Goal: Task Accomplishment & Management: Use online tool/utility

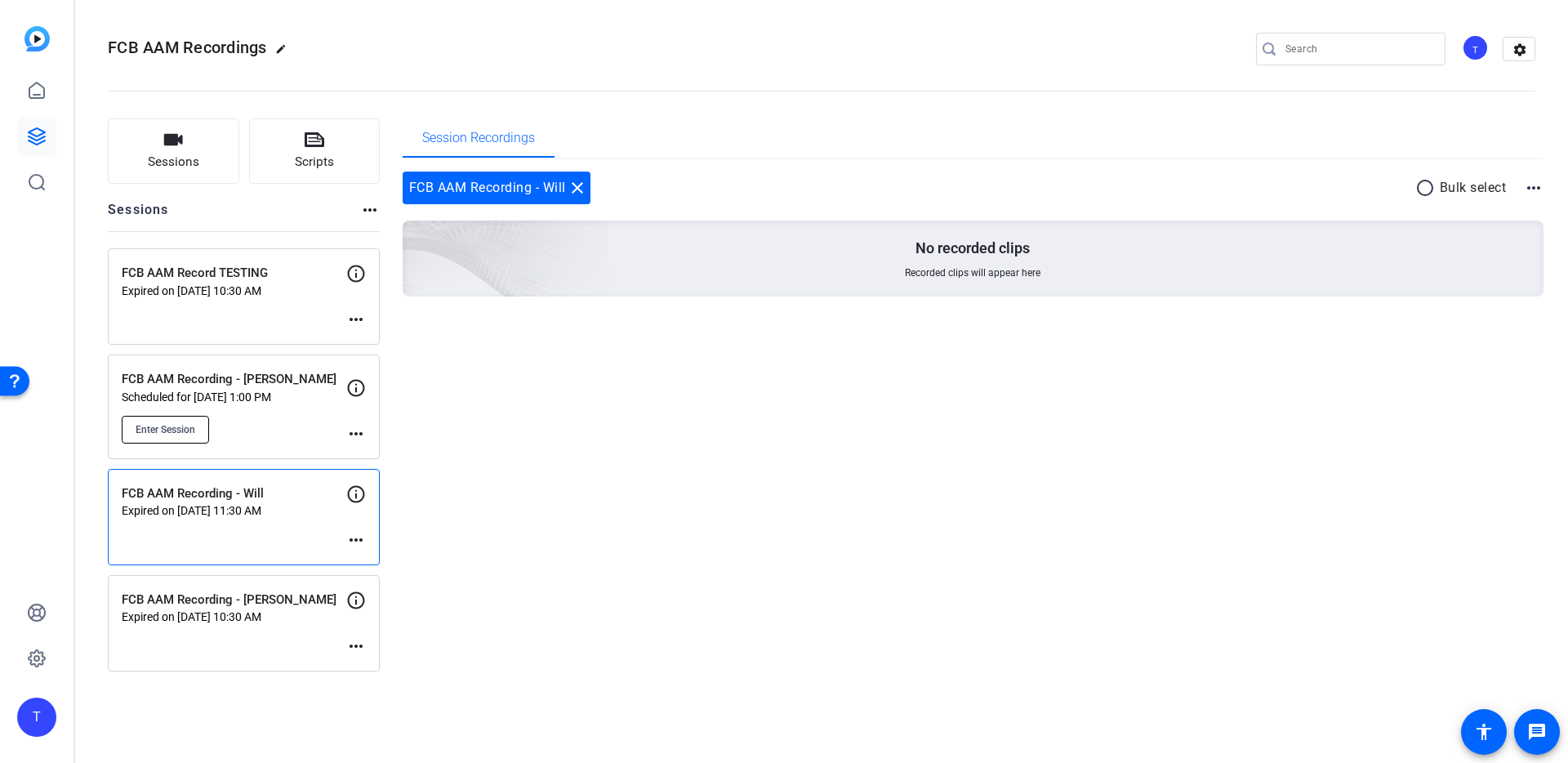
click at [178, 434] on span "Enter Session" at bounding box center [165, 429] width 60 height 13
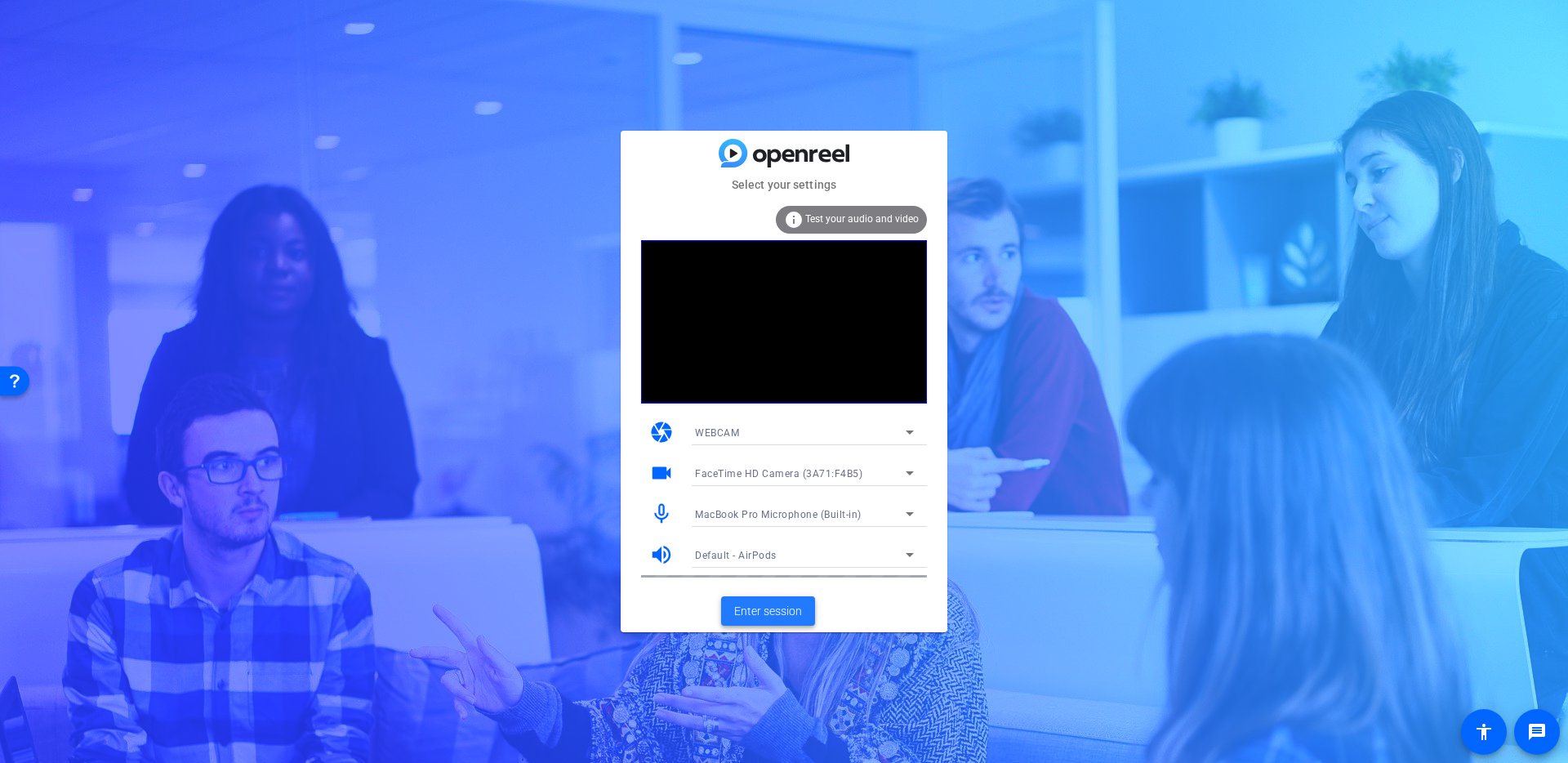
click at [757, 597] on span at bounding box center [767, 611] width 94 height 39
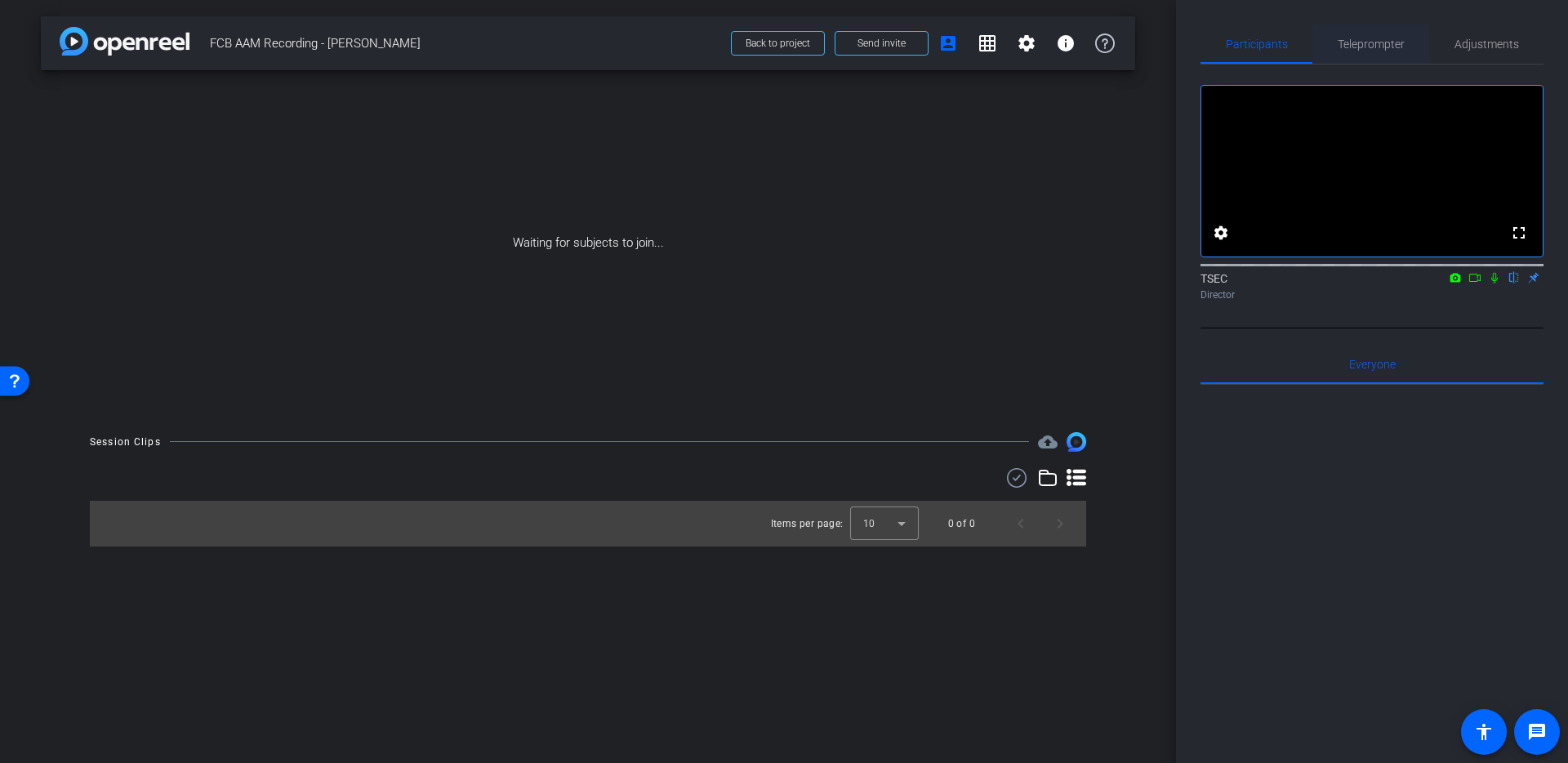
click at [1354, 51] on span "Teleprompter" at bounding box center [1371, 44] width 67 height 39
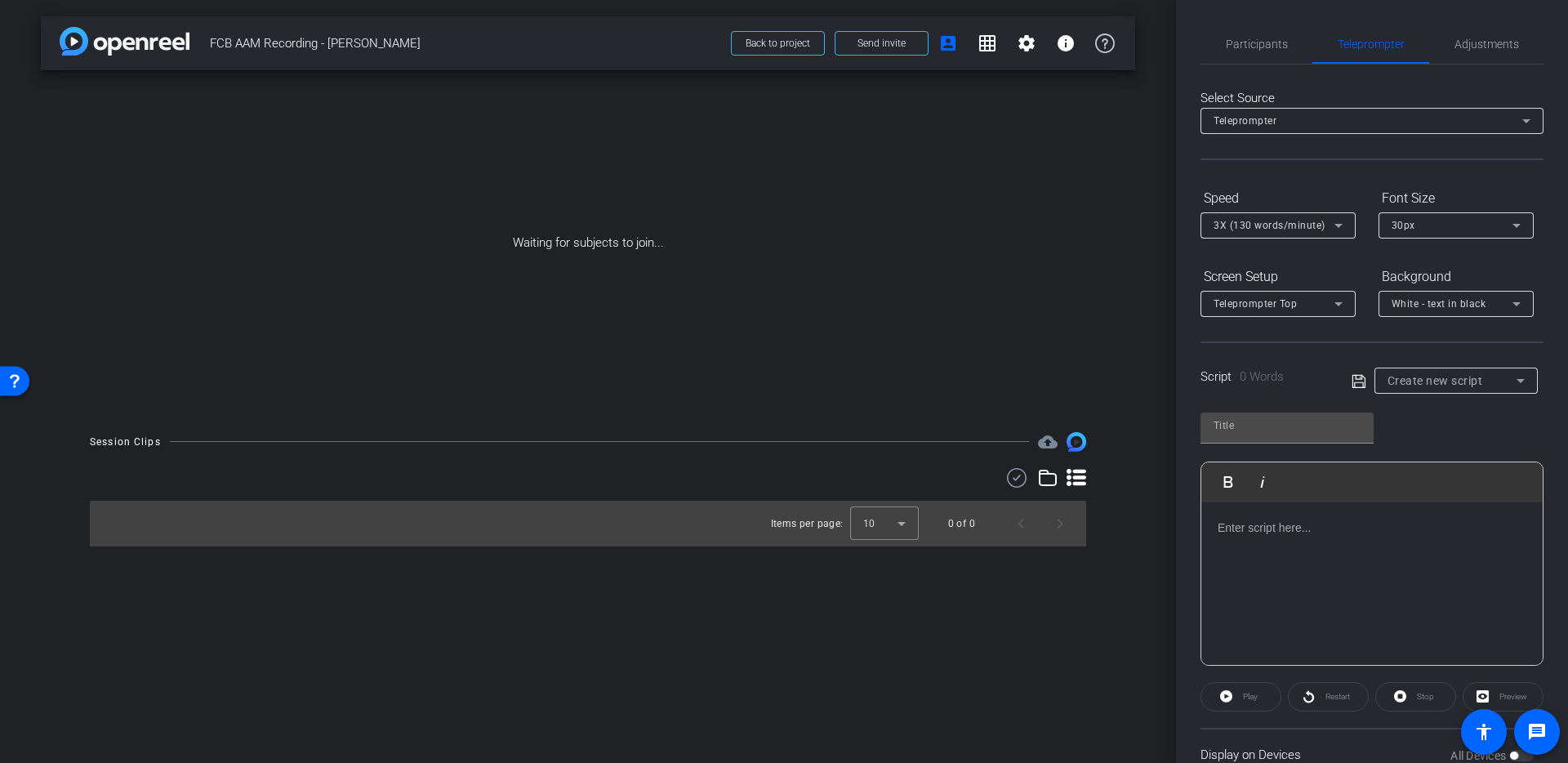
click at [1266, 531] on p at bounding box center [1371, 527] width 309 height 18
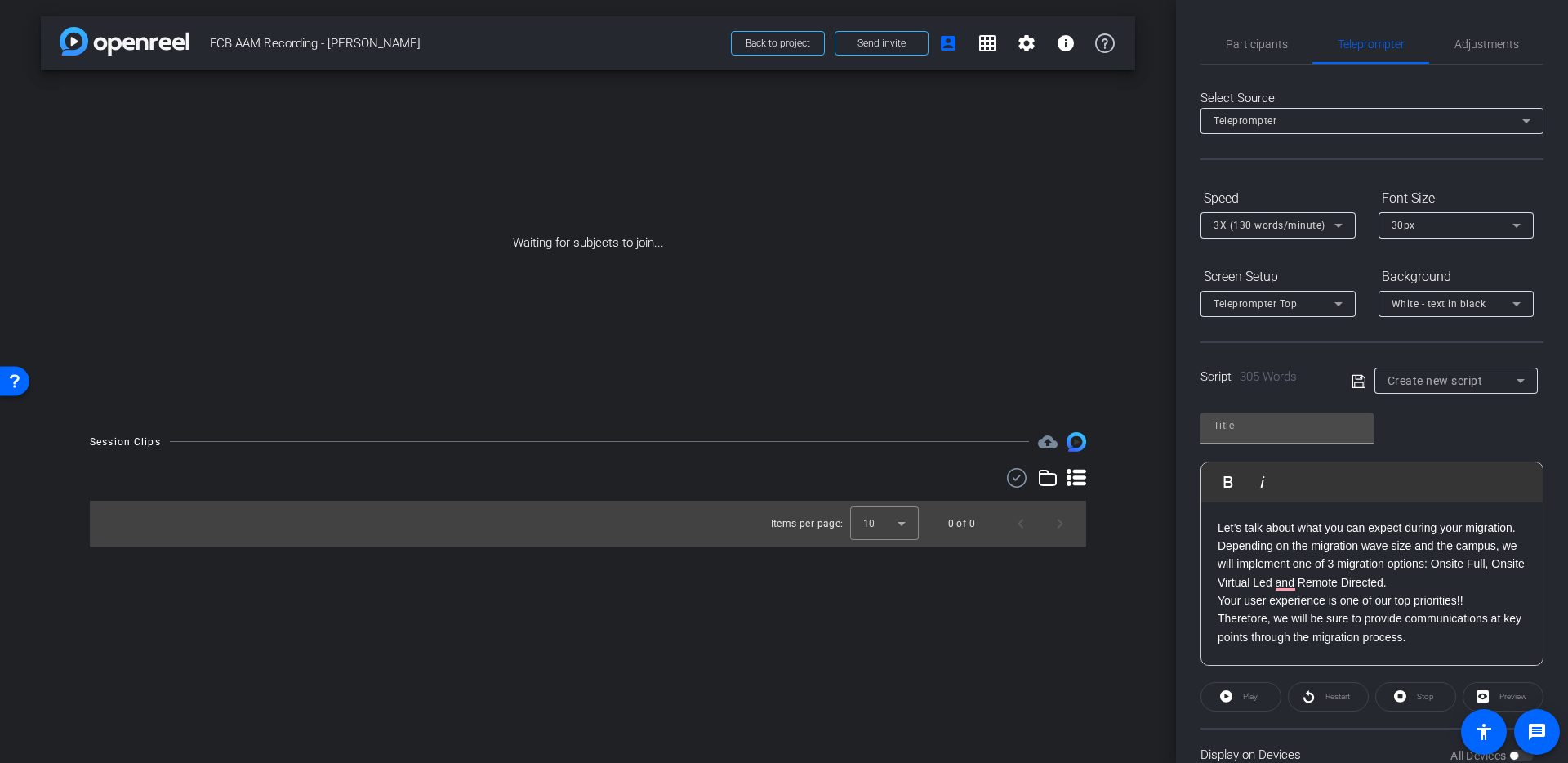
click at [1219, 600] on p "Your user experience is one of our top priorities!!" at bounding box center [1371, 600] width 309 height 18
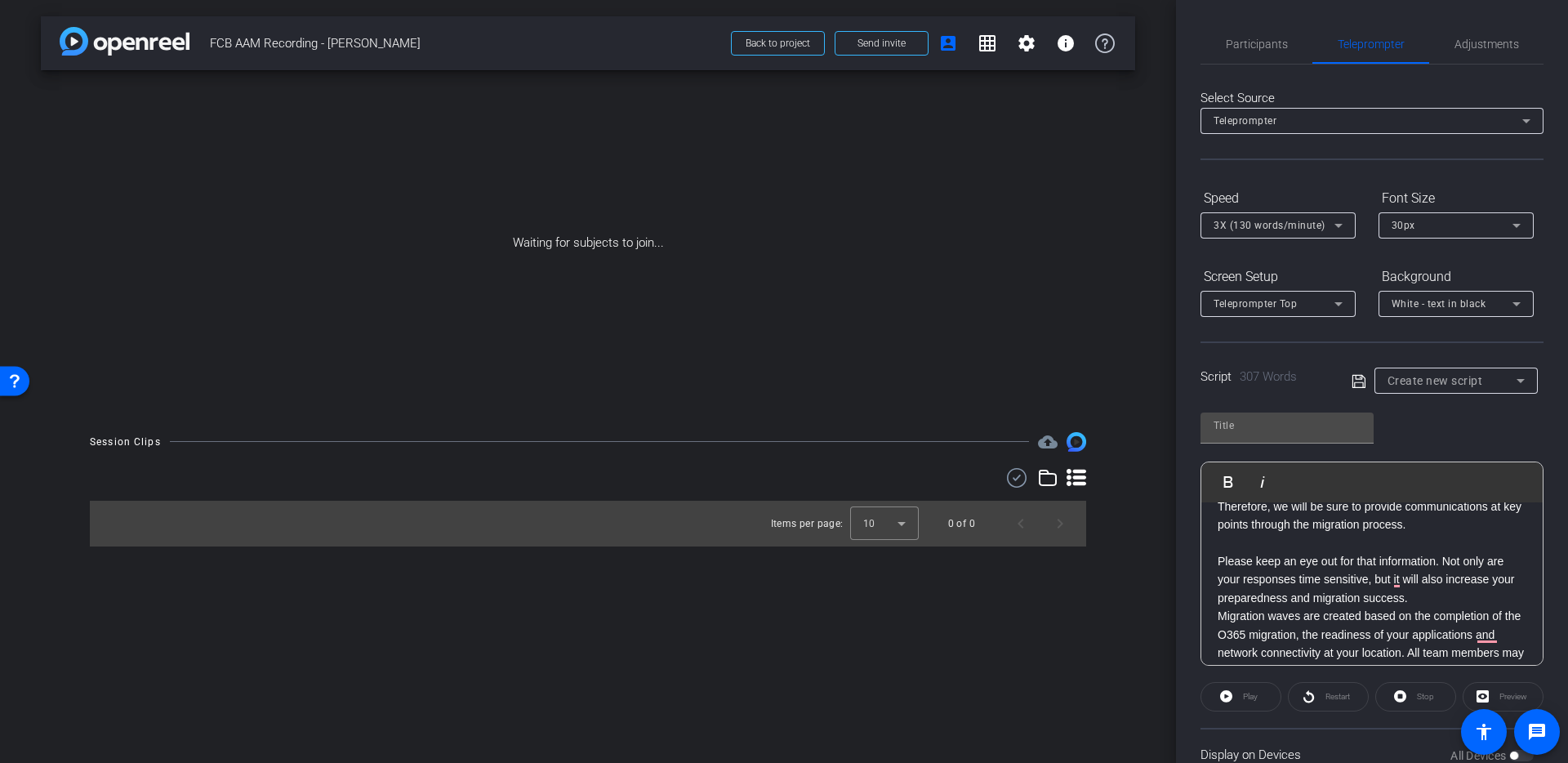
scroll to position [158, 0]
click at [1213, 633] on div "Let’s talk about what you can expect during your migration. Depending on the mi…" at bounding box center [1372, 689] width 341 height 782
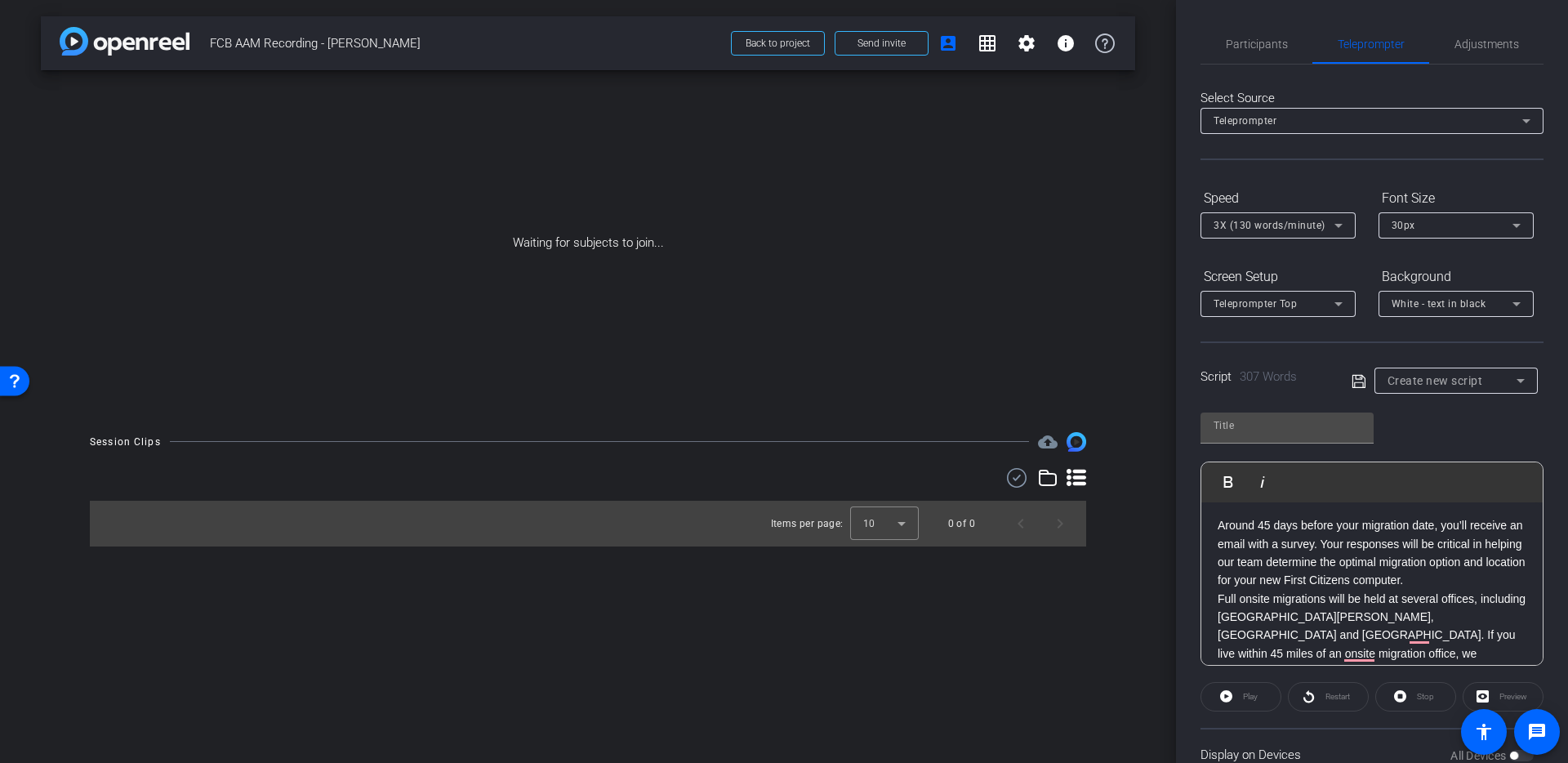
click at [1217, 613] on p "Full onsite migrations will be held at several offices, including [GEOGRAPHIC_D…" at bounding box center [1371, 644] width 309 height 110
click at [1215, 631] on div "Let’s talk about what you can expect during your migration. Depending on the mi…" at bounding box center [1372, 505] width 341 height 819
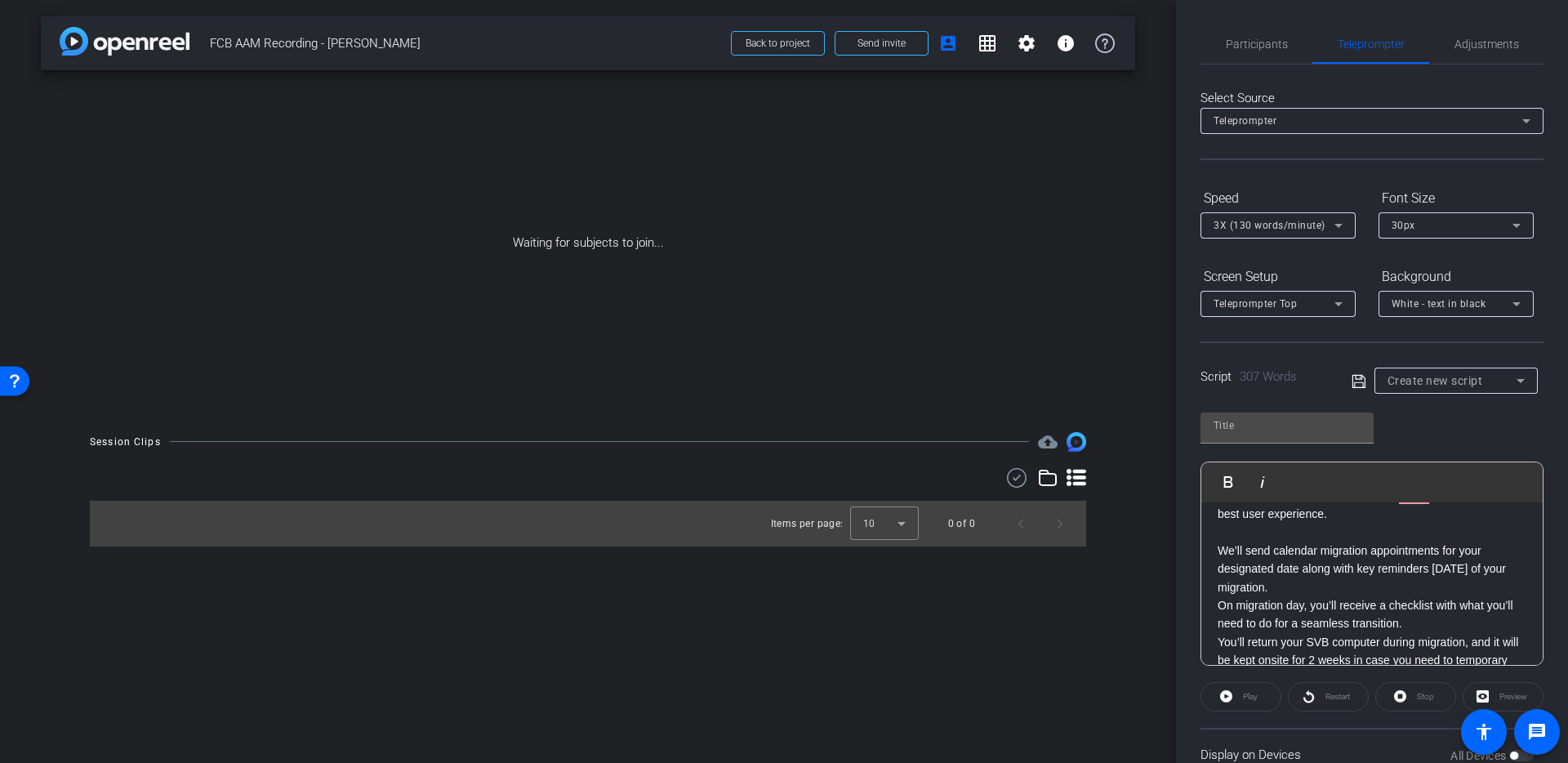
click at [1217, 603] on div "Let’s talk about what you can expect during your migration. Depending on the mi…" at bounding box center [1372, 413] width 341 height 837
click at [1206, 629] on div "Let’s talk about what you can expect during your migration. Depending on the mi…" at bounding box center [1372, 404] width 341 height 819
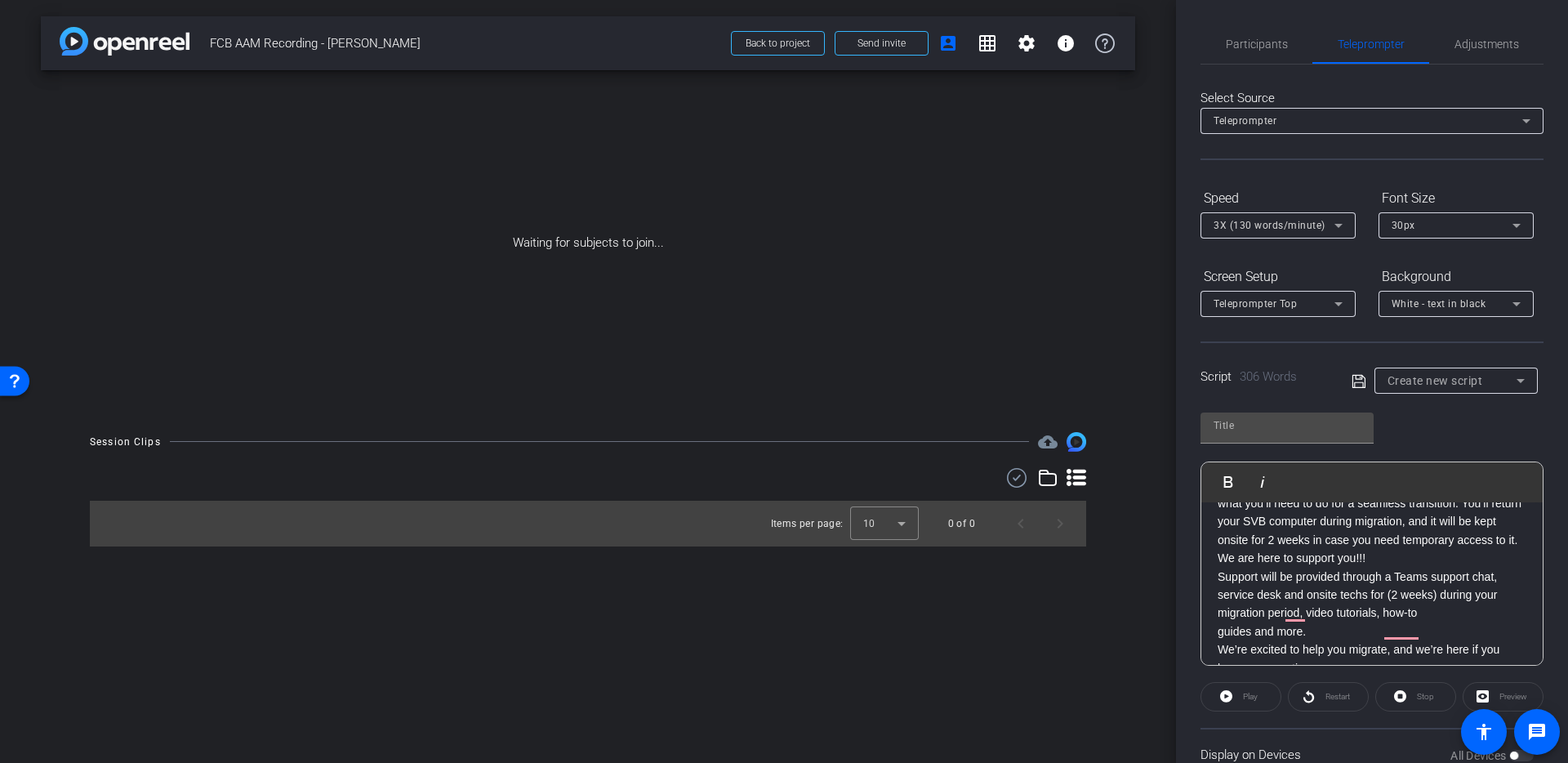
click at [1219, 596] on p "Support will be provided through a Teams support chat, service desk and onsite …" at bounding box center [1371, 595] width 309 height 54
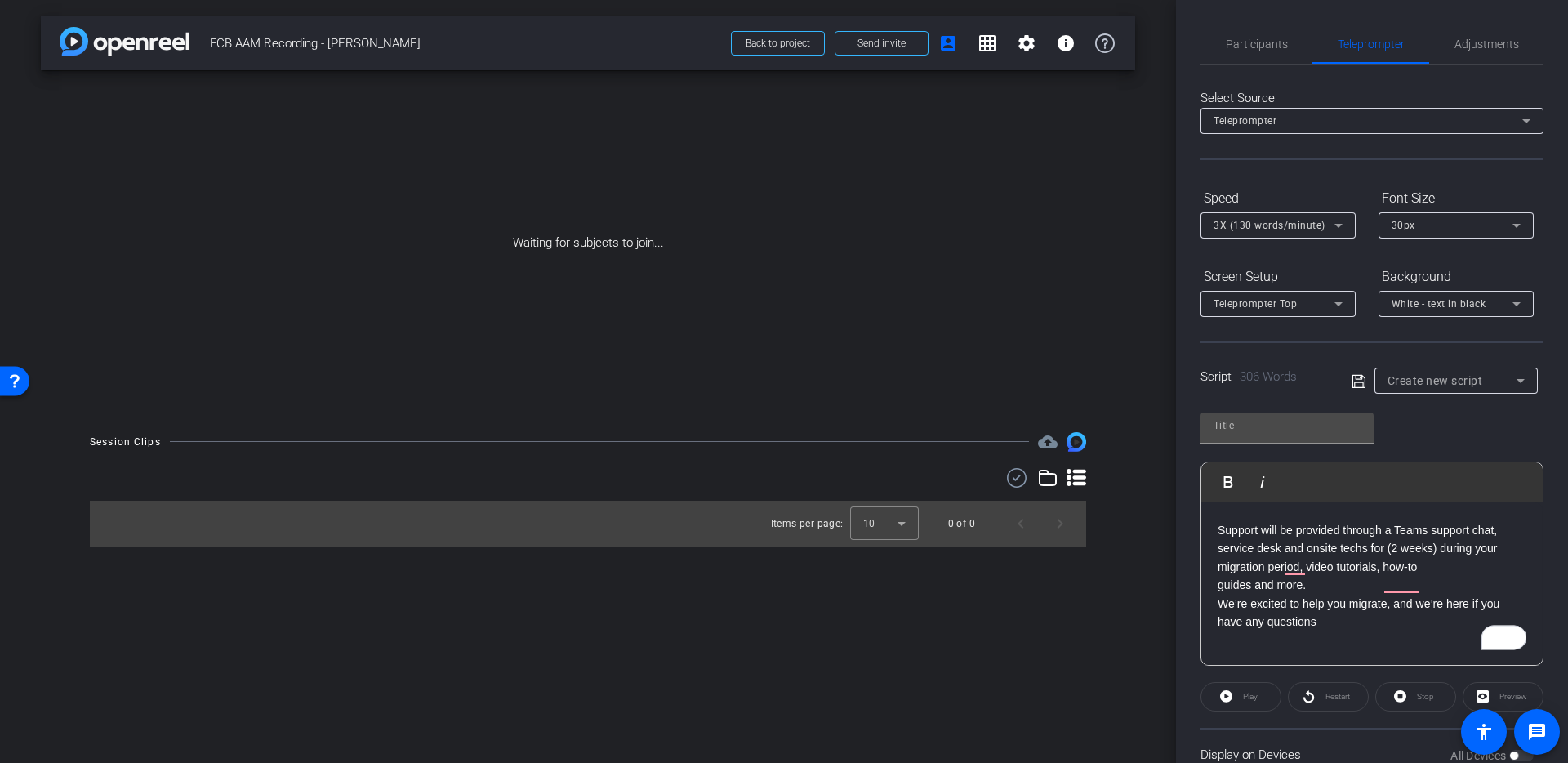
click at [1222, 618] on p "We’re excited to help you migrate, and we’re here if you have any questions" at bounding box center [1371, 613] width 309 height 37
click at [1216, 621] on div "Let’s talk about what you can expect during your migration. Depending on the mi…" at bounding box center [1372, 237] width 341 height 819
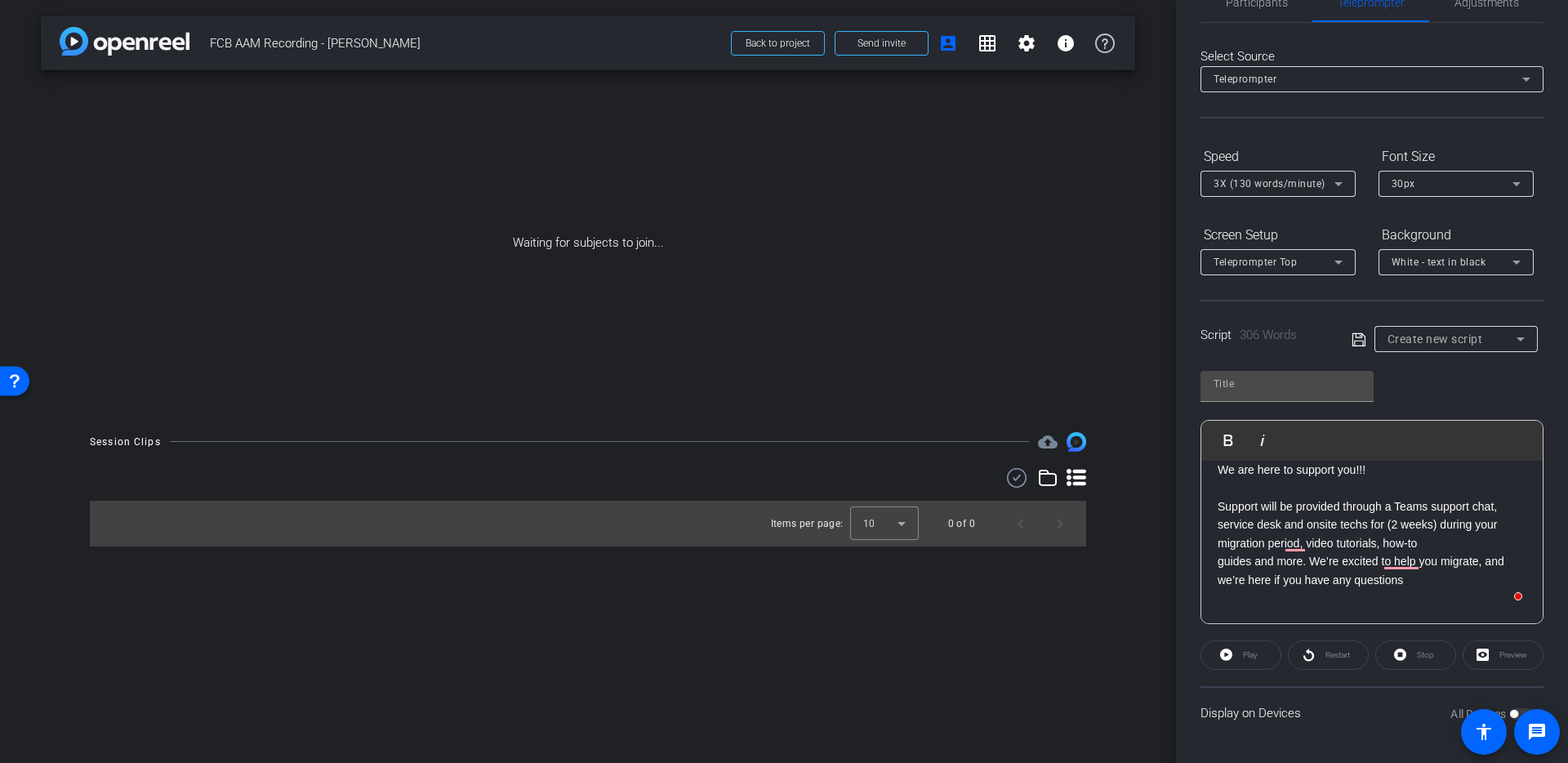
click at [1424, 589] on p "guides and more. We’re excited to help you migrate, and we’re here if you have …" at bounding box center [1371, 570] width 309 height 37
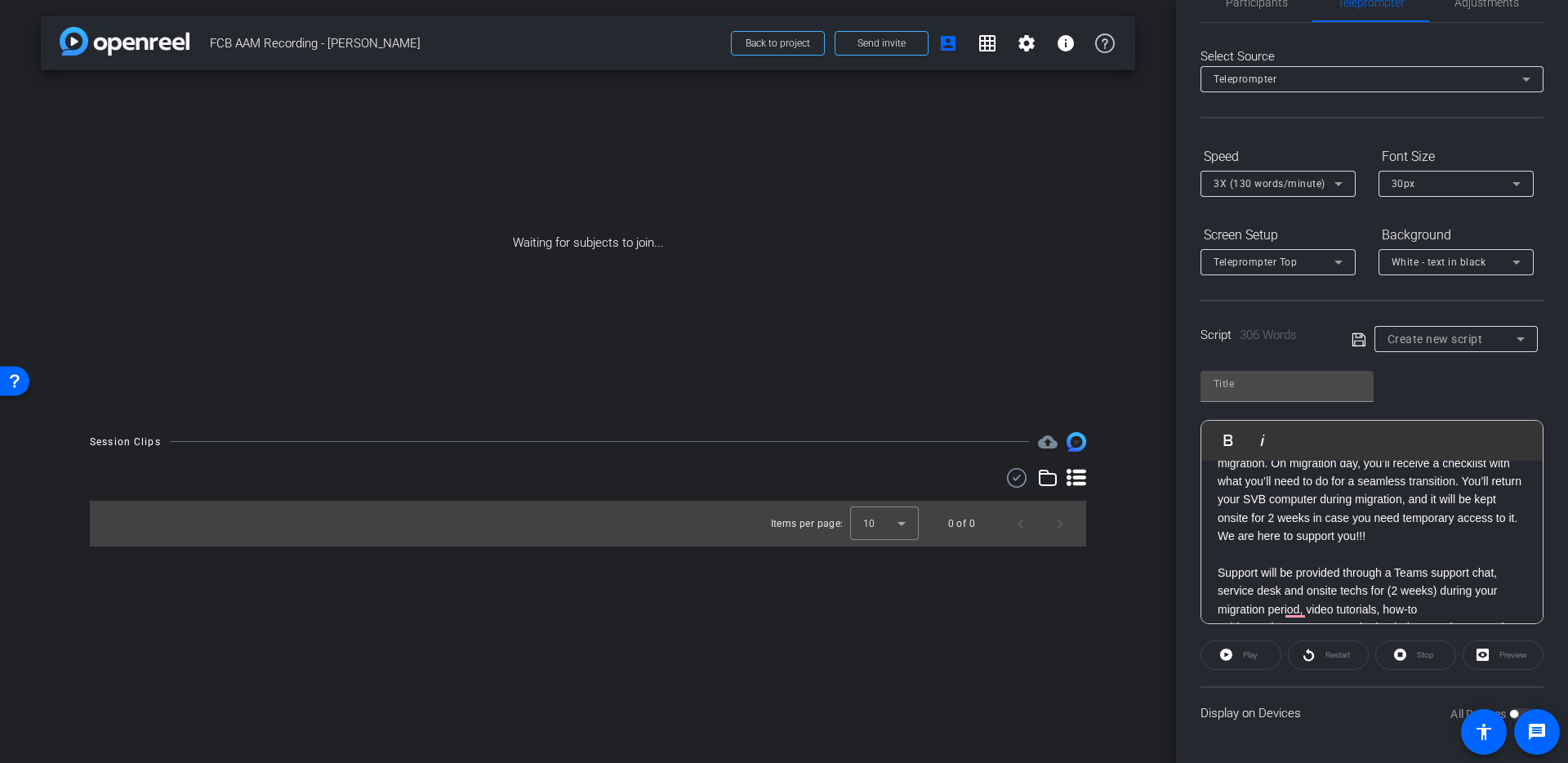
click at [1217, 554] on div "Let’s talk about what you can expect during your migration. Depending on the mi…" at bounding box center [1372, 272] width 341 height 801
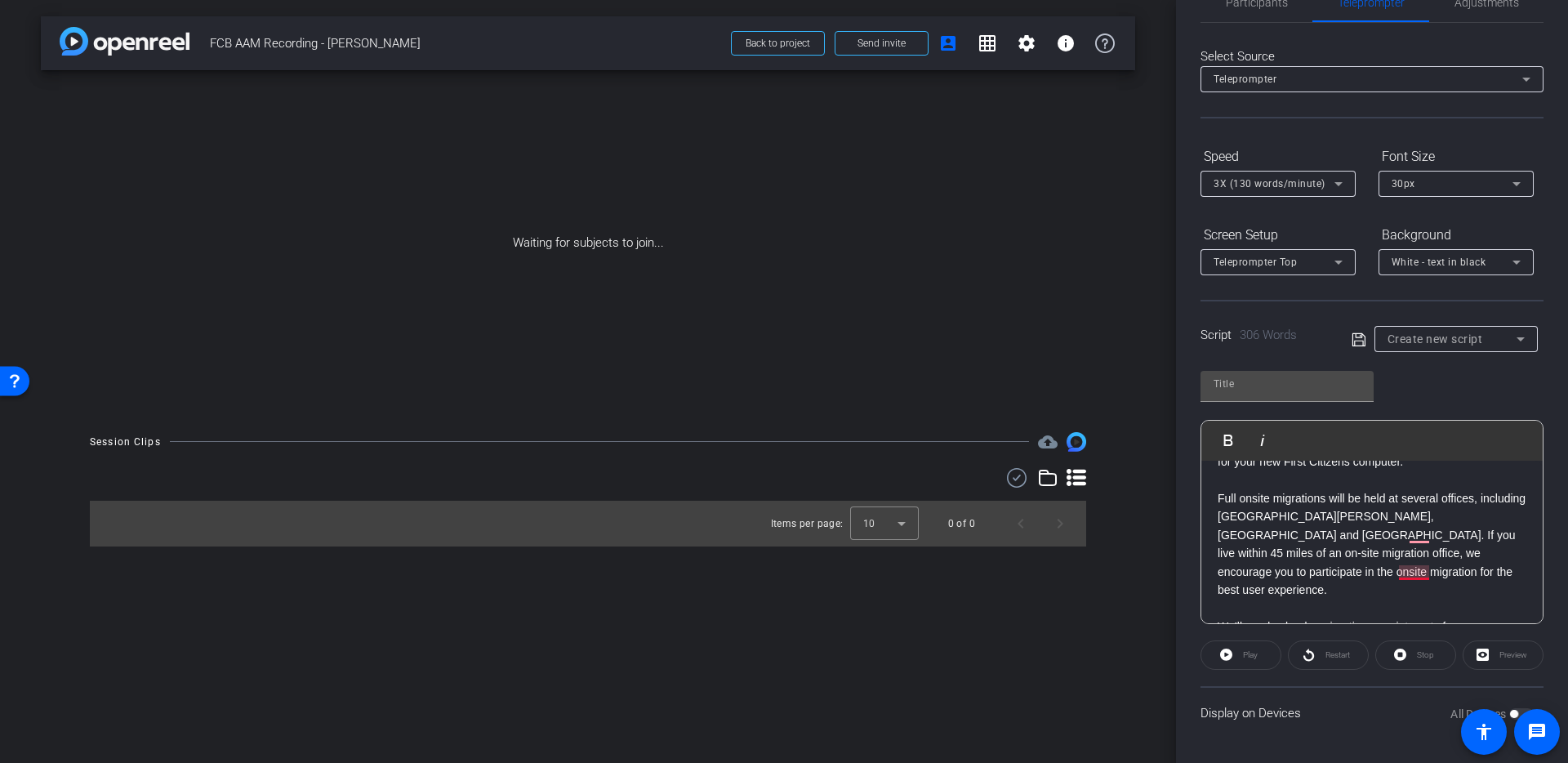
click at [1412, 569] on p "Full onsite migrations will be held at several offices, including [GEOGRAPHIC_D…" at bounding box center [1371, 544] width 309 height 110
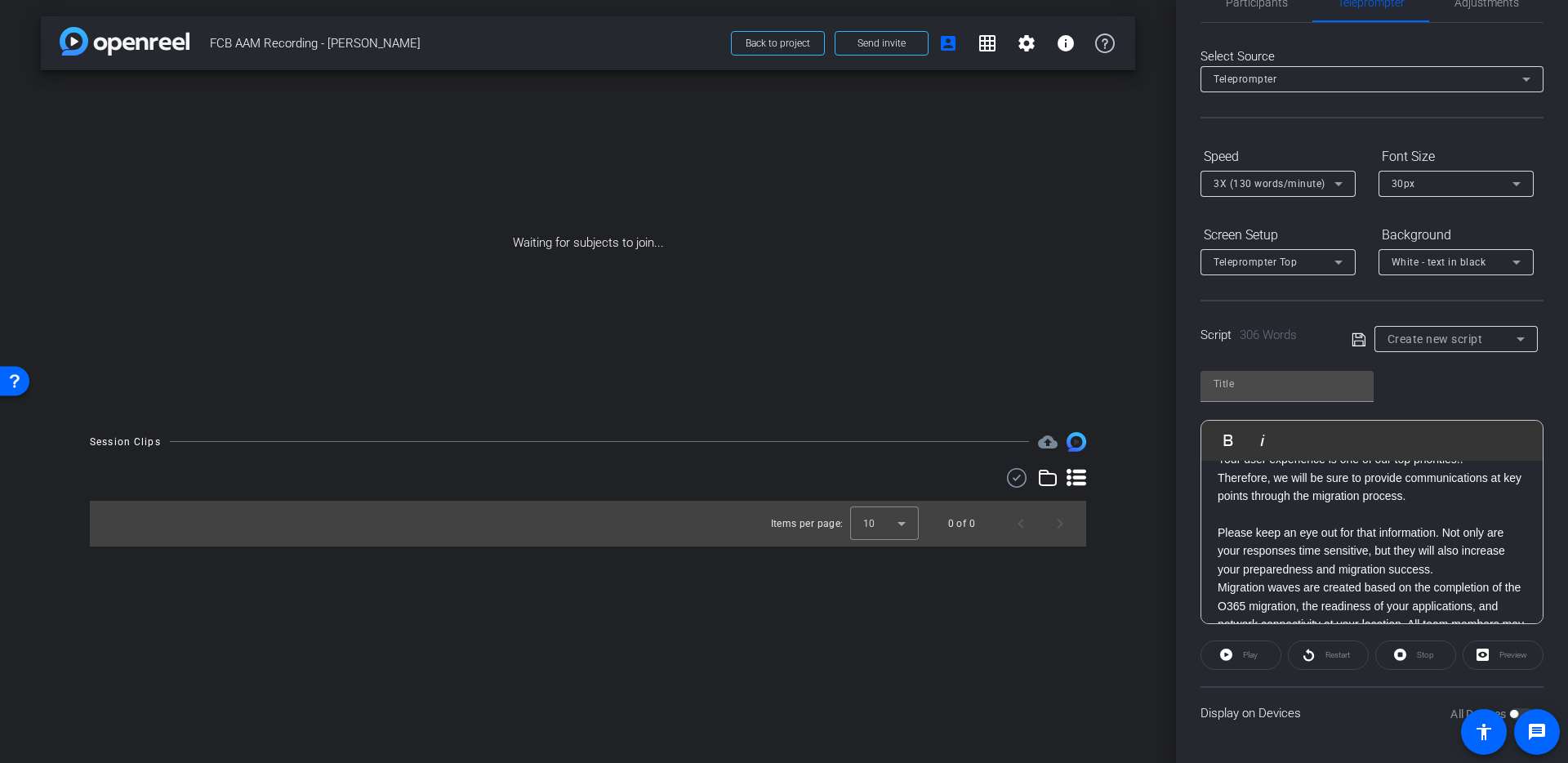
click at [1218, 588] on p "Migration waves are created based on the completion of the O365 migration, the …" at bounding box center [1371, 615] width 309 height 74
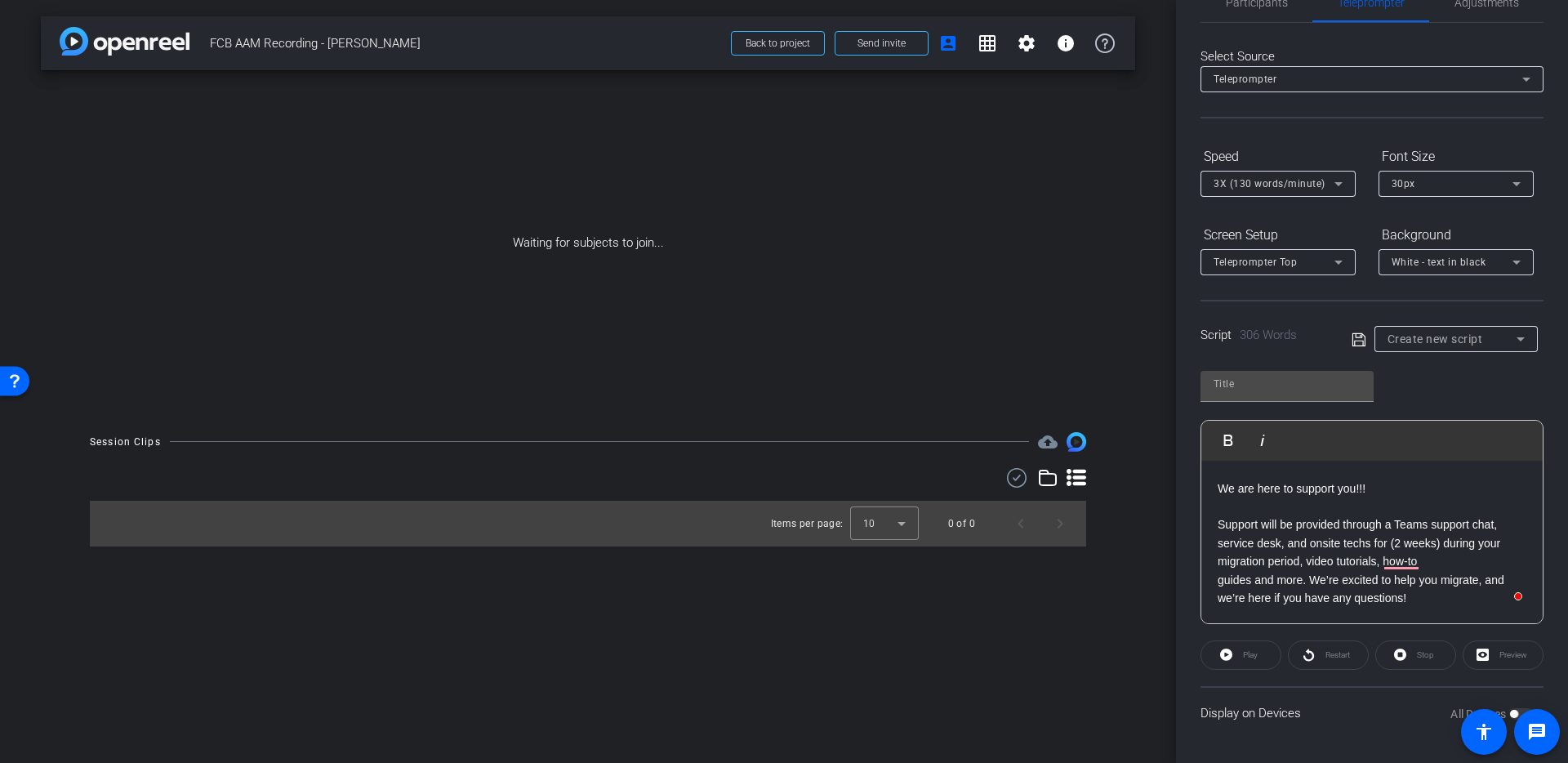
click at [1432, 611] on div "Let’s talk about what you can expect during your migration. Depending on the mi…" at bounding box center [1372, 214] width 341 height 819
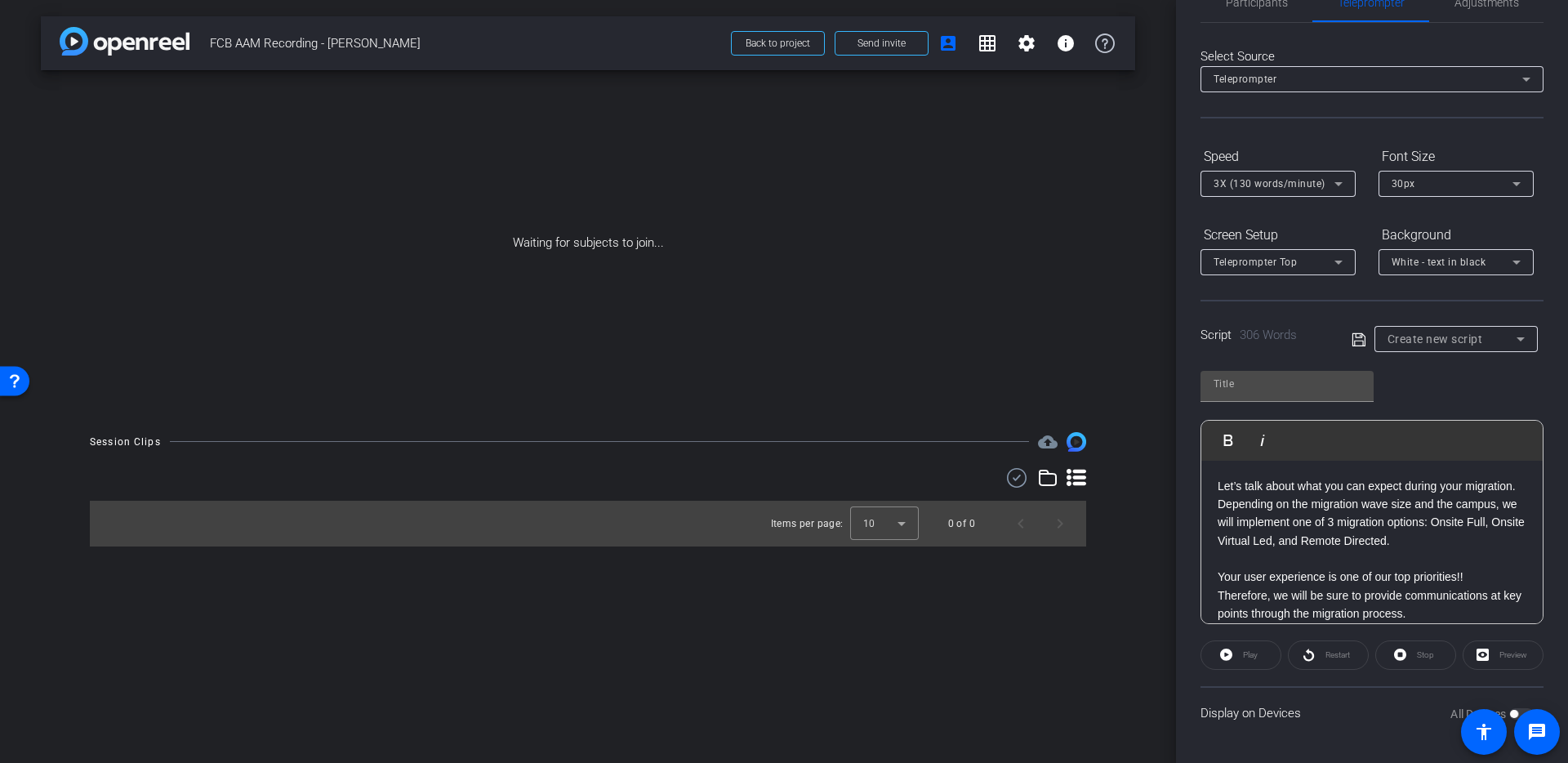
click at [1359, 344] on icon at bounding box center [1358, 340] width 15 height 19
type input "Default title 1031"
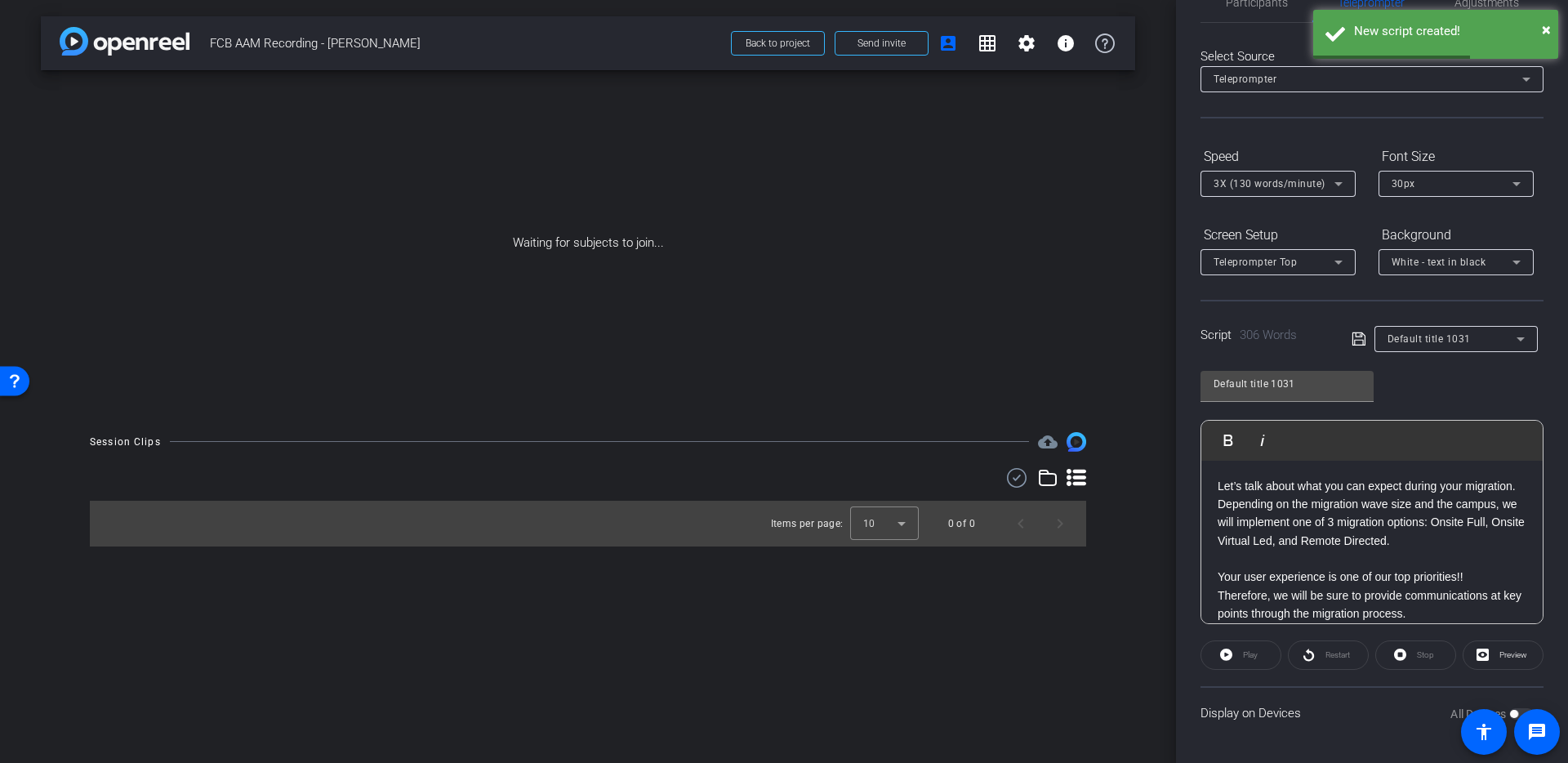
scroll to position [0, 0]
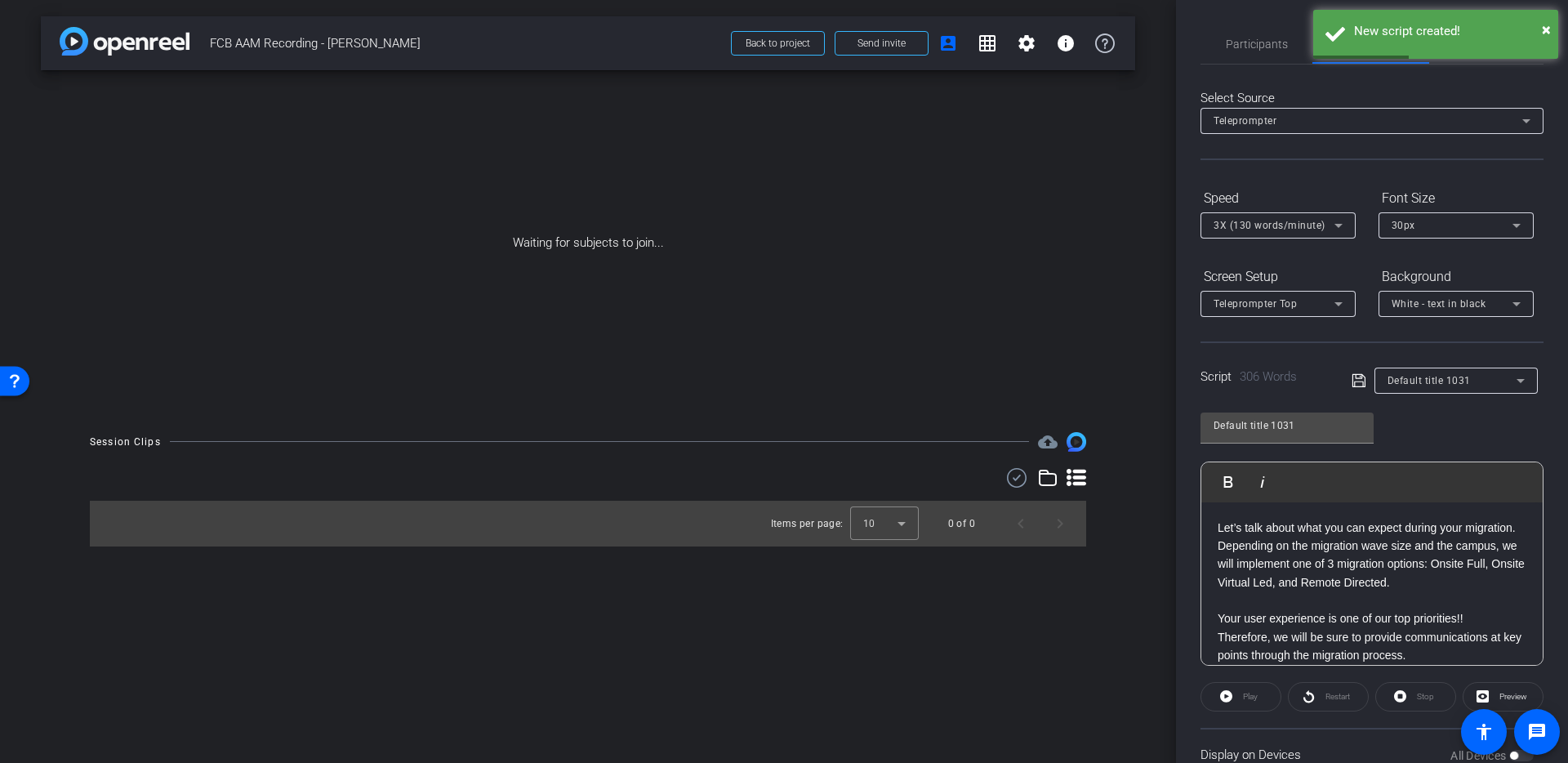
click at [1330, 229] on icon at bounding box center [1338, 225] width 19 height 19
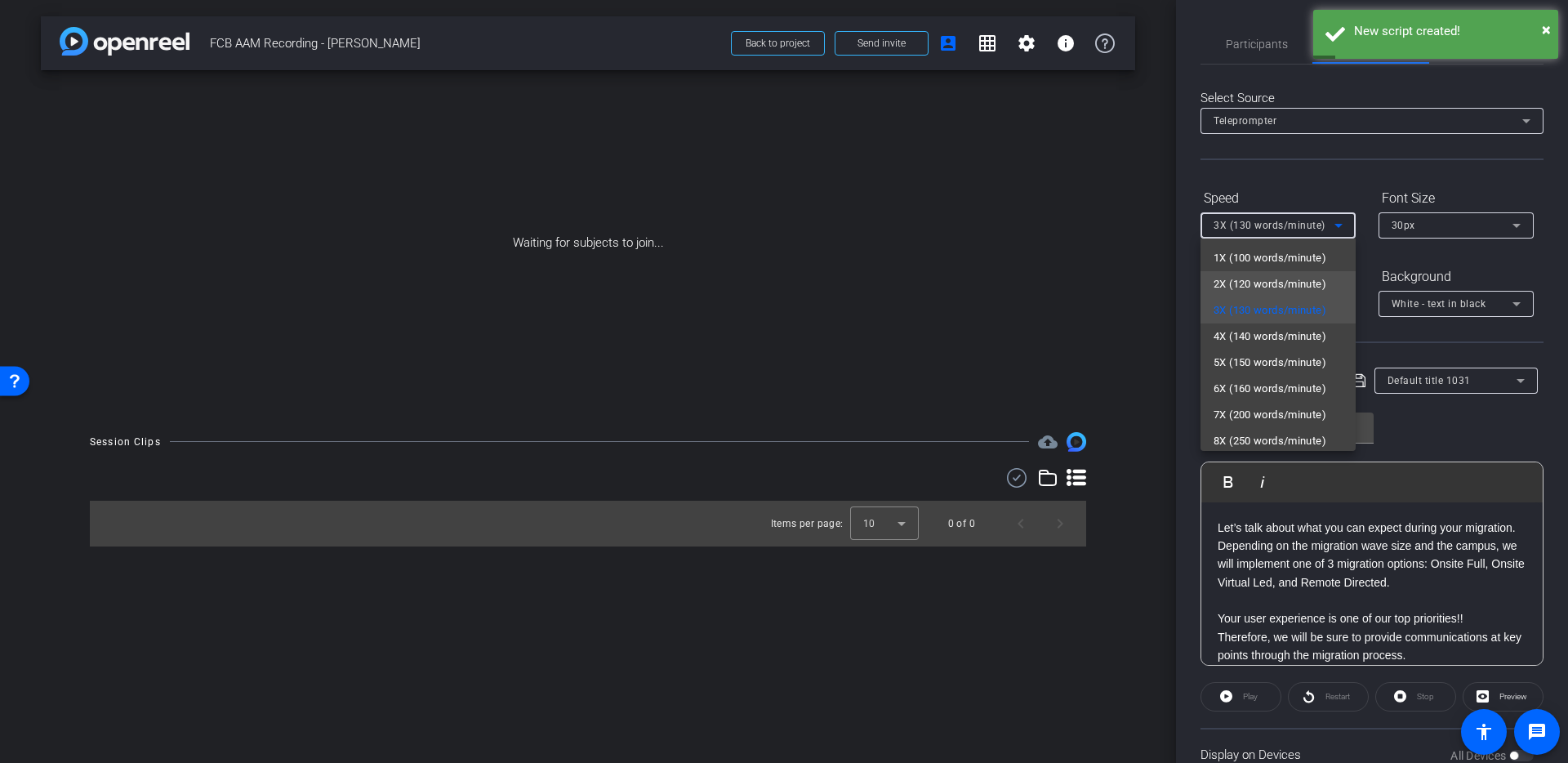
click at [1290, 288] on span "2X (120 words/minute)" at bounding box center [1269, 284] width 113 height 19
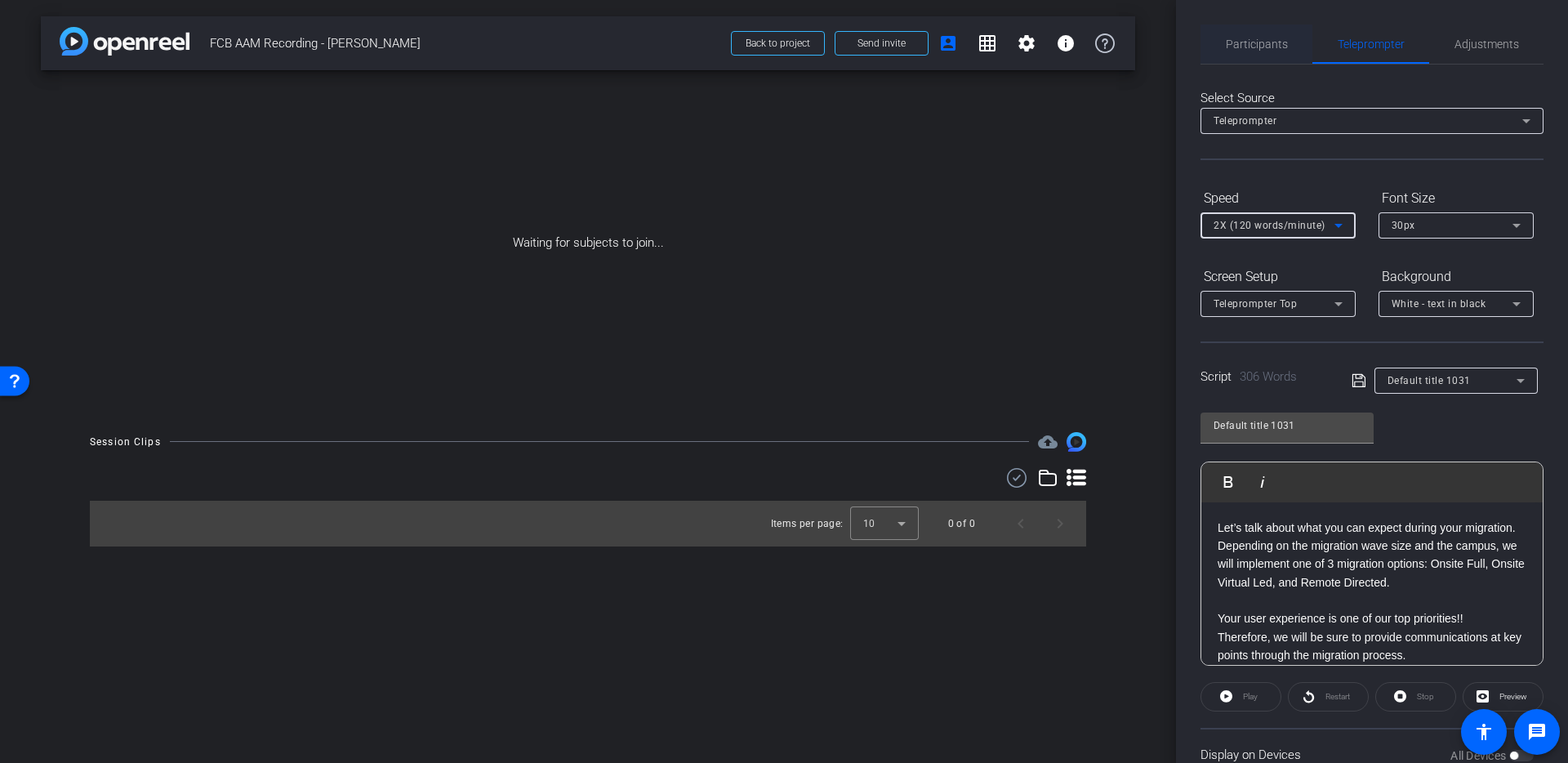
click at [1263, 54] on span "Participants" at bounding box center [1256, 44] width 62 height 39
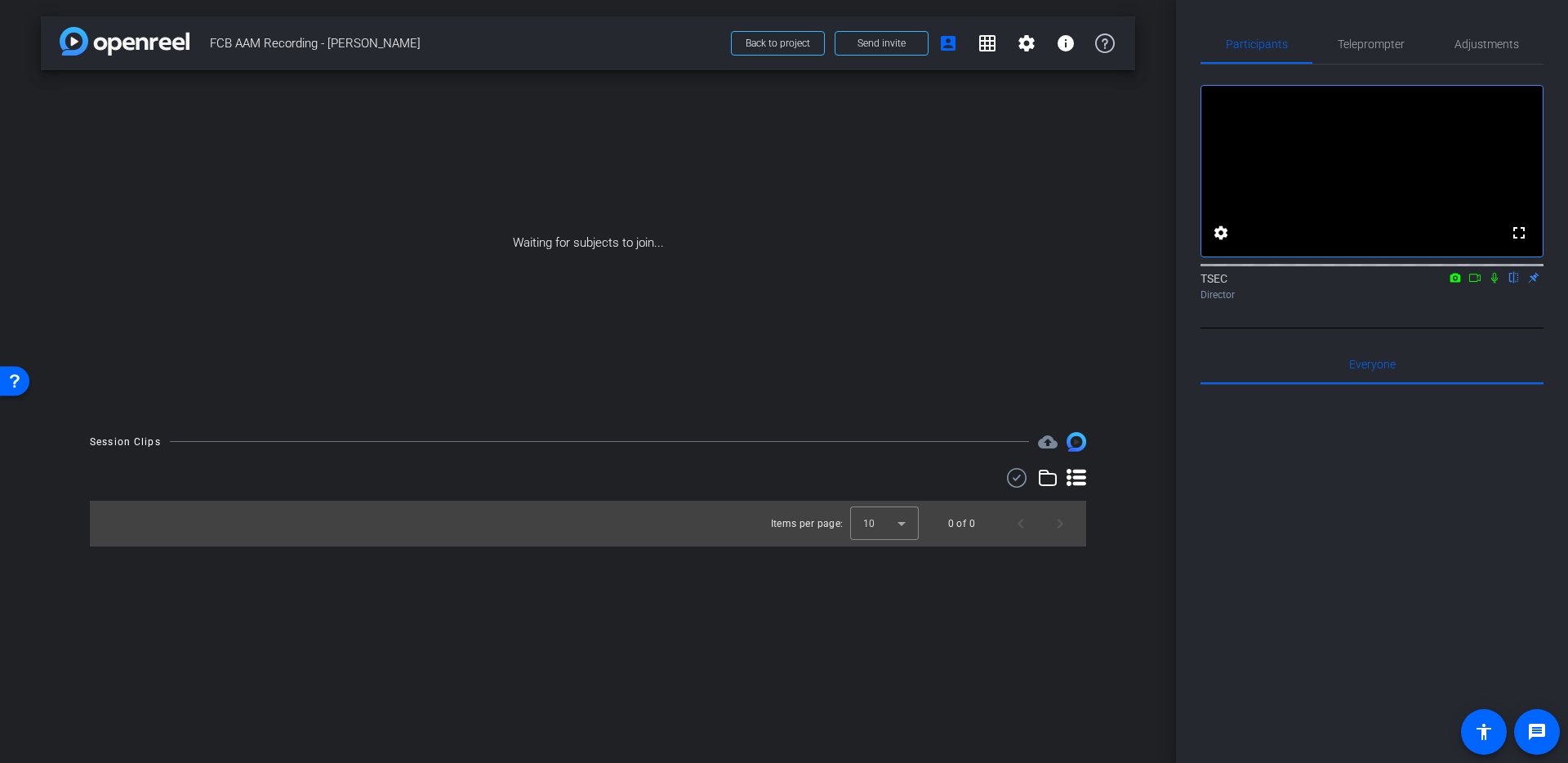
click at [1468, 284] on icon at bounding box center [1474, 278] width 13 height 11
click at [1509, 284] on icon at bounding box center [1514, 278] width 13 height 11
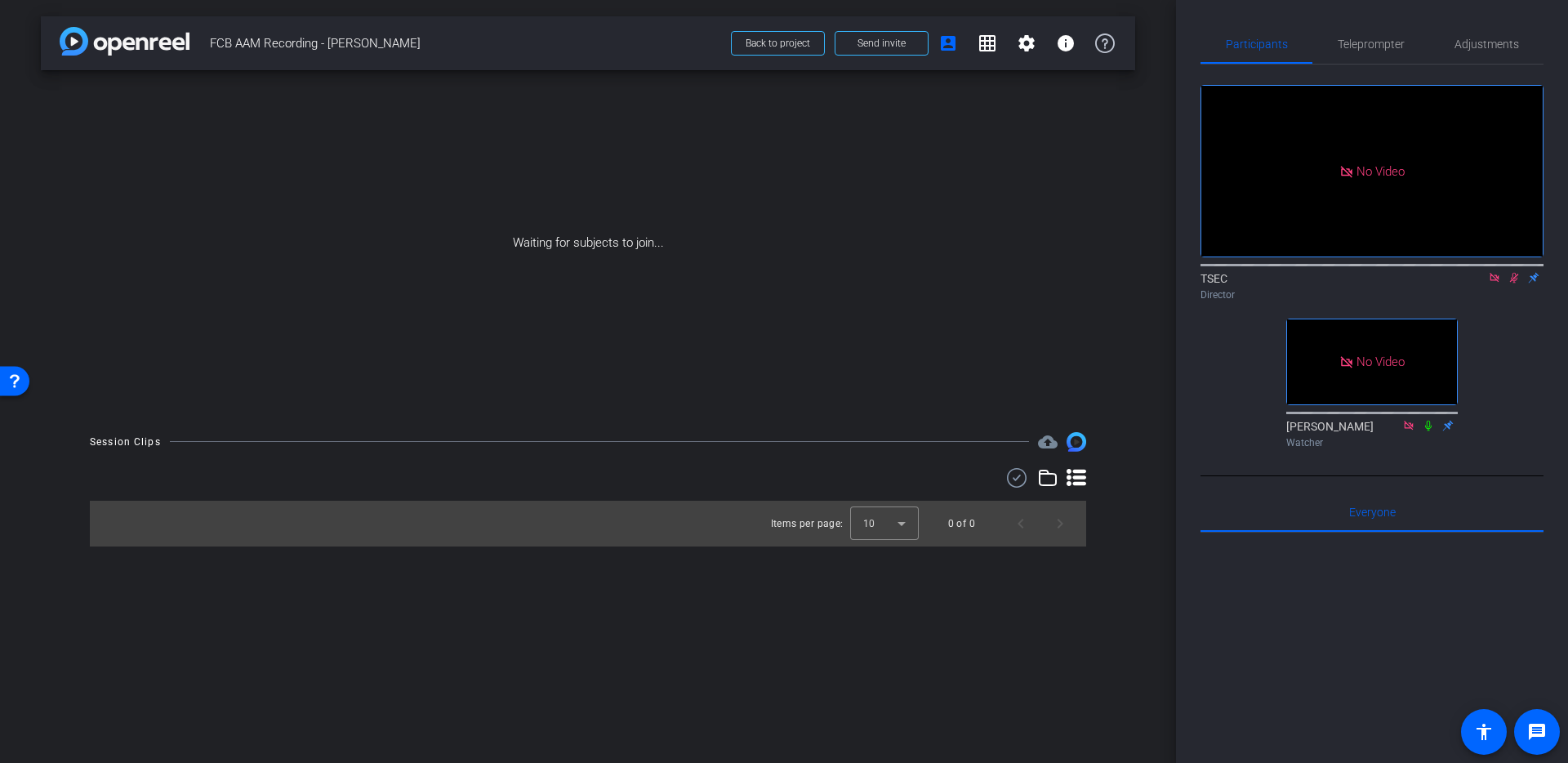
click at [1508, 284] on icon at bounding box center [1514, 278] width 13 height 11
click at [1497, 284] on icon at bounding box center [1494, 278] width 13 height 11
click at [1373, 48] on span "Teleprompter" at bounding box center [1371, 44] width 67 height 11
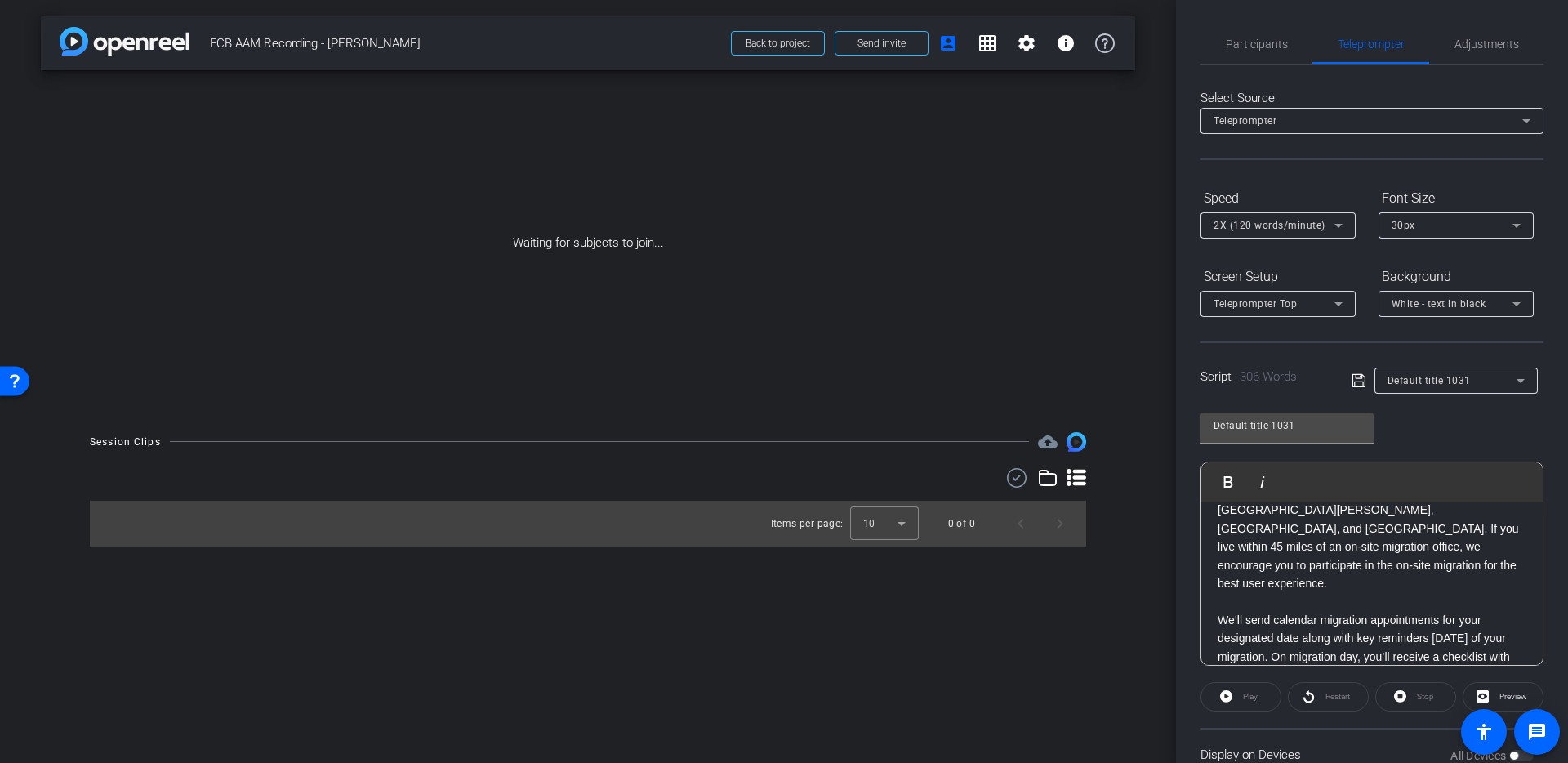
scroll to position [446, 0]
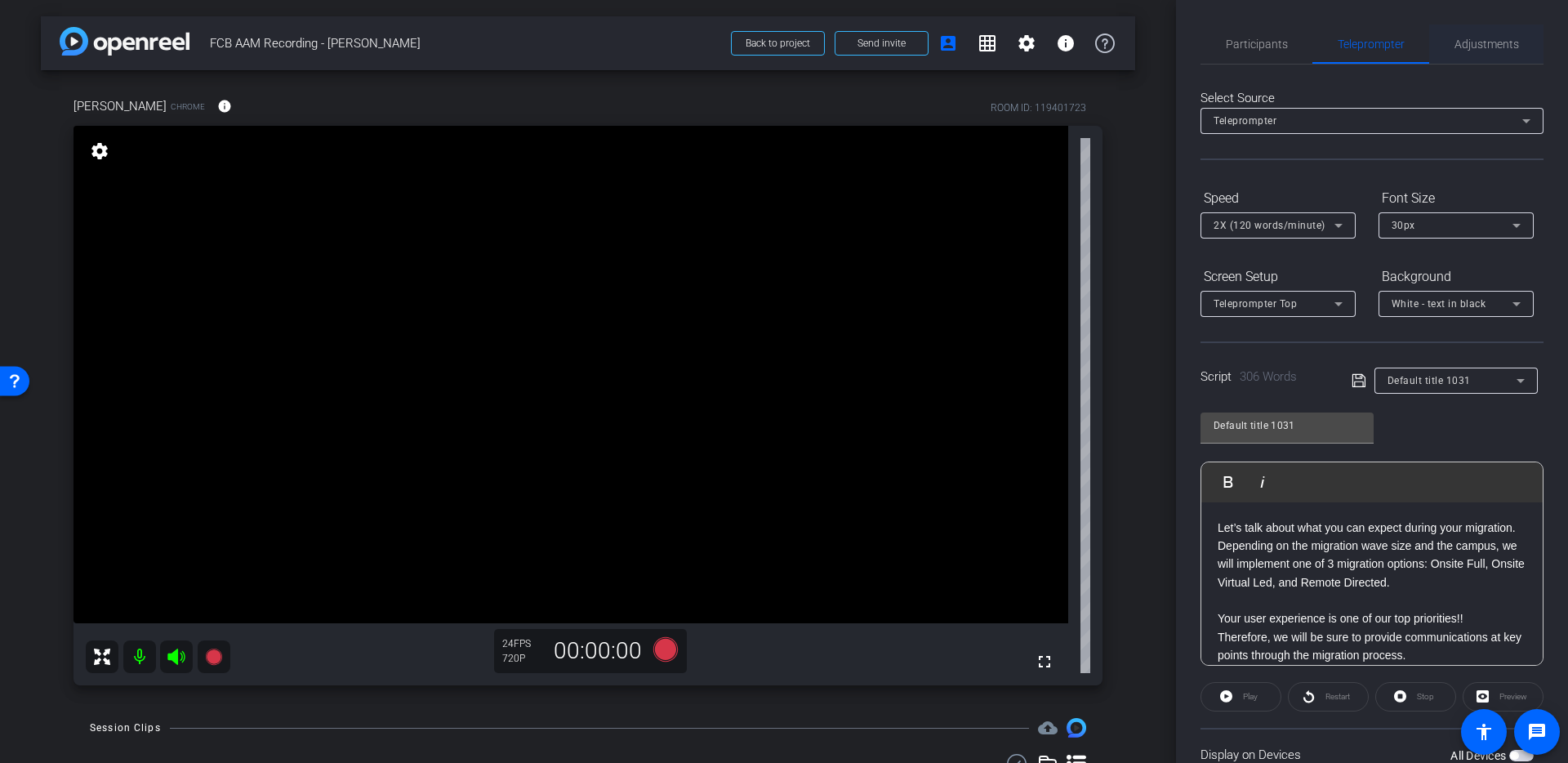
click at [1473, 45] on span "Adjustments" at bounding box center [1487, 44] width 65 height 11
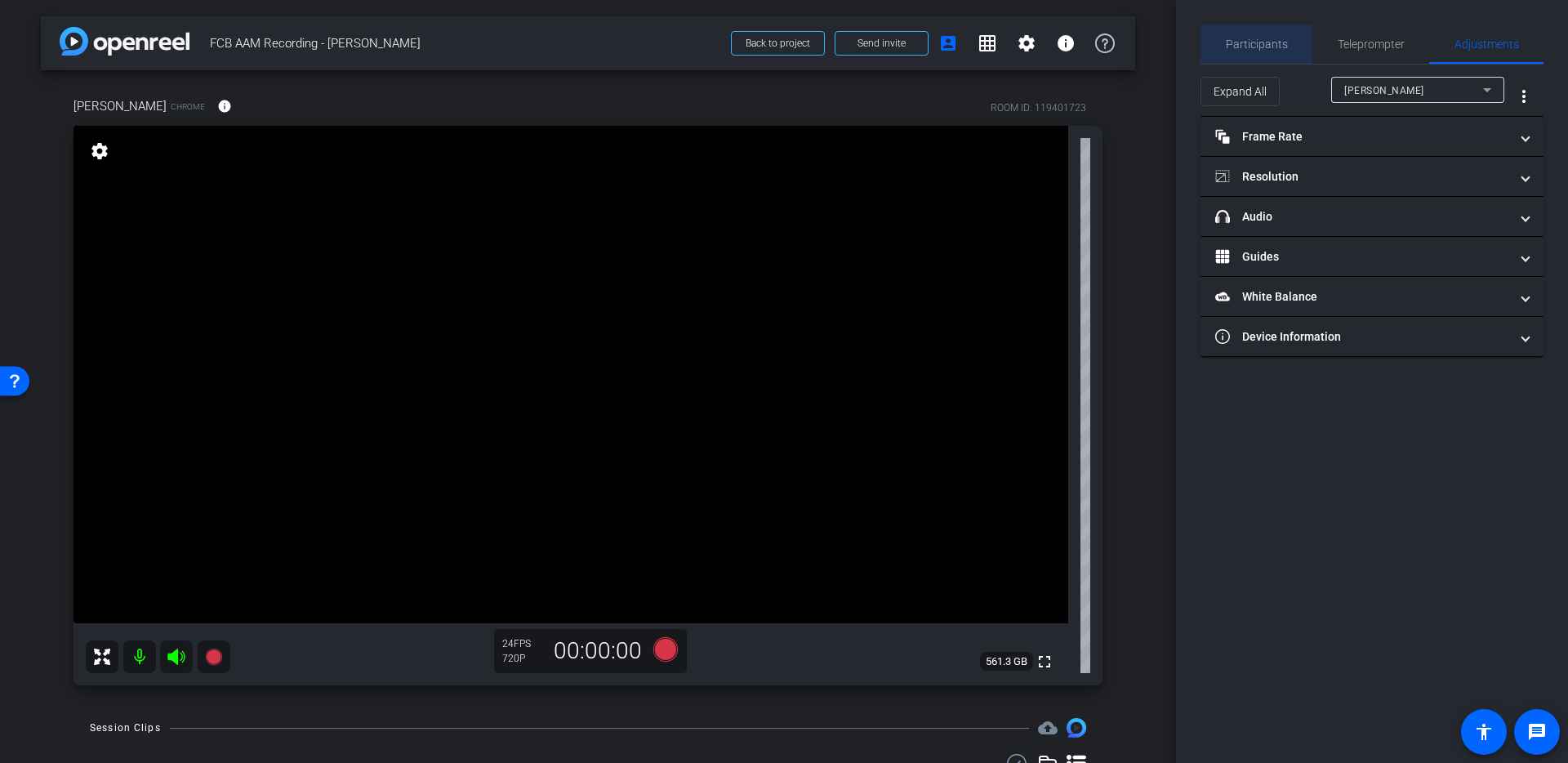
click at [1262, 53] on span "Participants" at bounding box center [1256, 44] width 62 height 39
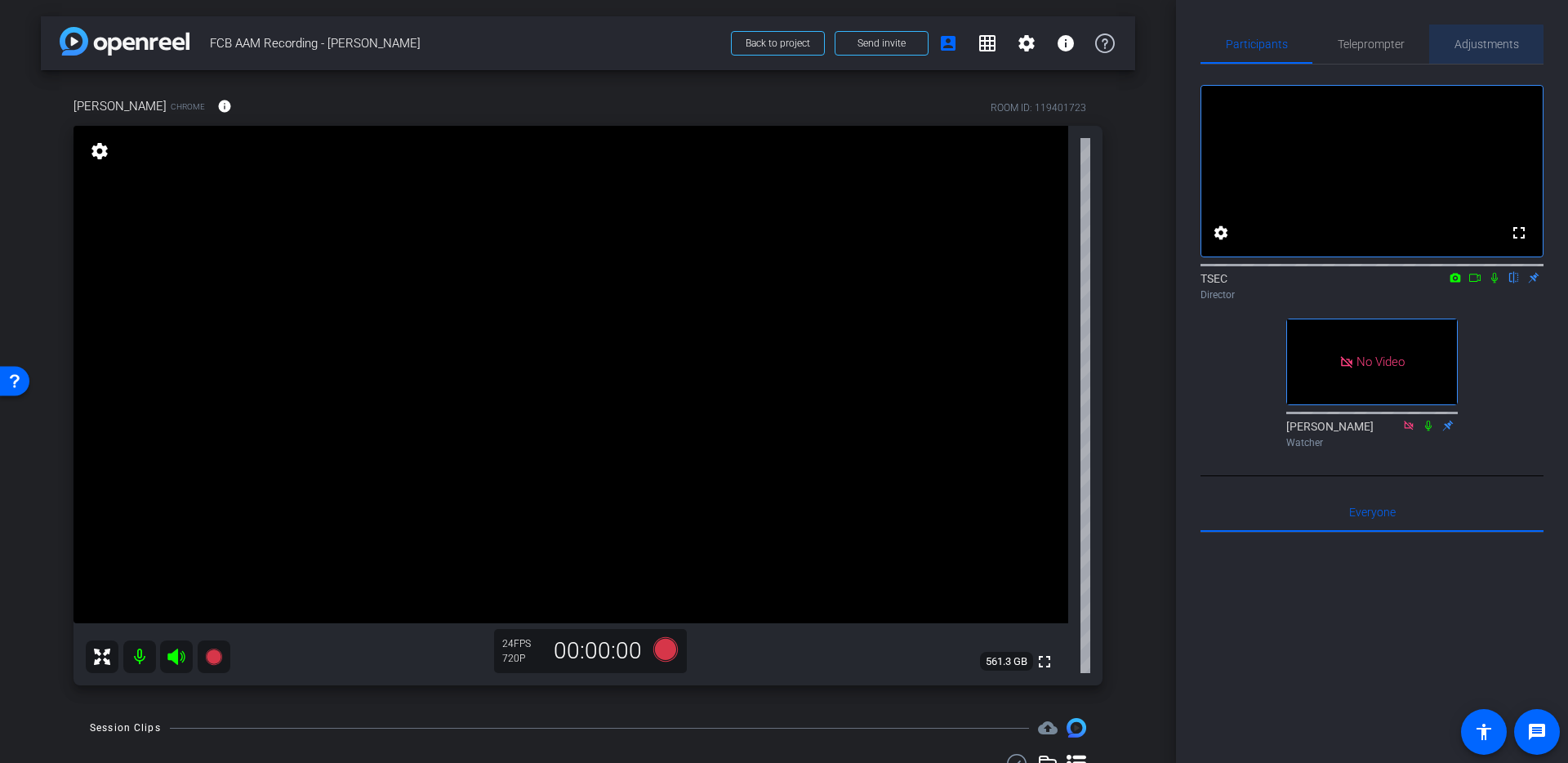
click at [1470, 45] on span "Adjustments" at bounding box center [1487, 44] width 65 height 11
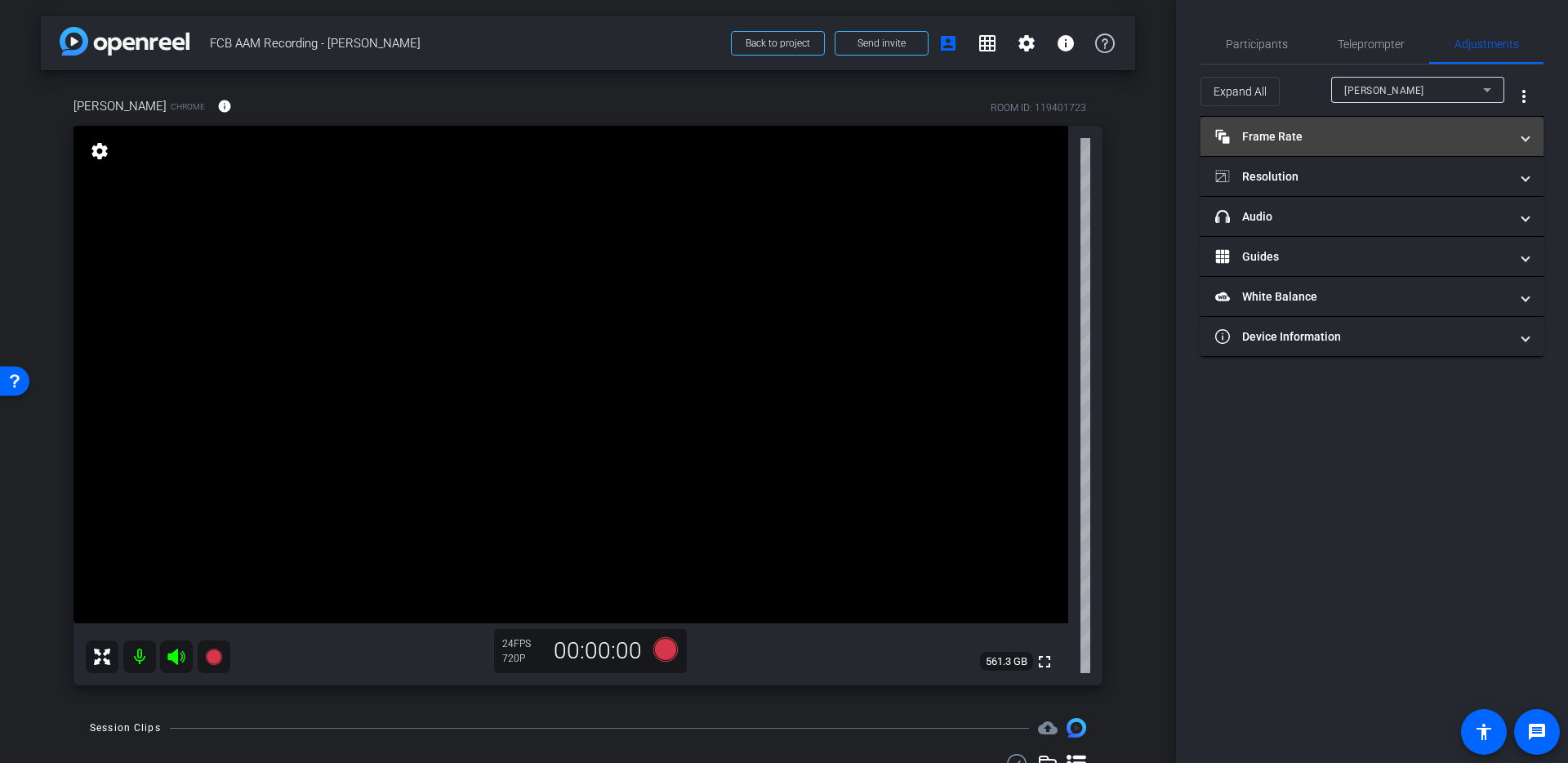
click at [1304, 131] on mat-panel-title "Frame Rate Frame Rate" at bounding box center [1362, 137] width 294 height 18
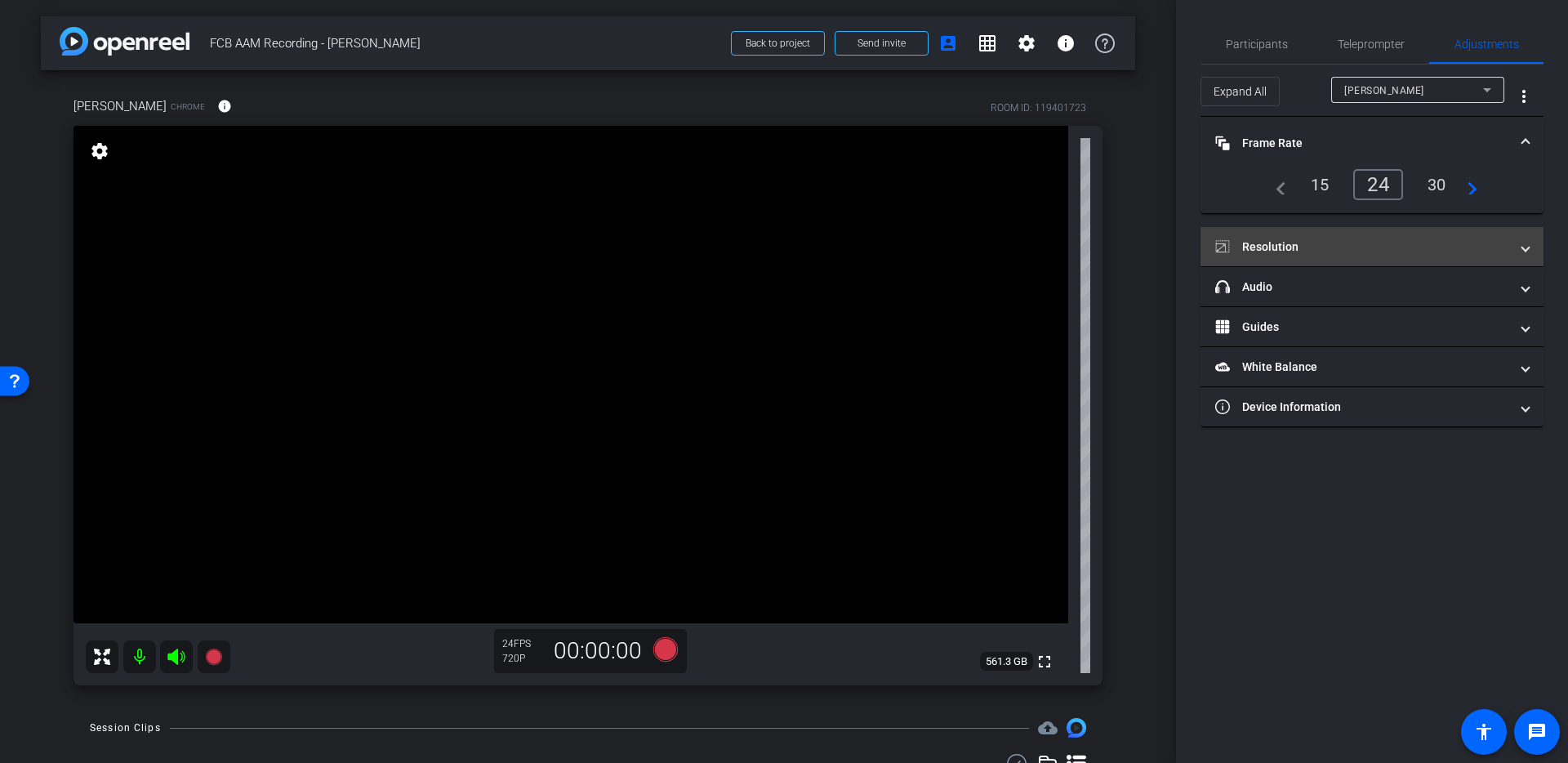
click at [1343, 233] on mat-expansion-panel-header "Resolution" at bounding box center [1372, 246] width 343 height 39
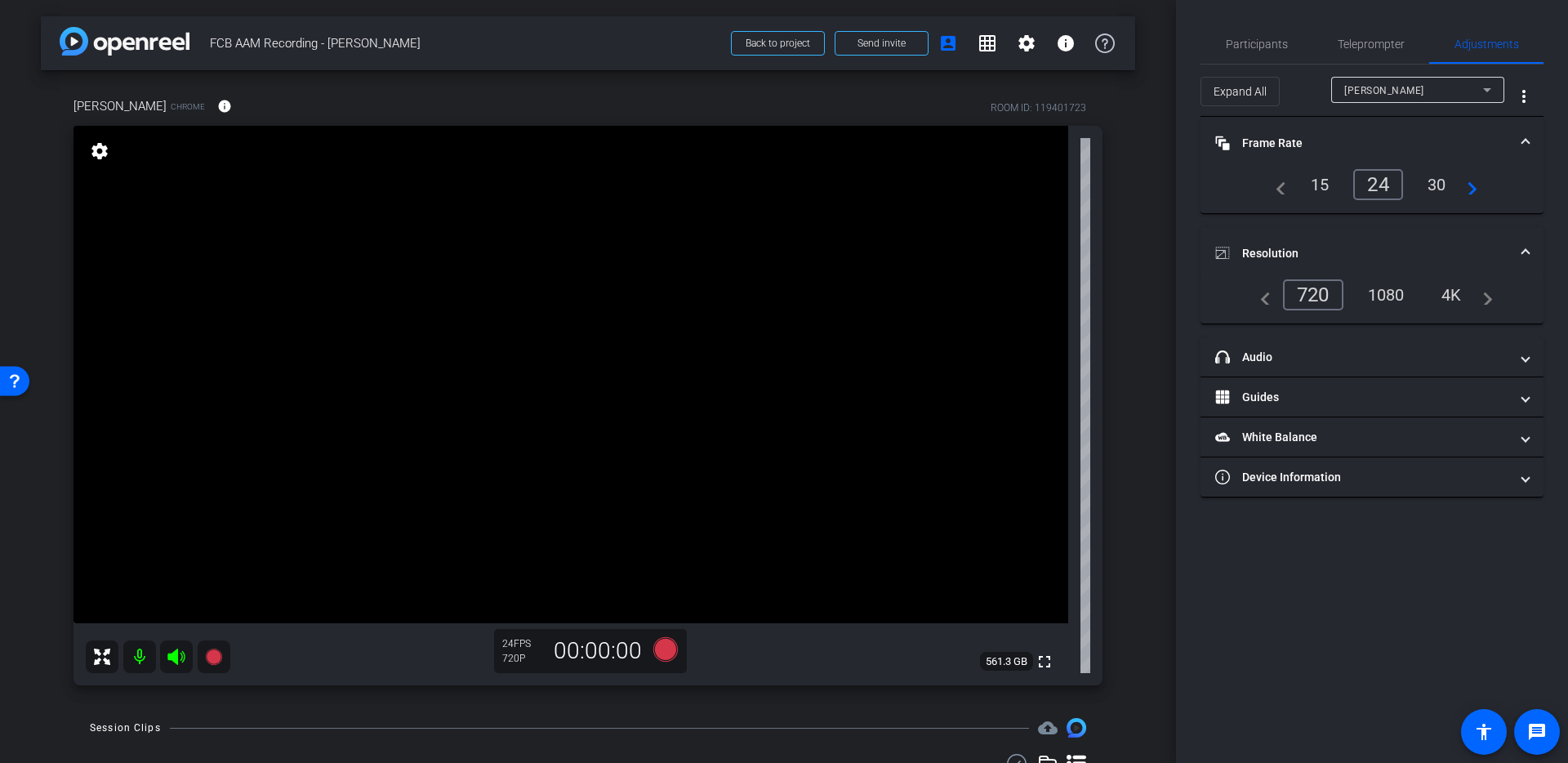
click at [1378, 300] on div "1080" at bounding box center [1386, 295] width 61 height 28
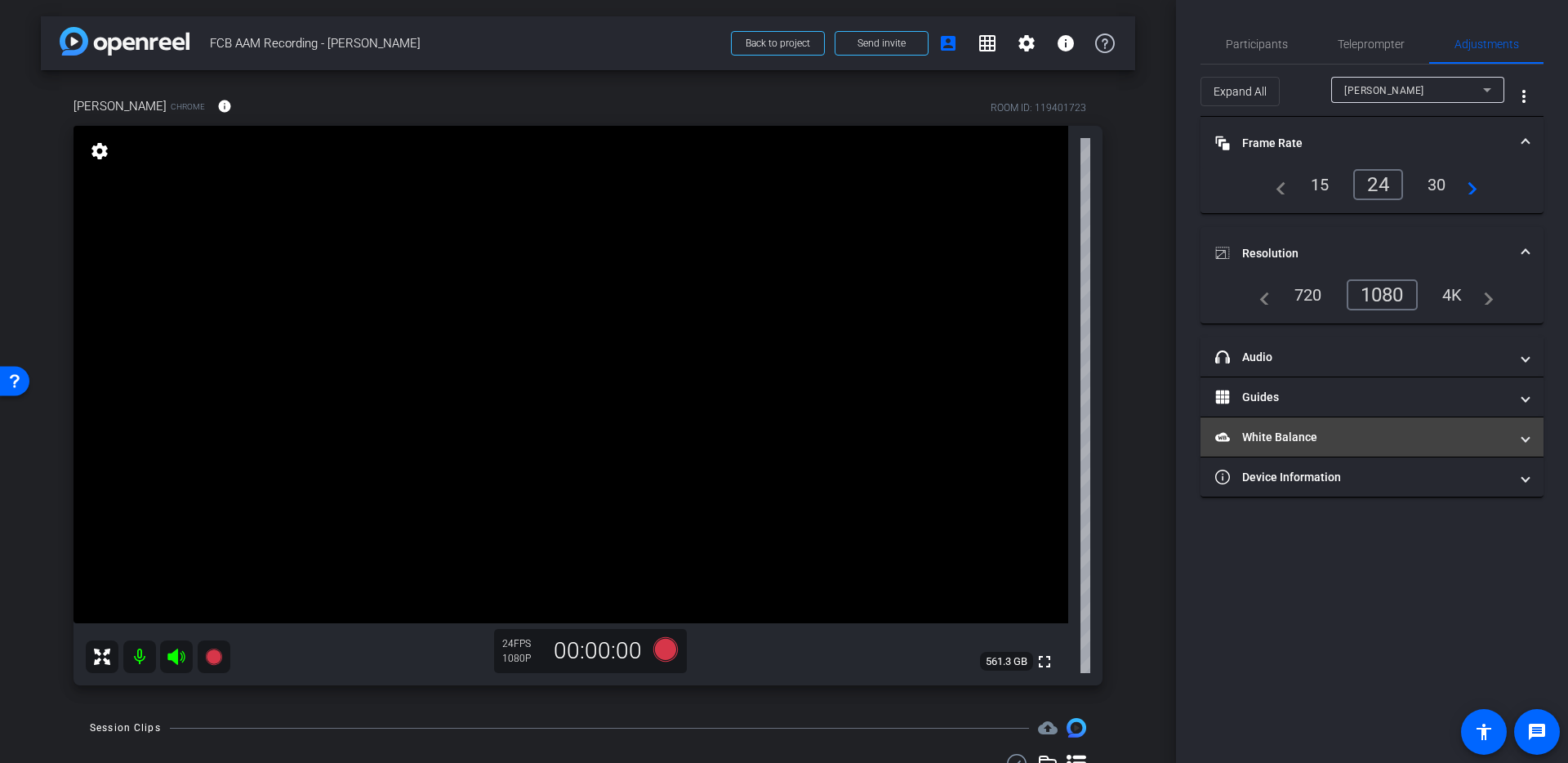
click at [1295, 441] on mat-panel-title "White Balance White Balance" at bounding box center [1362, 438] width 294 height 18
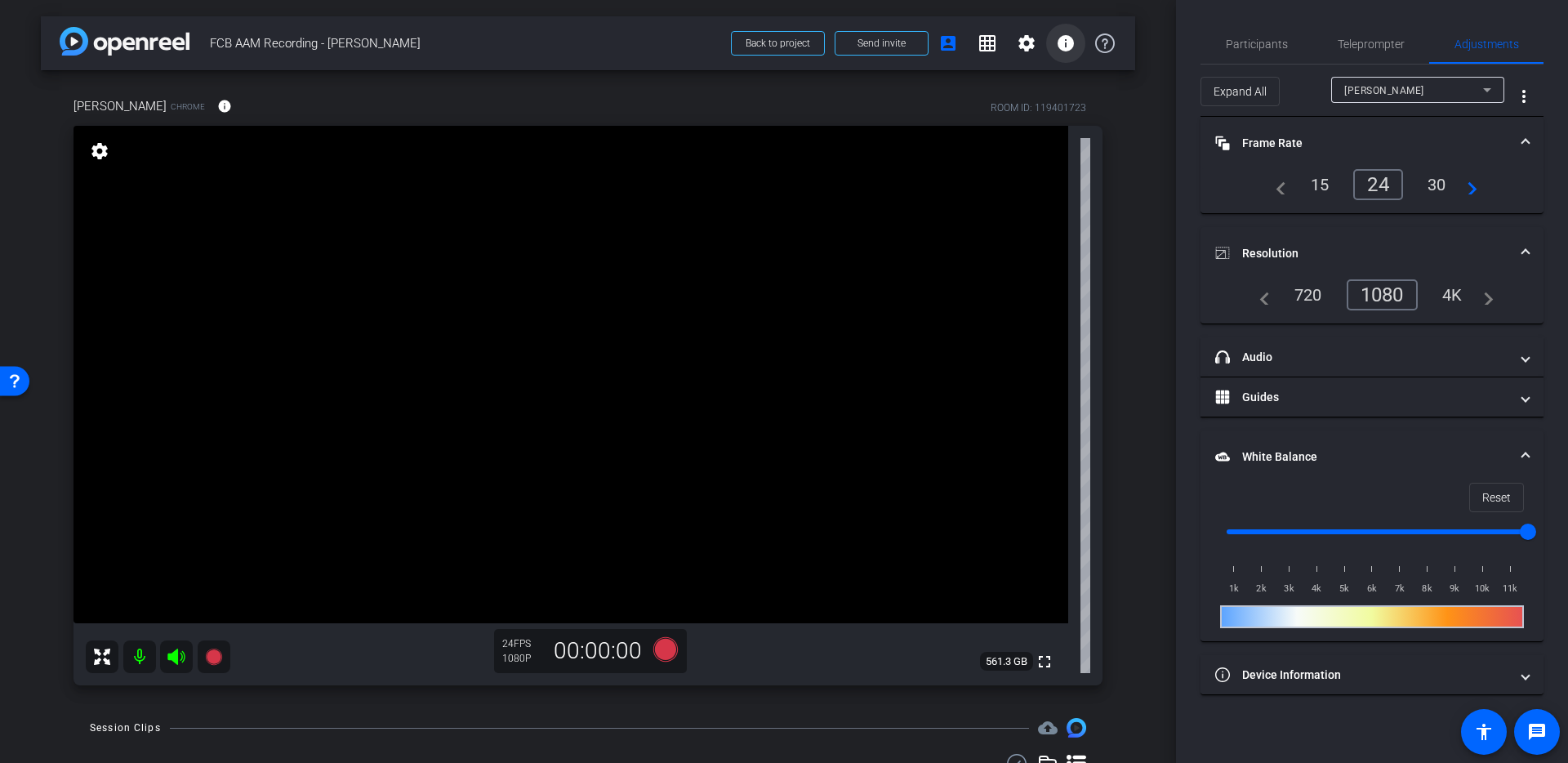
click at [1049, 40] on span at bounding box center [1065, 43] width 39 height 39
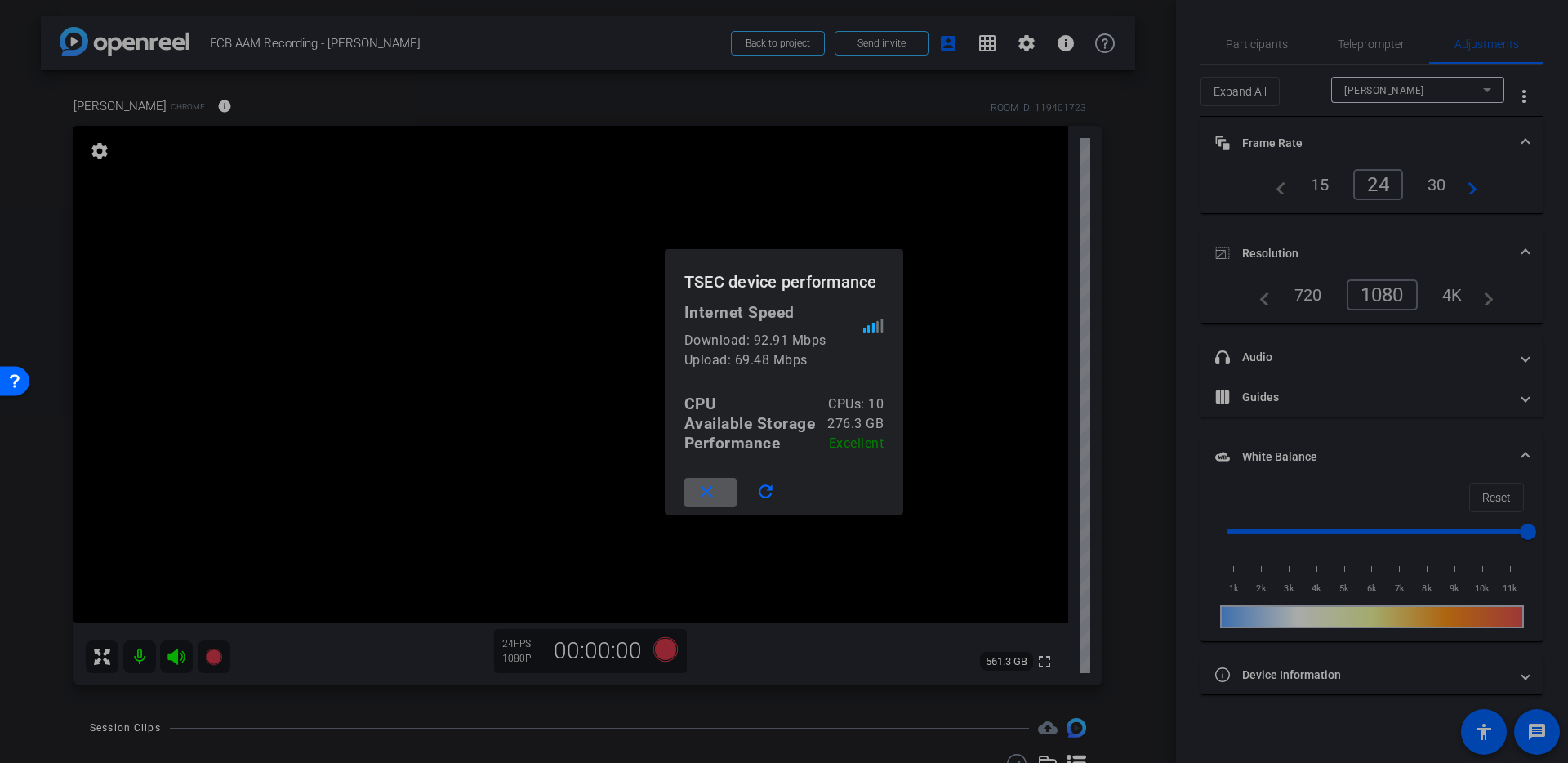
click at [1049, 40] on div at bounding box center [784, 381] width 1568 height 763
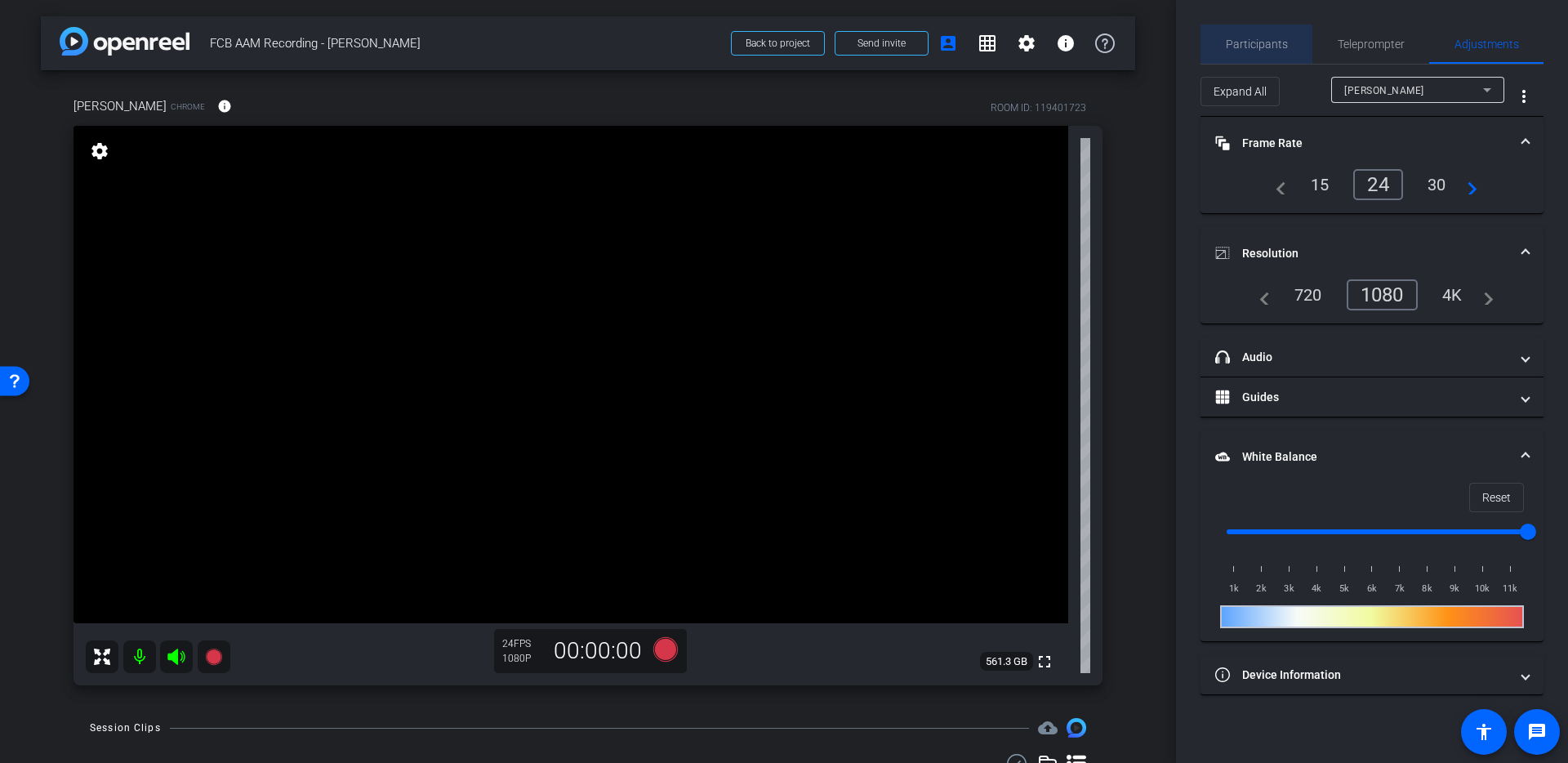
click at [1263, 39] on span "Participants" at bounding box center [1256, 44] width 62 height 11
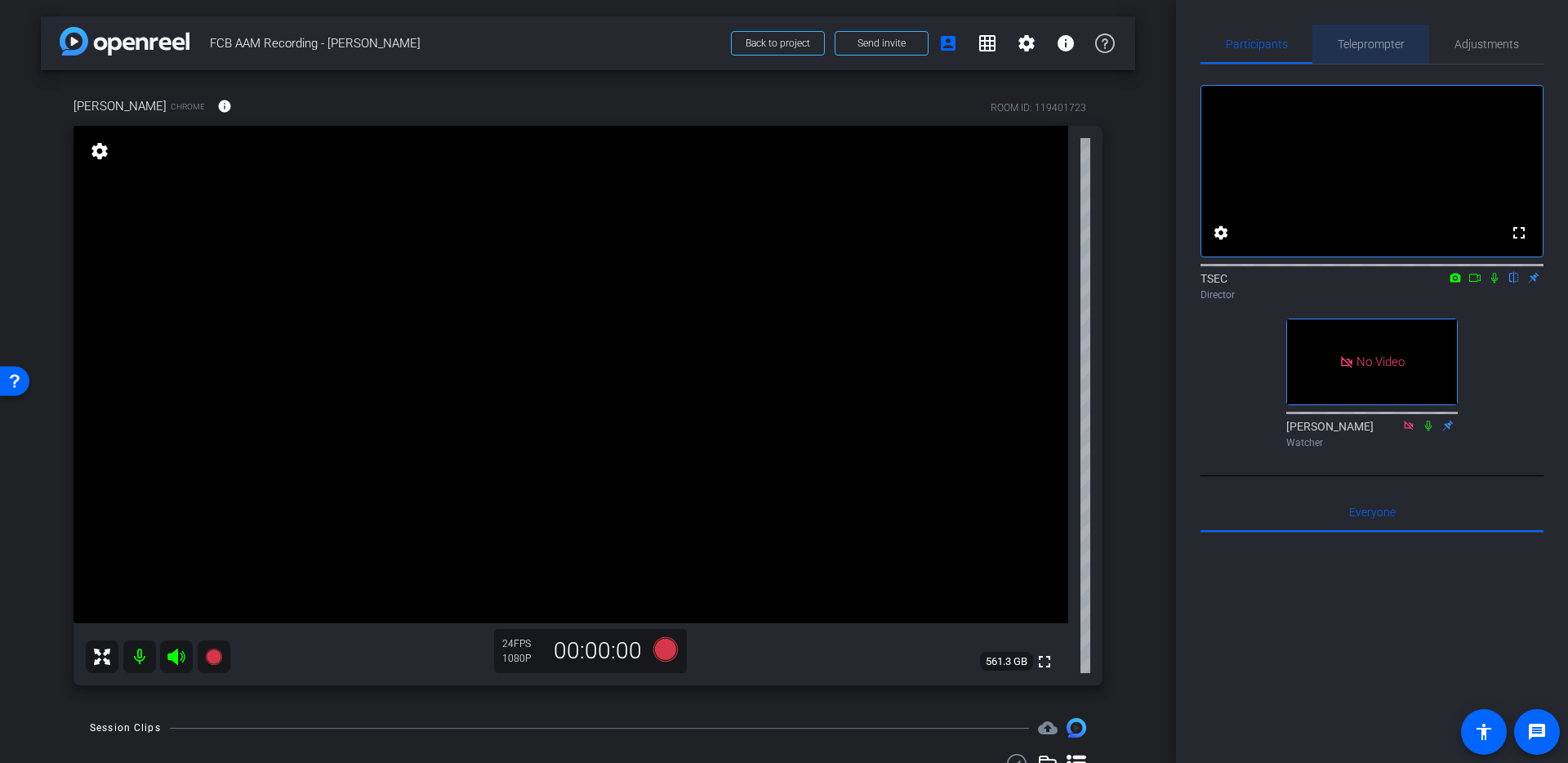
click at [1375, 42] on span "Teleprompter" at bounding box center [1371, 44] width 67 height 11
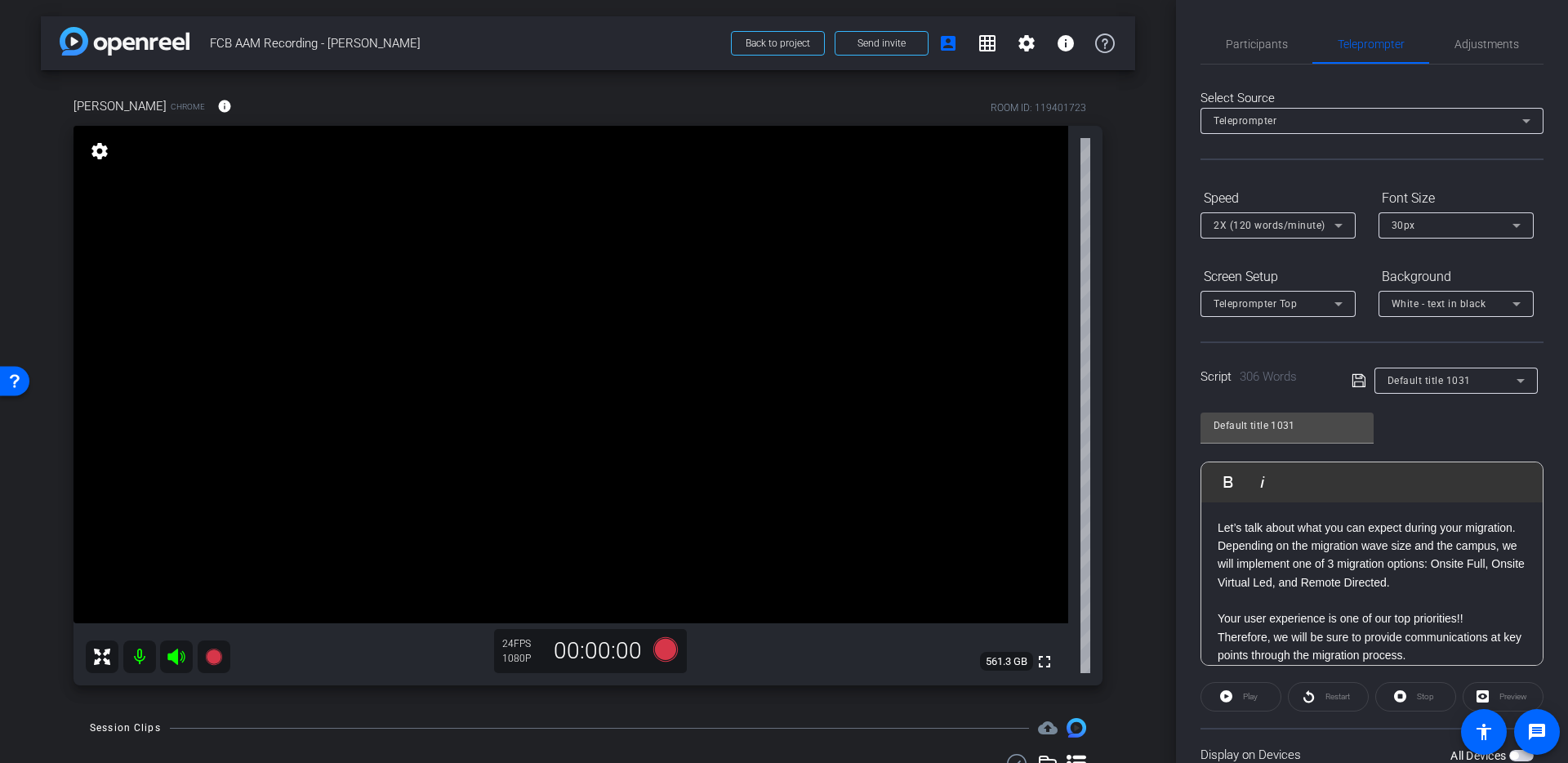
click at [1313, 300] on div "Teleprompter Top" at bounding box center [1274, 303] width 121 height 20
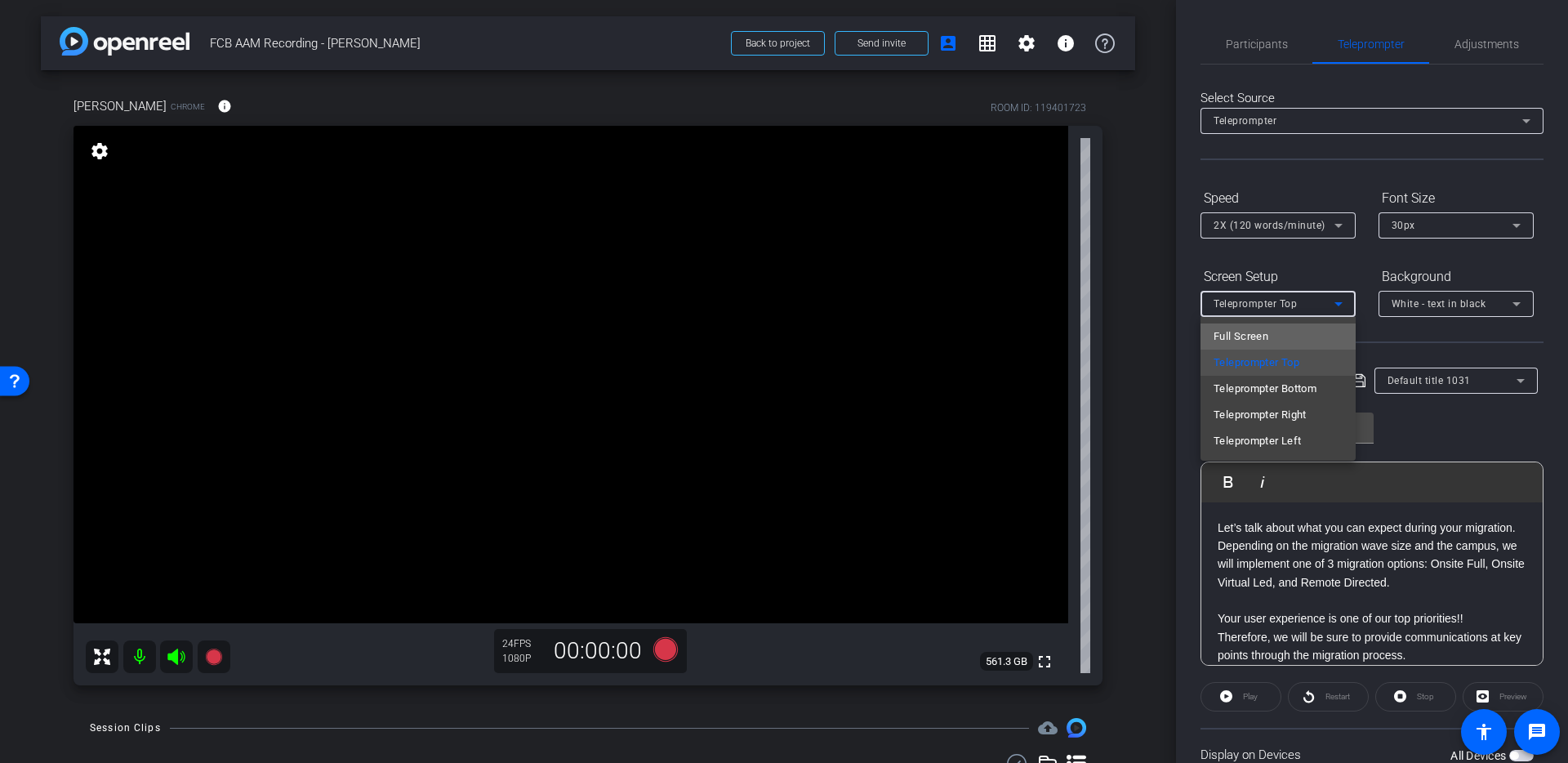
click at [1298, 329] on mat-option "Full Screen" at bounding box center [1277, 336] width 155 height 26
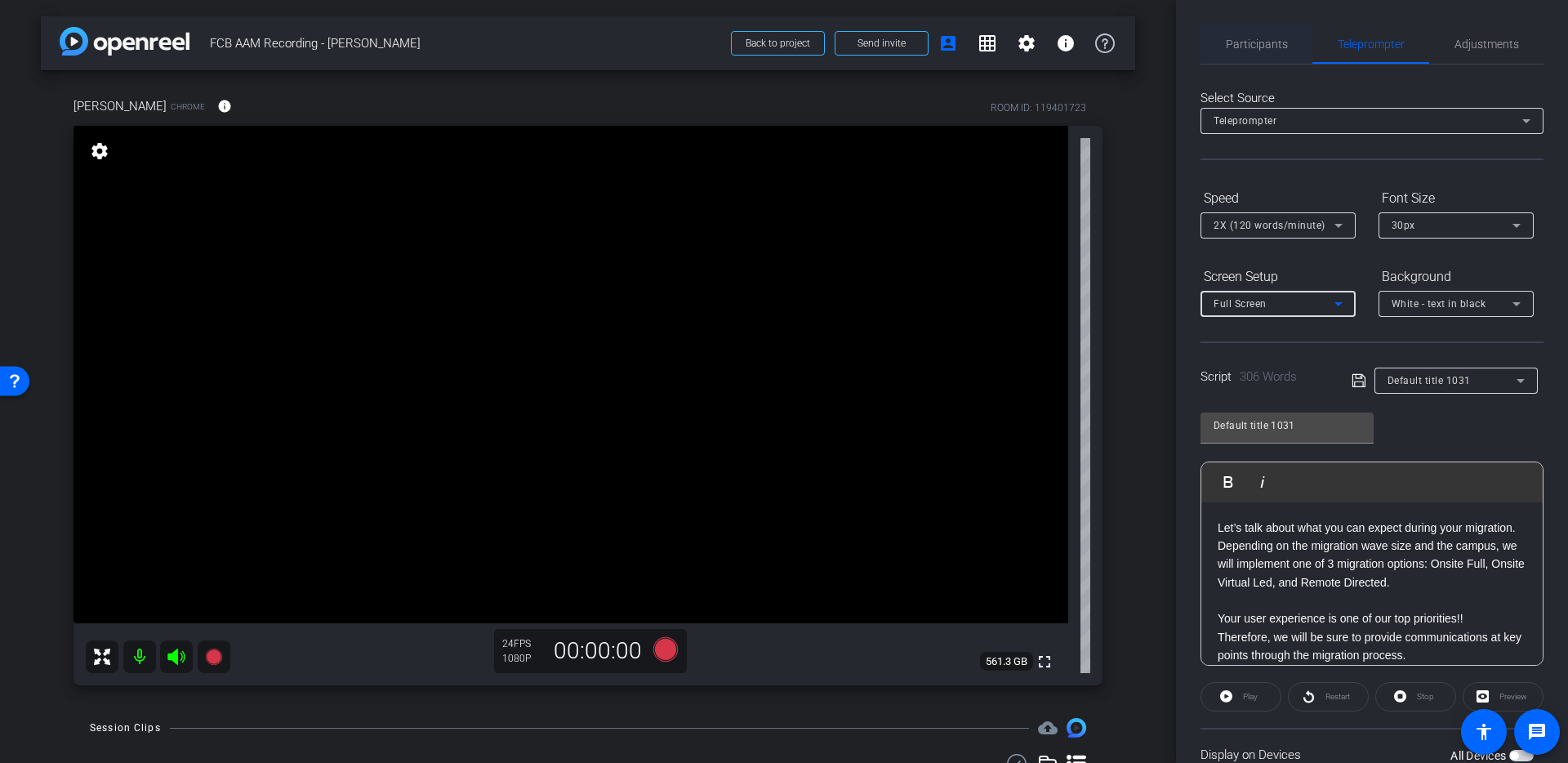
click at [1267, 60] on span "Participants" at bounding box center [1256, 44] width 62 height 39
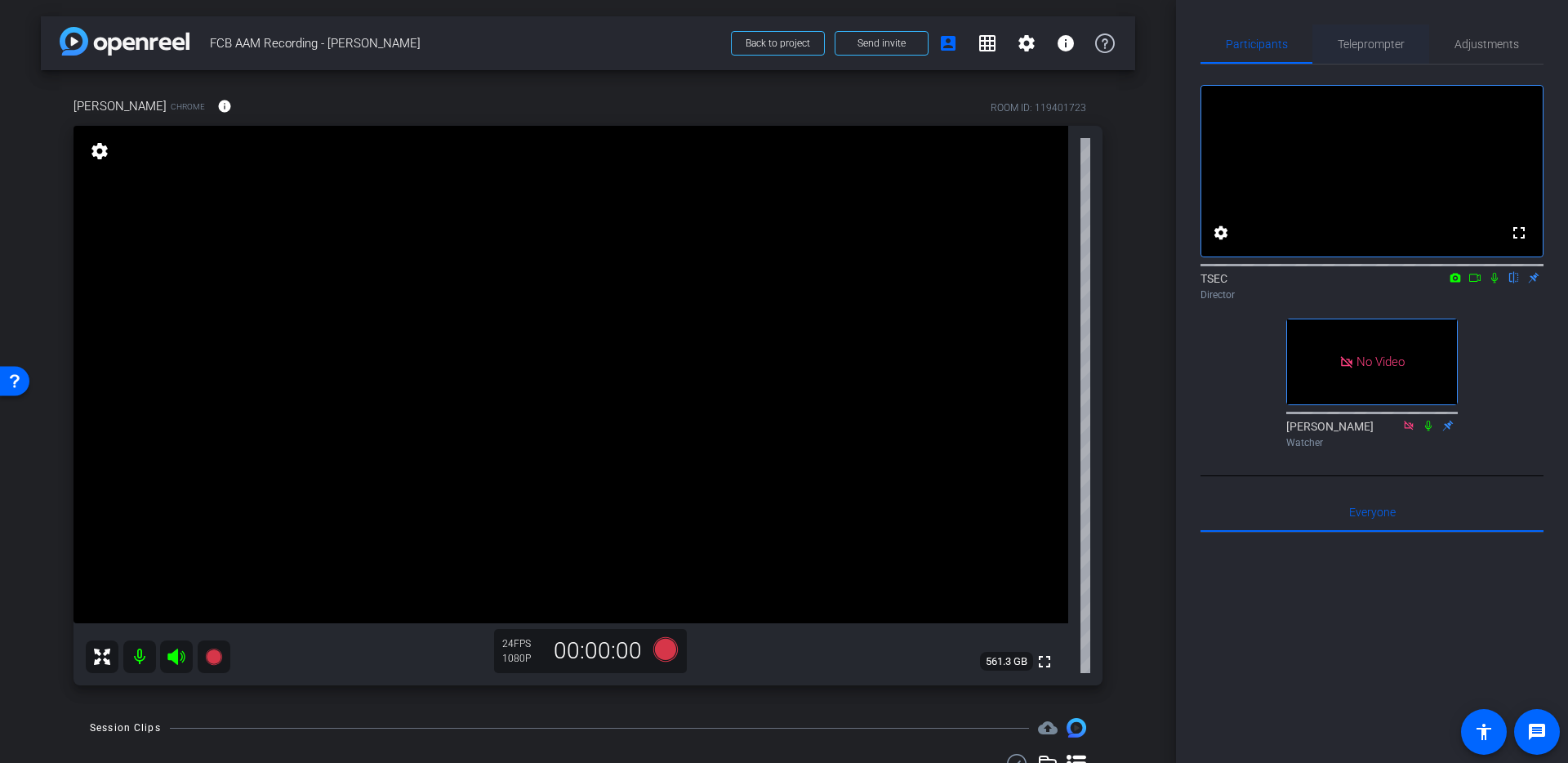
click at [1353, 41] on span "Teleprompter" at bounding box center [1371, 44] width 67 height 11
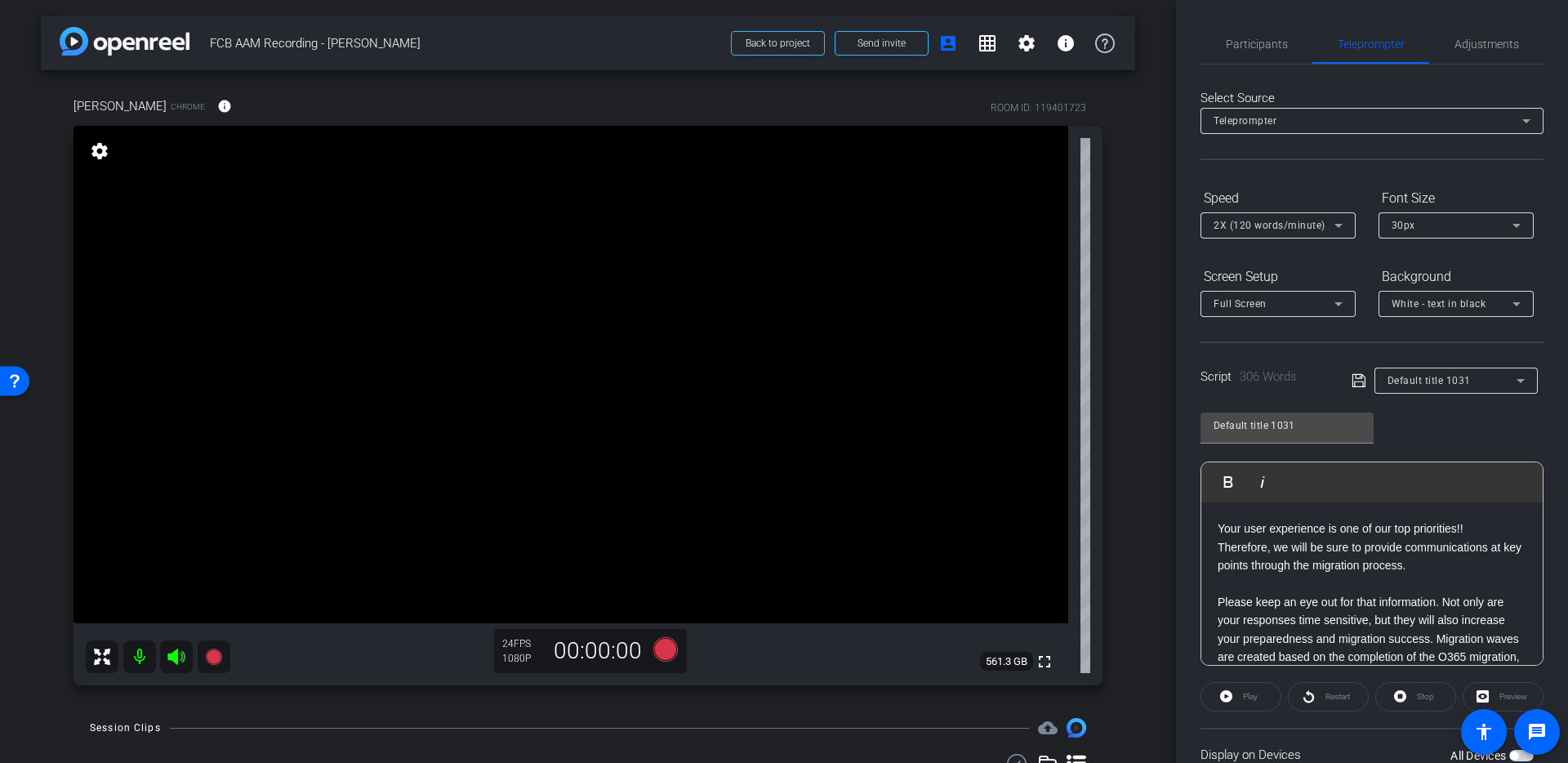
scroll to position [92, 0]
click at [1229, 46] on span "Participants" at bounding box center [1256, 44] width 62 height 11
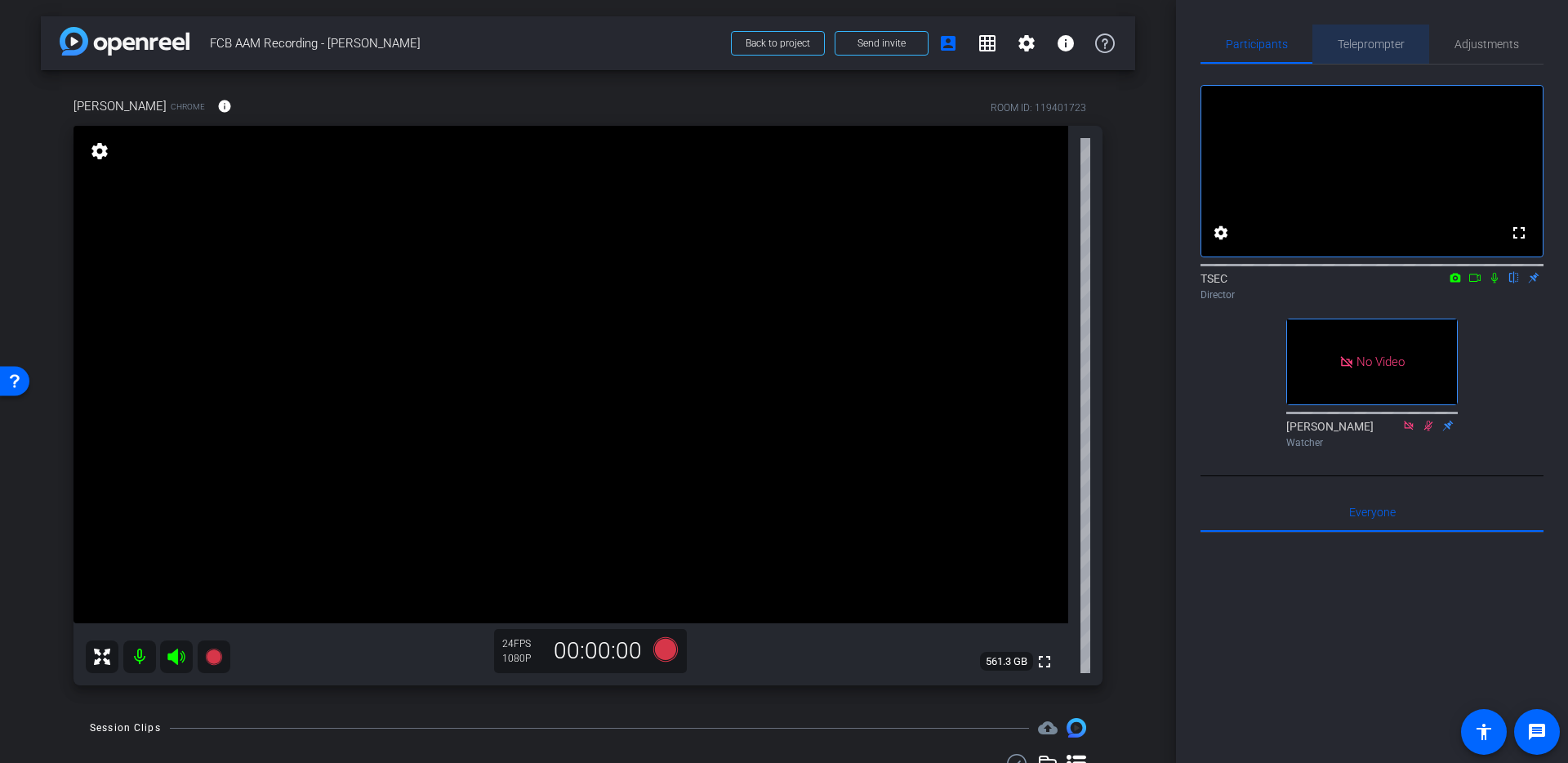
click at [1350, 51] on span "Teleprompter" at bounding box center [1371, 44] width 67 height 39
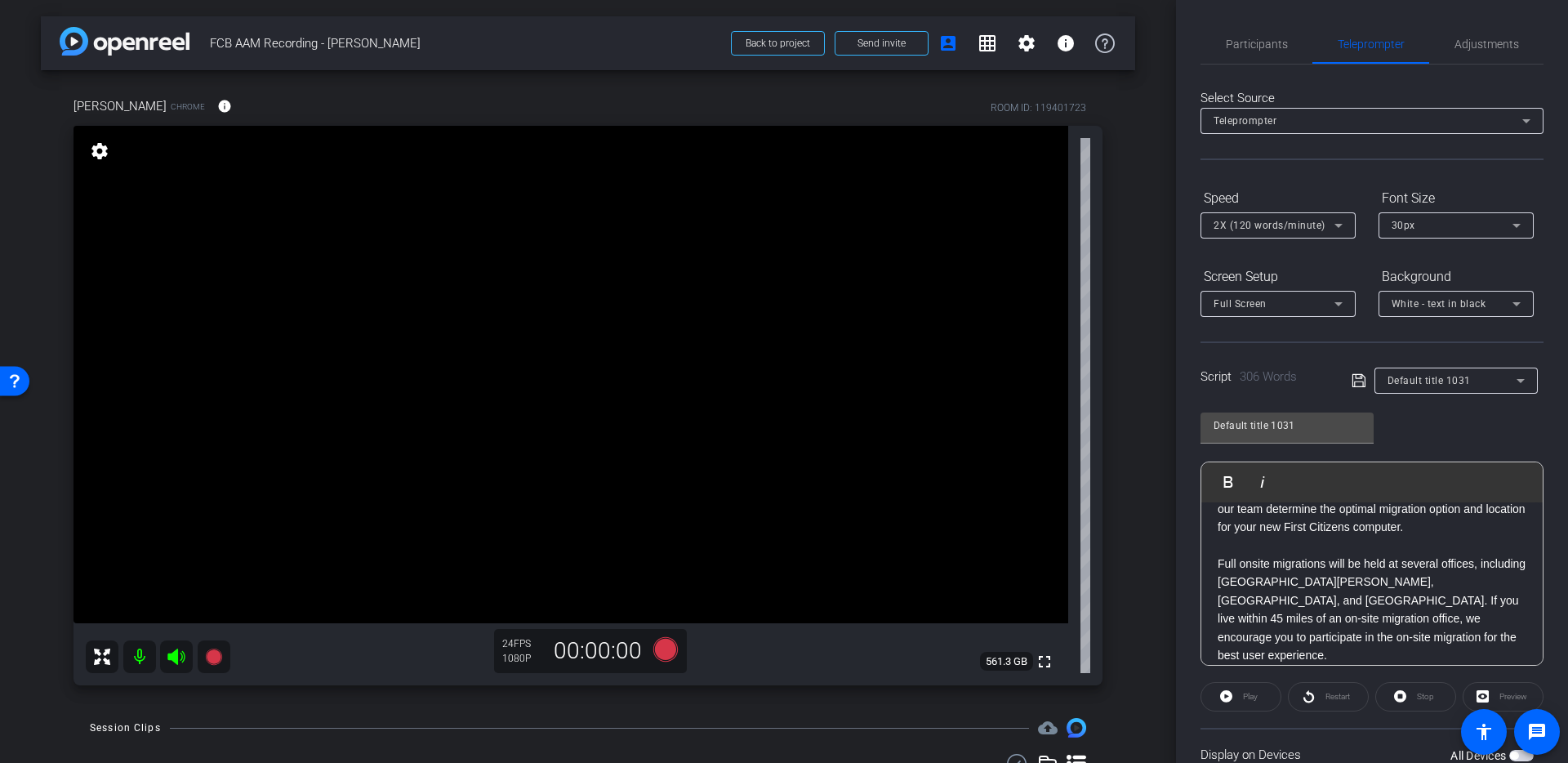
scroll to position [386, 0]
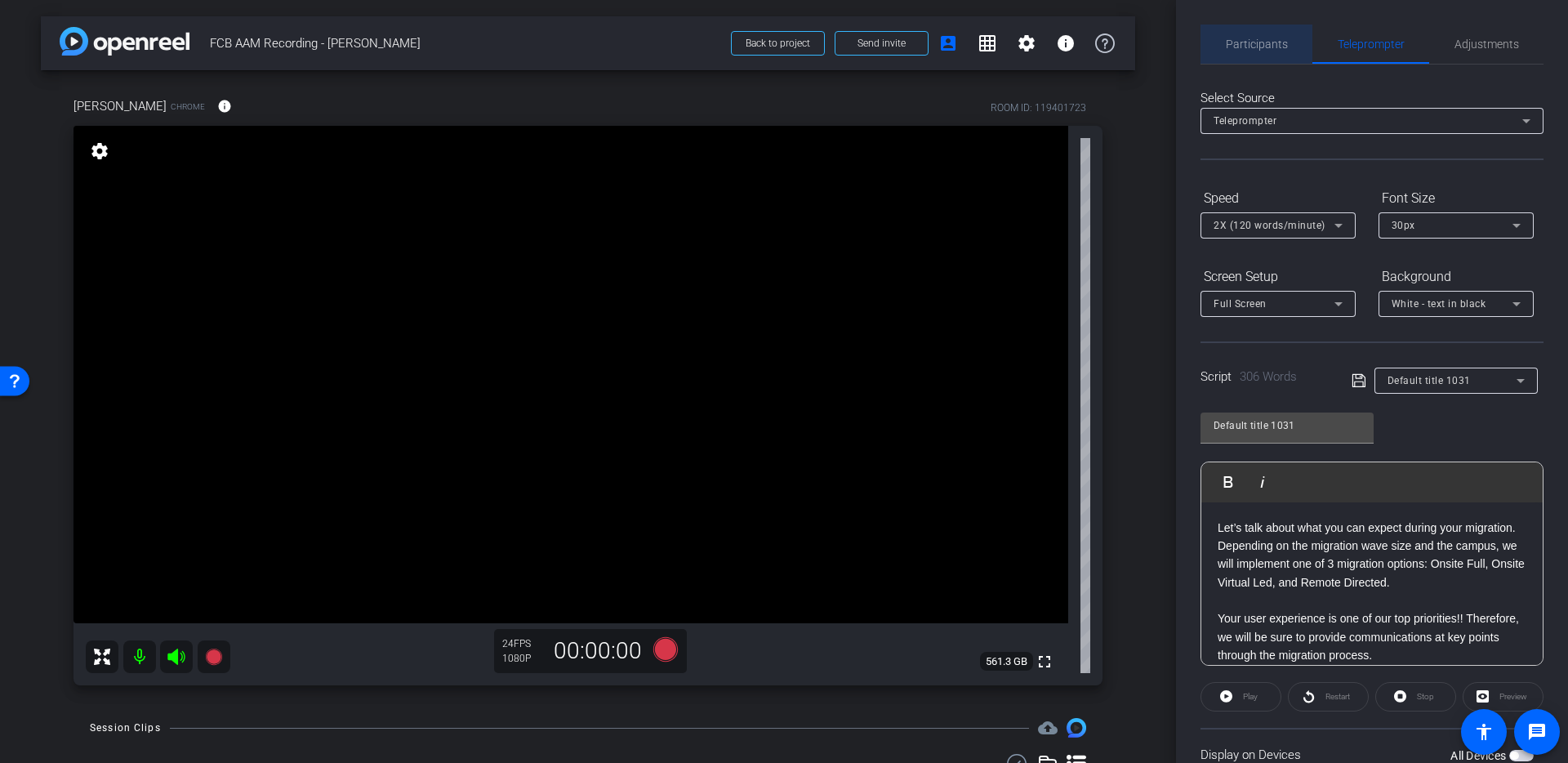
click at [1264, 39] on span "Participants" at bounding box center [1256, 44] width 62 height 11
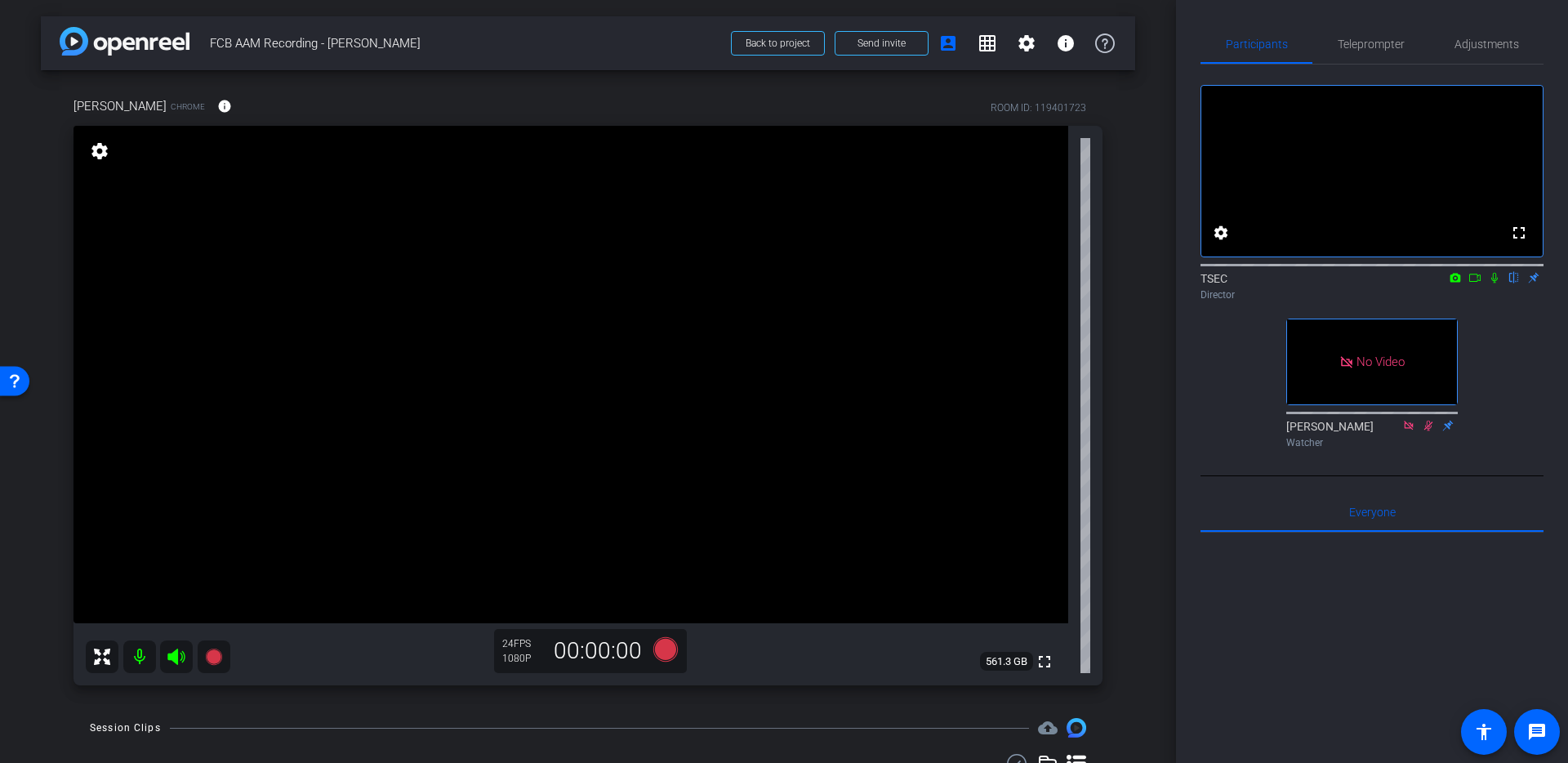
click at [1469, 282] on icon at bounding box center [1474, 277] width 11 height 8
click at [671, 648] on icon at bounding box center [665, 649] width 25 height 25
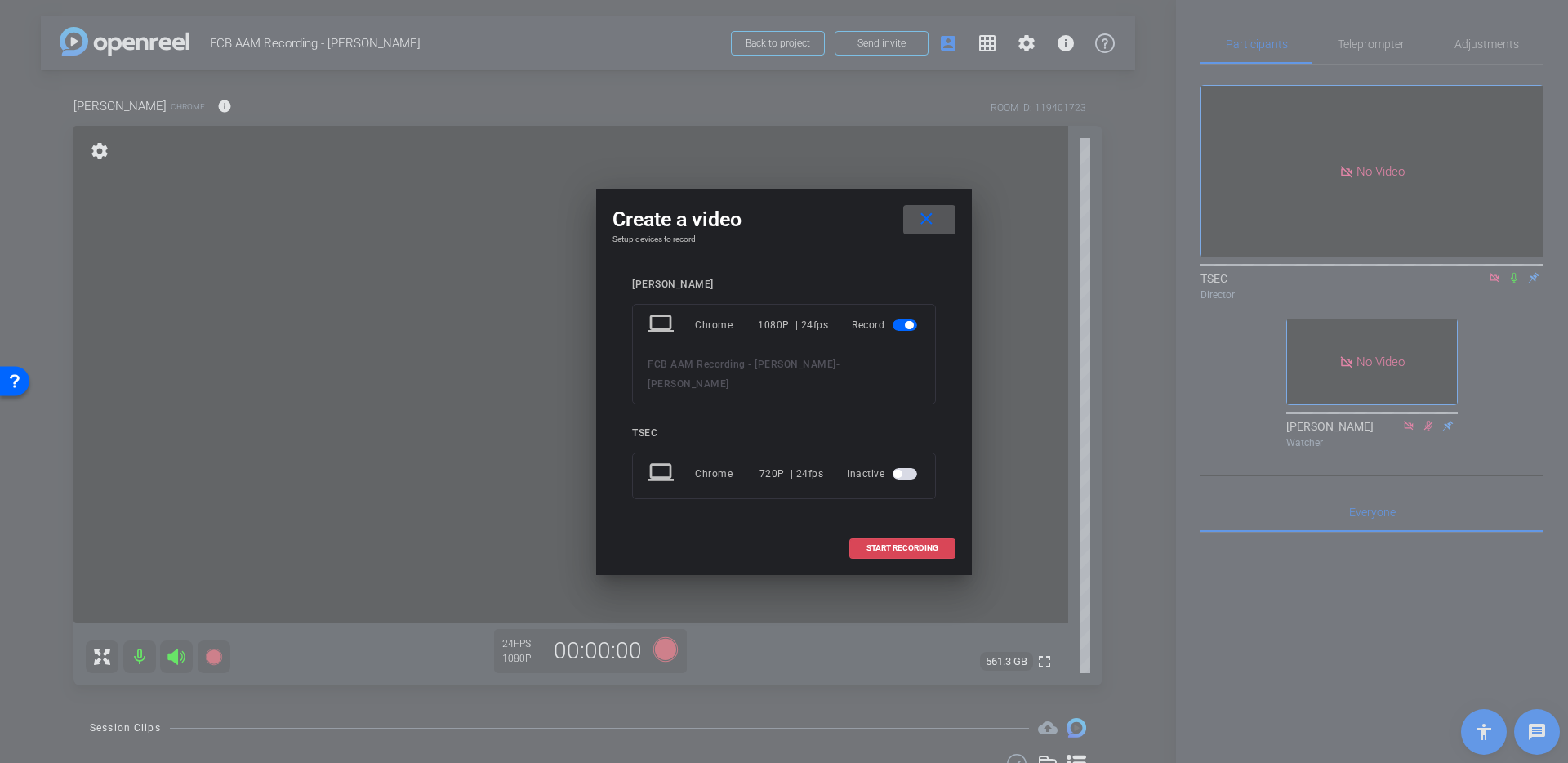
click at [856, 540] on span at bounding box center [902, 548] width 104 height 39
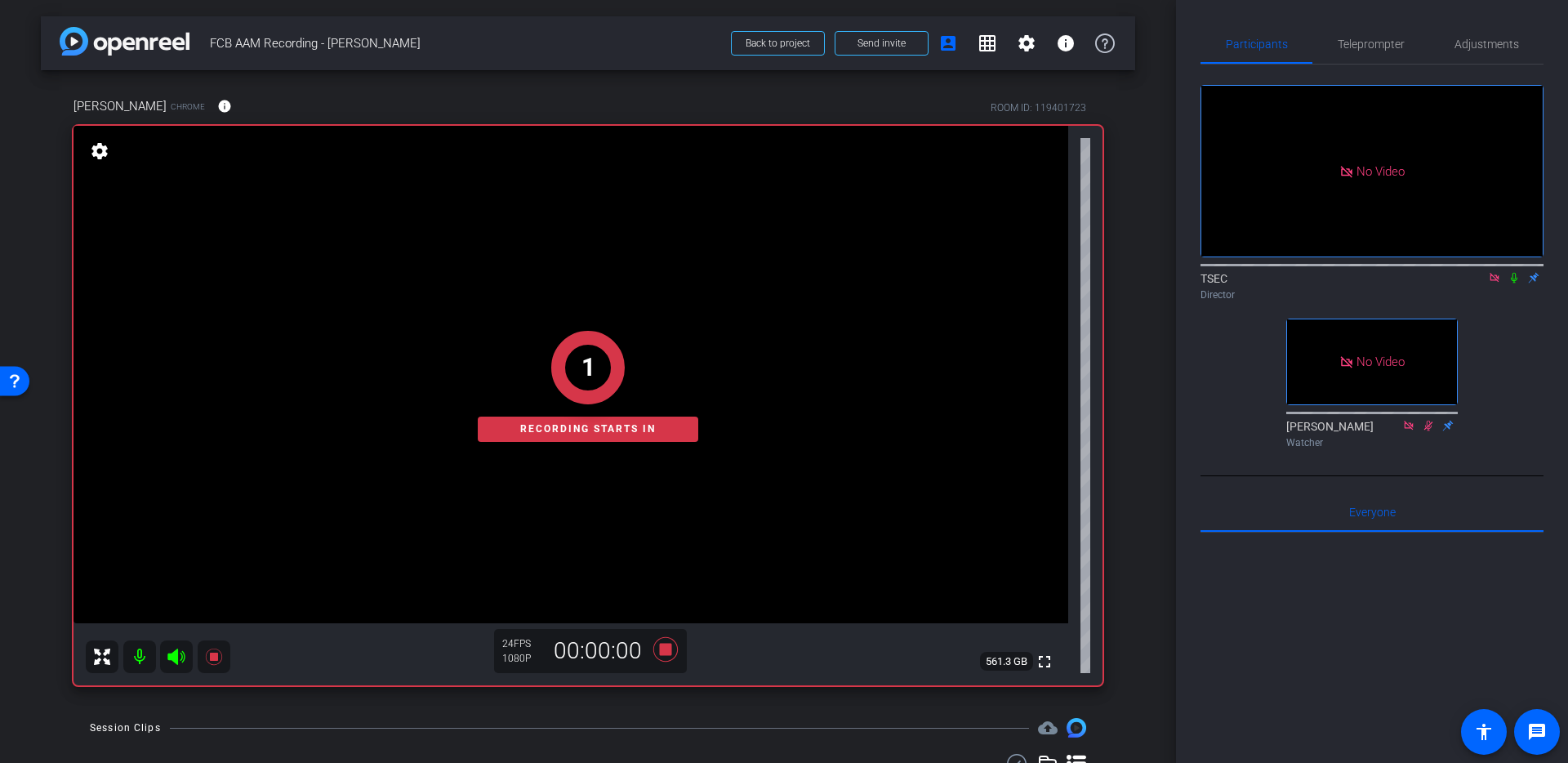
click at [644, 659] on div "1 Recording starts in" at bounding box center [587, 386] width 1029 height 599
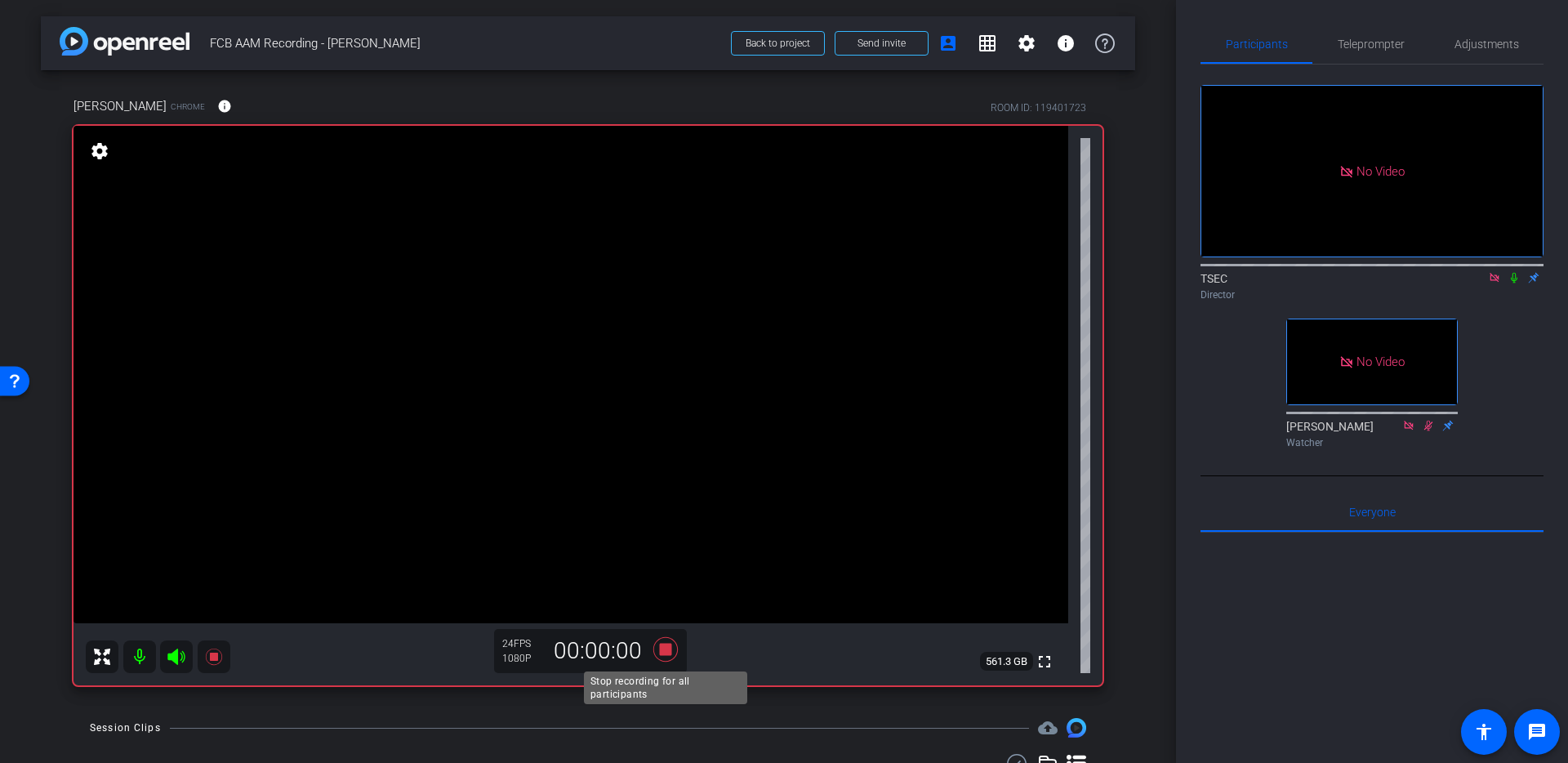
click at [661, 646] on icon at bounding box center [665, 649] width 25 height 25
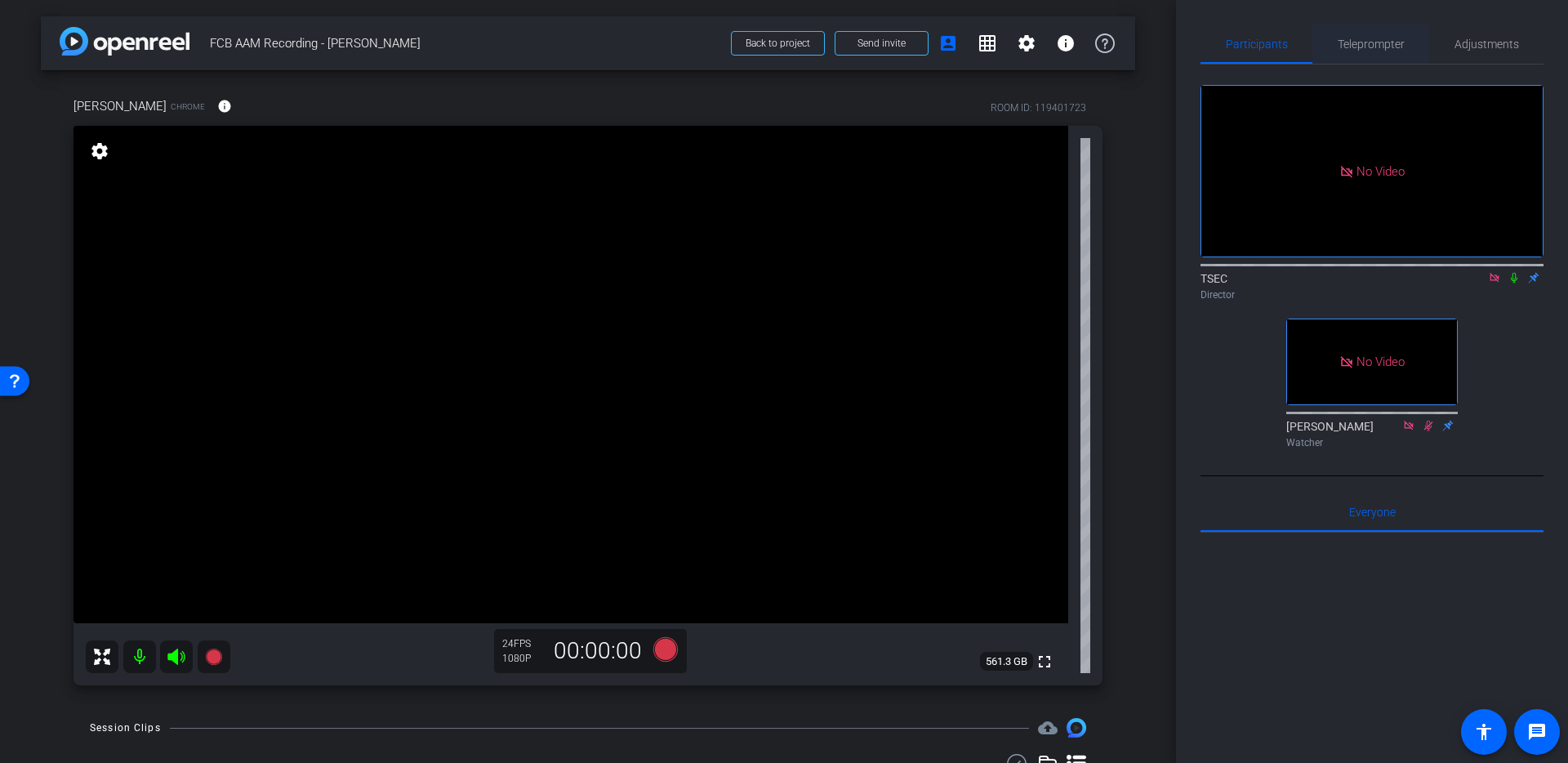
click at [1378, 35] on span "Teleprompter" at bounding box center [1371, 44] width 67 height 39
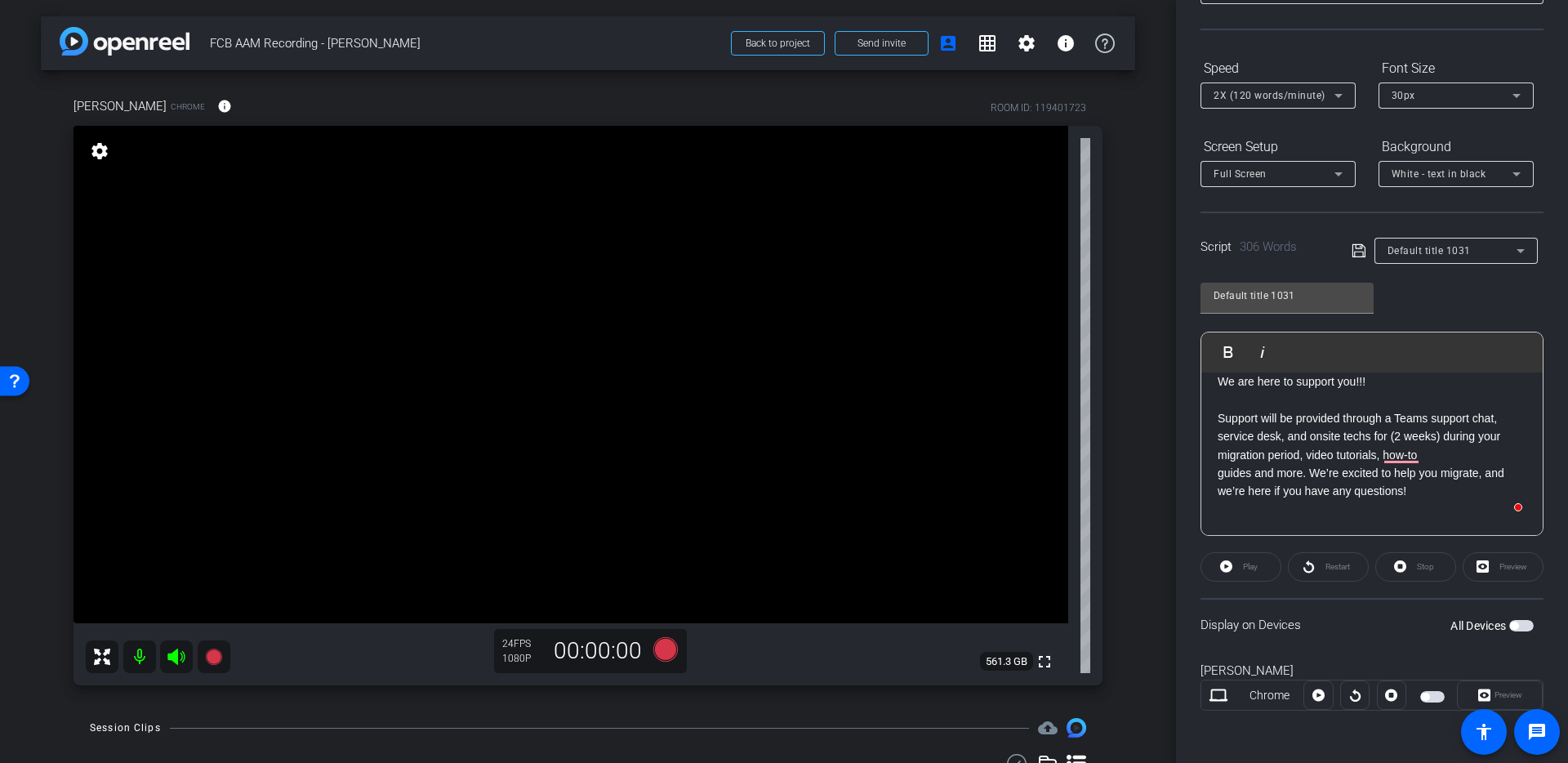
scroll to position [130, 0]
click at [1522, 624] on span "button" at bounding box center [1521, 625] width 25 height 11
click at [1355, 253] on icon at bounding box center [1358, 251] width 15 height 19
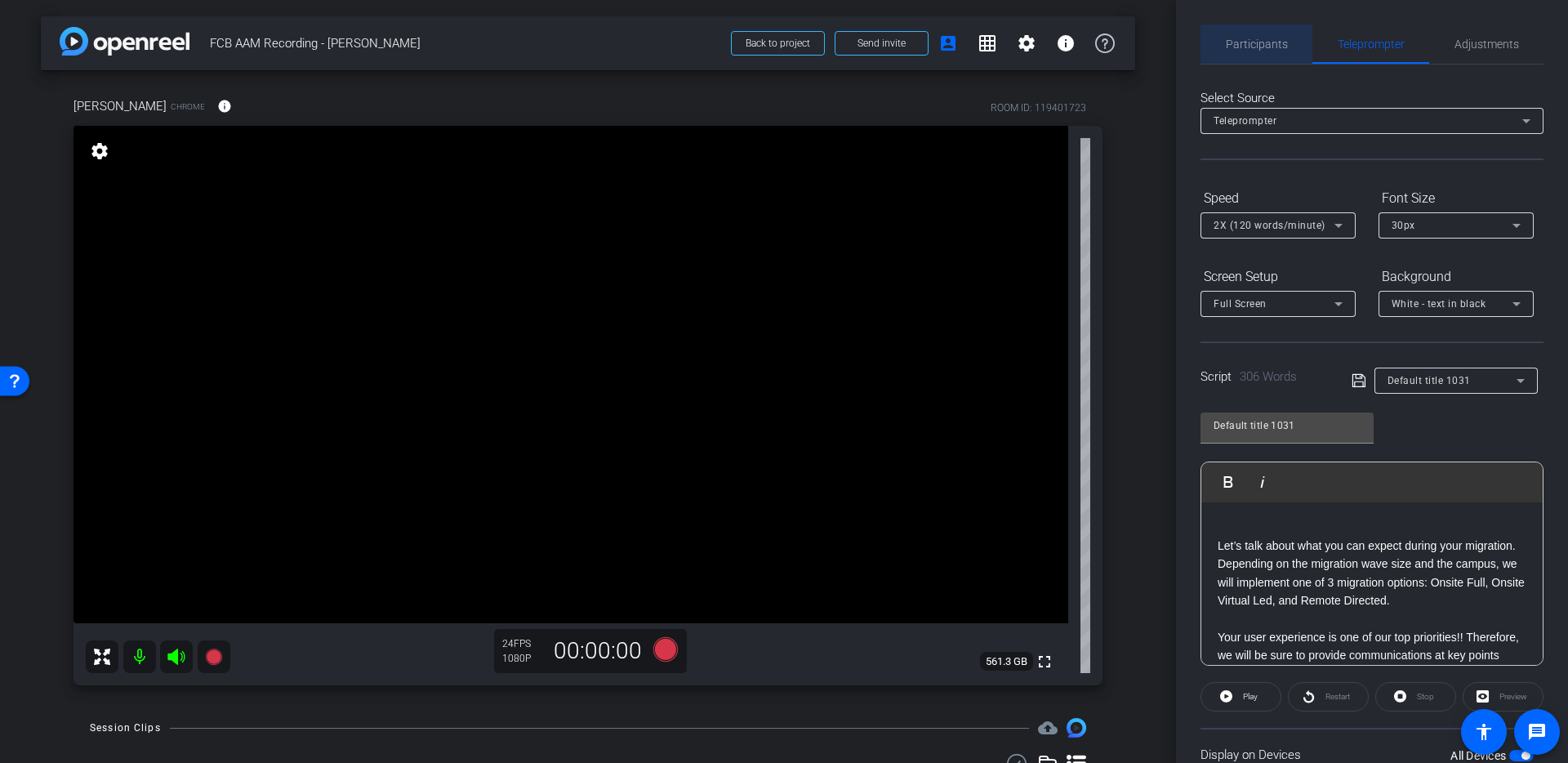
click at [1246, 49] on span "Participants" at bounding box center [1256, 44] width 62 height 11
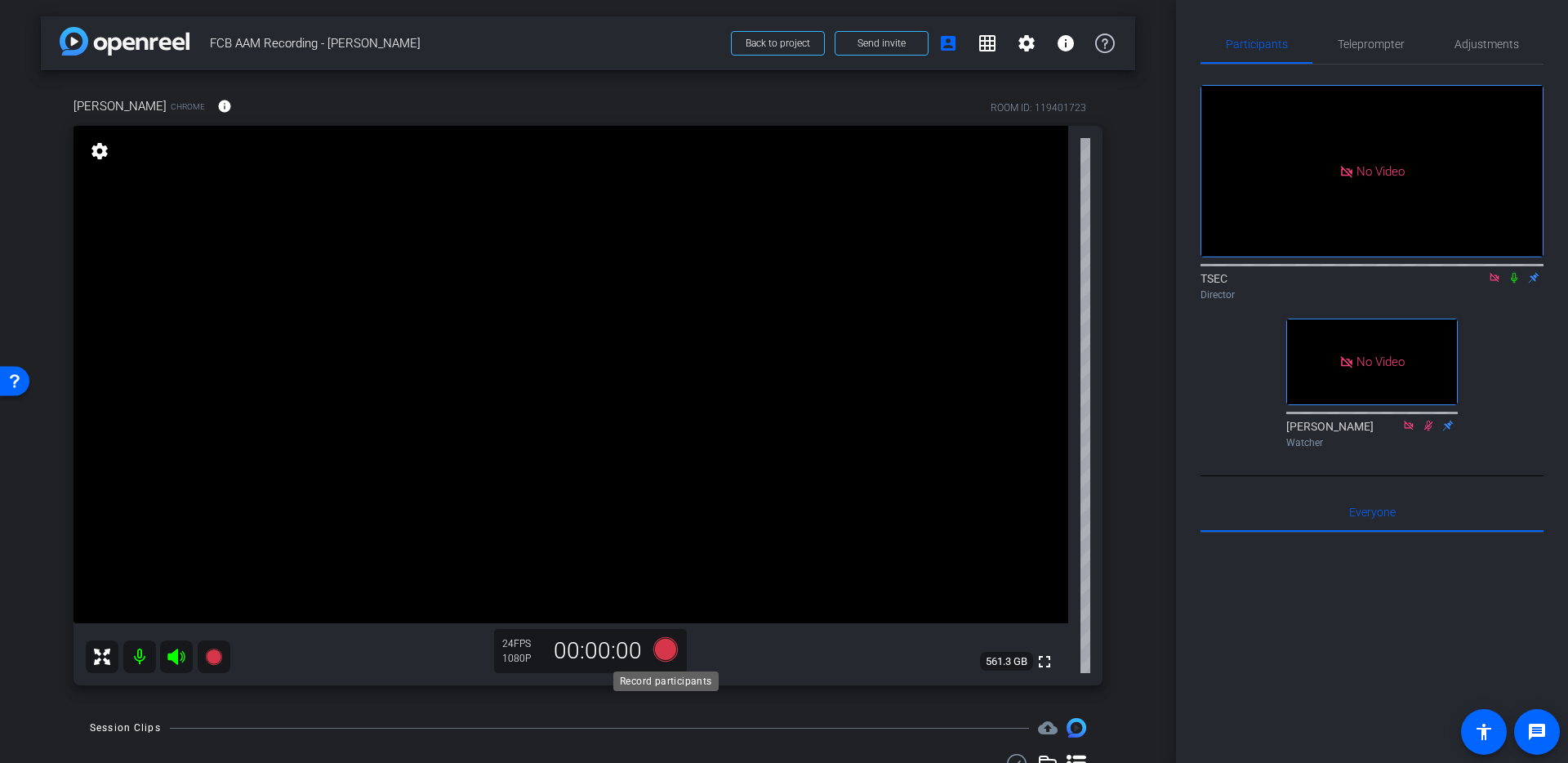
click at [664, 643] on icon at bounding box center [665, 649] width 25 height 25
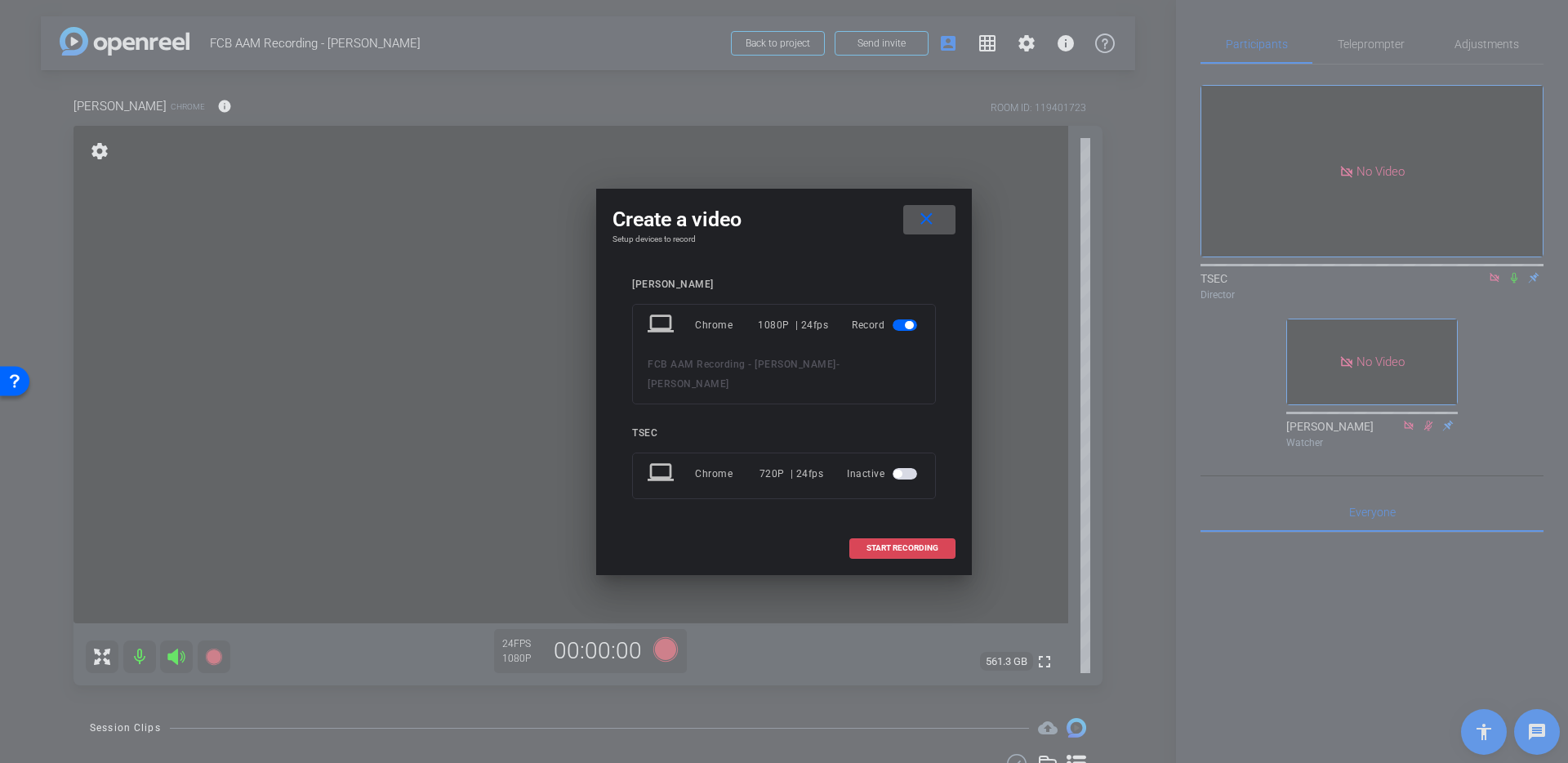
click at [888, 544] on span "START RECORDING" at bounding box center [902, 548] width 72 height 8
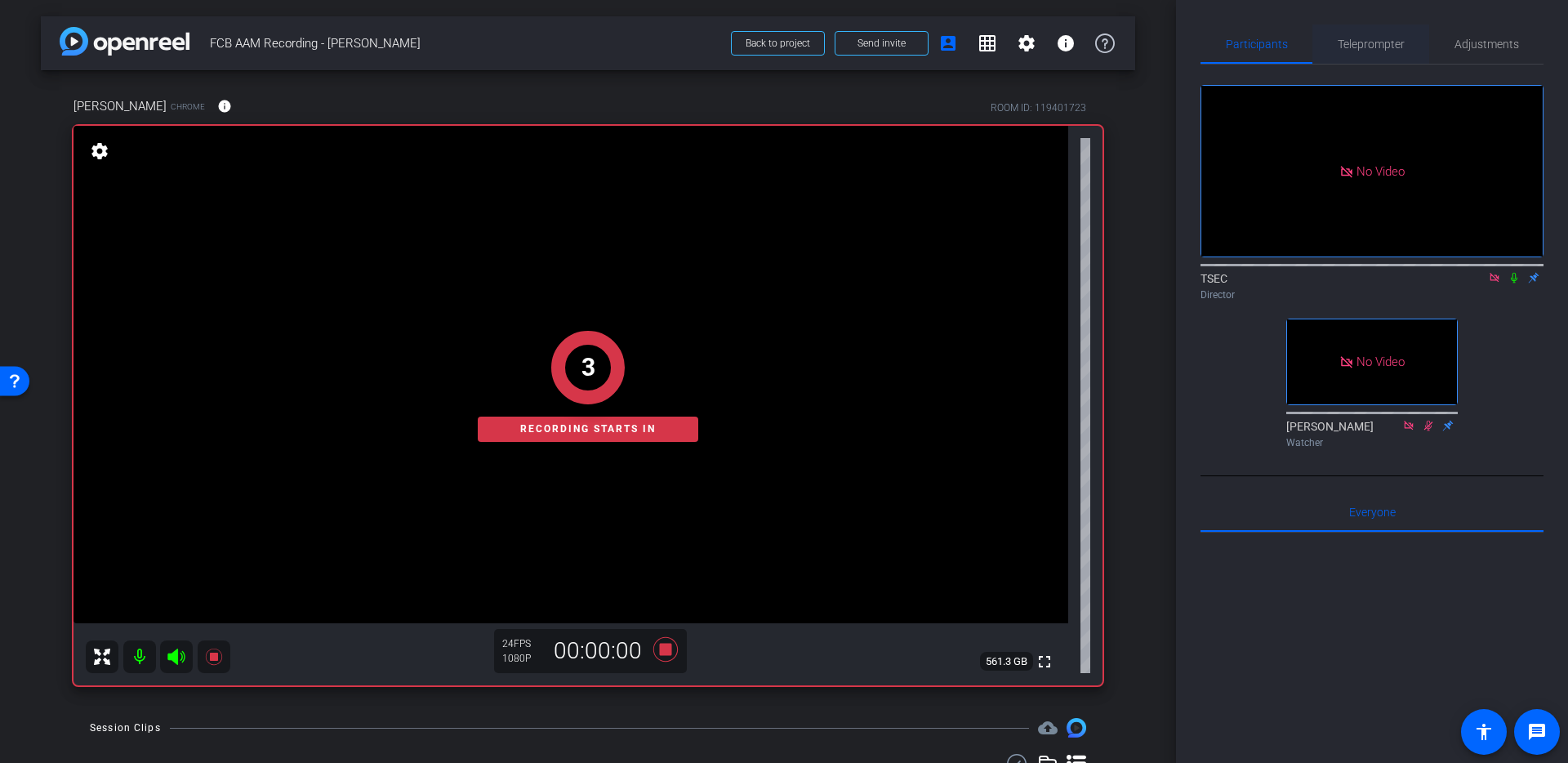
click at [1354, 46] on span "Teleprompter" at bounding box center [1371, 44] width 67 height 11
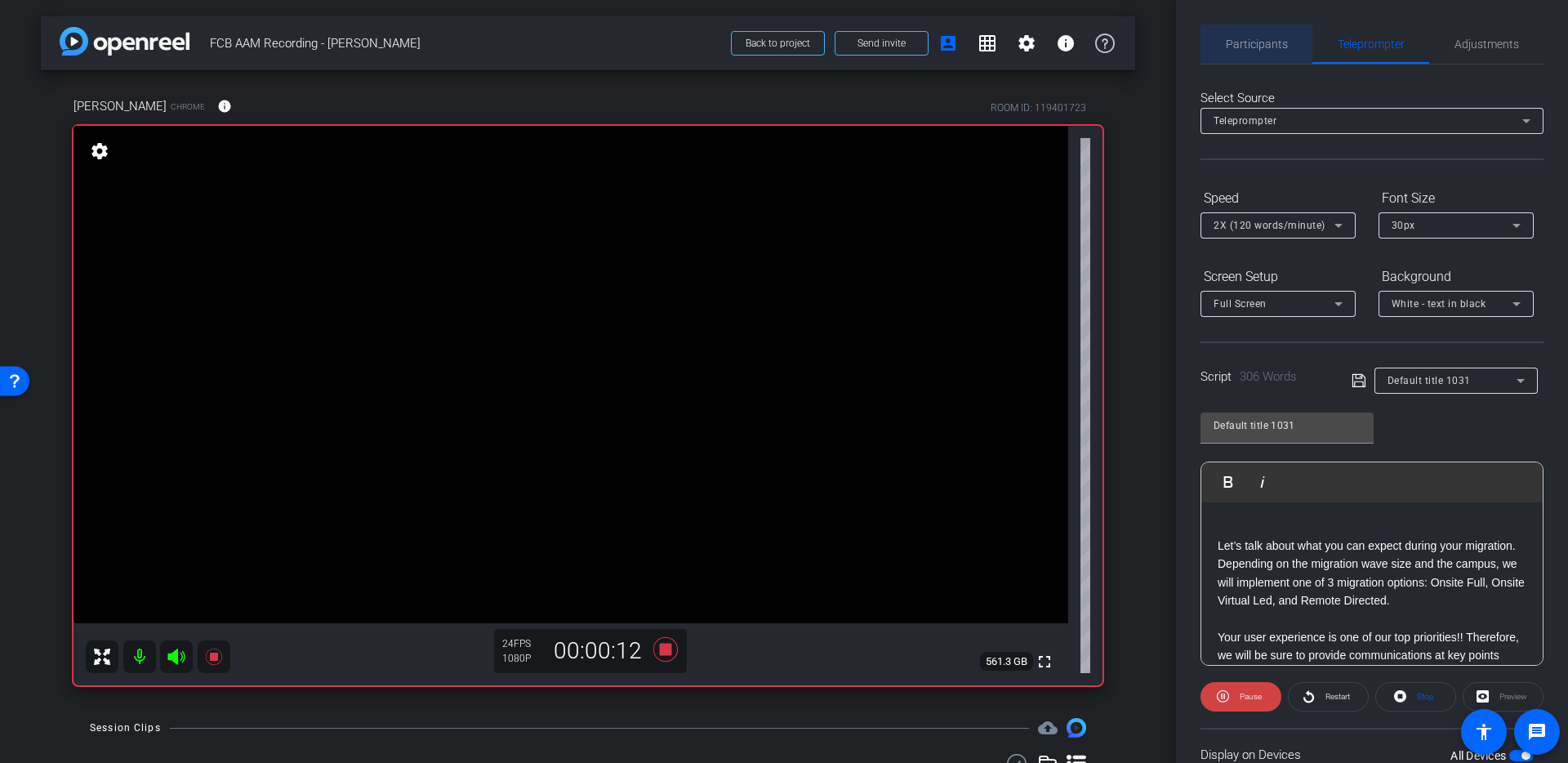
click at [1269, 47] on span "Participants" at bounding box center [1256, 44] width 62 height 11
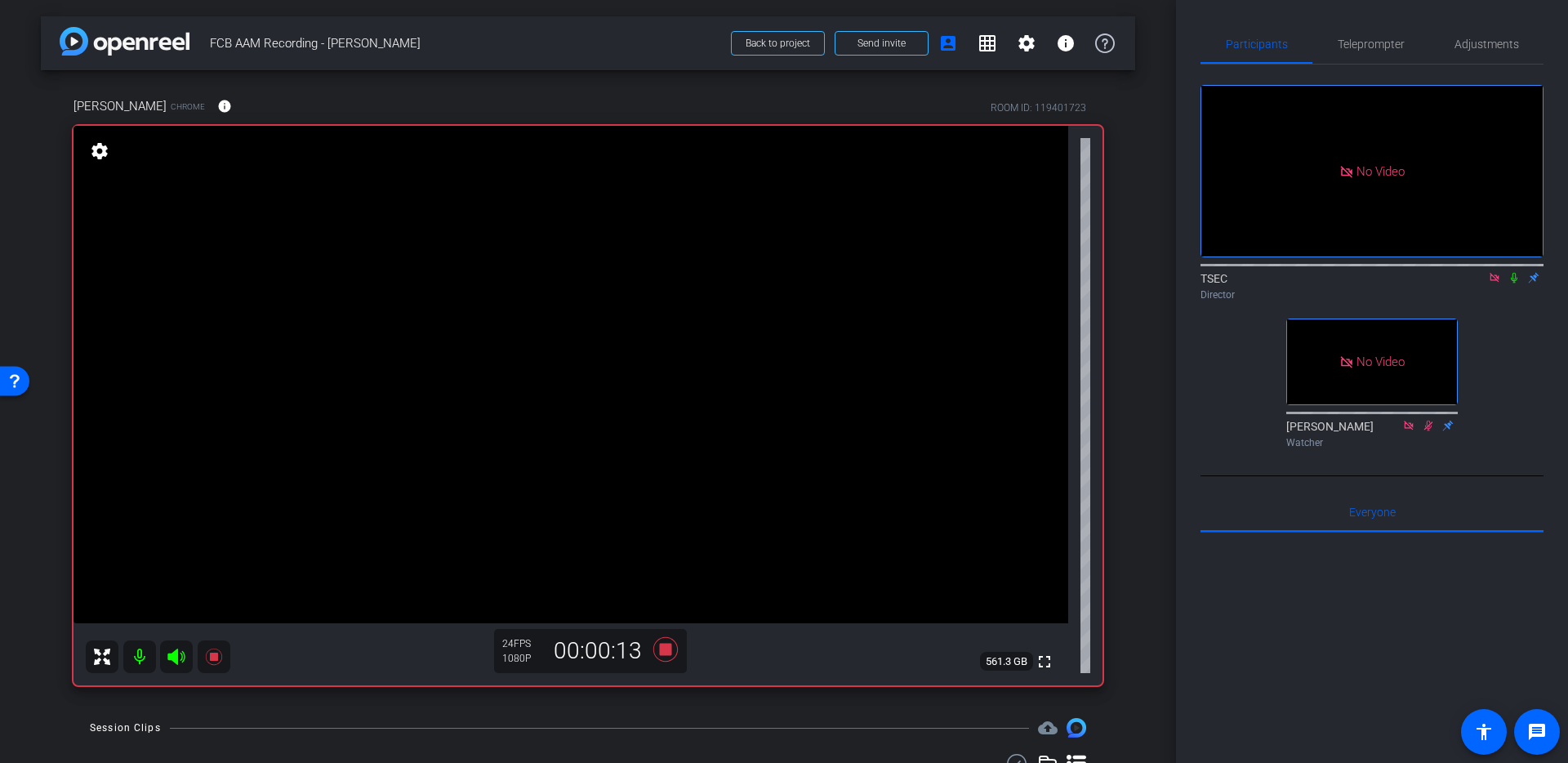
click at [1510, 272] on icon at bounding box center [1514, 278] width 13 height 11
click at [1385, 42] on span "Teleprompter" at bounding box center [1371, 44] width 67 height 11
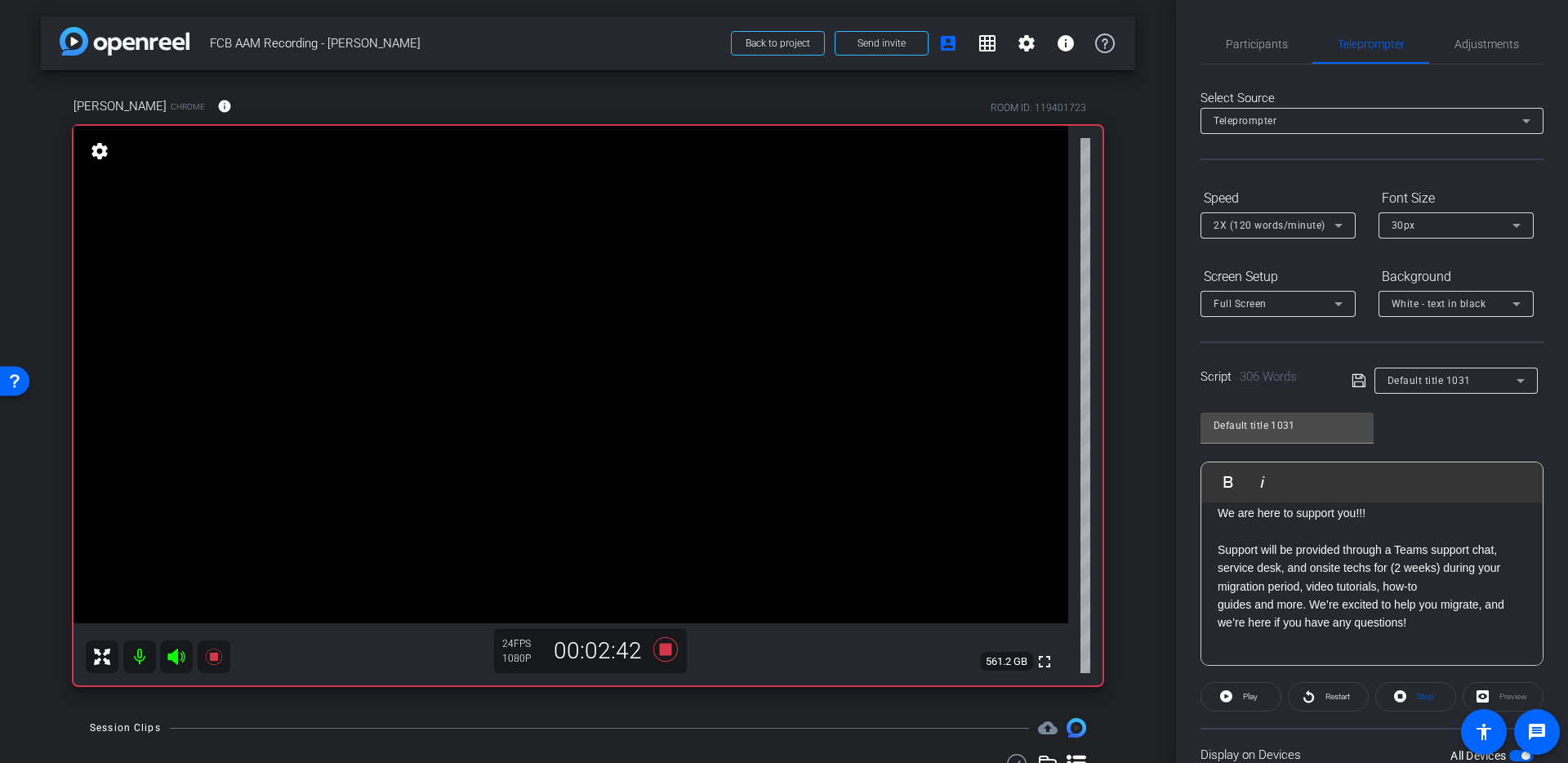
scroll to position [693, 0]
click at [665, 649] on icon at bounding box center [665, 649] width 25 height 25
click at [1266, 45] on span "Participants" at bounding box center [1256, 44] width 62 height 11
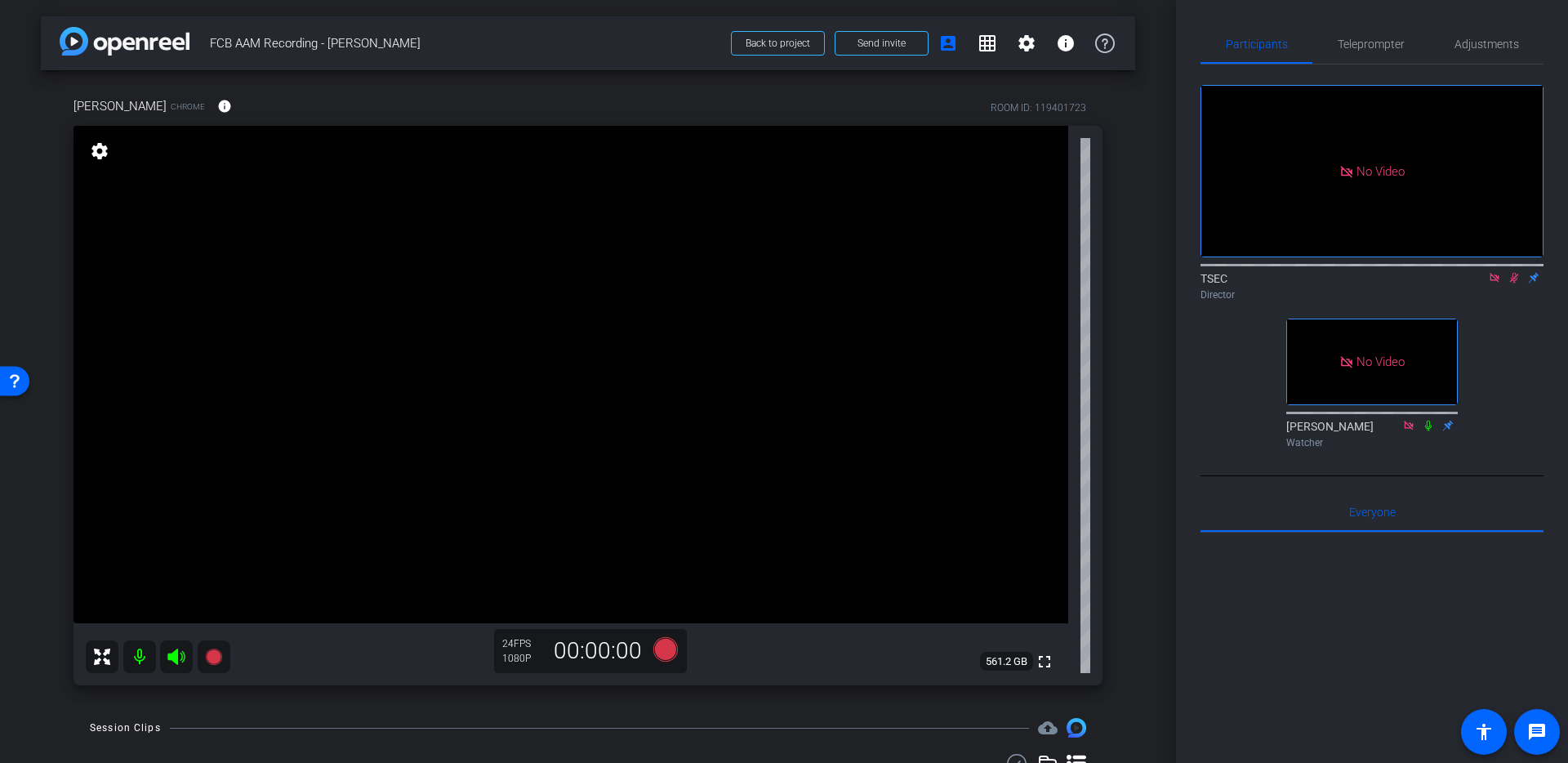
click at [1509, 272] on icon at bounding box center [1514, 278] width 13 height 11
click at [1383, 45] on span "Teleprompter" at bounding box center [1371, 44] width 67 height 11
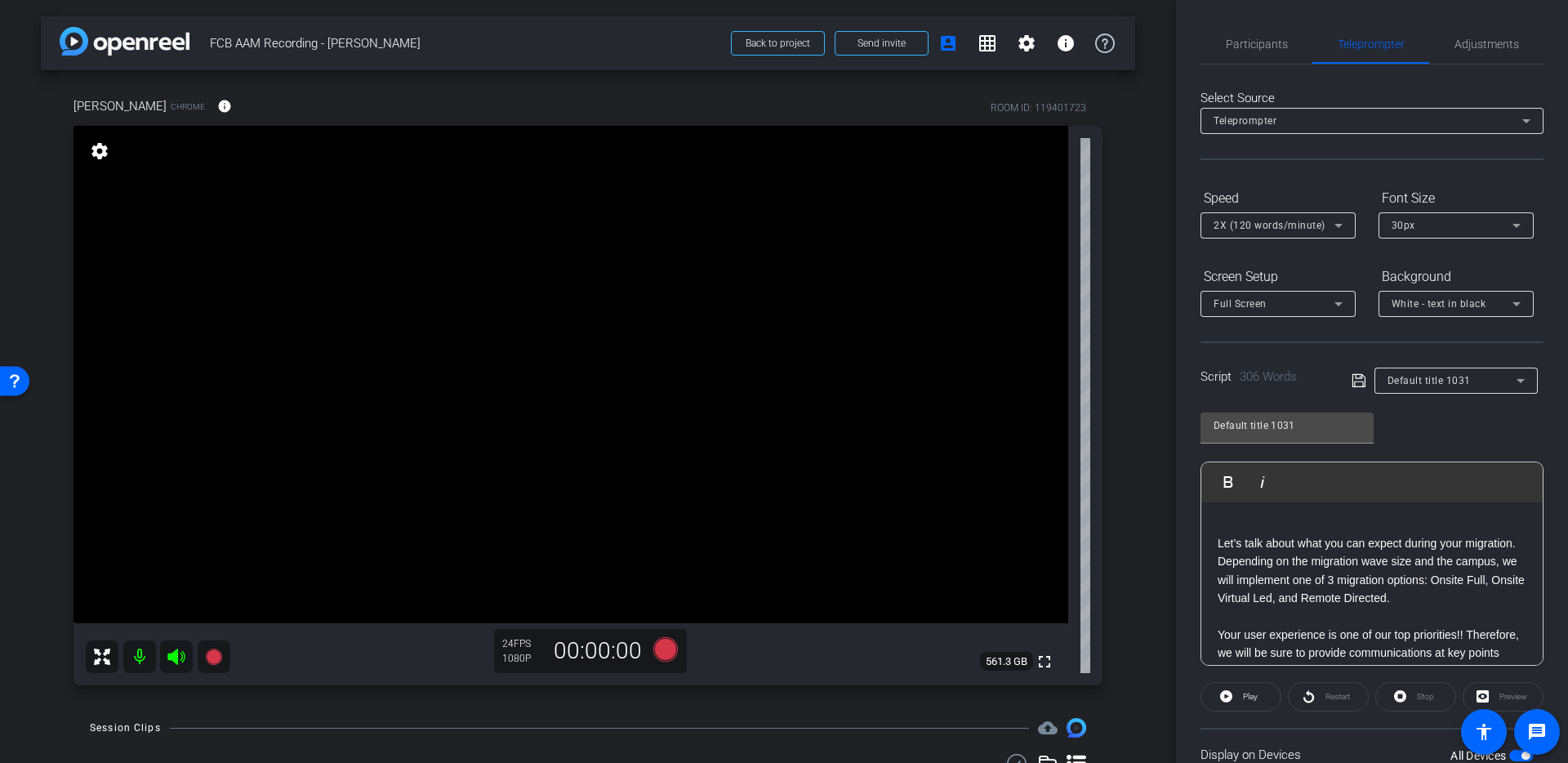
scroll to position [0, 0]
click at [1306, 526] on p "To enrich screen reader interactions, please activate Accessibility in Grammarl…" at bounding box center [1371, 527] width 309 height 18
click at [1266, 52] on span "Participants" at bounding box center [1256, 44] width 62 height 39
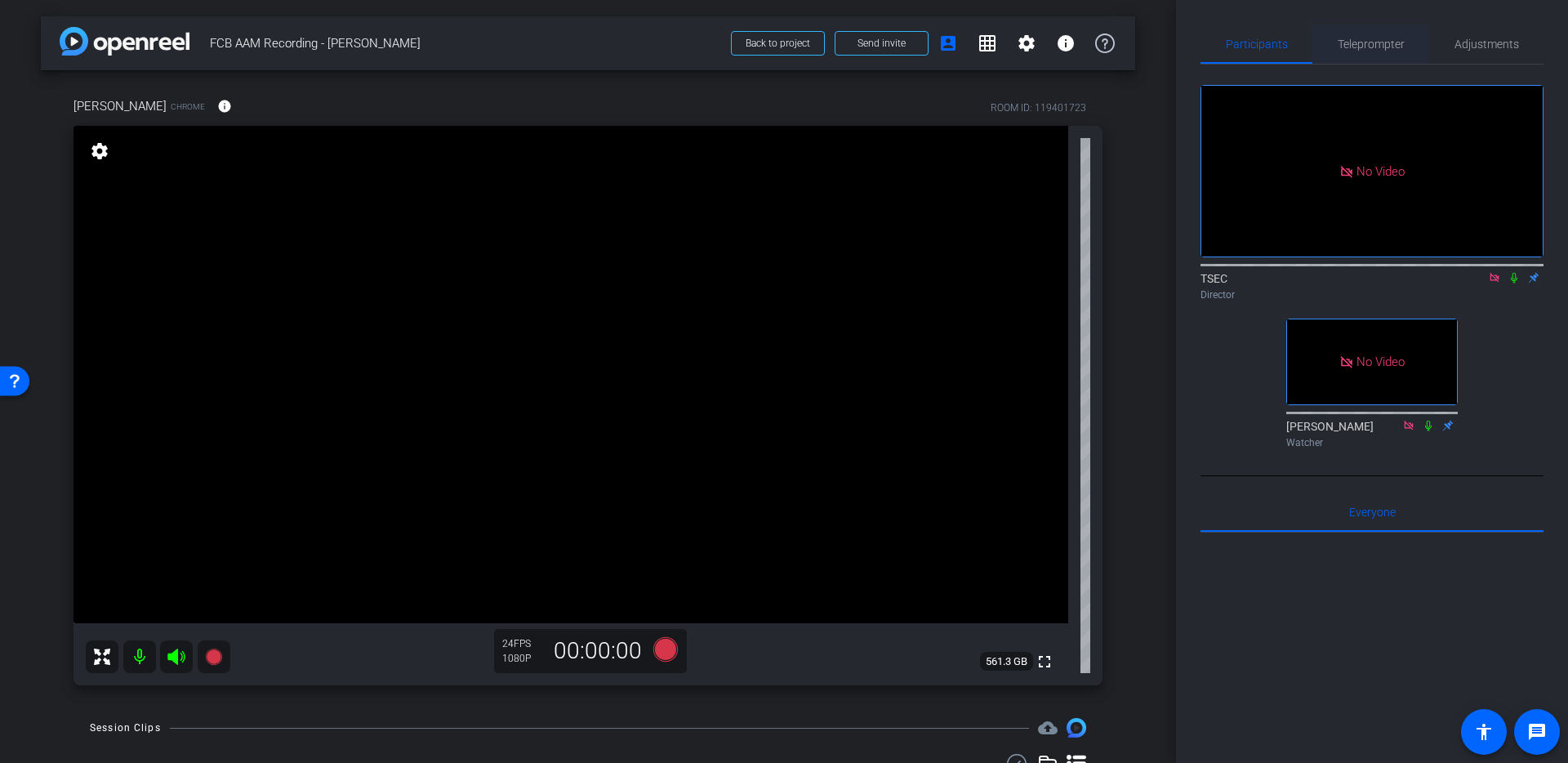
click at [1339, 43] on span "Teleprompter" at bounding box center [1371, 44] width 67 height 11
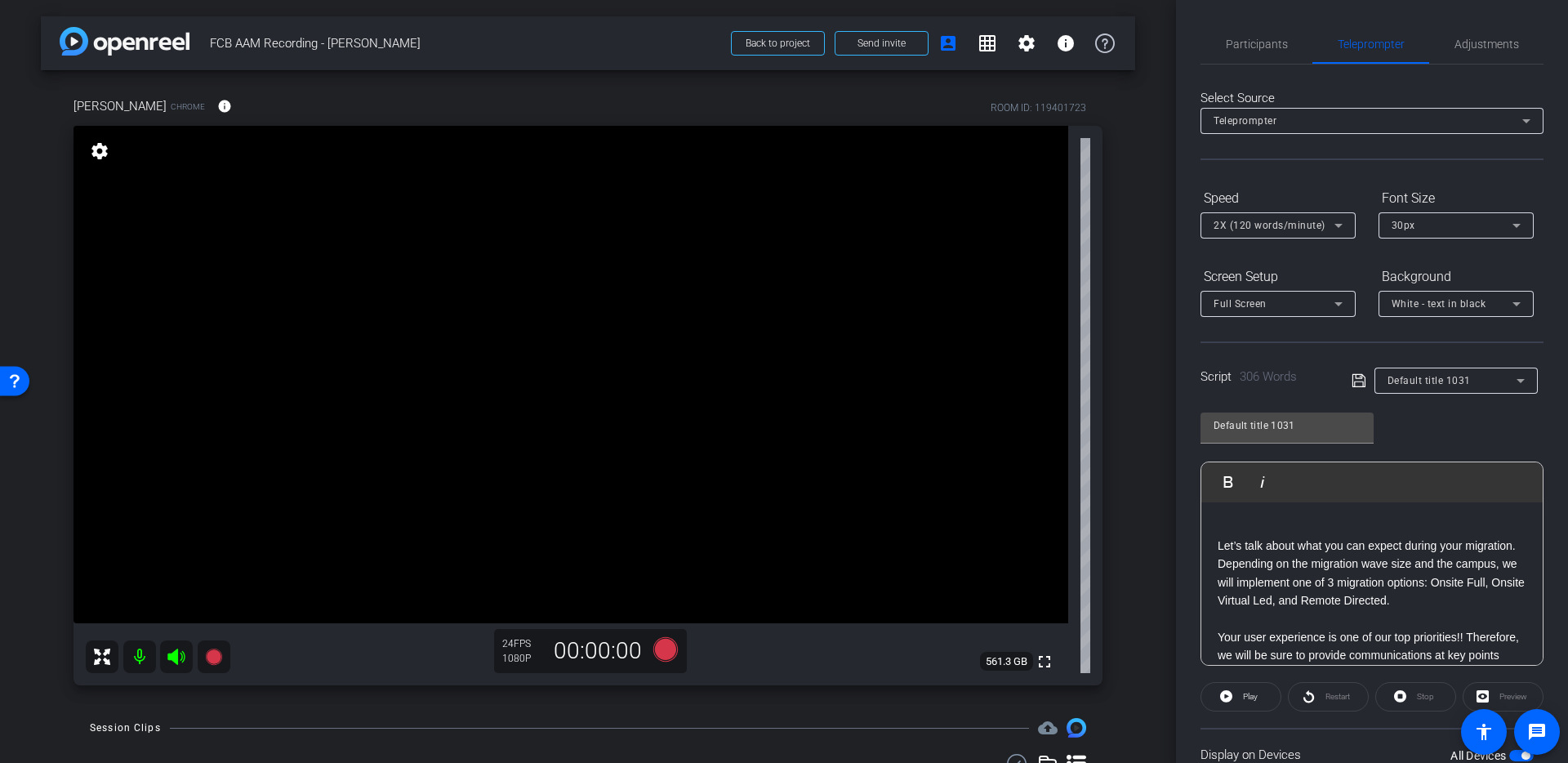
click at [1248, 522] on p "To enrich screen reader interactions, please activate Accessibility in Grammarl…" at bounding box center [1371, 527] width 309 height 18
click at [1254, 53] on span "Participants" at bounding box center [1256, 44] width 62 height 39
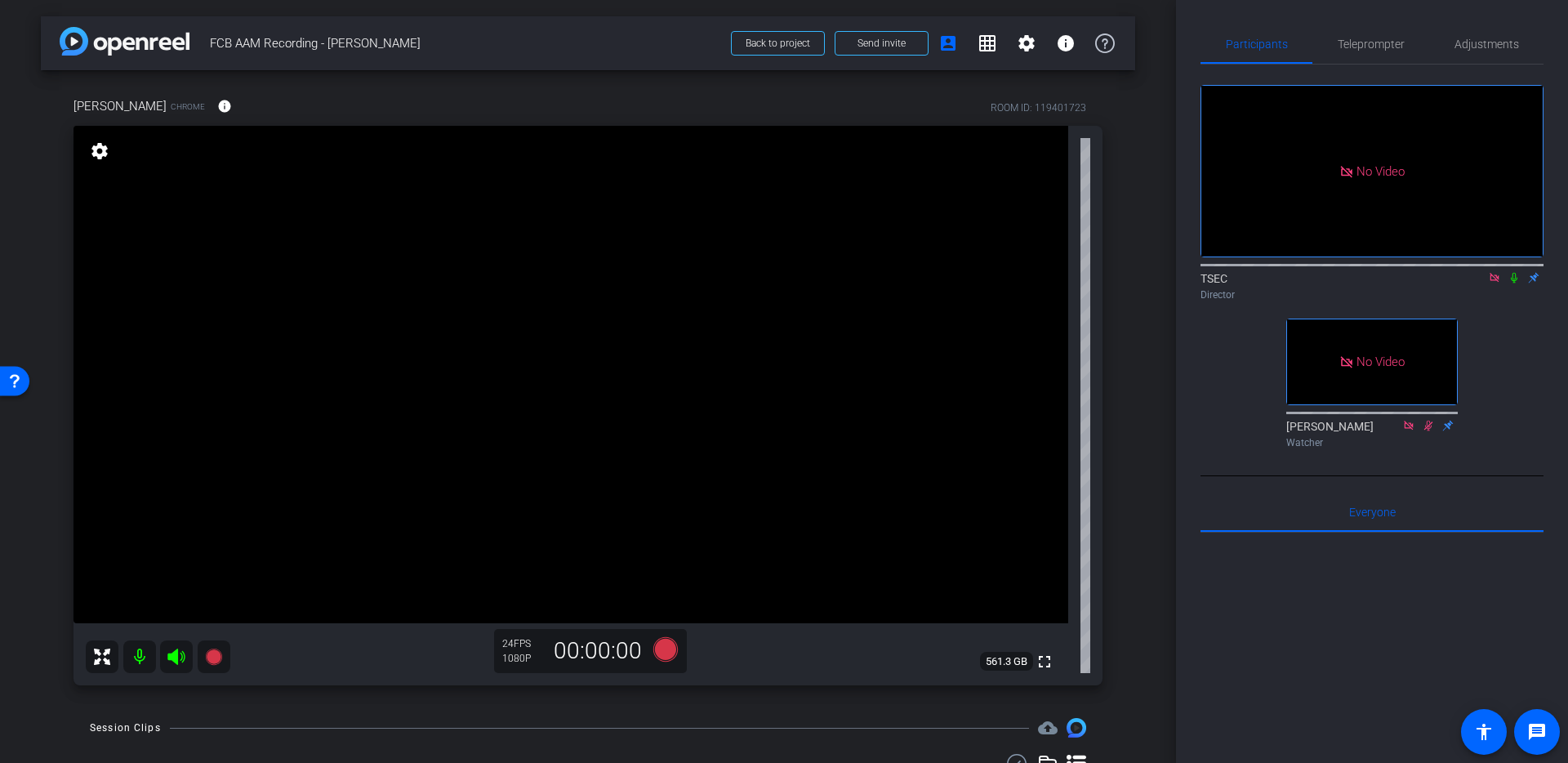
click at [1511, 272] on icon at bounding box center [1514, 278] width 13 height 11
click at [660, 652] on icon at bounding box center [665, 649] width 25 height 25
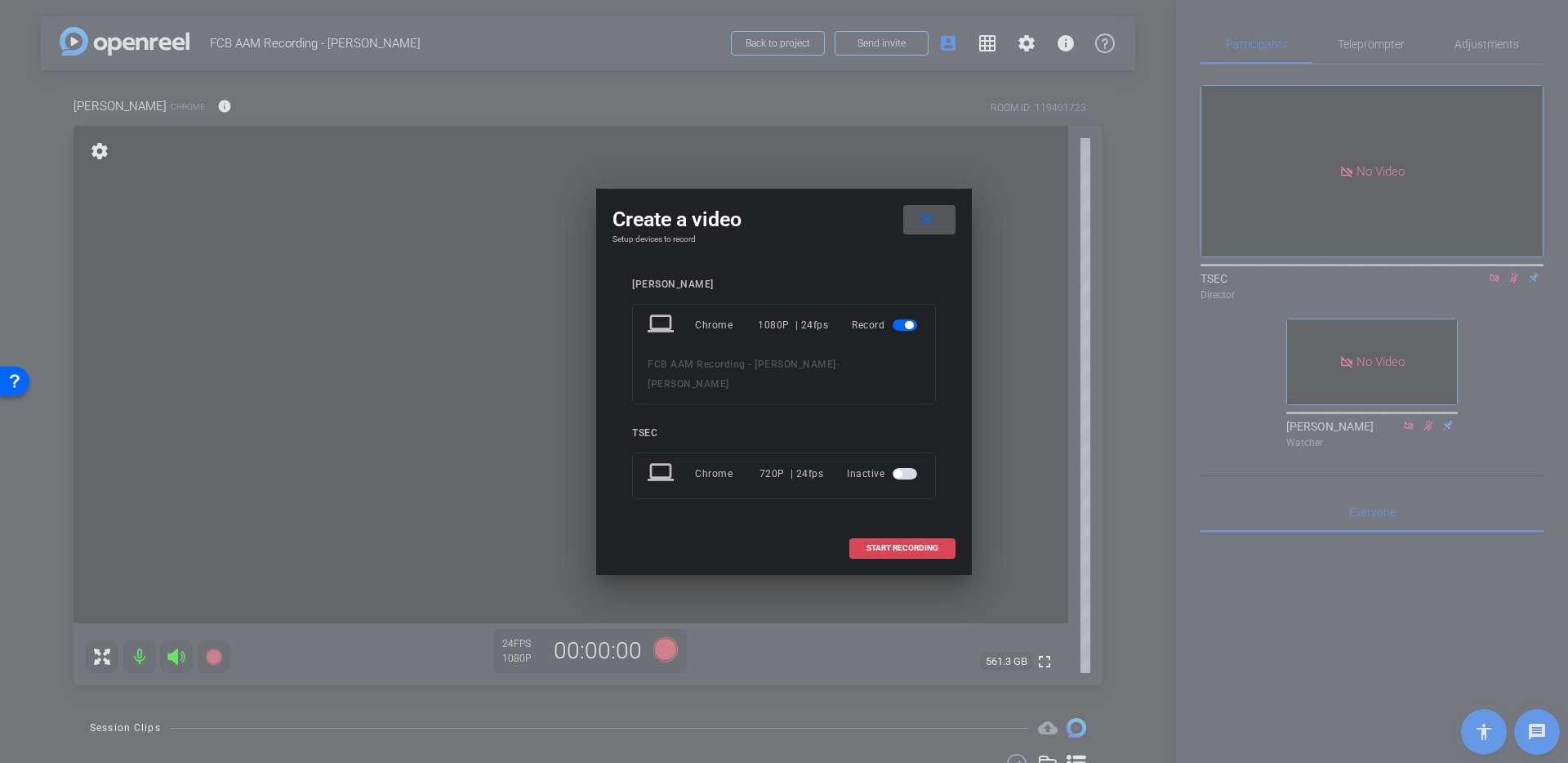
click at [868, 544] on span "START RECORDING" at bounding box center [902, 548] width 72 height 8
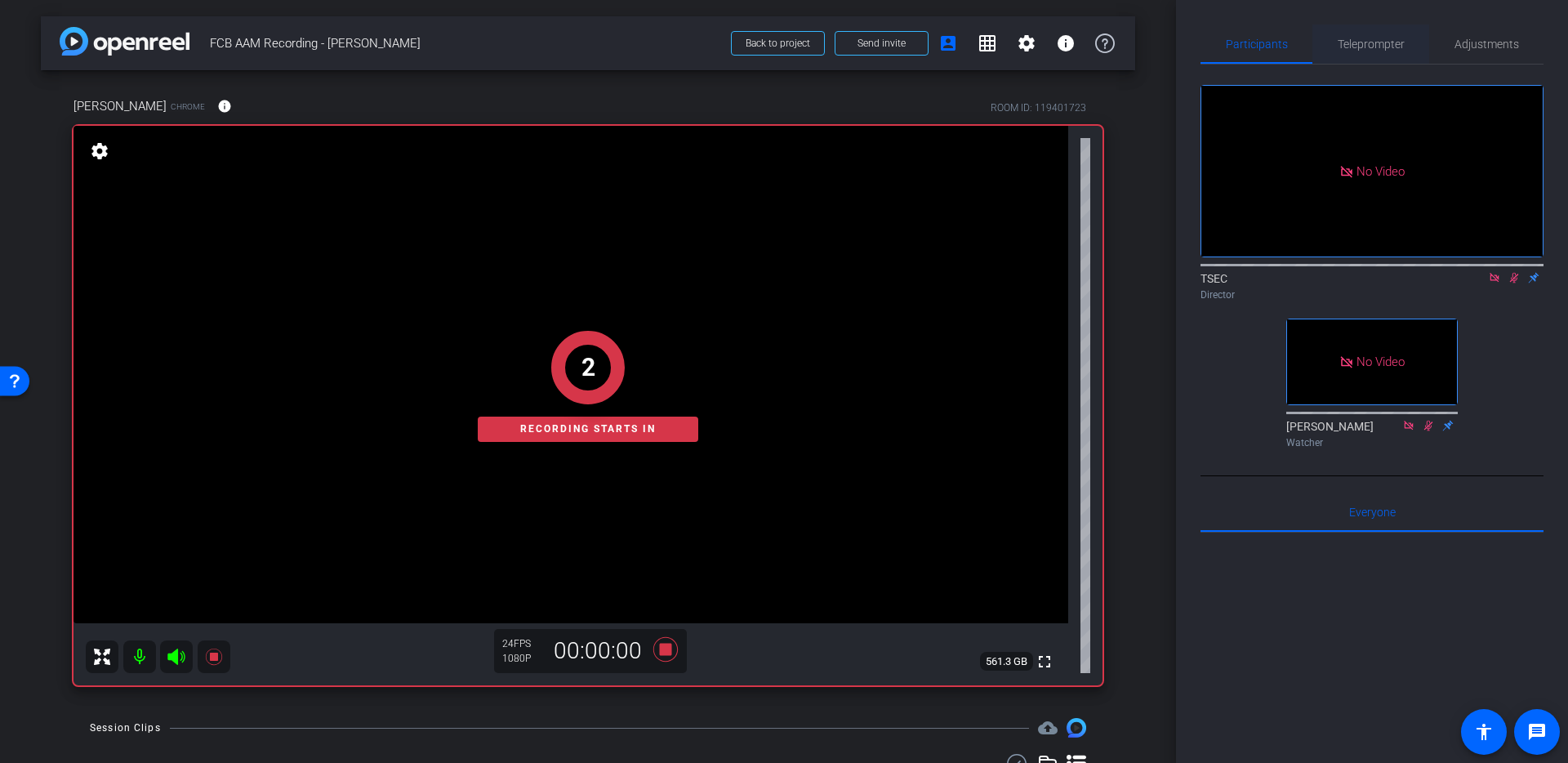
click at [1345, 43] on span "Teleprompter" at bounding box center [1371, 44] width 67 height 11
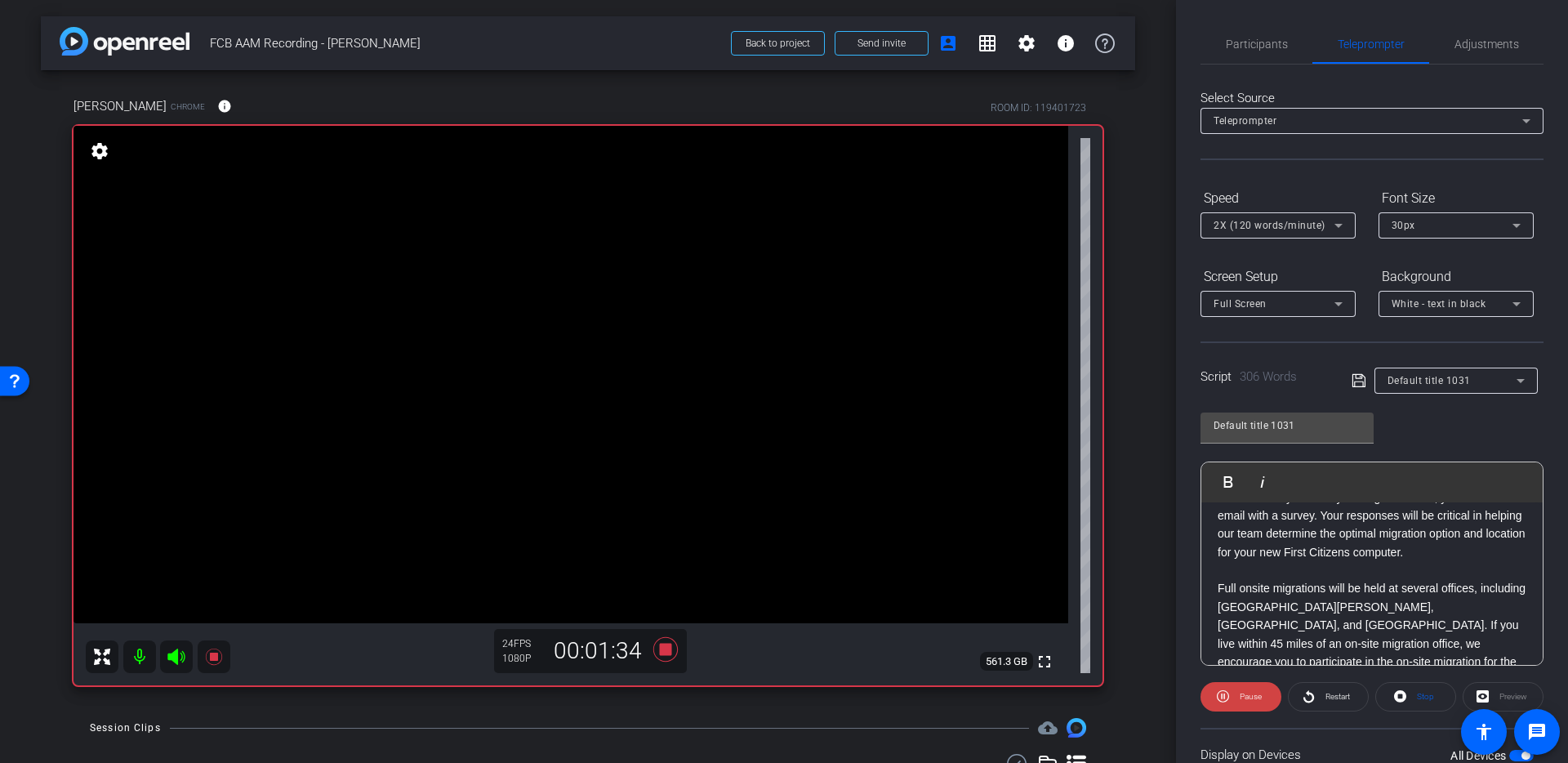
scroll to position [359, 0]
click at [669, 646] on icon at bounding box center [665, 649] width 25 height 25
click at [1268, 51] on span "Participants" at bounding box center [1256, 44] width 62 height 39
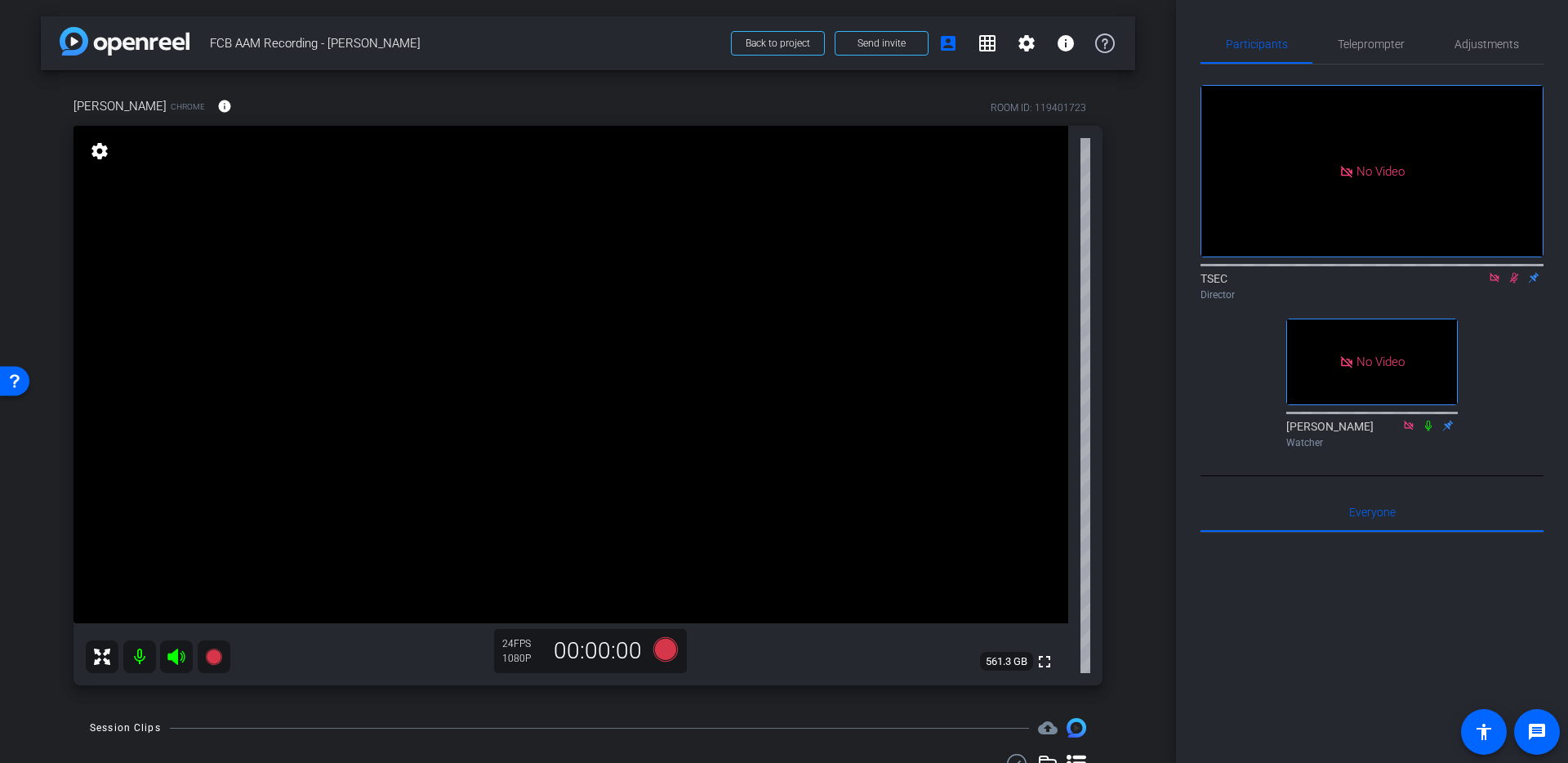
click at [1513, 272] on icon at bounding box center [1514, 278] width 13 height 11
click at [1350, 53] on span "Teleprompter" at bounding box center [1371, 44] width 67 height 39
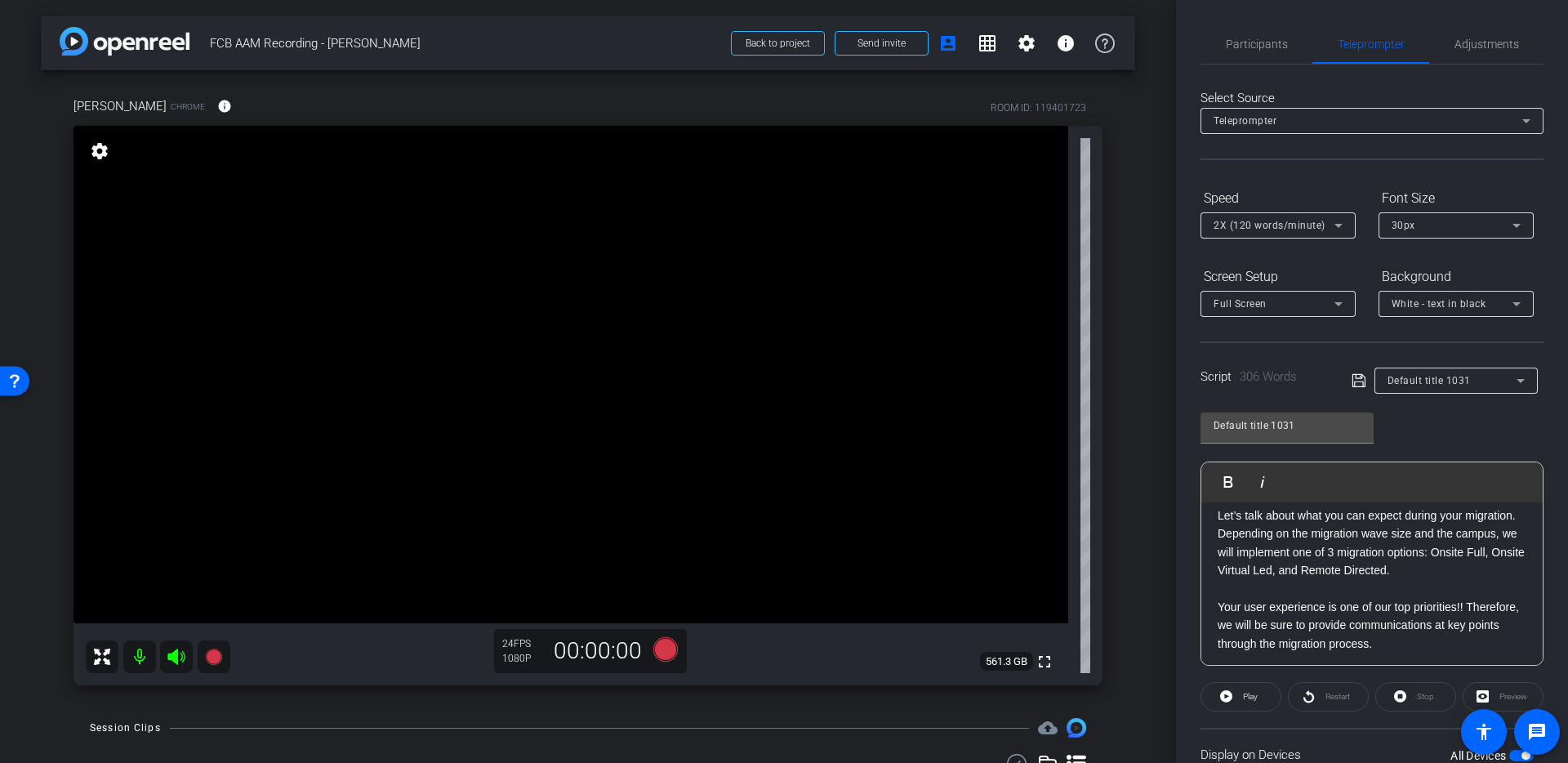
scroll to position [0, 0]
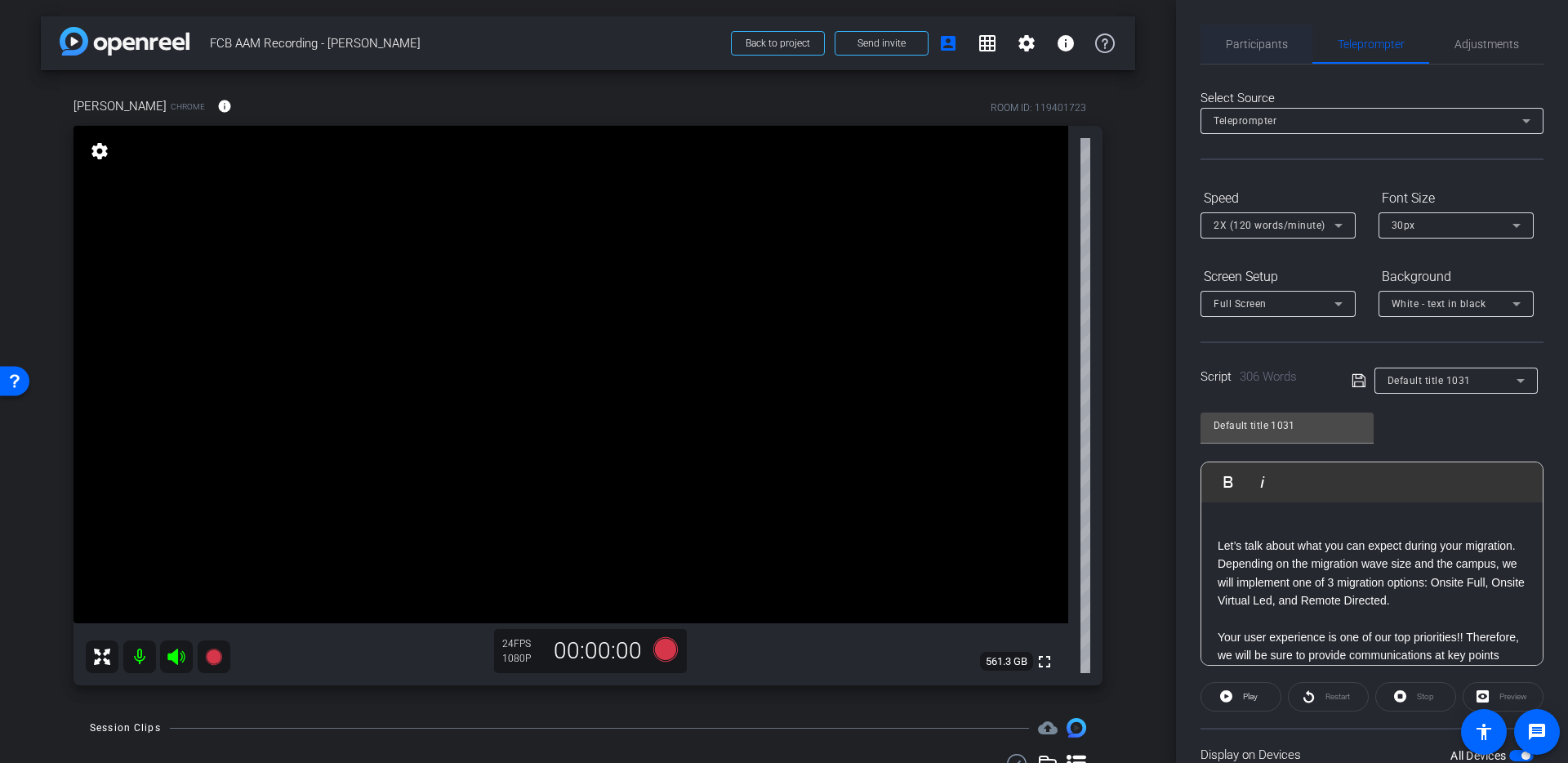
click at [1248, 44] on span "Participants" at bounding box center [1256, 44] width 62 height 11
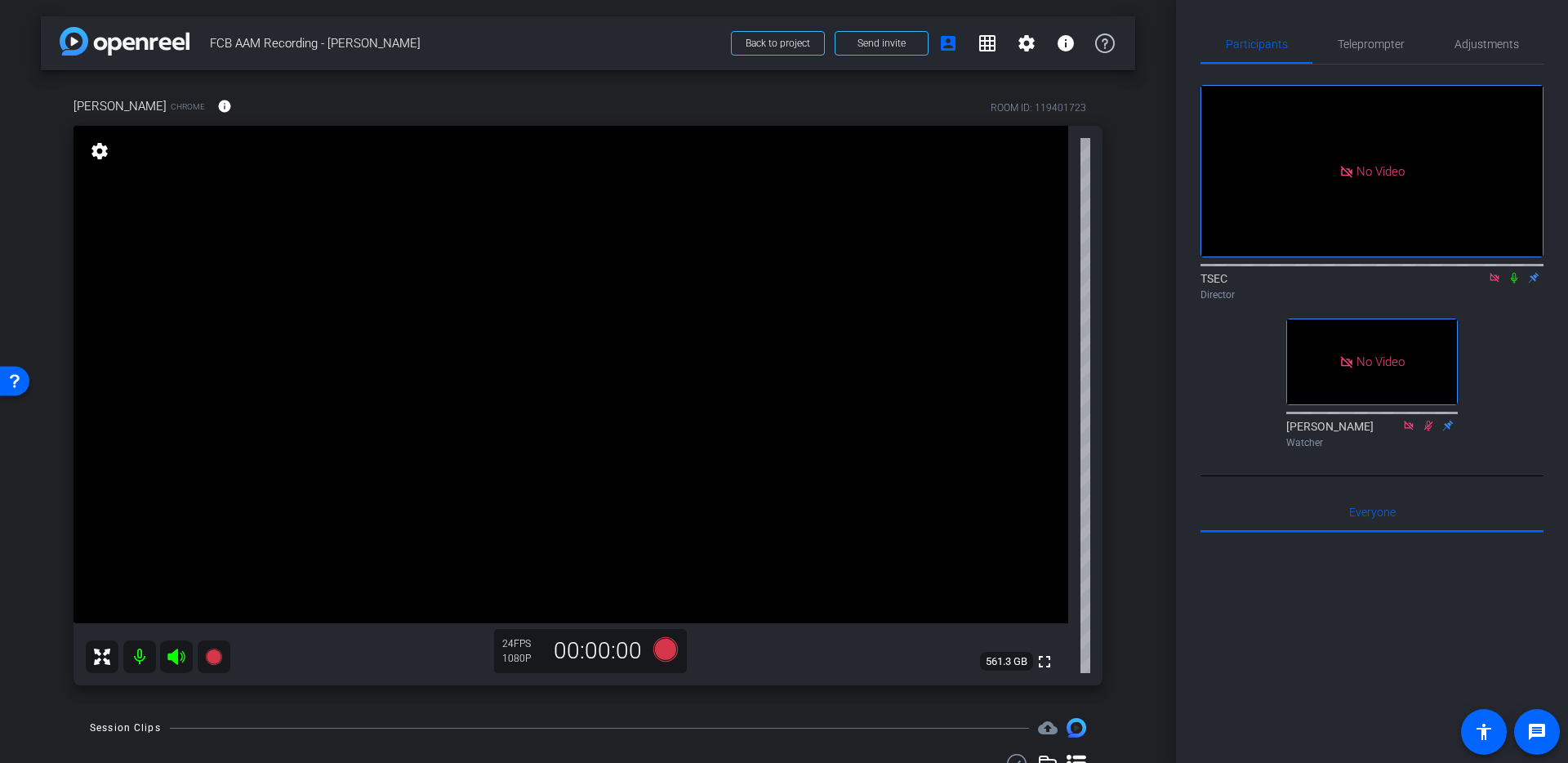
click at [1515, 272] on icon at bounding box center [1513, 278] width 6 height 11
click at [661, 649] on icon at bounding box center [665, 649] width 25 height 25
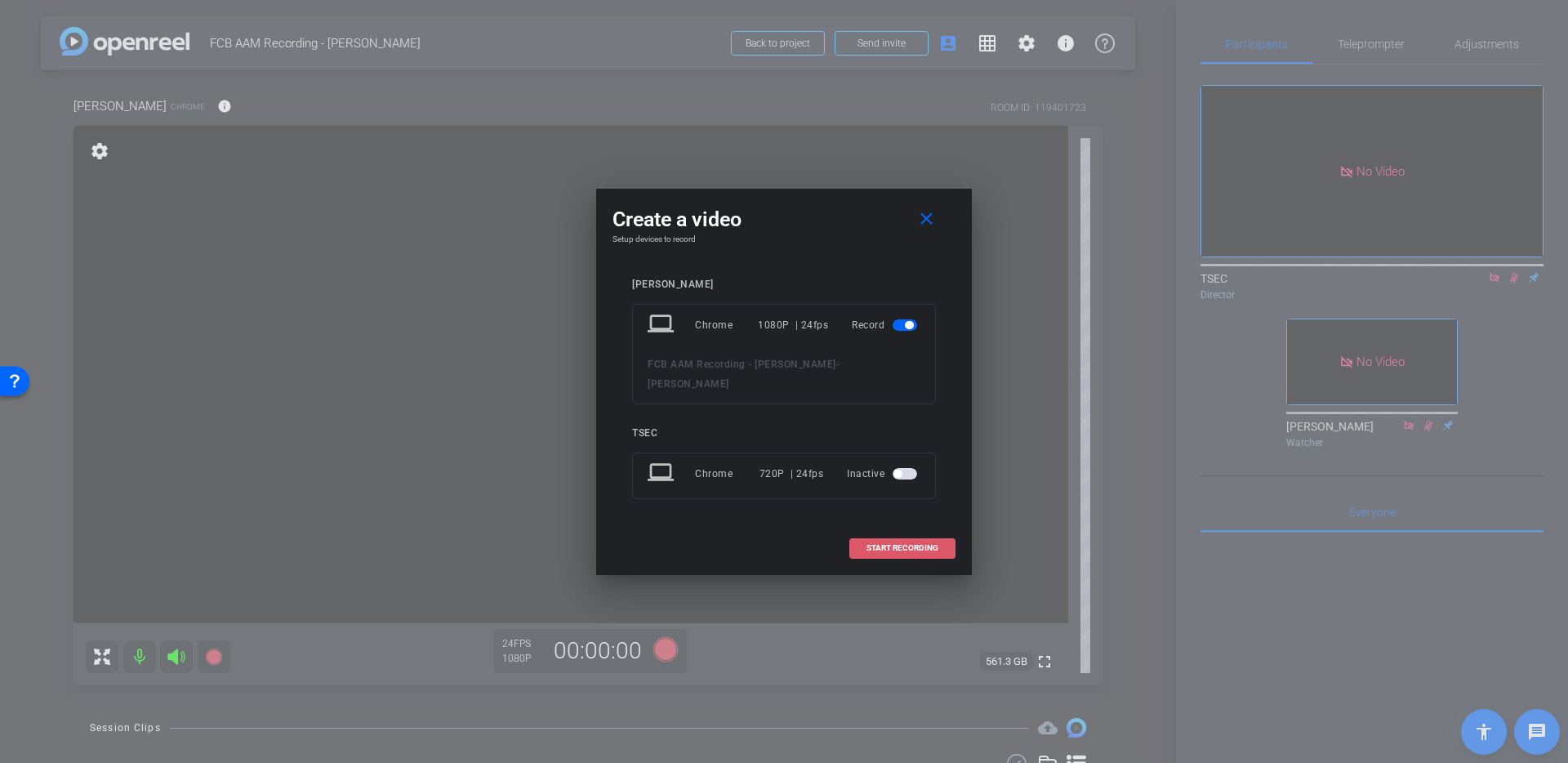
click at [860, 537] on span at bounding box center [902, 548] width 104 height 39
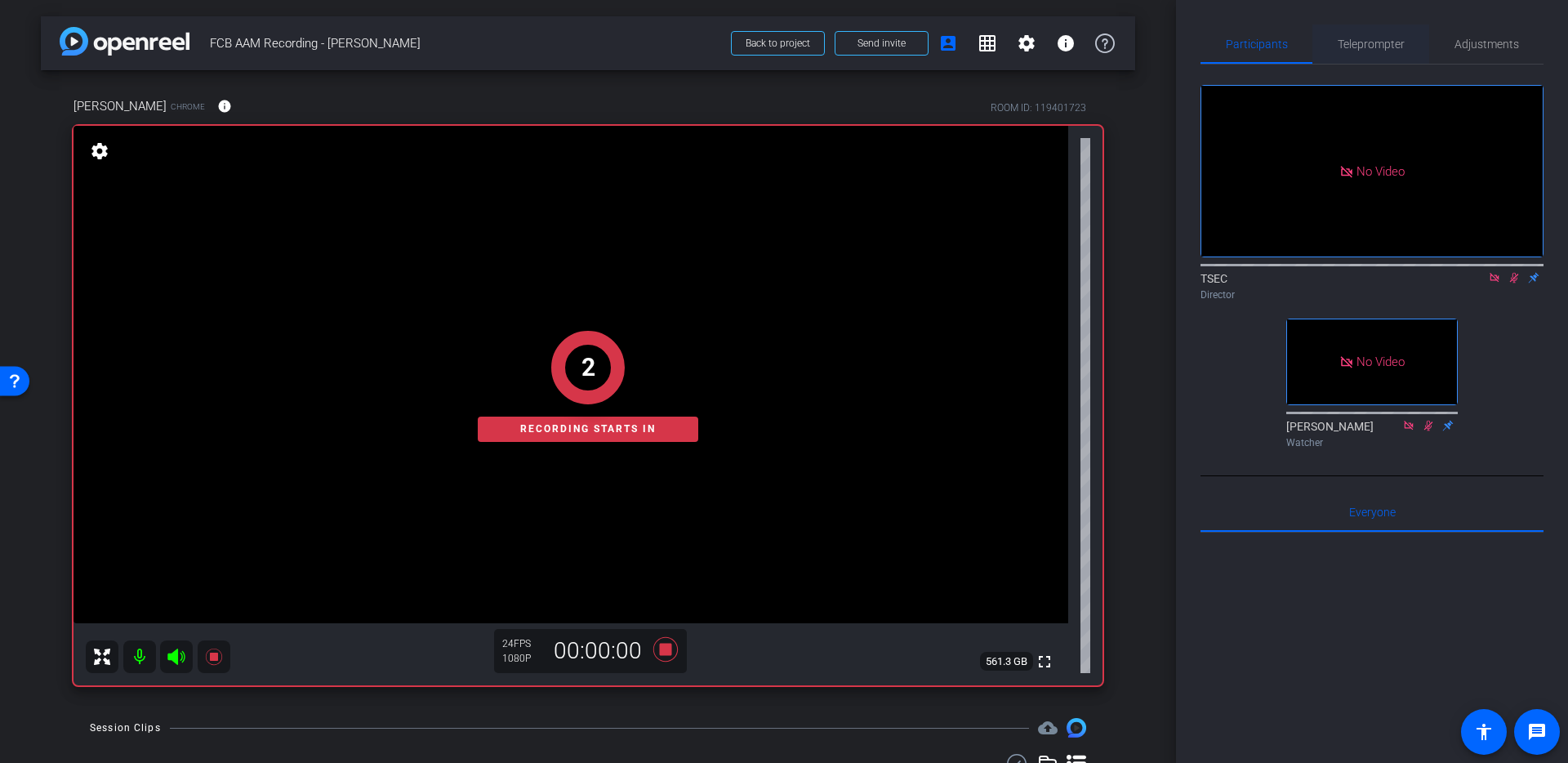
click at [1334, 41] on div "Teleprompter" at bounding box center [1370, 44] width 116 height 39
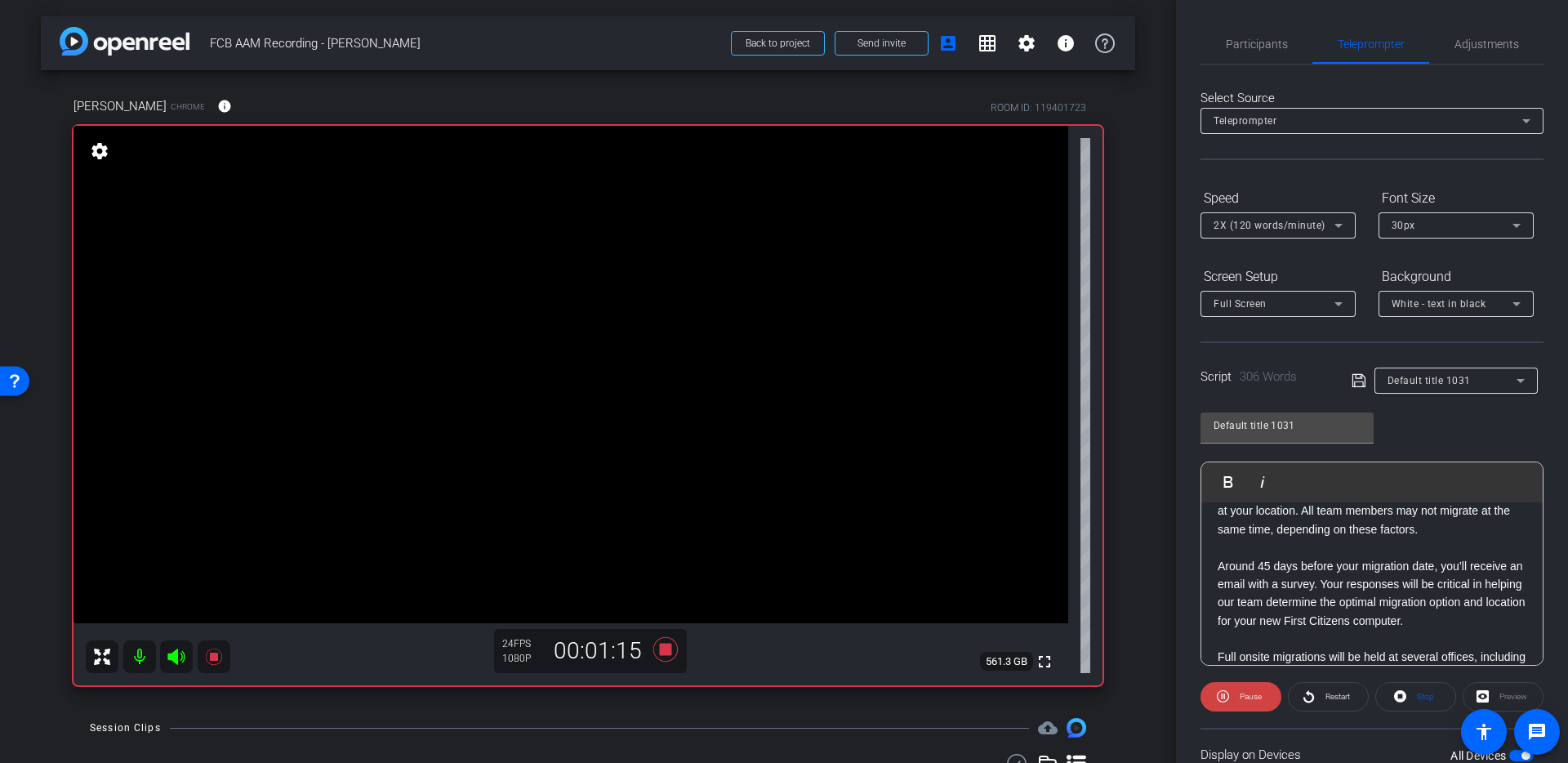
scroll to position [294, 0]
click at [1277, 41] on span "Participants" at bounding box center [1256, 44] width 62 height 11
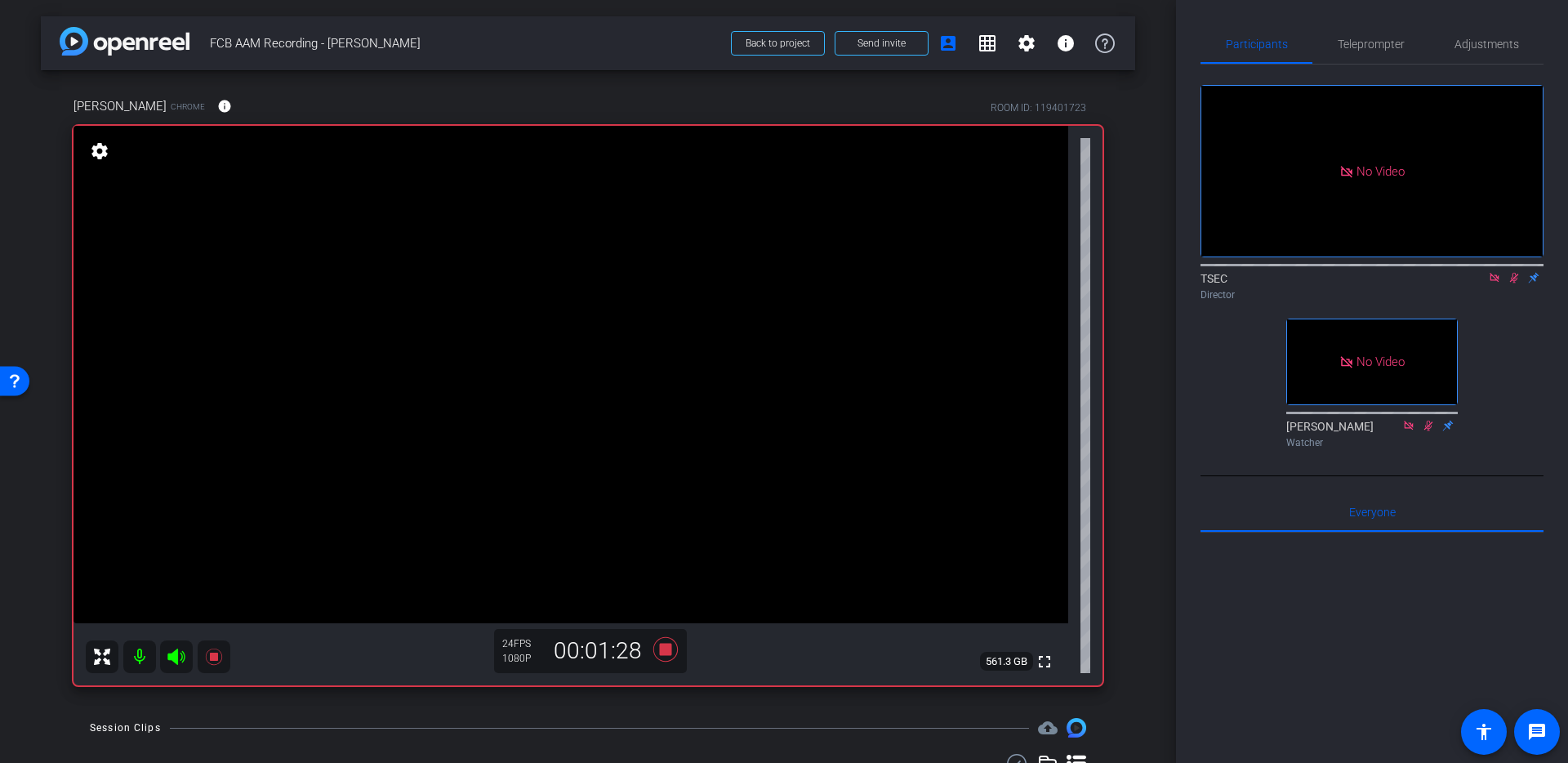
click at [1508, 272] on icon at bounding box center [1514, 278] width 13 height 11
click at [660, 656] on icon at bounding box center [665, 650] width 39 height 30
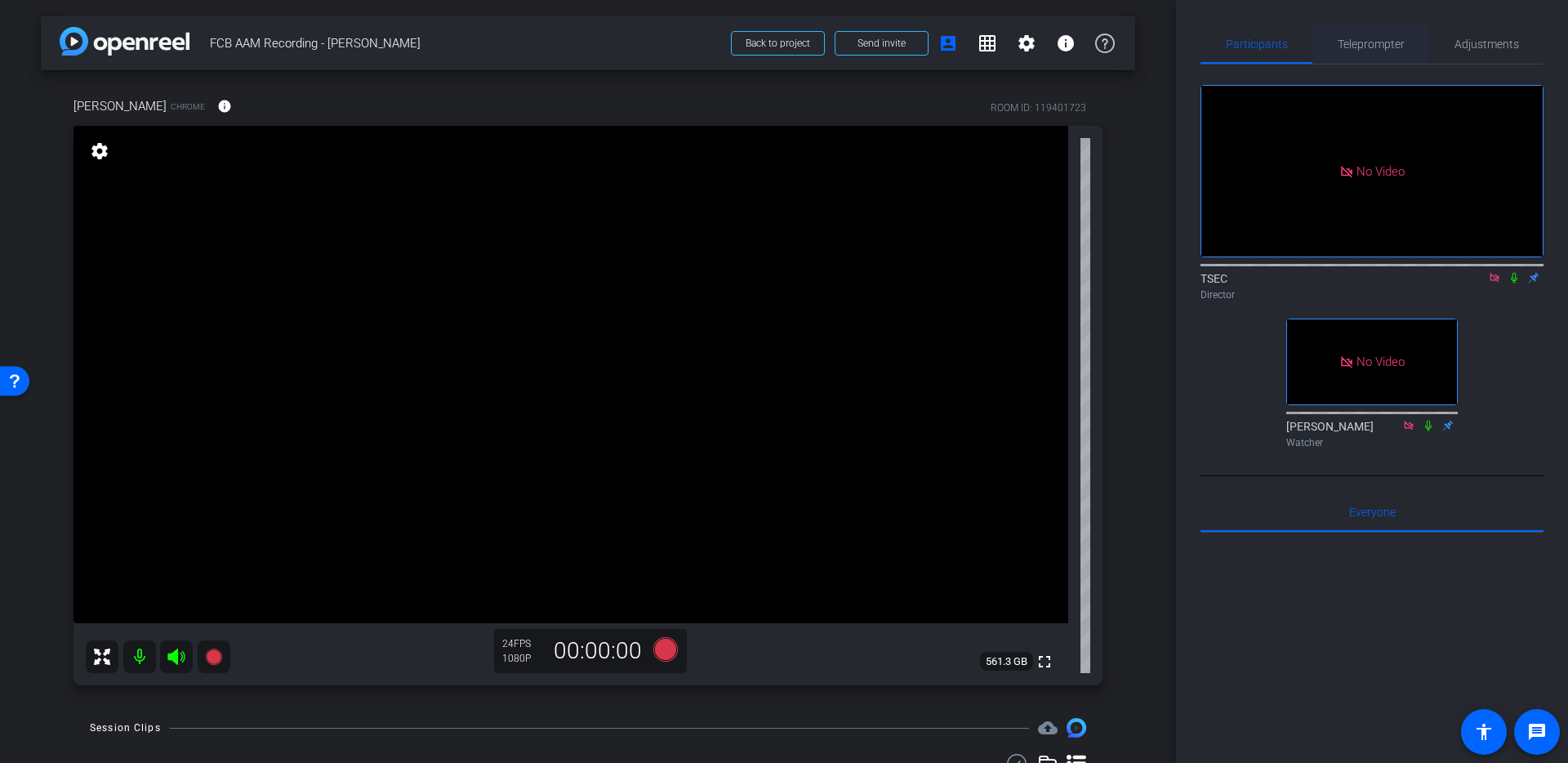
click at [1356, 46] on span "Teleprompter" at bounding box center [1371, 44] width 67 height 11
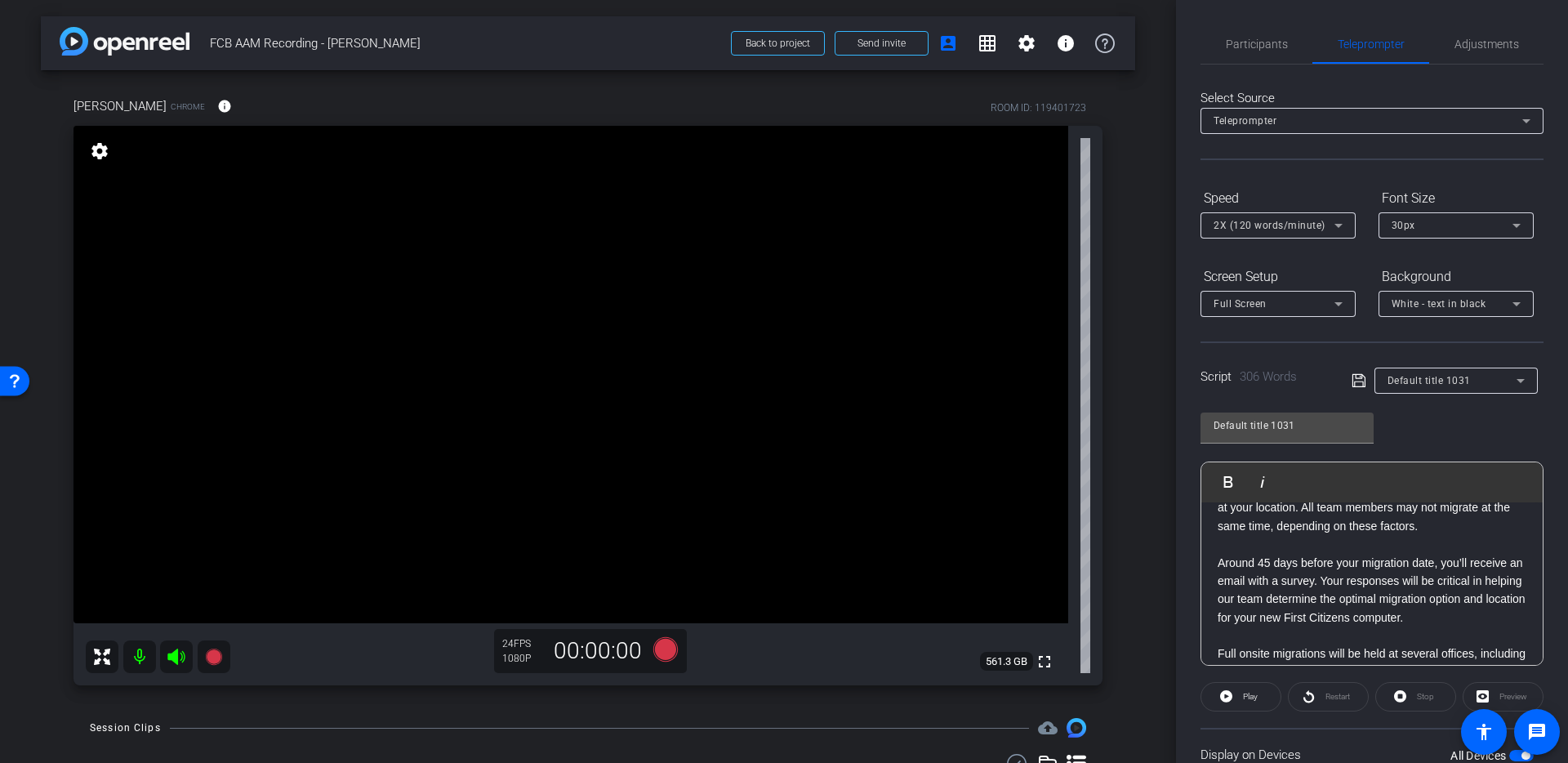
click at [1320, 224] on span "2X (120 words/minute)" at bounding box center [1269, 225] width 112 height 11
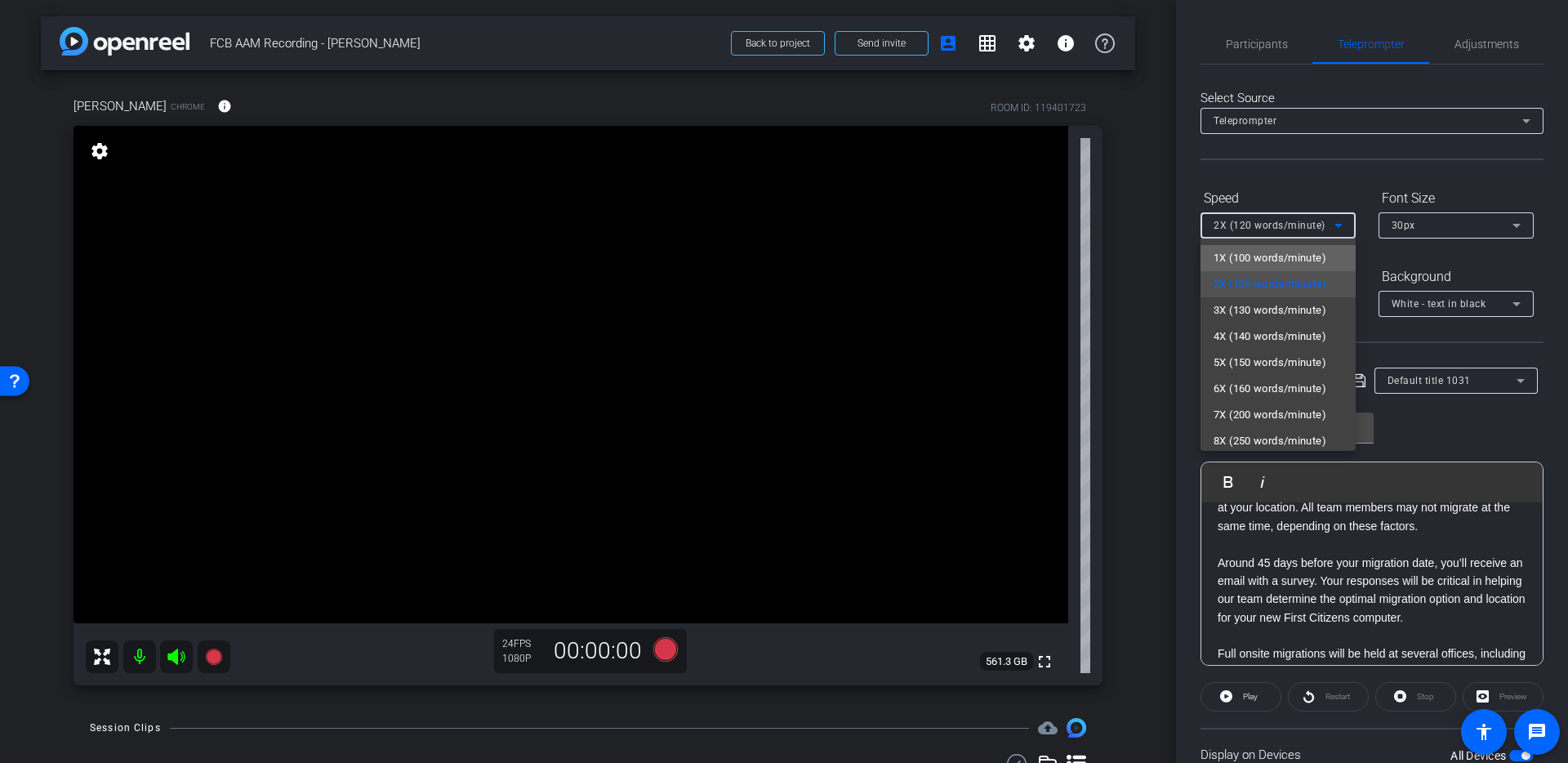
click at [1270, 258] on span "1X (100 words/minute)" at bounding box center [1269, 258] width 113 height 19
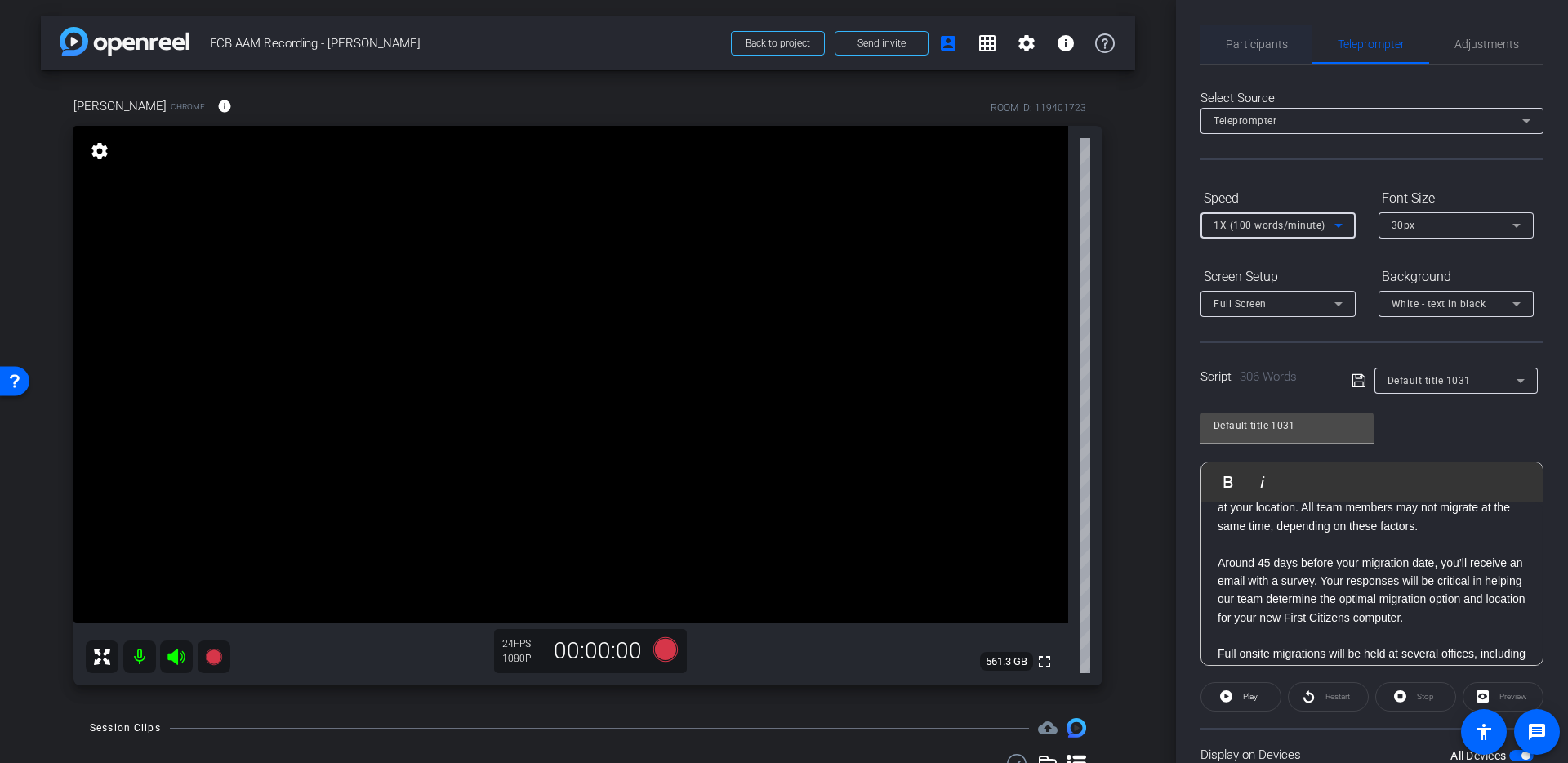
click at [1264, 42] on span "Participants" at bounding box center [1256, 44] width 62 height 11
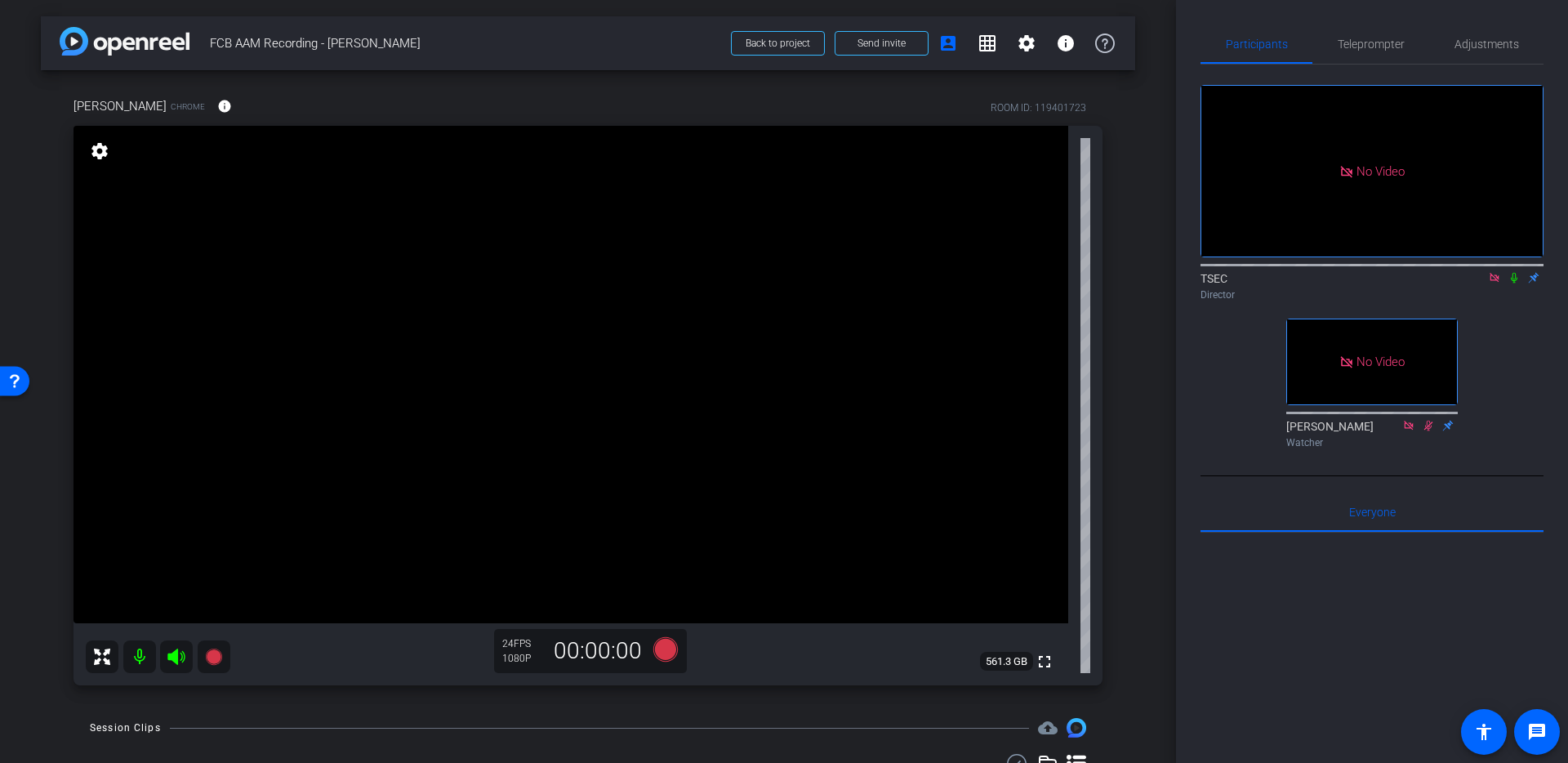
click at [1515, 272] on icon at bounding box center [1513, 278] width 6 height 11
click at [657, 649] on icon at bounding box center [665, 649] width 25 height 25
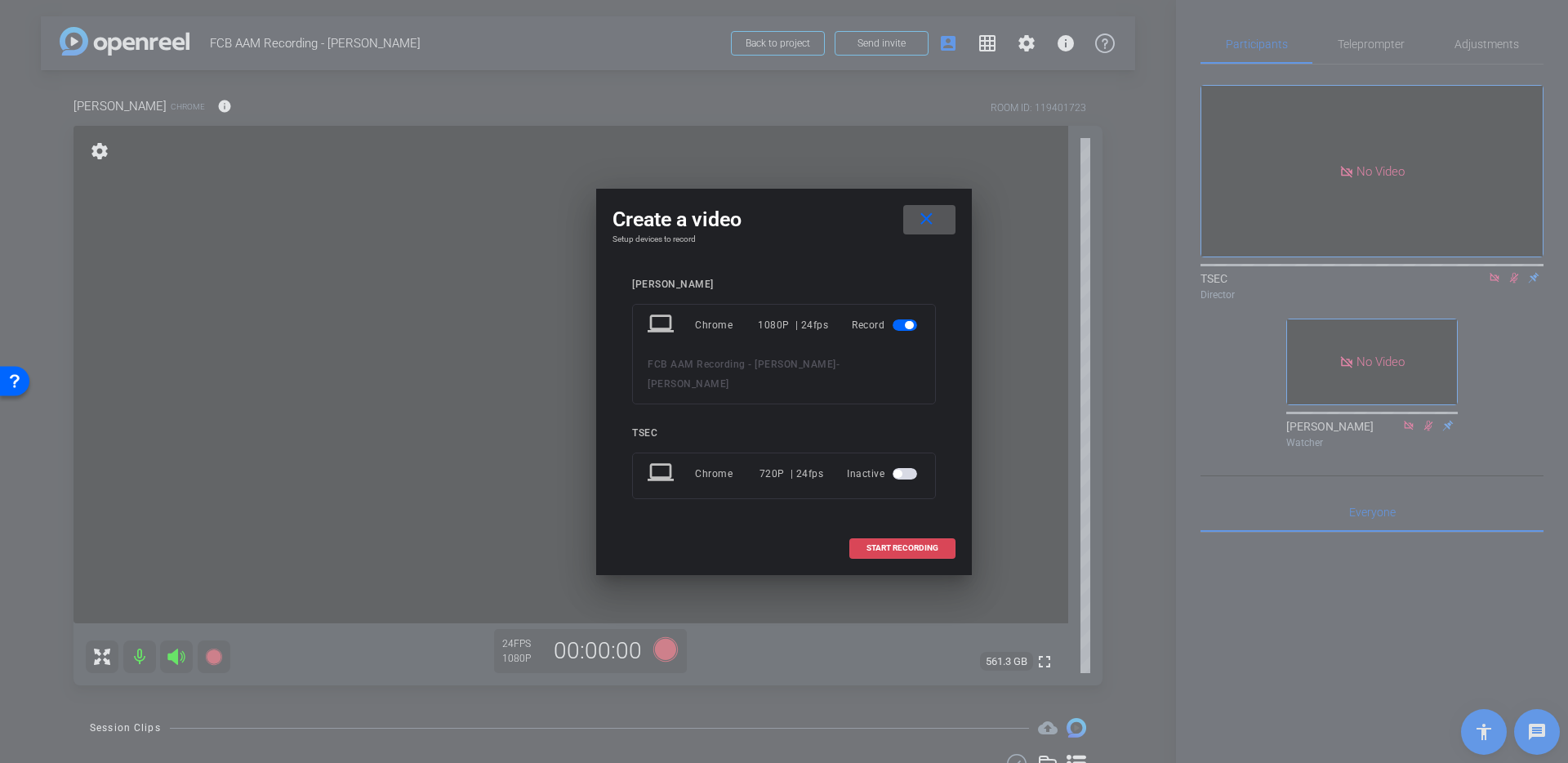
click at [939, 535] on span at bounding box center [902, 548] width 104 height 39
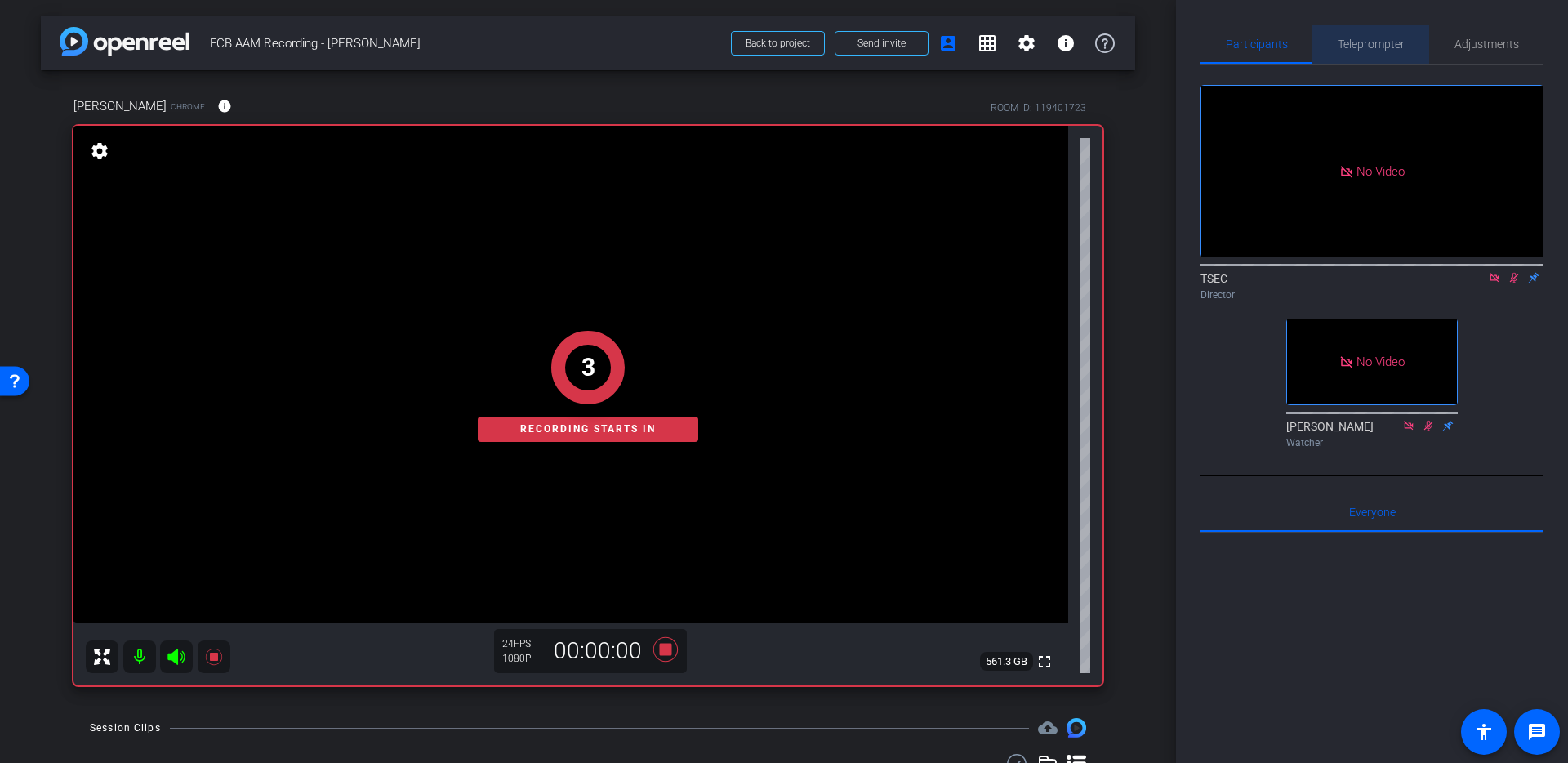
click at [1370, 49] on span "Teleprompter" at bounding box center [1371, 44] width 67 height 11
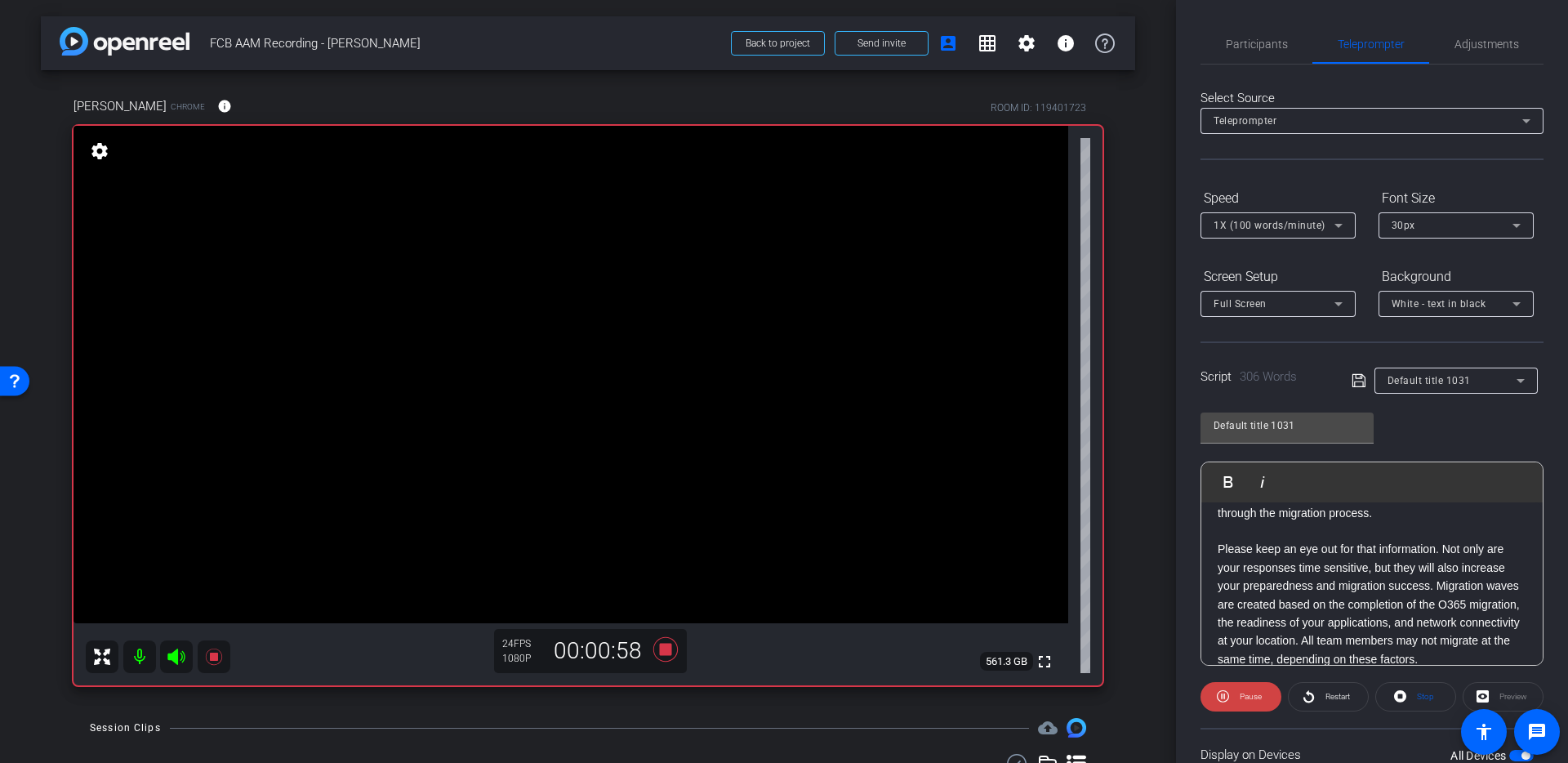
scroll to position [163, 0]
click at [655, 654] on icon at bounding box center [665, 649] width 25 height 25
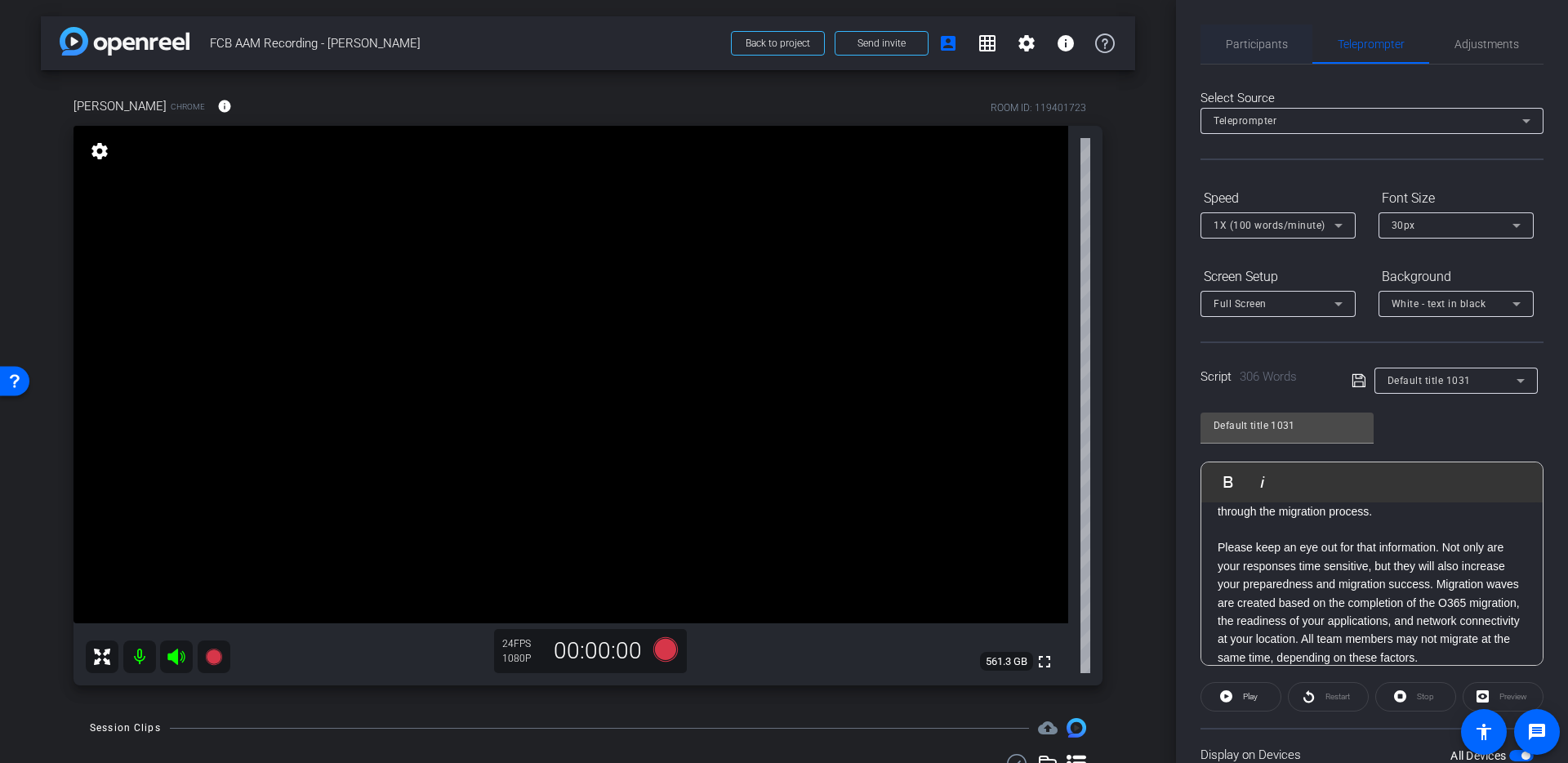
click at [1255, 25] on span "Participants" at bounding box center [1256, 44] width 62 height 39
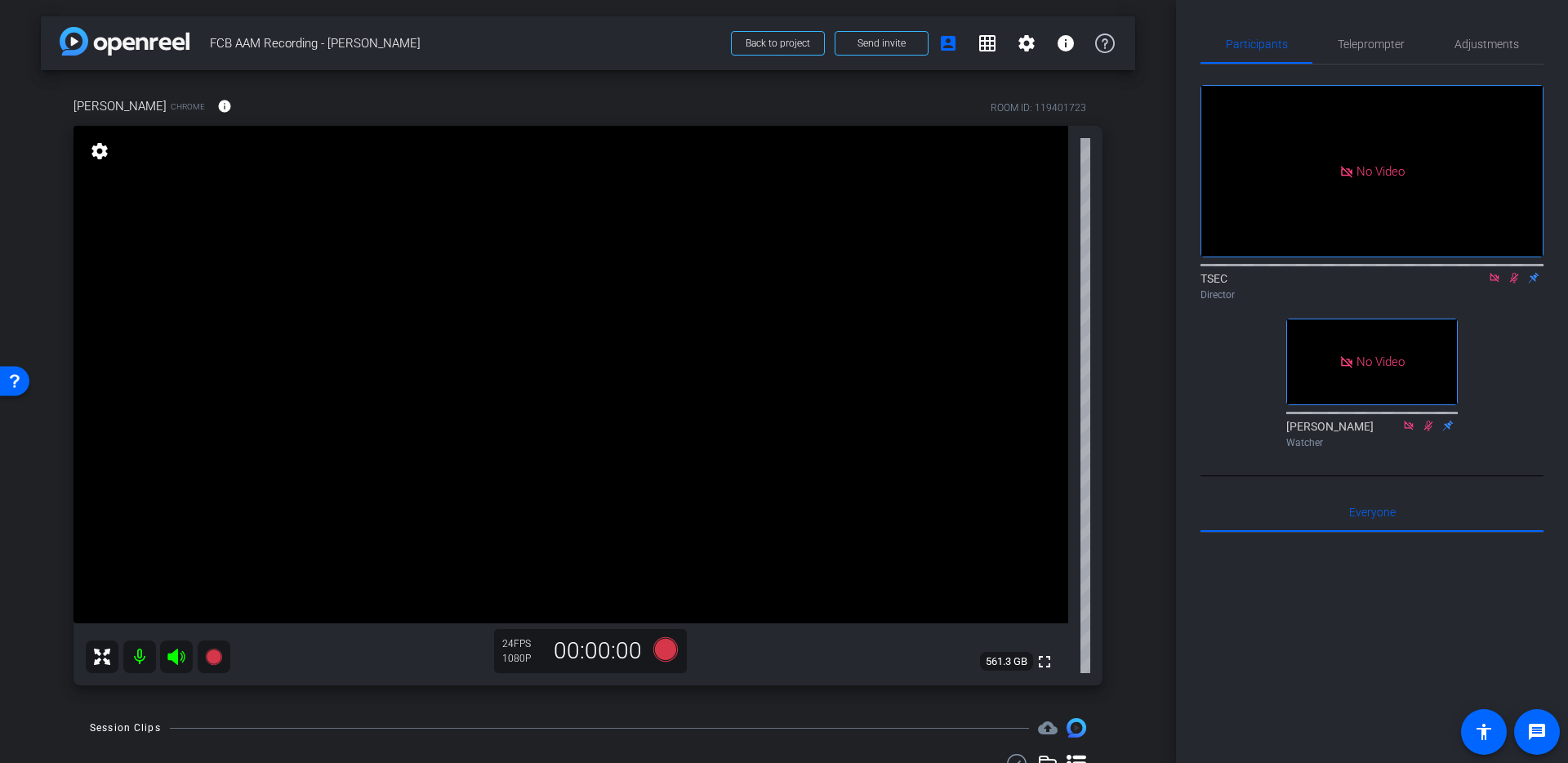
click at [1515, 272] on icon at bounding box center [1514, 278] width 13 height 11
click at [673, 650] on icon at bounding box center [665, 649] width 25 height 25
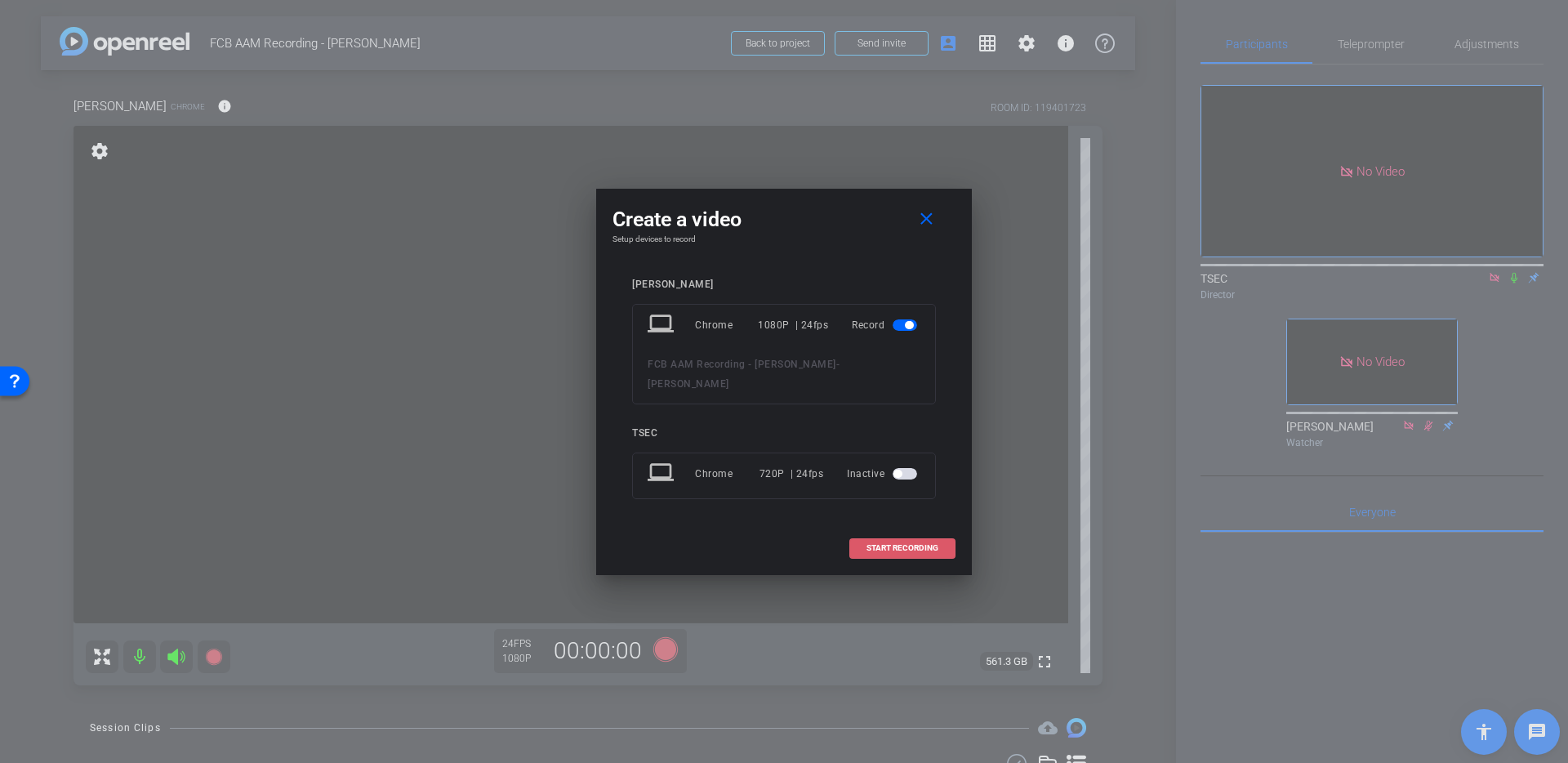
click at [887, 528] on span at bounding box center [902, 548] width 104 height 39
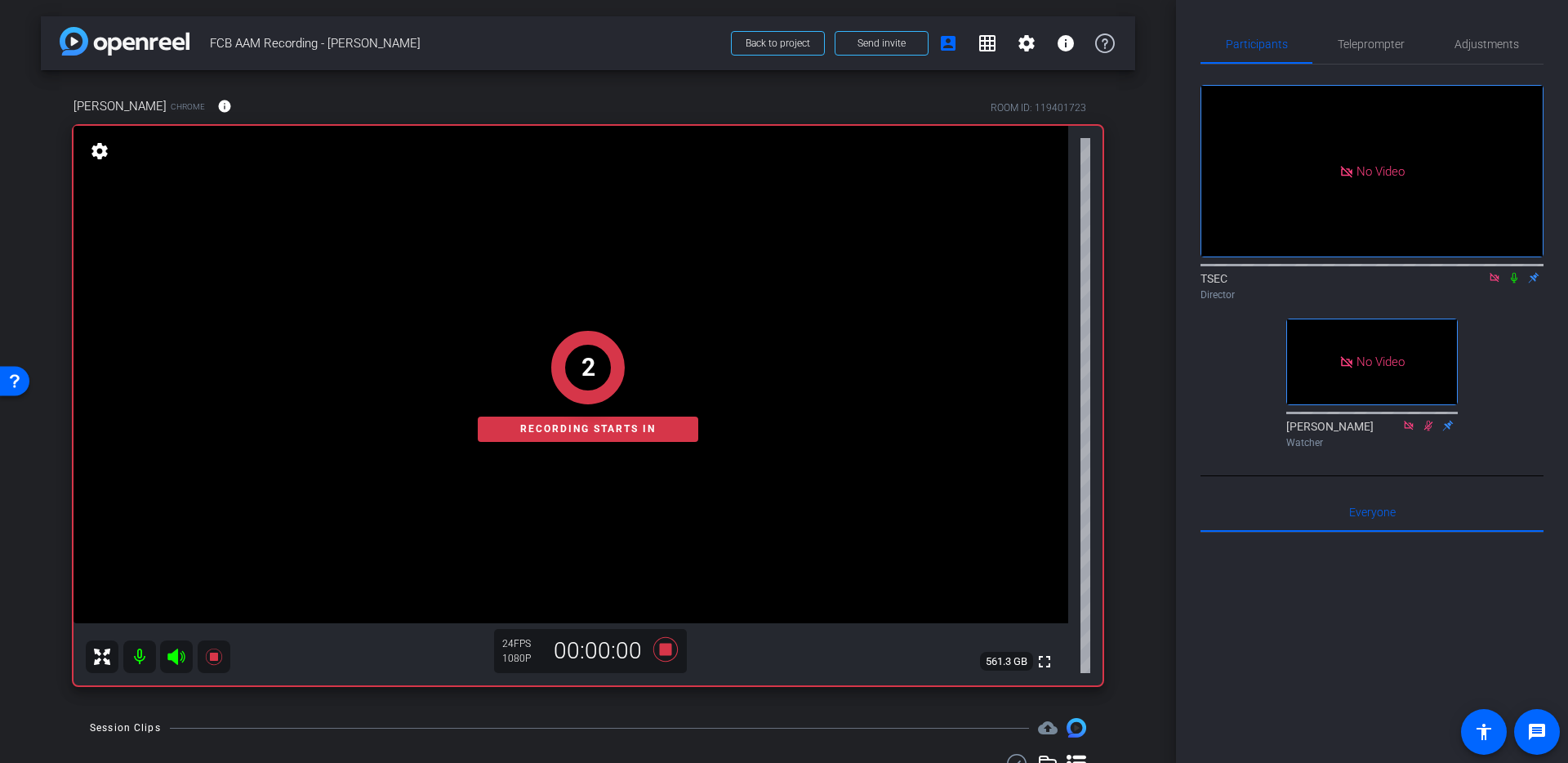
click at [1517, 272] on icon at bounding box center [1514, 278] width 13 height 11
click at [1377, 32] on span "Teleprompter" at bounding box center [1371, 44] width 67 height 39
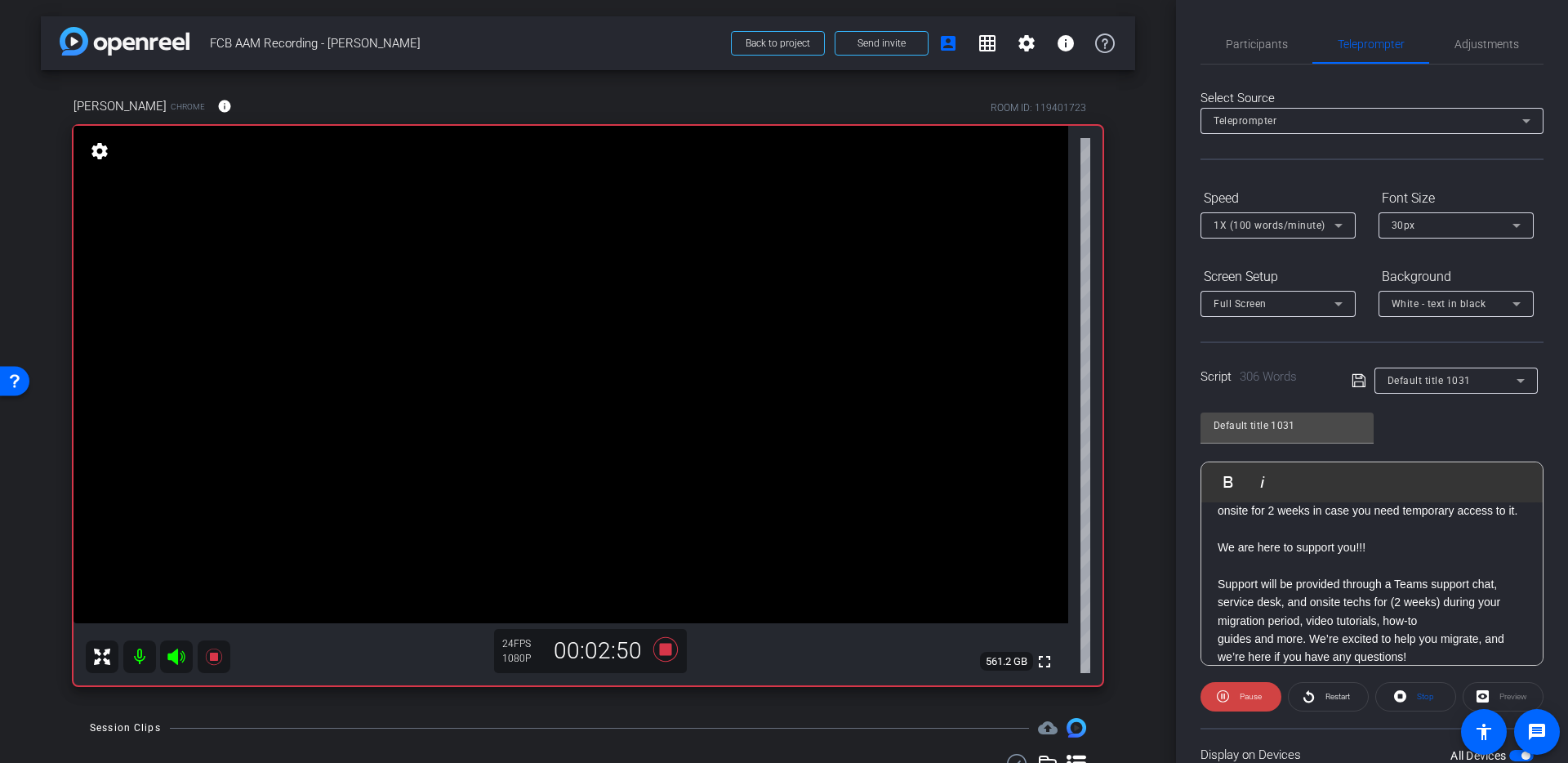
scroll to position [661, 0]
click at [1255, 39] on span "Participants" at bounding box center [1256, 44] width 62 height 11
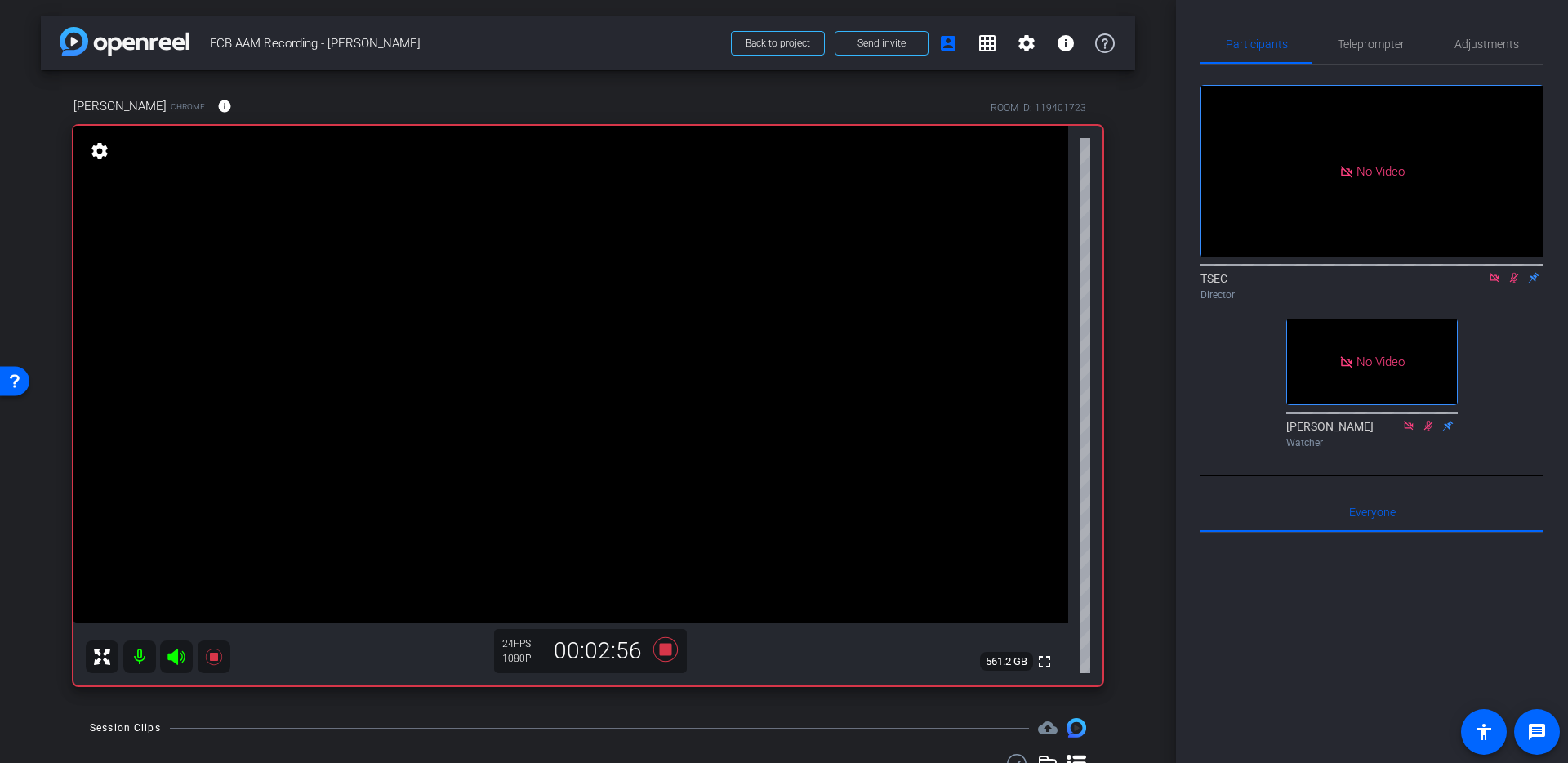
click at [1512, 272] on icon at bounding box center [1514, 278] width 9 height 11
click at [667, 646] on icon at bounding box center [665, 649] width 25 height 25
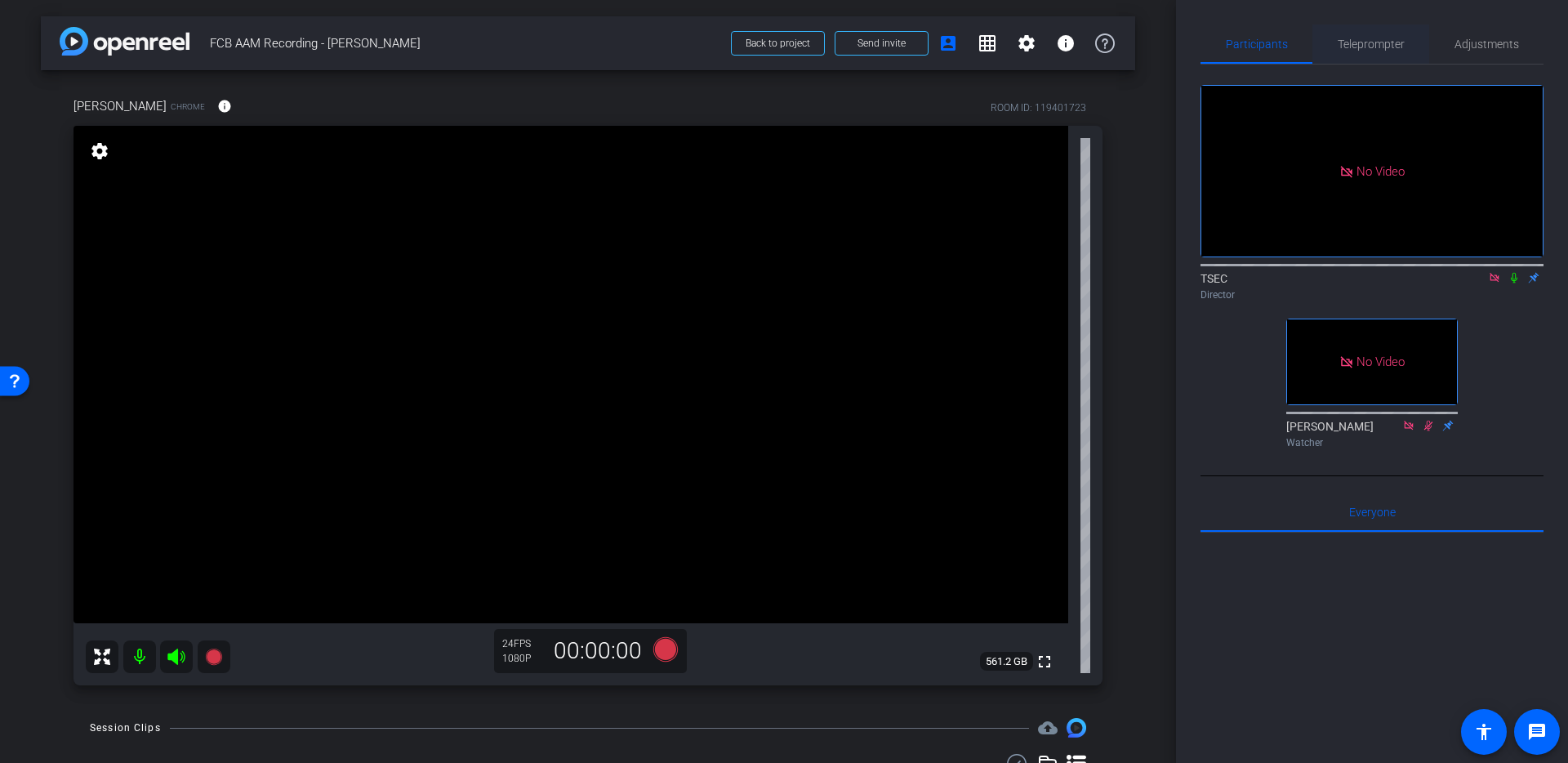
click at [1342, 36] on span "Teleprompter" at bounding box center [1371, 44] width 67 height 39
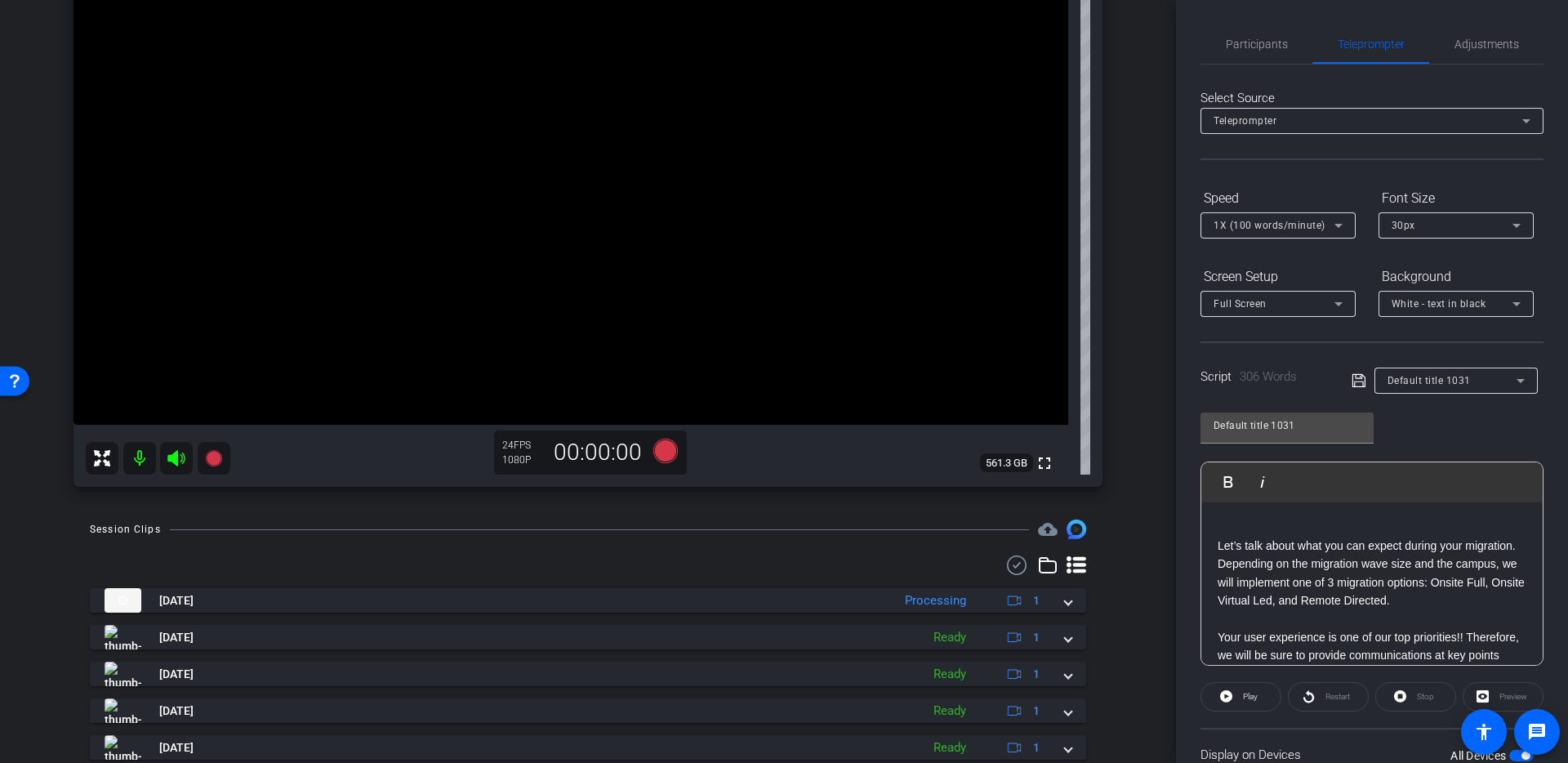
scroll to position [203, 0]
click at [1224, 37] on div "Participants" at bounding box center [1256, 44] width 112 height 39
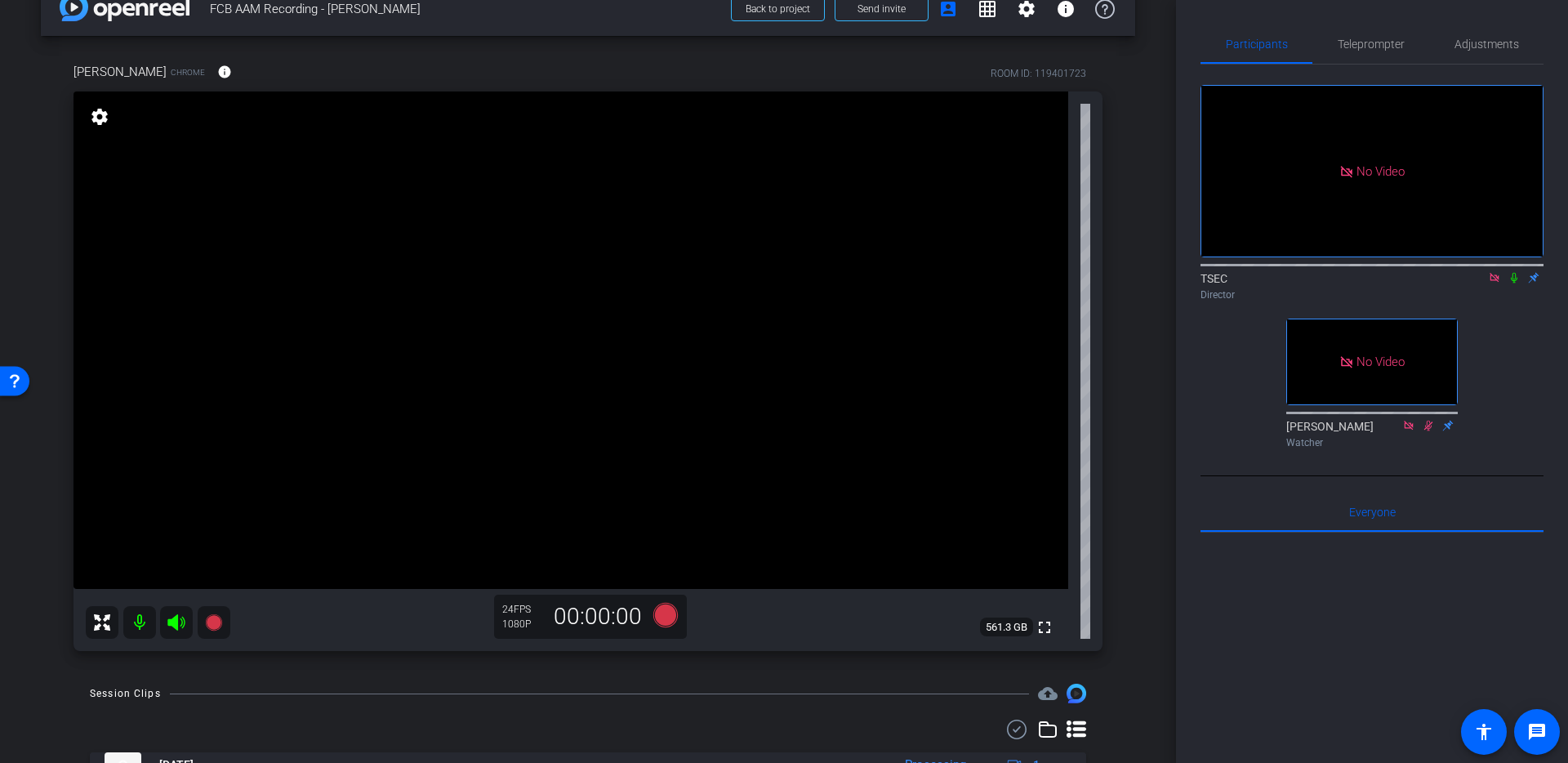
scroll to position [0, 0]
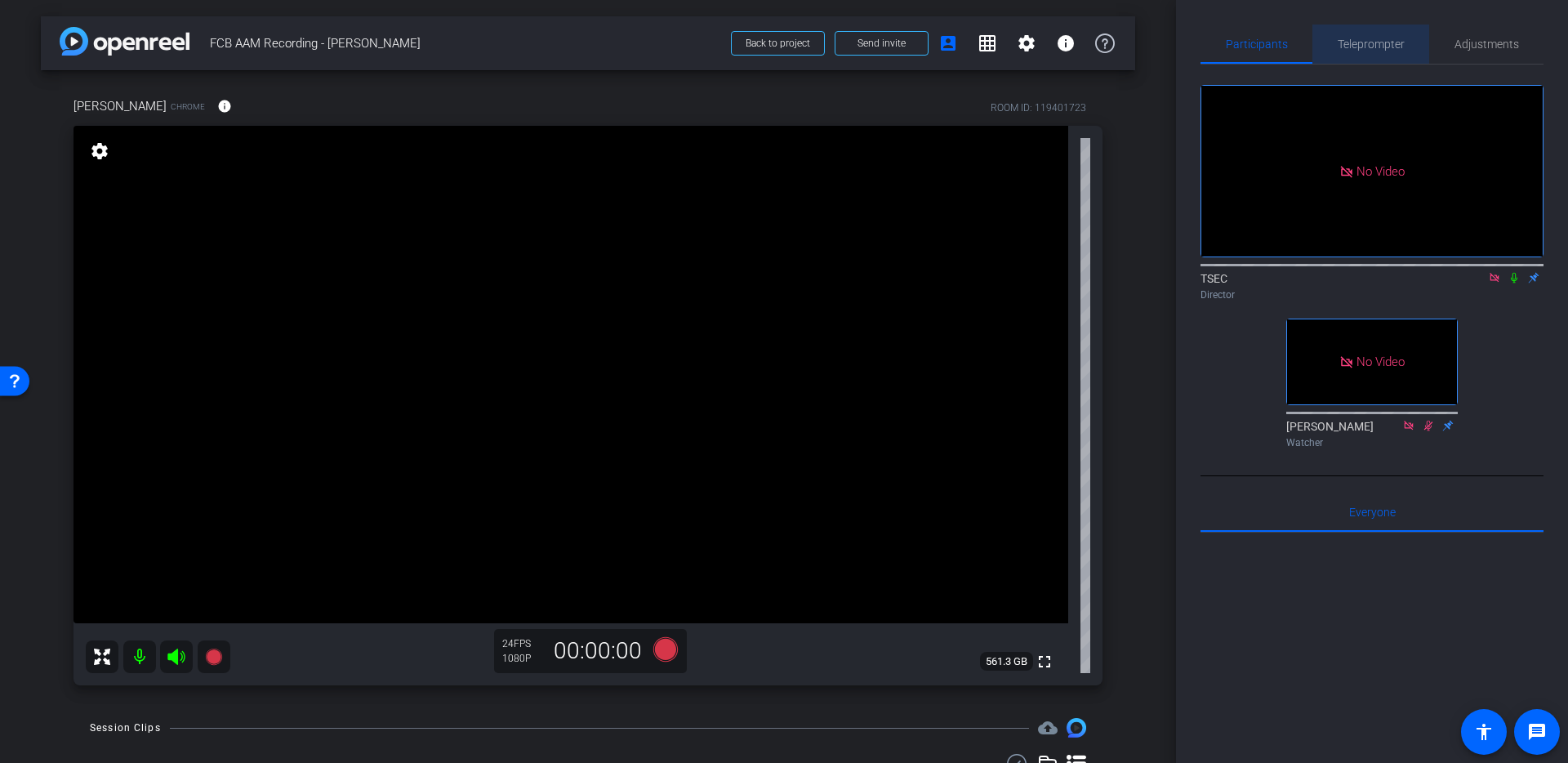
click at [1347, 46] on span "Teleprompter" at bounding box center [1371, 44] width 67 height 11
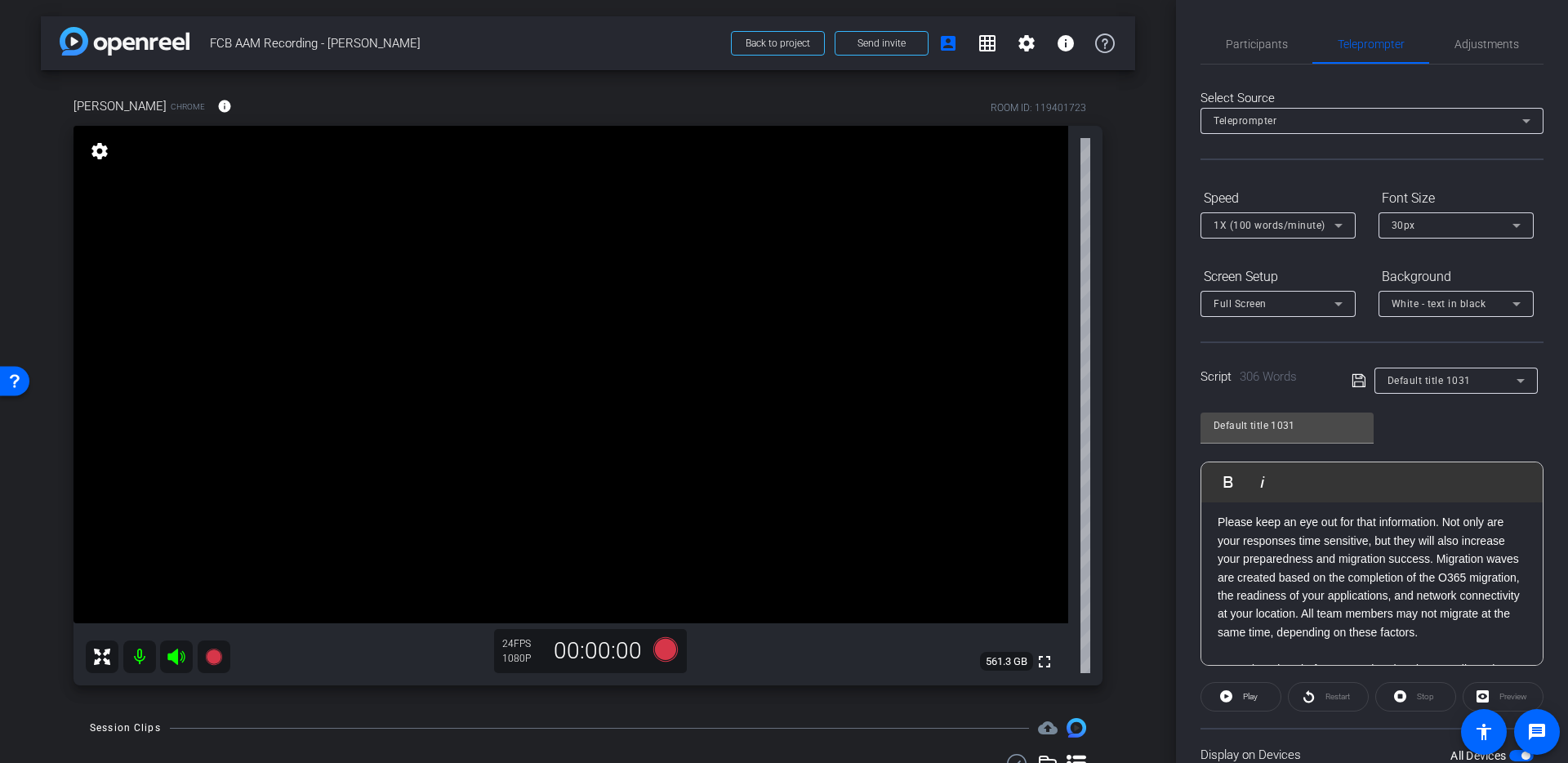
scroll to position [187, 0]
click at [1241, 702] on span "Play" at bounding box center [1248, 696] width 18 height 23
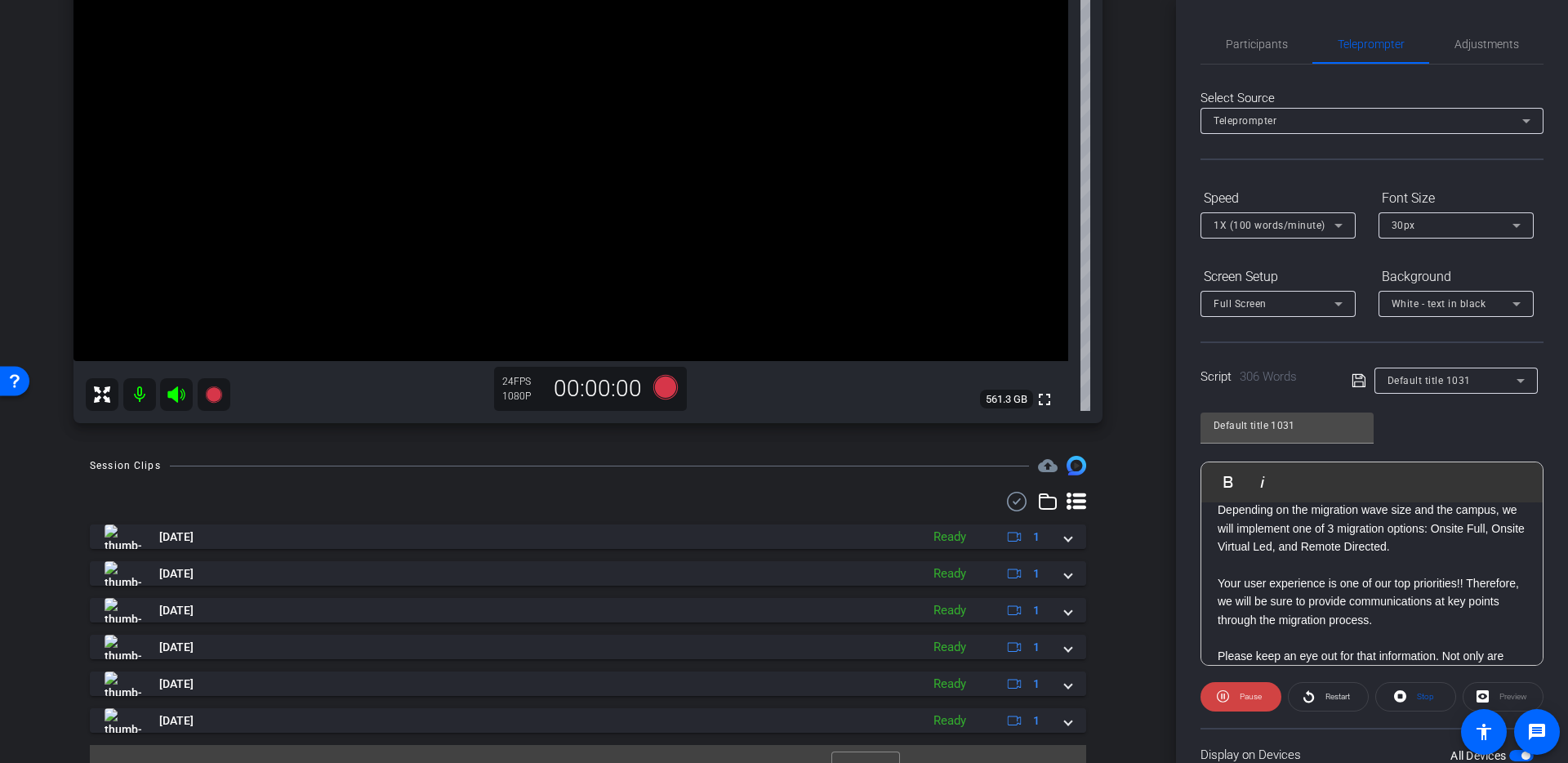
scroll to position [290, 0]
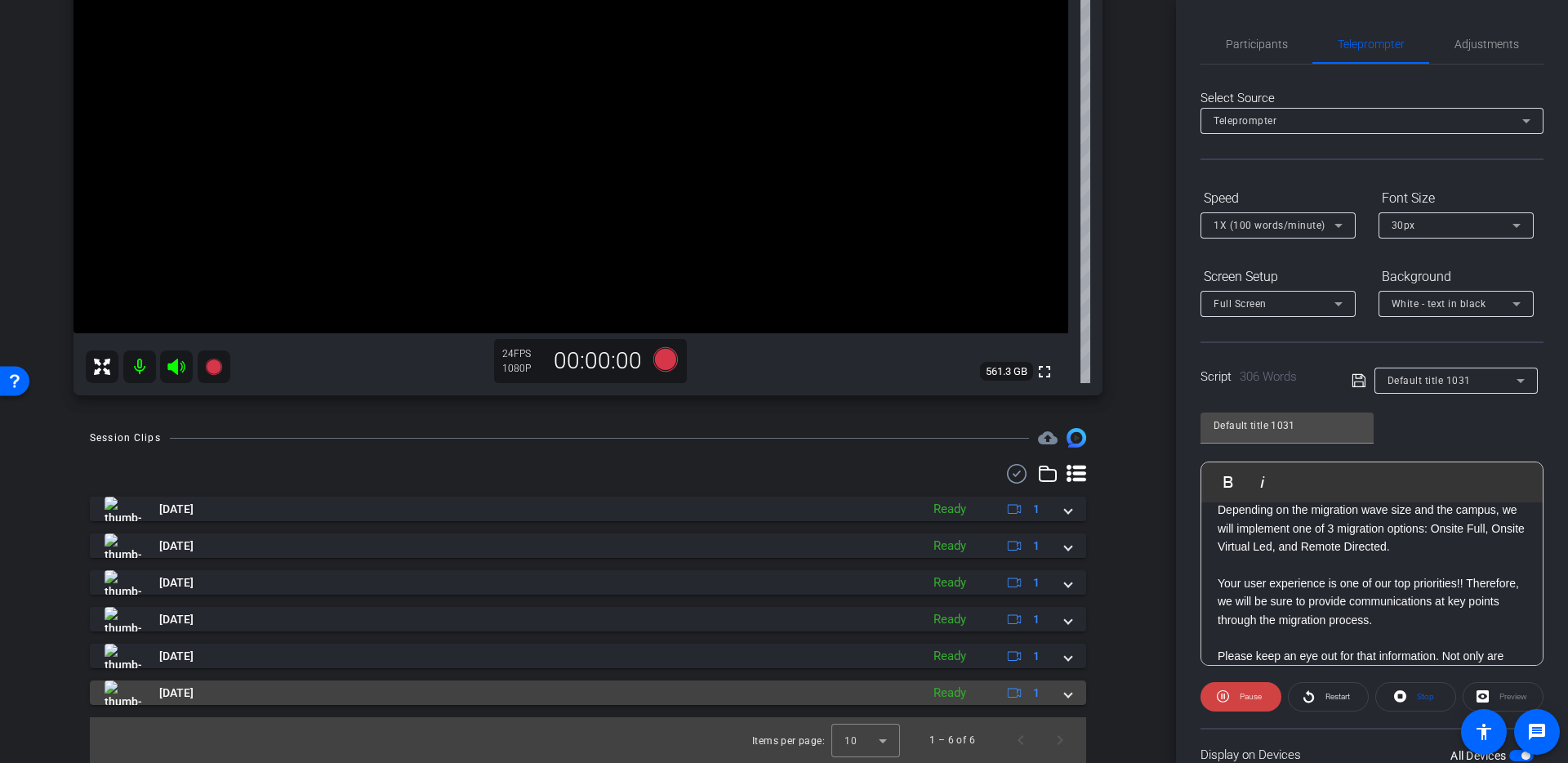
click at [914, 689] on div "[DATE] Ready 1" at bounding box center [584, 693] width 960 height 25
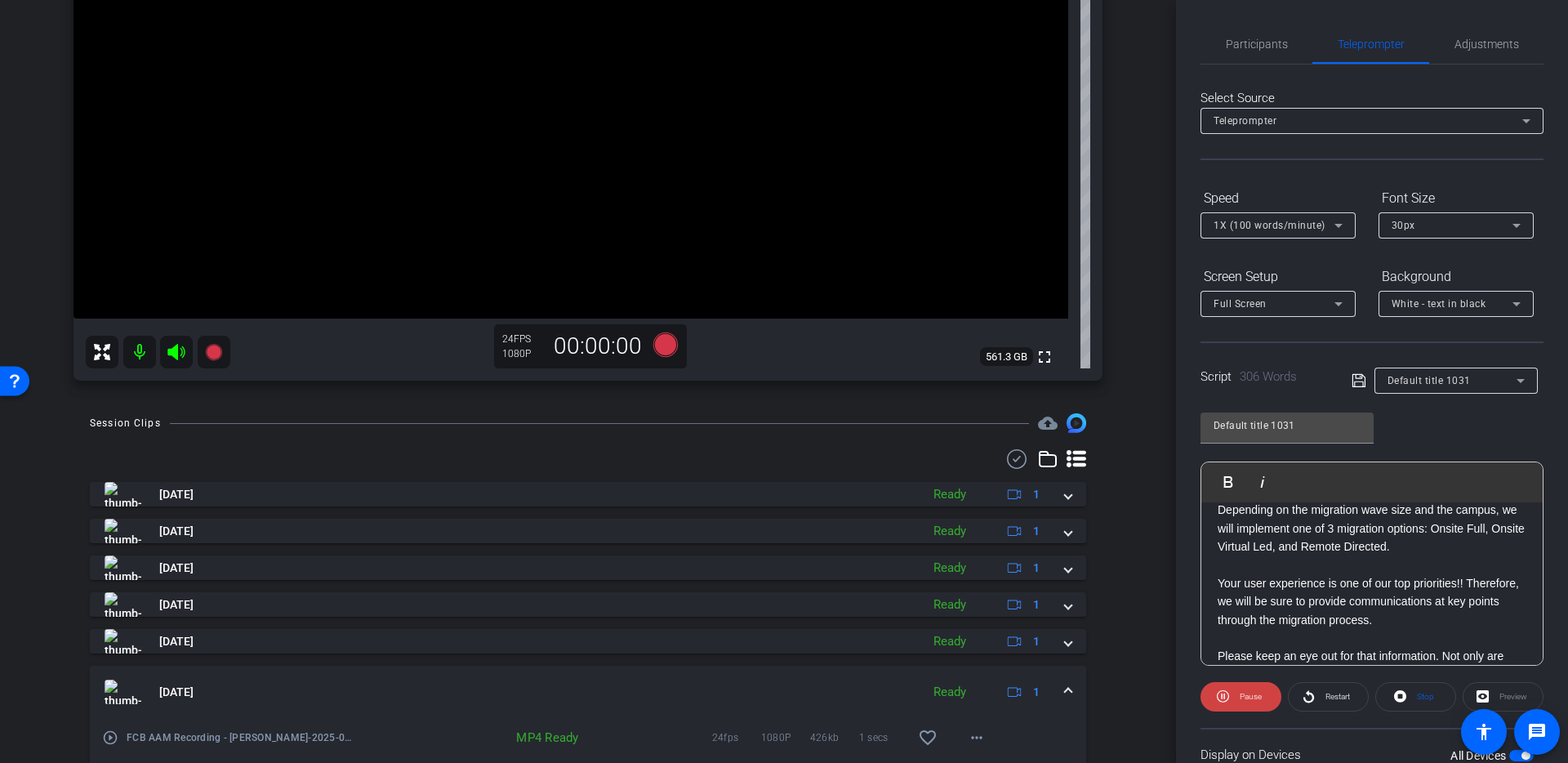
scroll to position [341, 0]
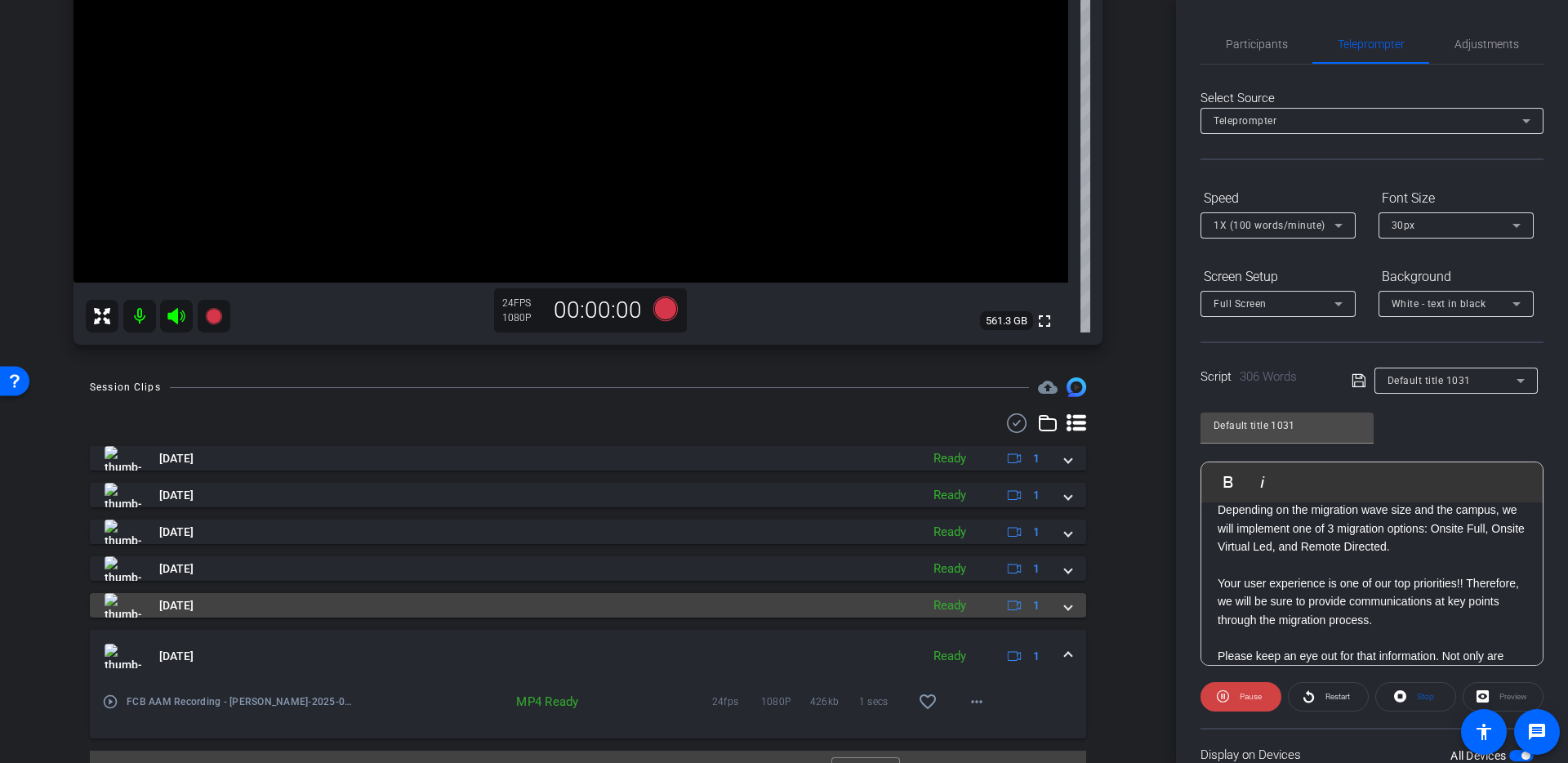
click at [866, 600] on mat-panel-title "[DATE]" at bounding box center [508, 605] width 807 height 25
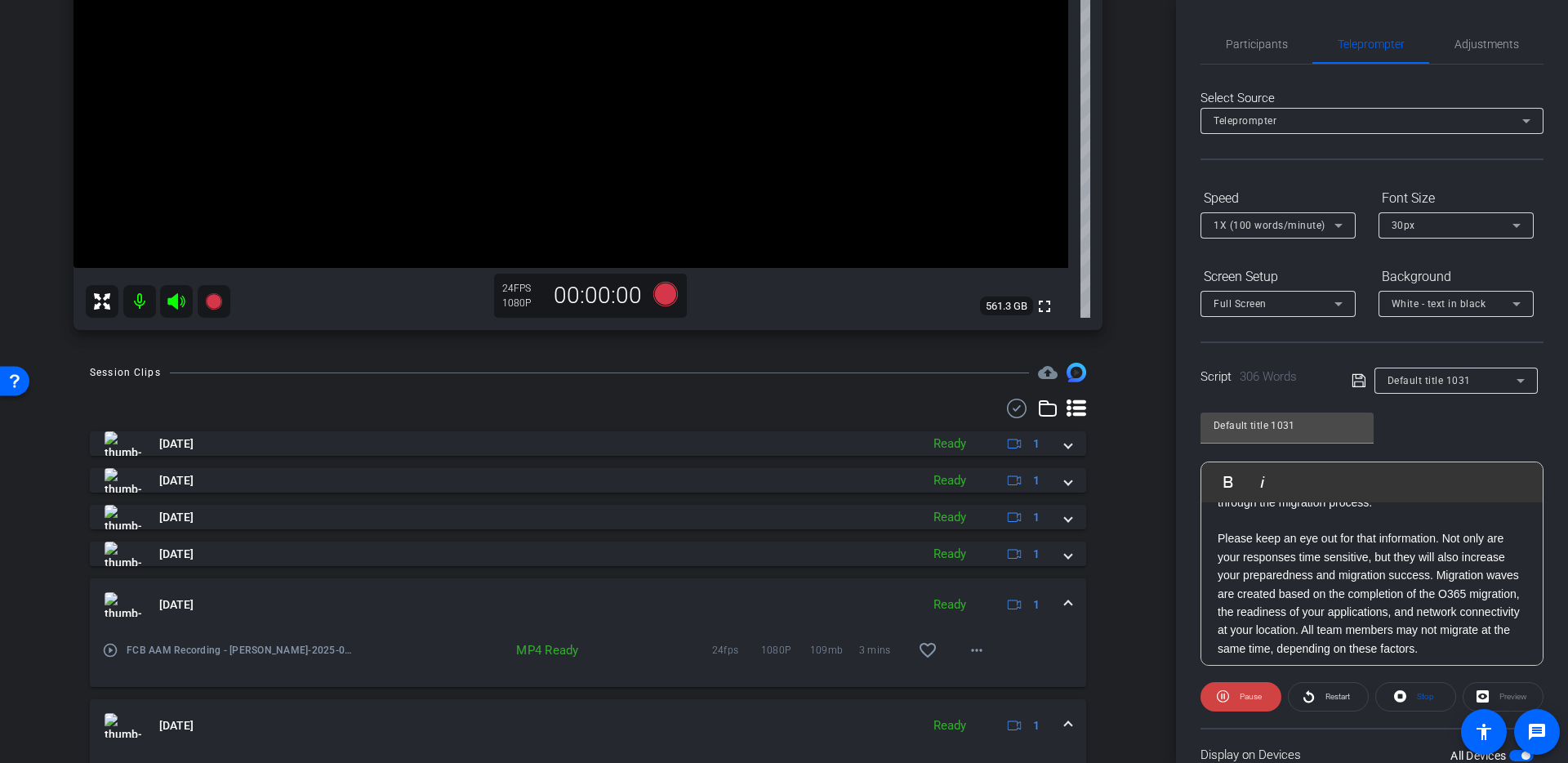
scroll to position [184, 0]
click at [1442, 560] on p "Please keep an eye out for that information. Not only are your responses time s…" at bounding box center [1371, 581] width 309 height 128
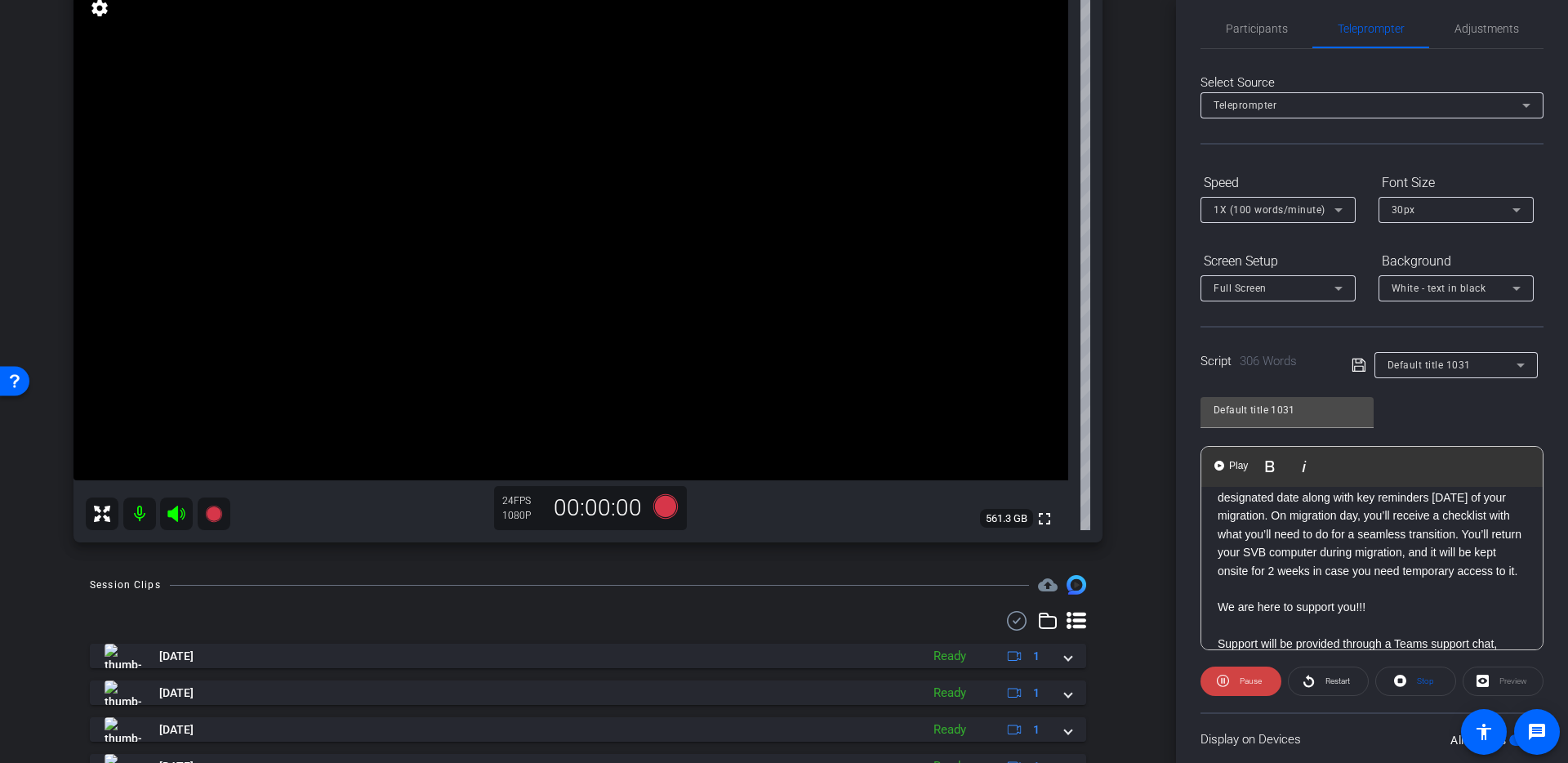
scroll to position [597, 0]
click at [1487, 539] on p "We’ll send calendar migration appointments for your designated date along with …" at bounding box center [1371, 527] width 309 height 110
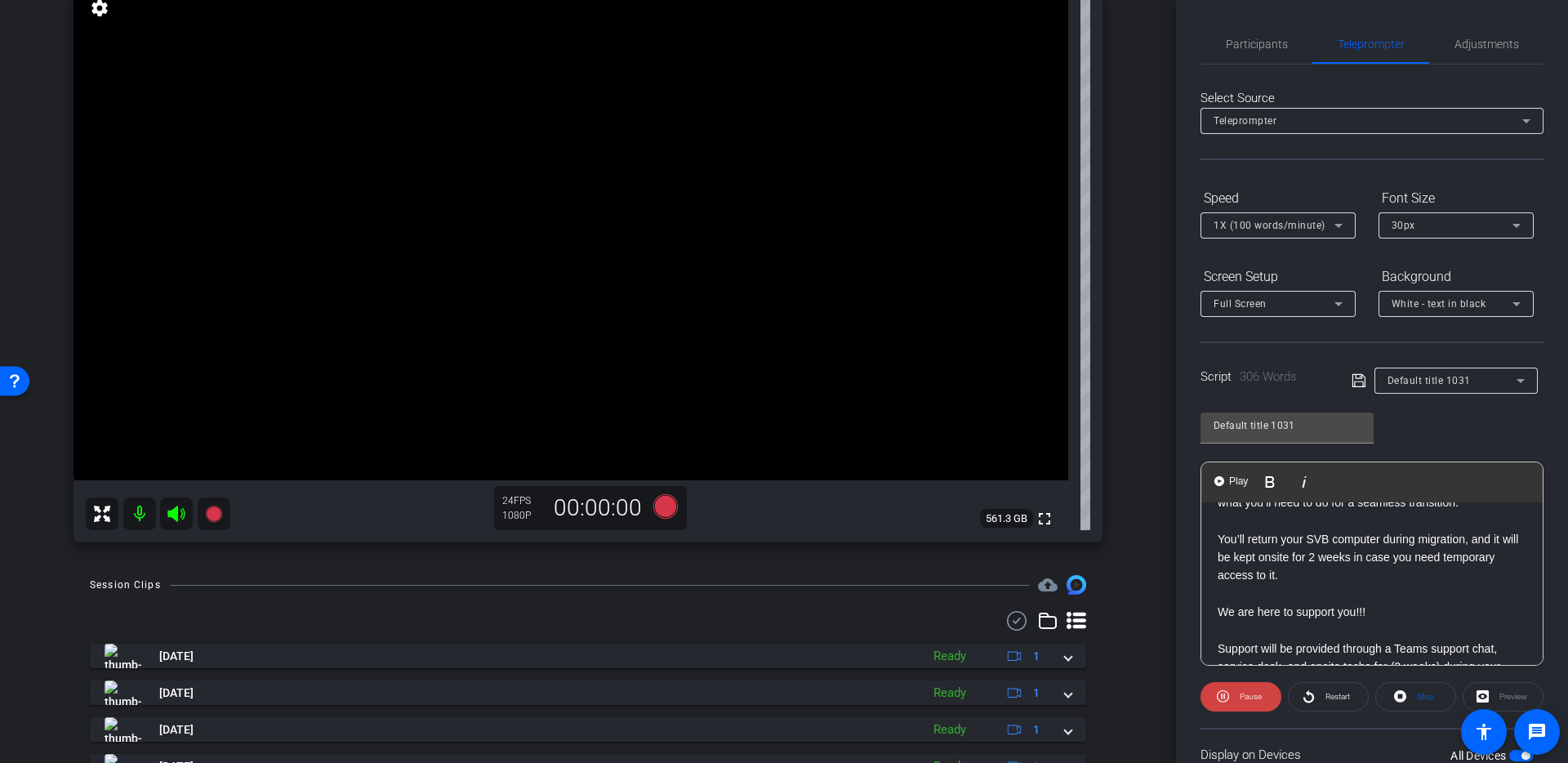
scroll to position [677, 0]
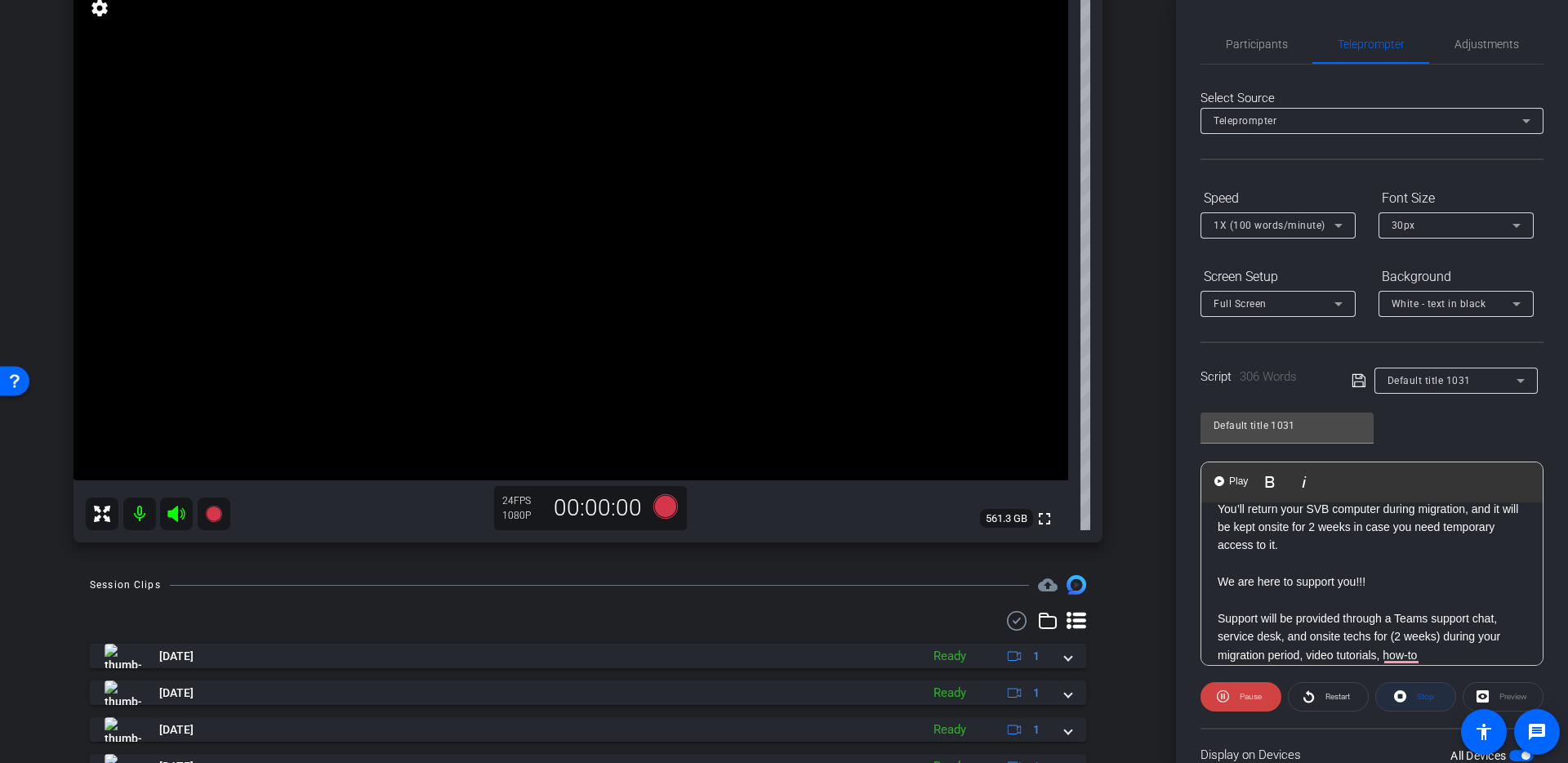
click at [1413, 696] on span "Stop" at bounding box center [1423, 696] width 21 height 23
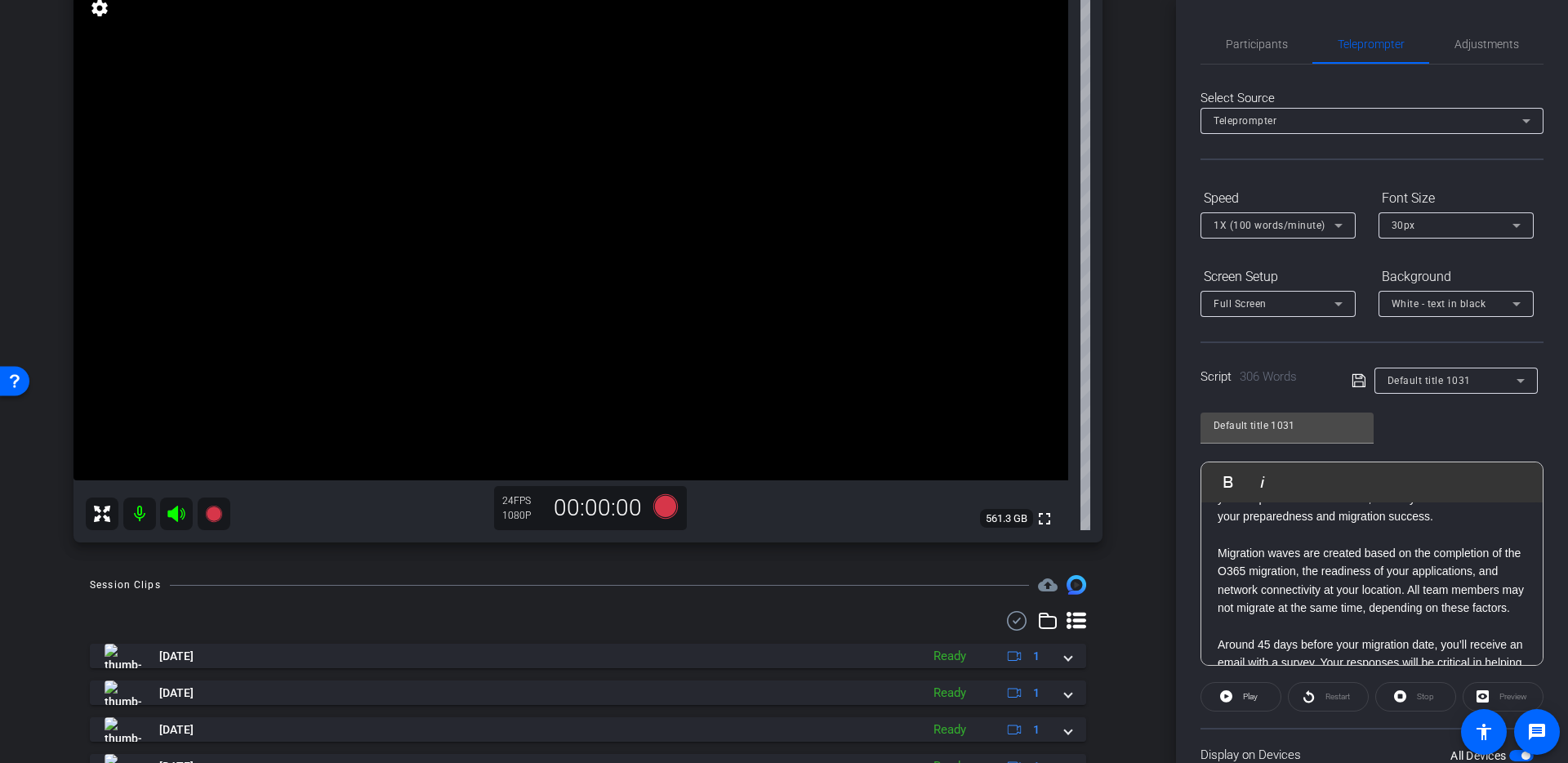
scroll to position [0, 0]
click at [1250, 44] on span "Participants" at bounding box center [1256, 44] width 62 height 11
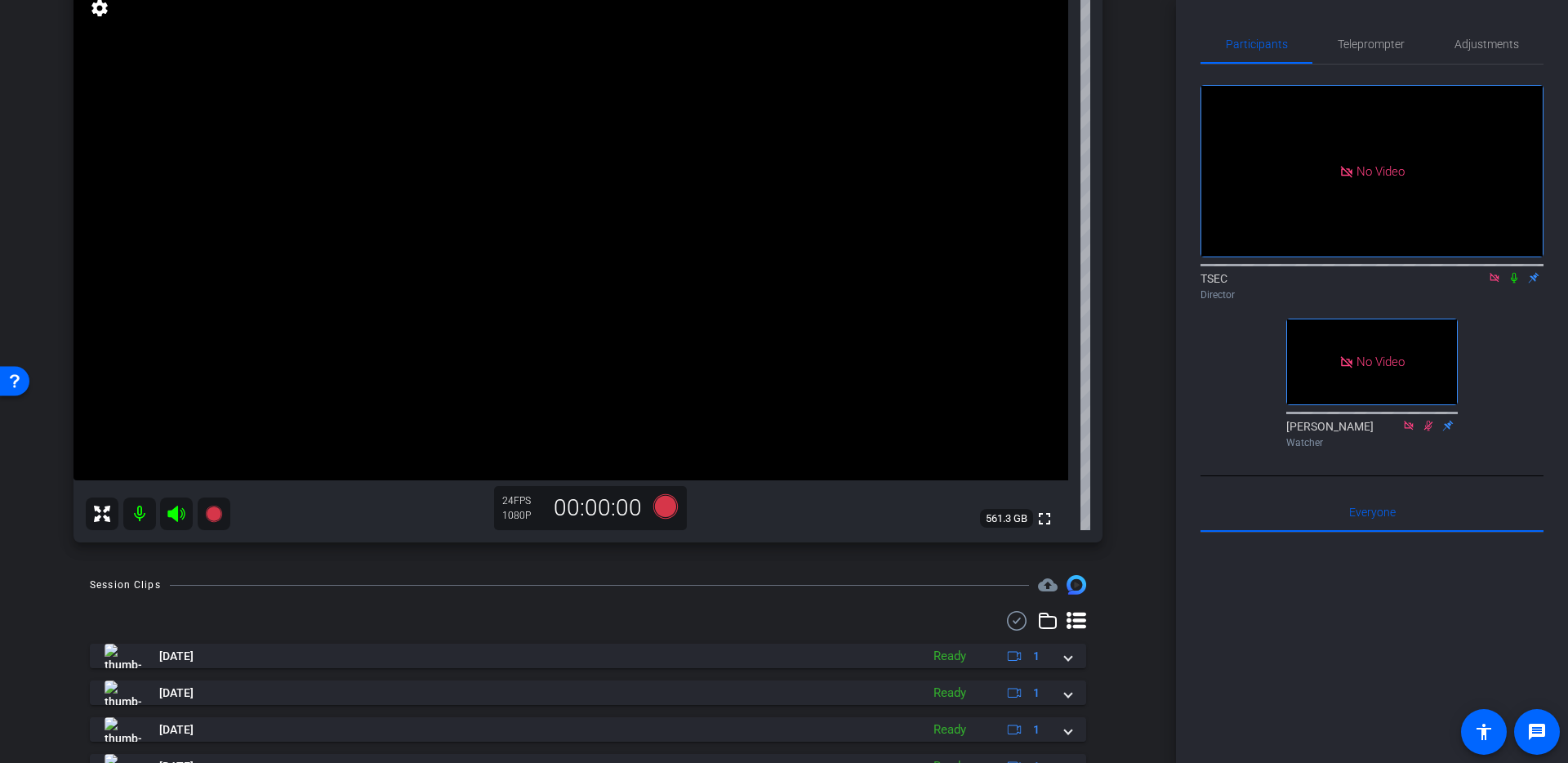
click at [1513, 272] on icon at bounding box center [1514, 278] width 13 height 11
click at [656, 500] on icon at bounding box center [665, 506] width 39 height 30
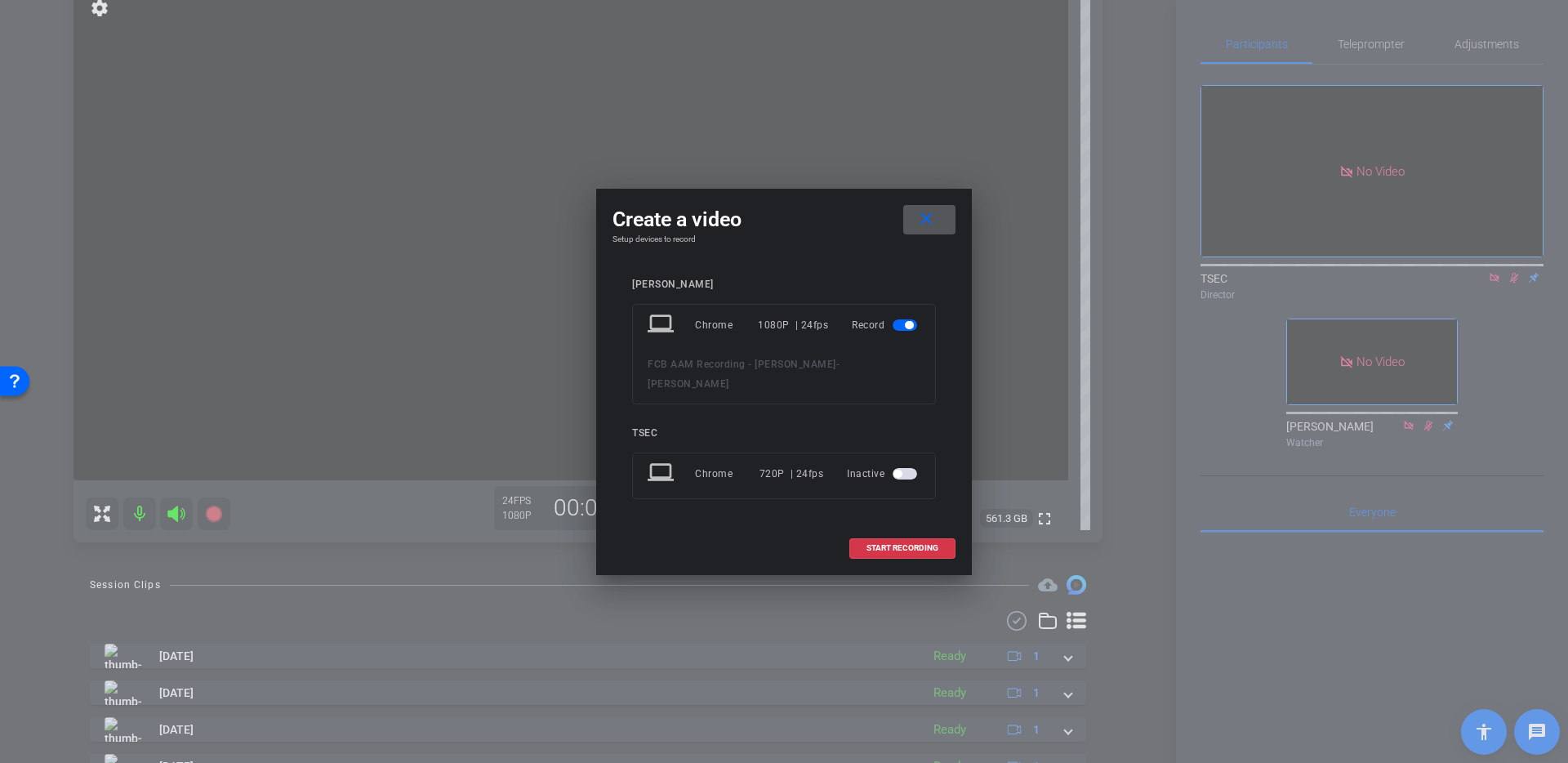
click at [939, 223] on span at bounding box center [929, 219] width 53 height 39
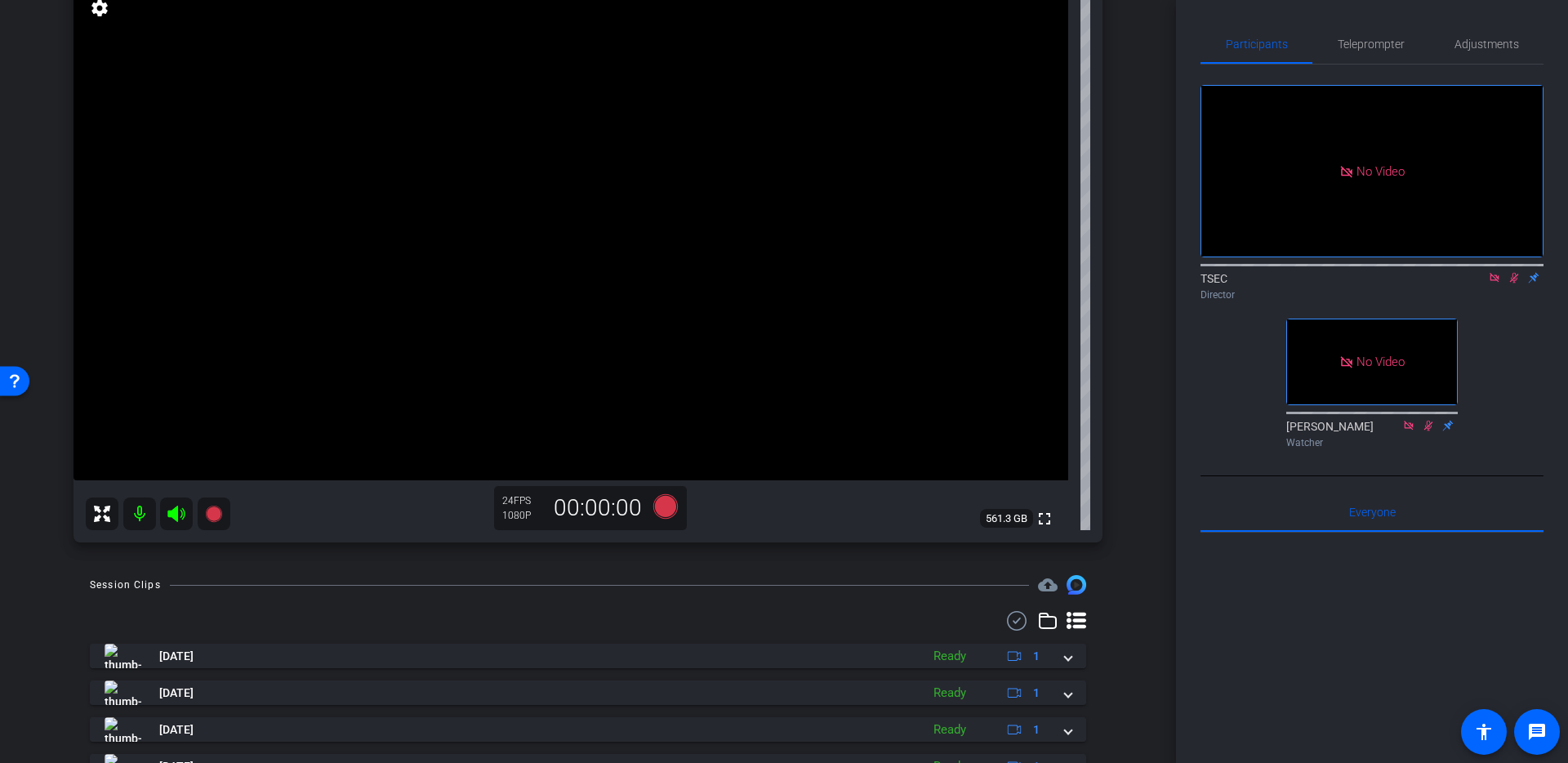
click at [1512, 272] on icon at bounding box center [1514, 278] width 13 height 11
click at [1513, 272] on icon at bounding box center [1514, 278] width 13 height 11
click at [661, 515] on icon at bounding box center [665, 506] width 25 height 25
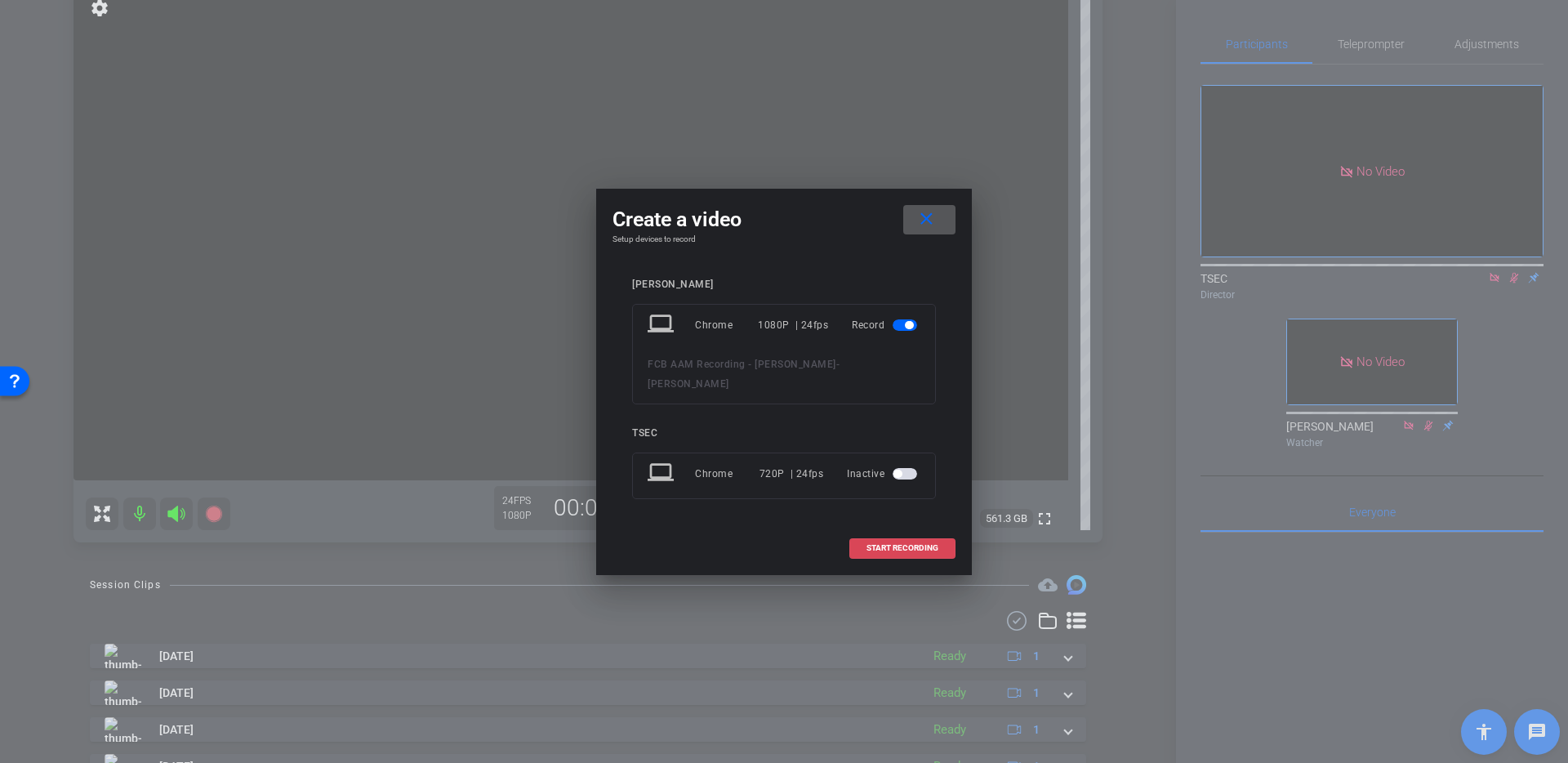
click at [911, 544] on span "START RECORDING" at bounding box center [902, 548] width 72 height 8
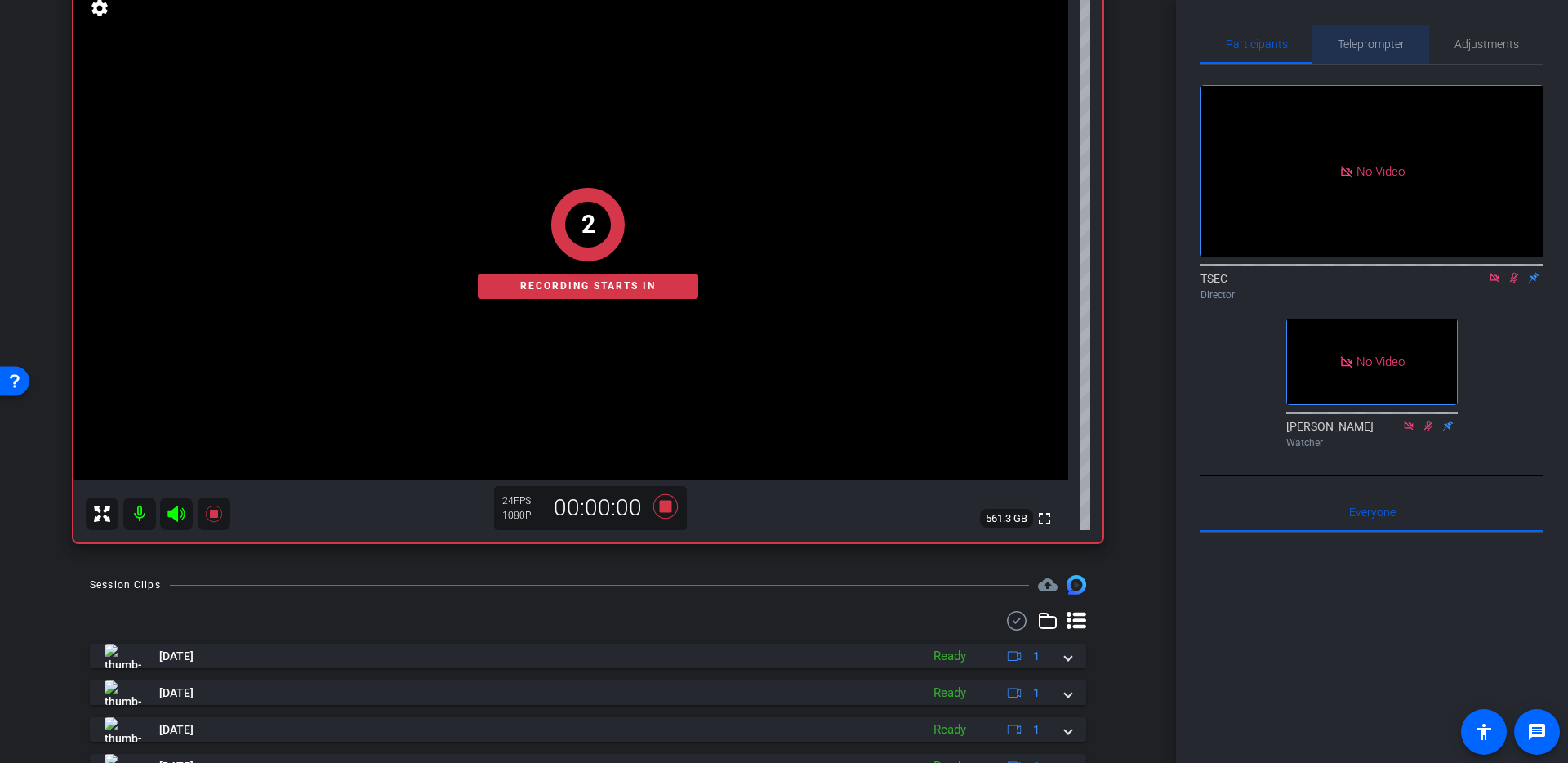
click at [1350, 43] on span "Teleprompter" at bounding box center [1371, 44] width 67 height 11
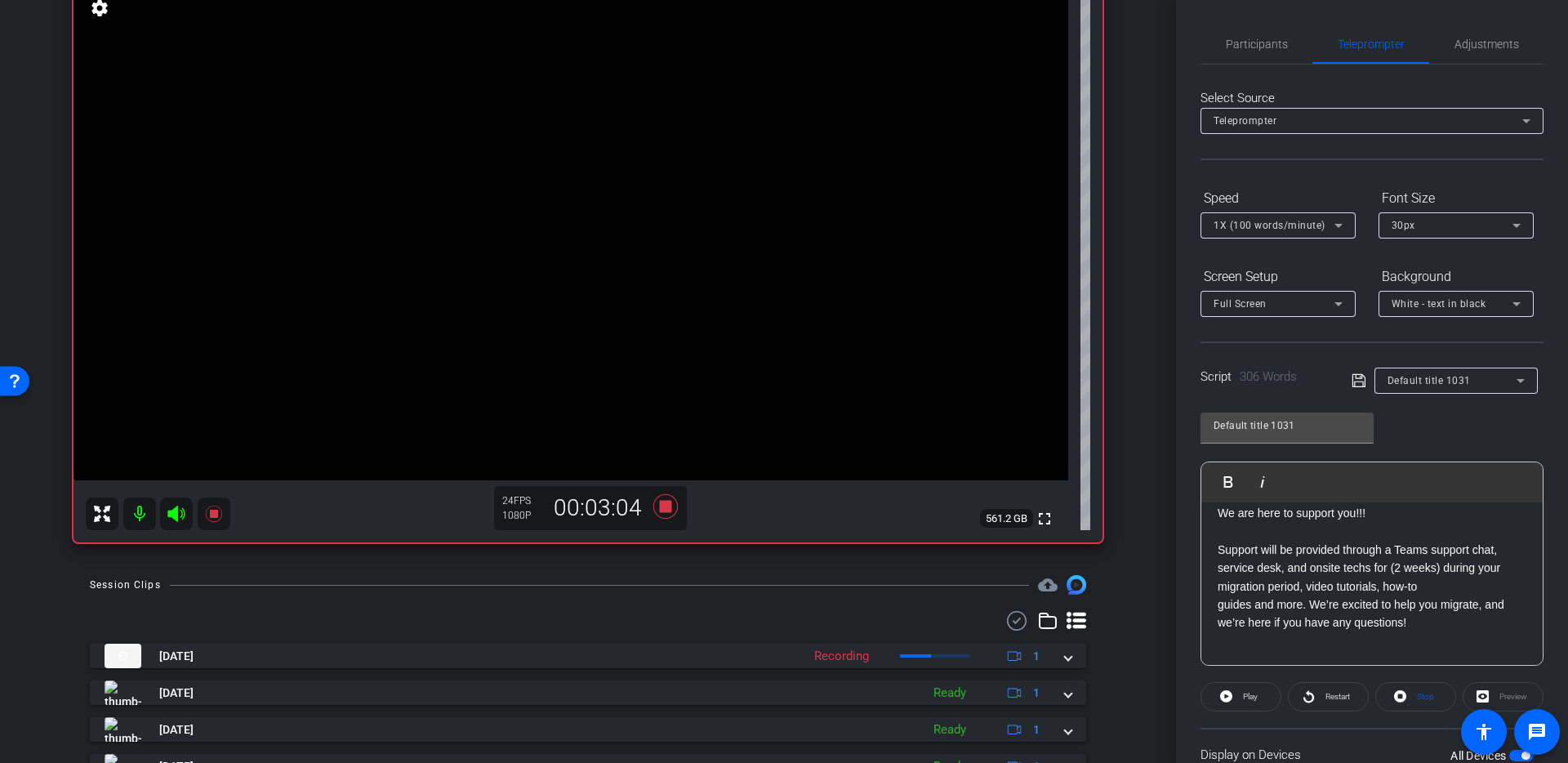
scroll to position [747, 0]
click at [671, 510] on icon at bounding box center [665, 506] width 25 height 25
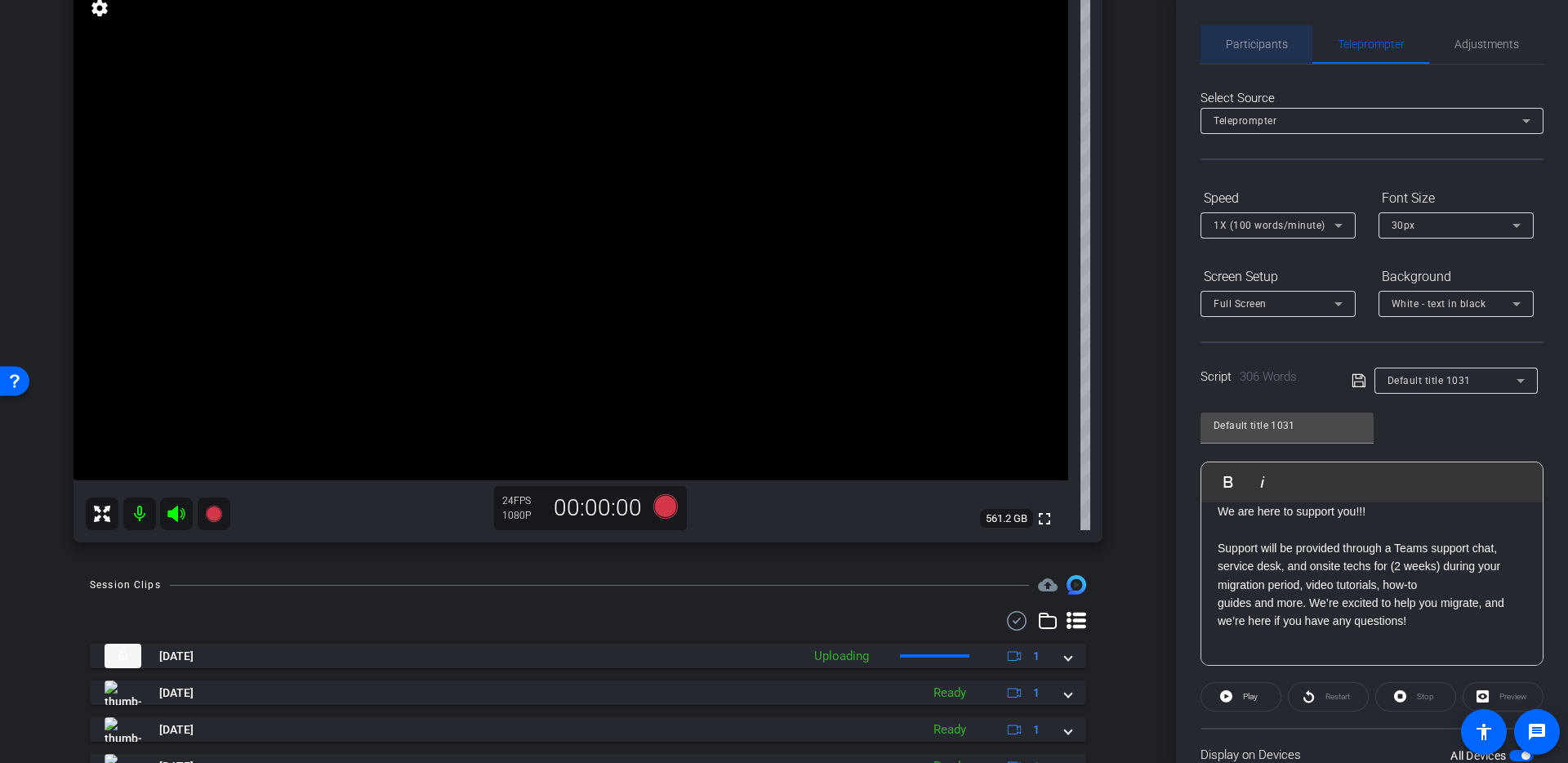
click at [1278, 46] on span "Participants" at bounding box center [1256, 44] width 62 height 11
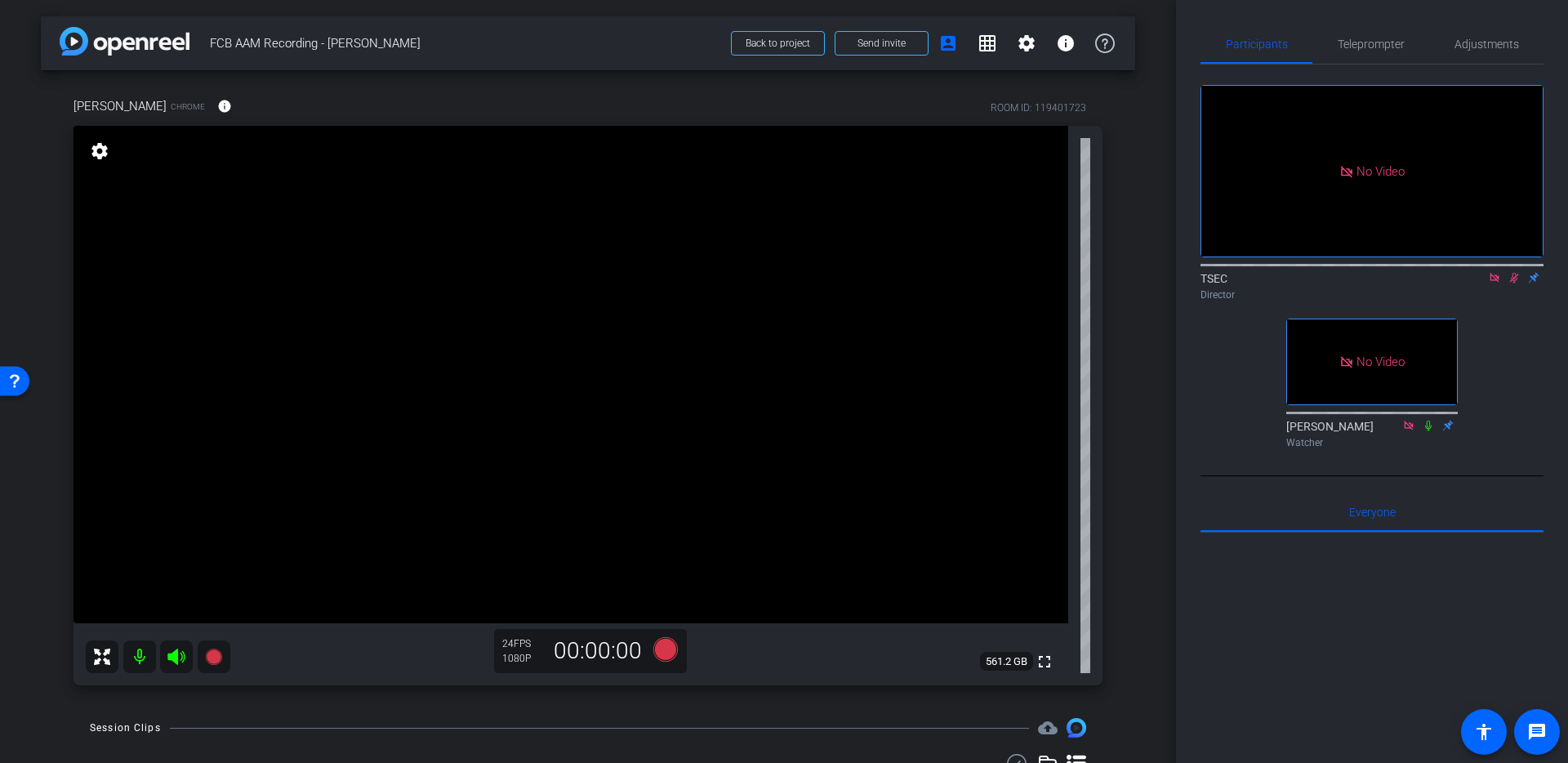
scroll to position [143, 0]
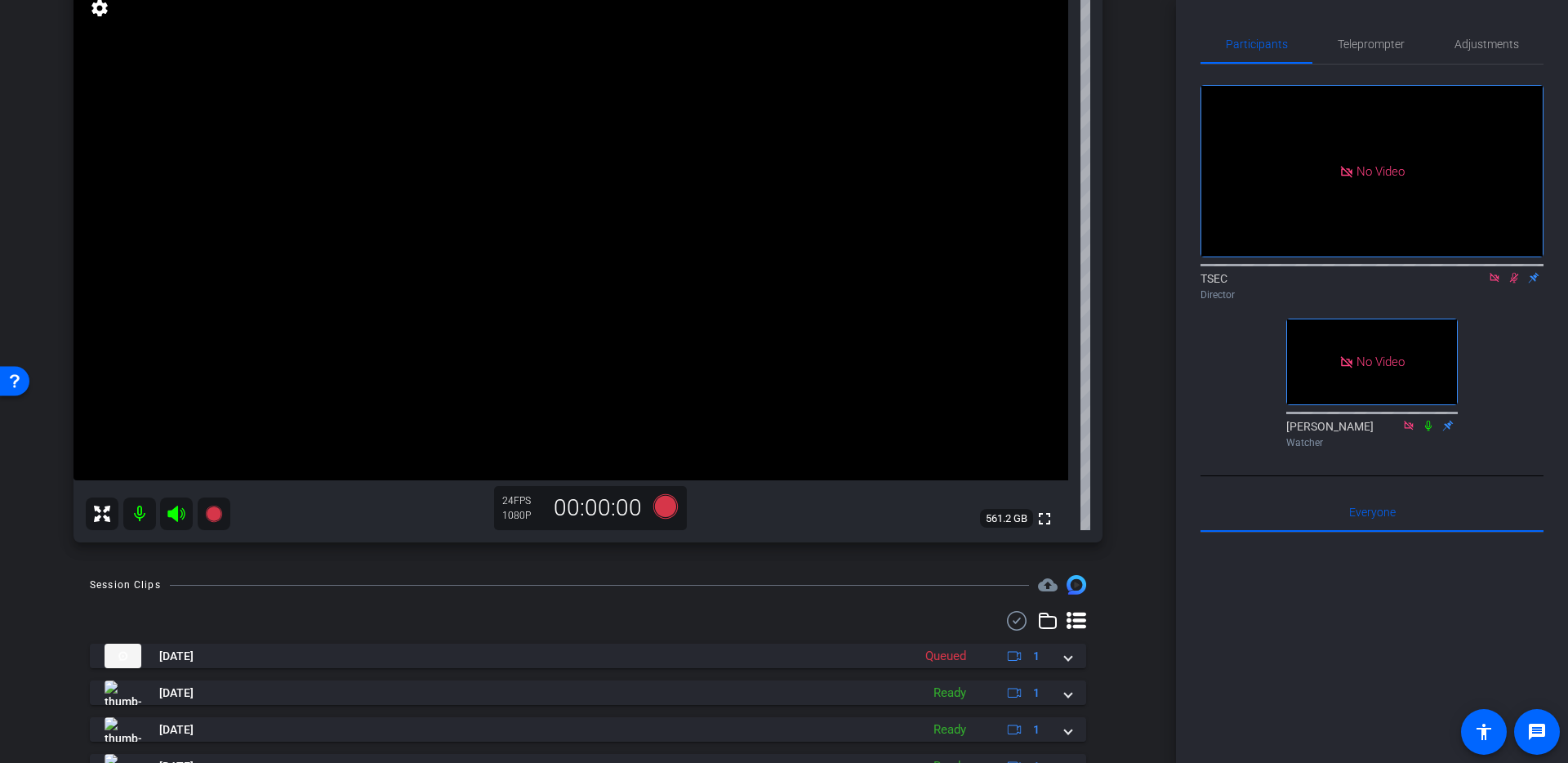
click at [1510, 272] on icon at bounding box center [1514, 278] width 13 height 11
click at [1371, 39] on span "Teleprompter" at bounding box center [1371, 44] width 67 height 11
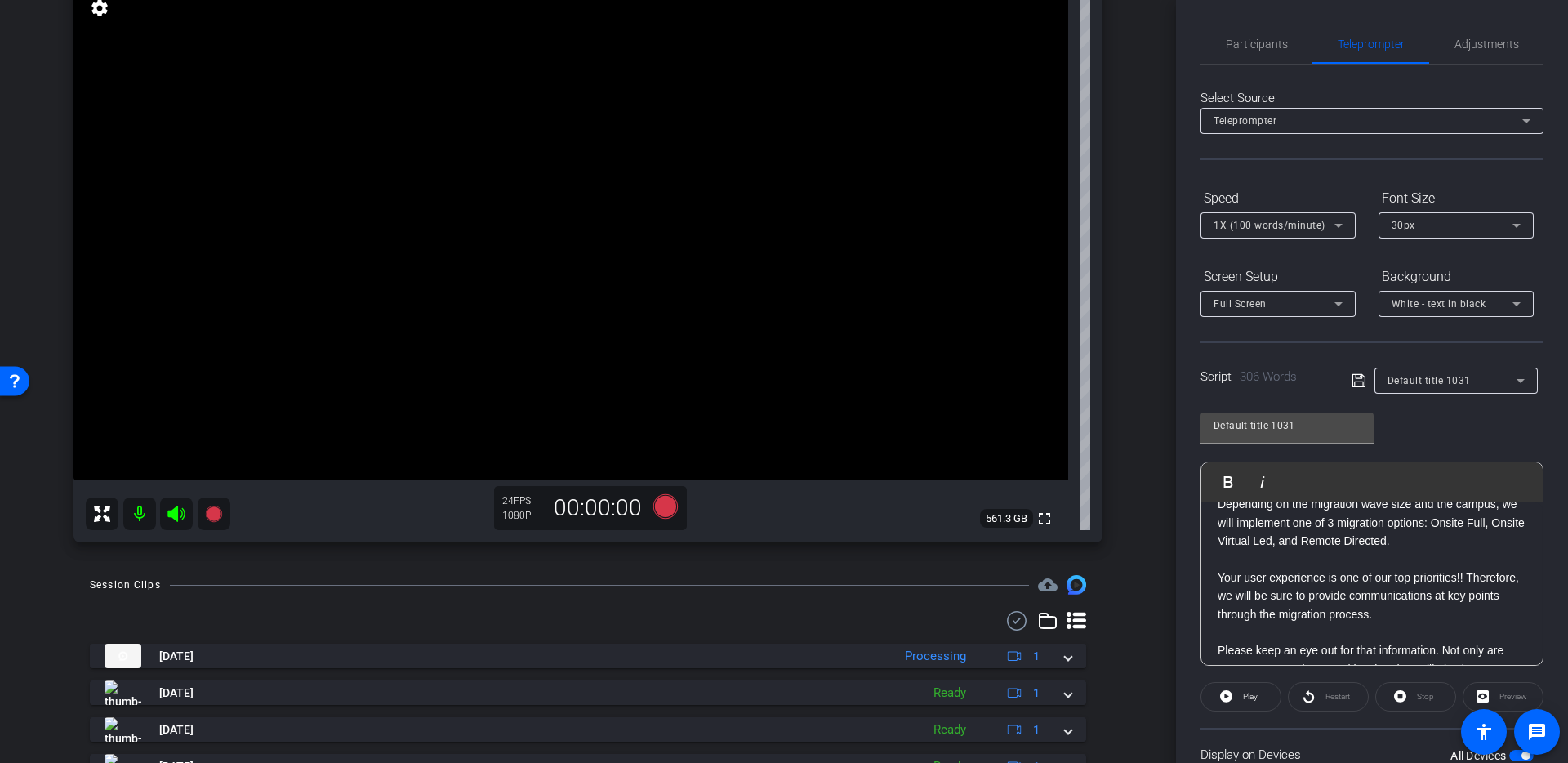
scroll to position [0, 0]
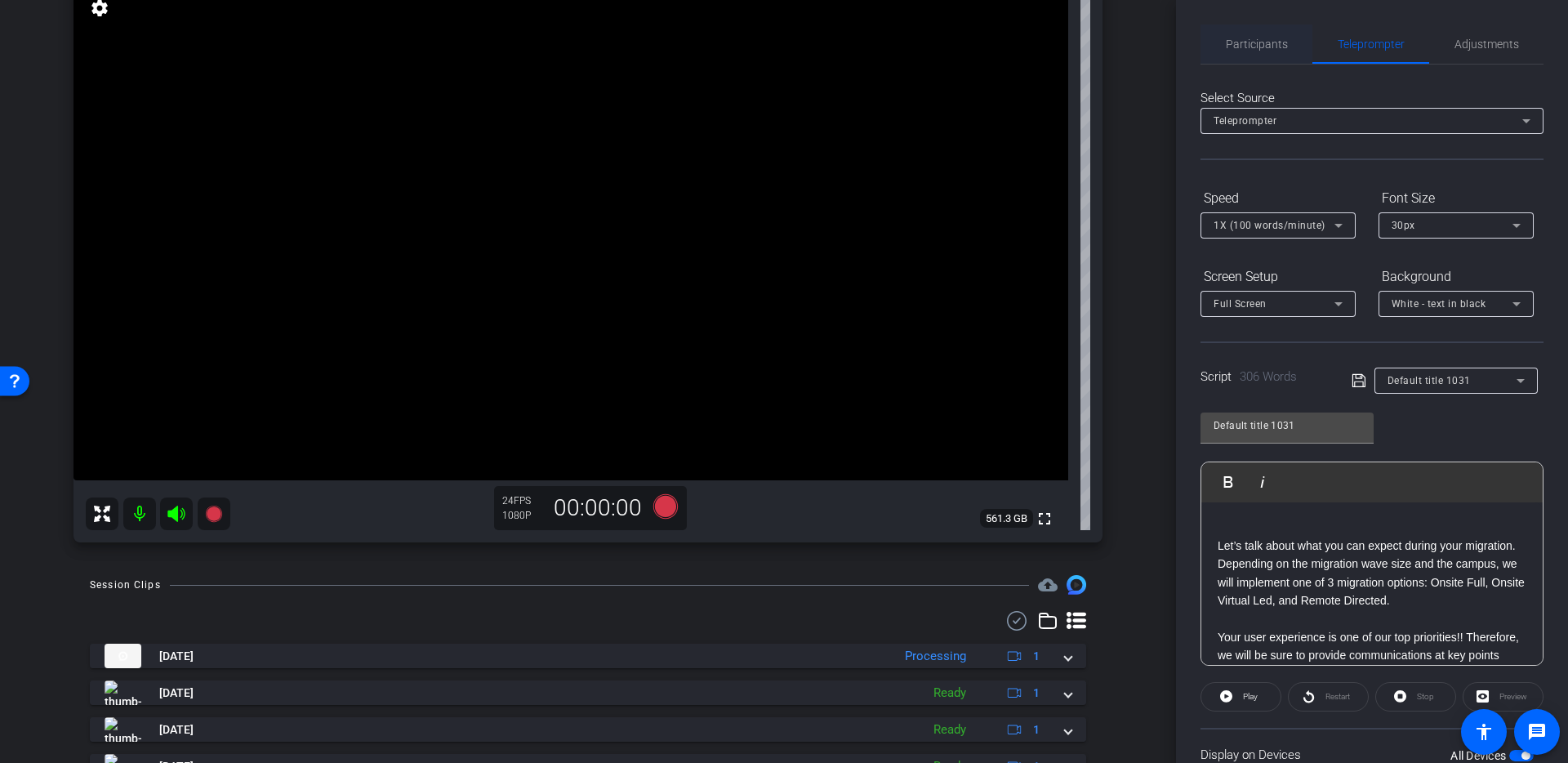
click at [1223, 50] on div "Participants" at bounding box center [1256, 44] width 112 height 39
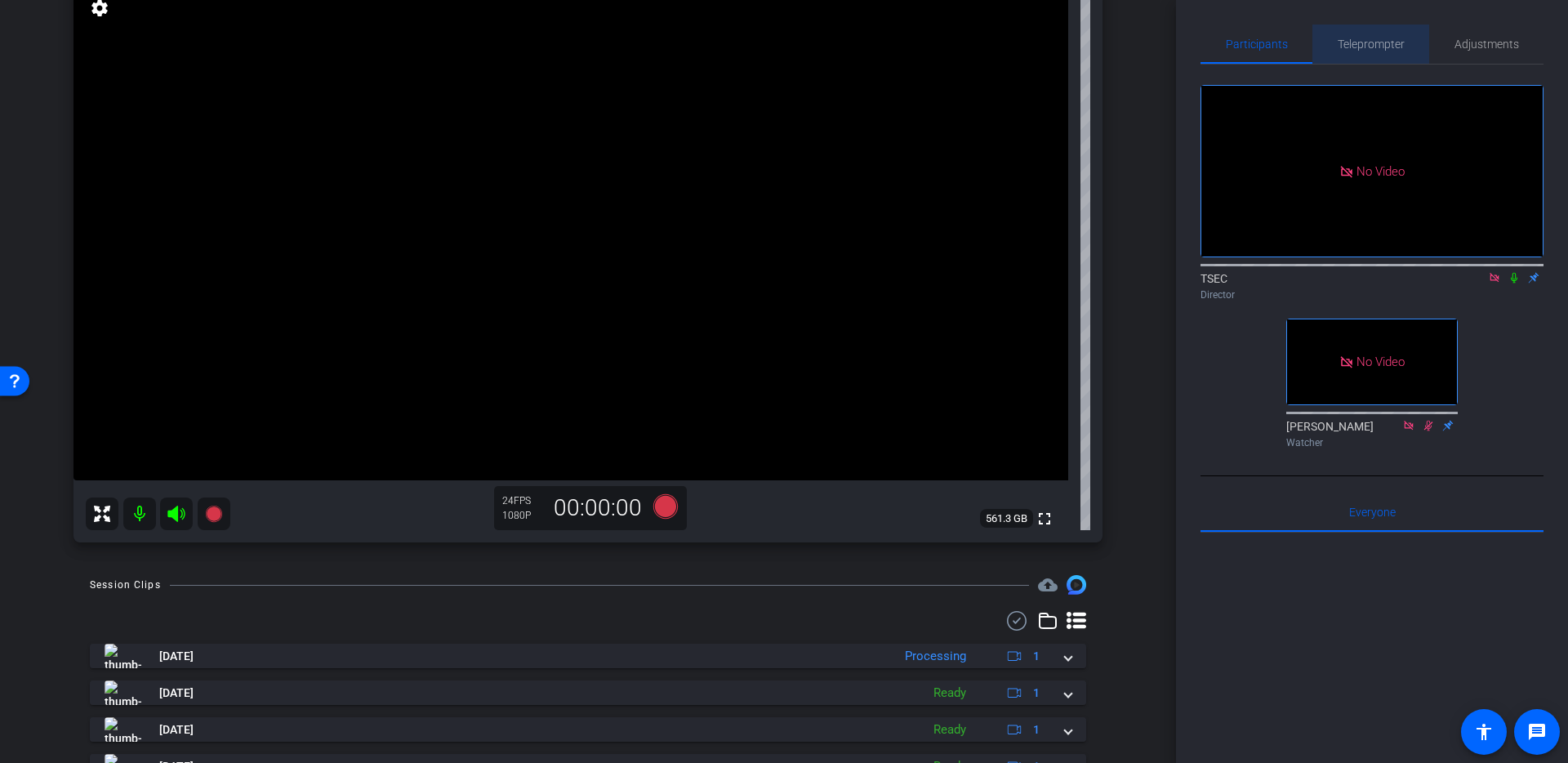
click at [1361, 40] on span "Teleprompter" at bounding box center [1371, 44] width 67 height 11
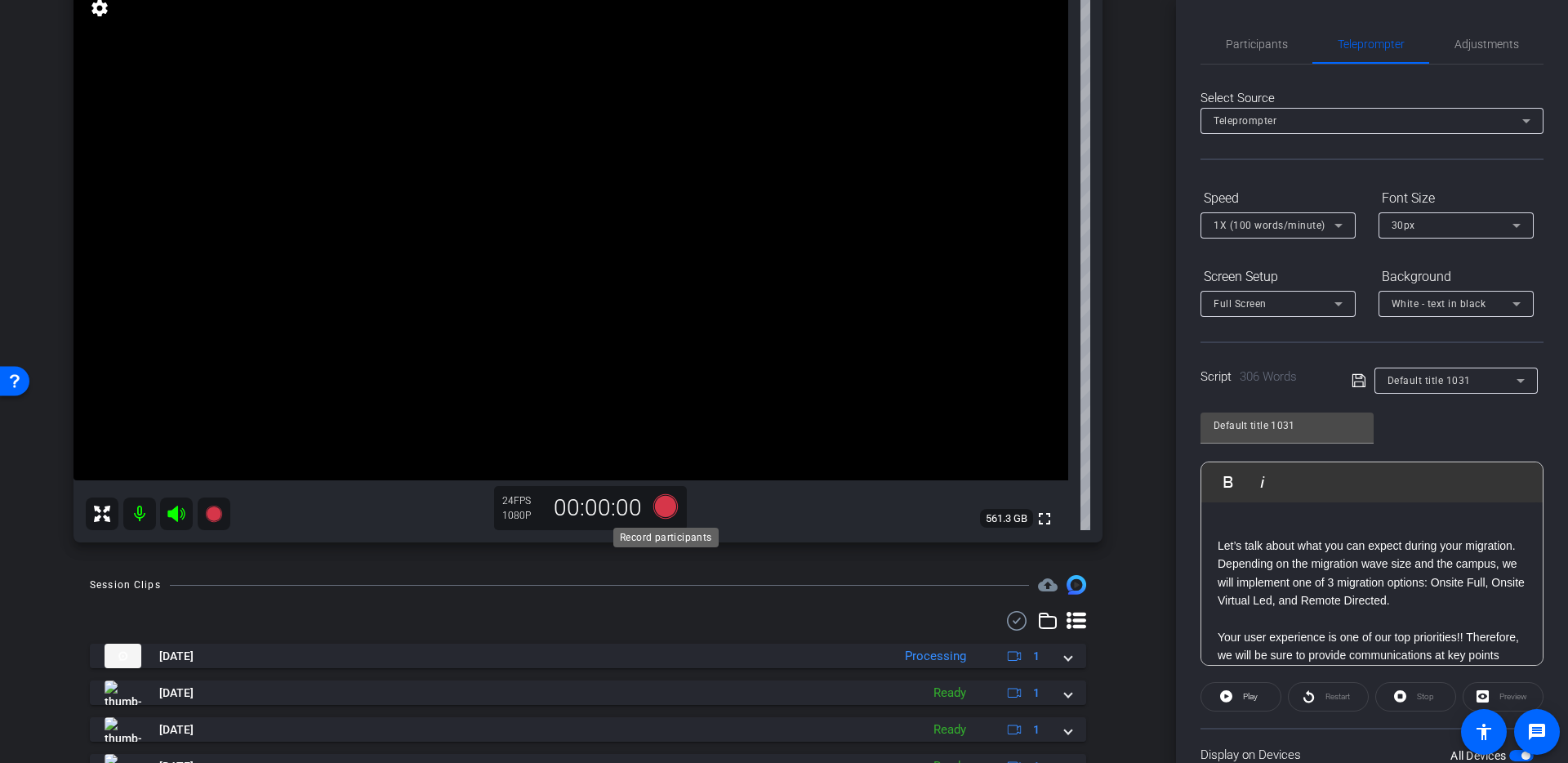
click at [663, 503] on icon at bounding box center [665, 506] width 25 height 25
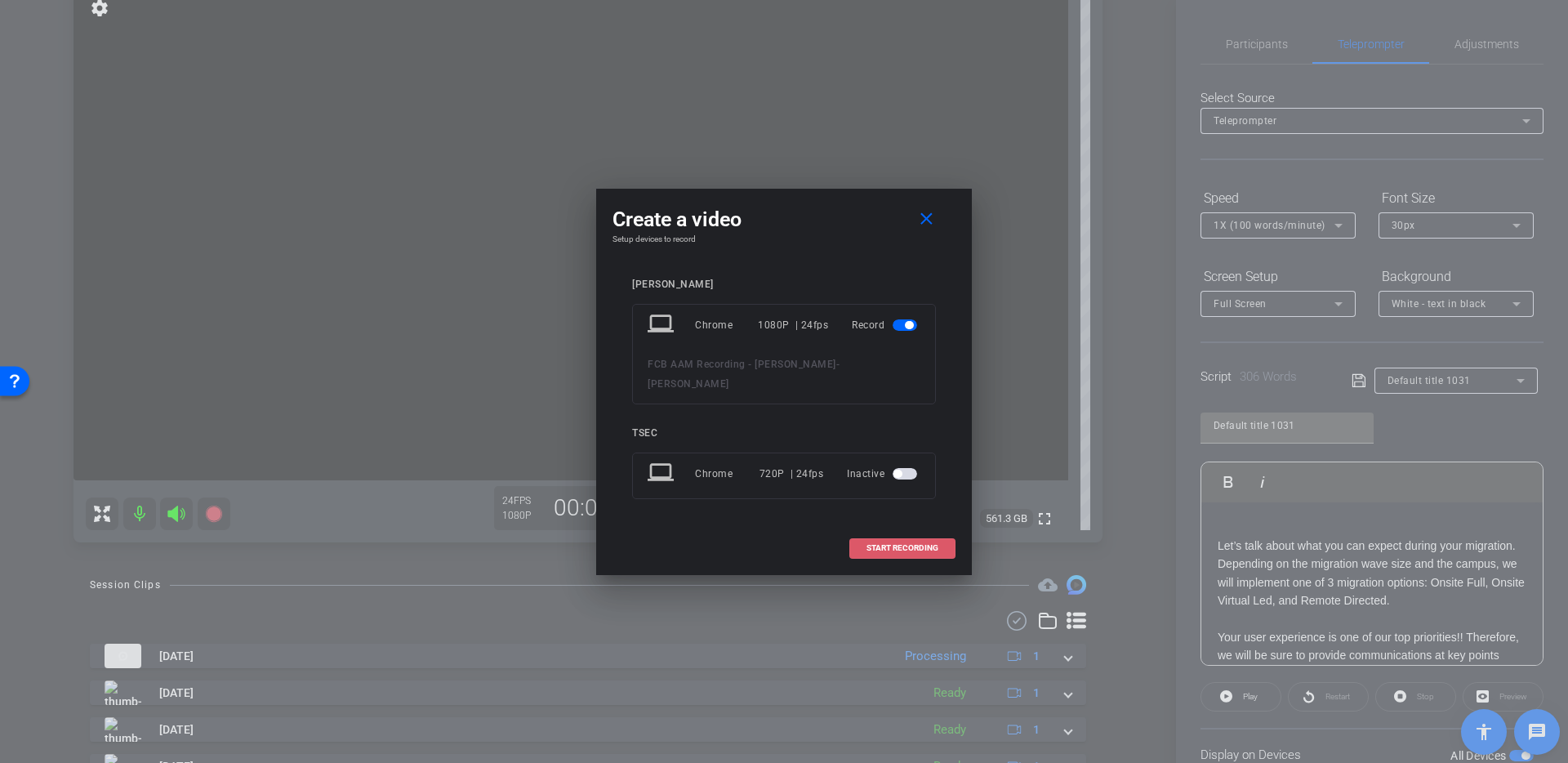
click at [880, 544] on span "START RECORDING" at bounding box center [902, 548] width 72 height 8
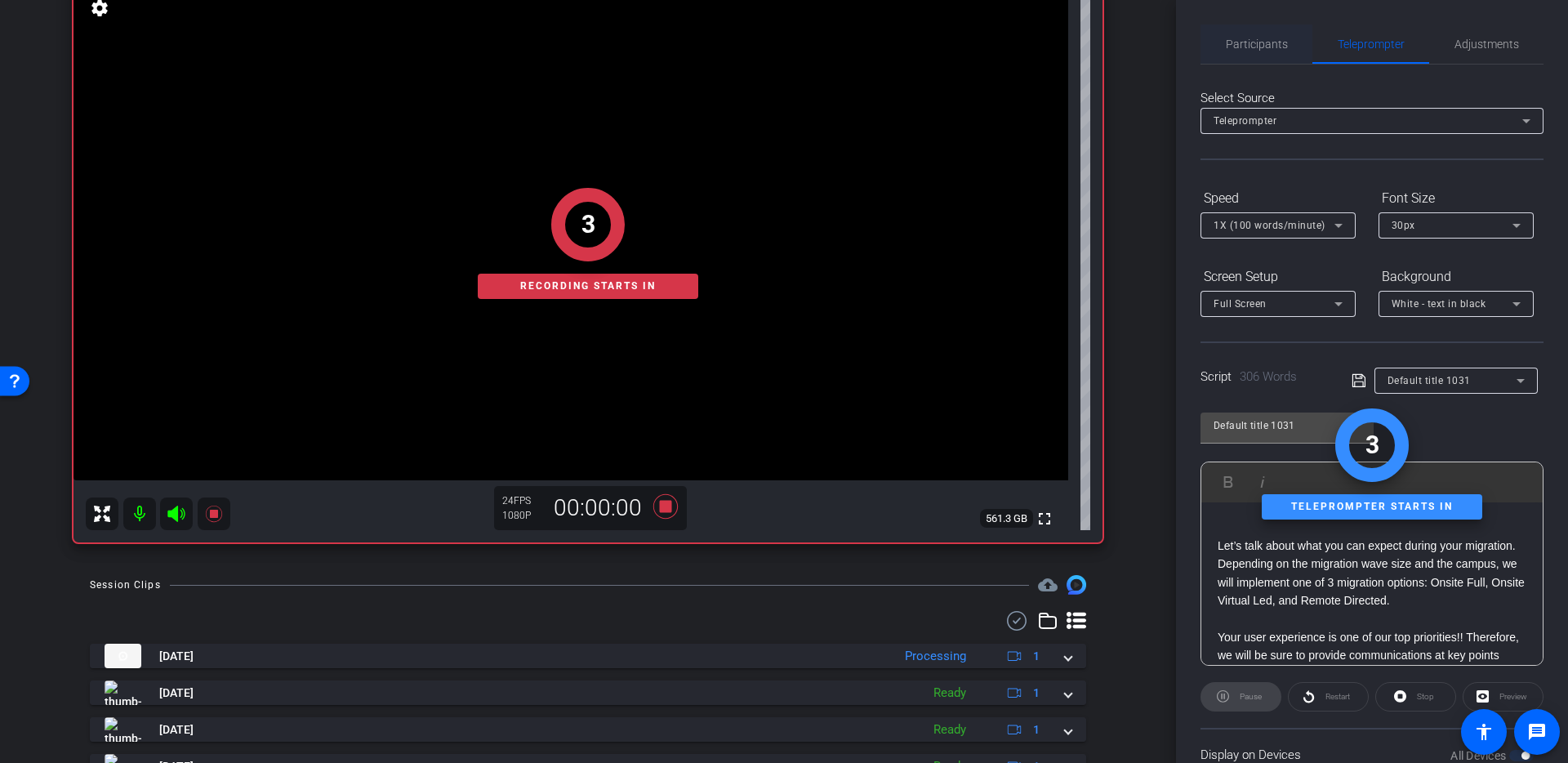
click at [1235, 55] on span "Participants" at bounding box center [1256, 44] width 62 height 39
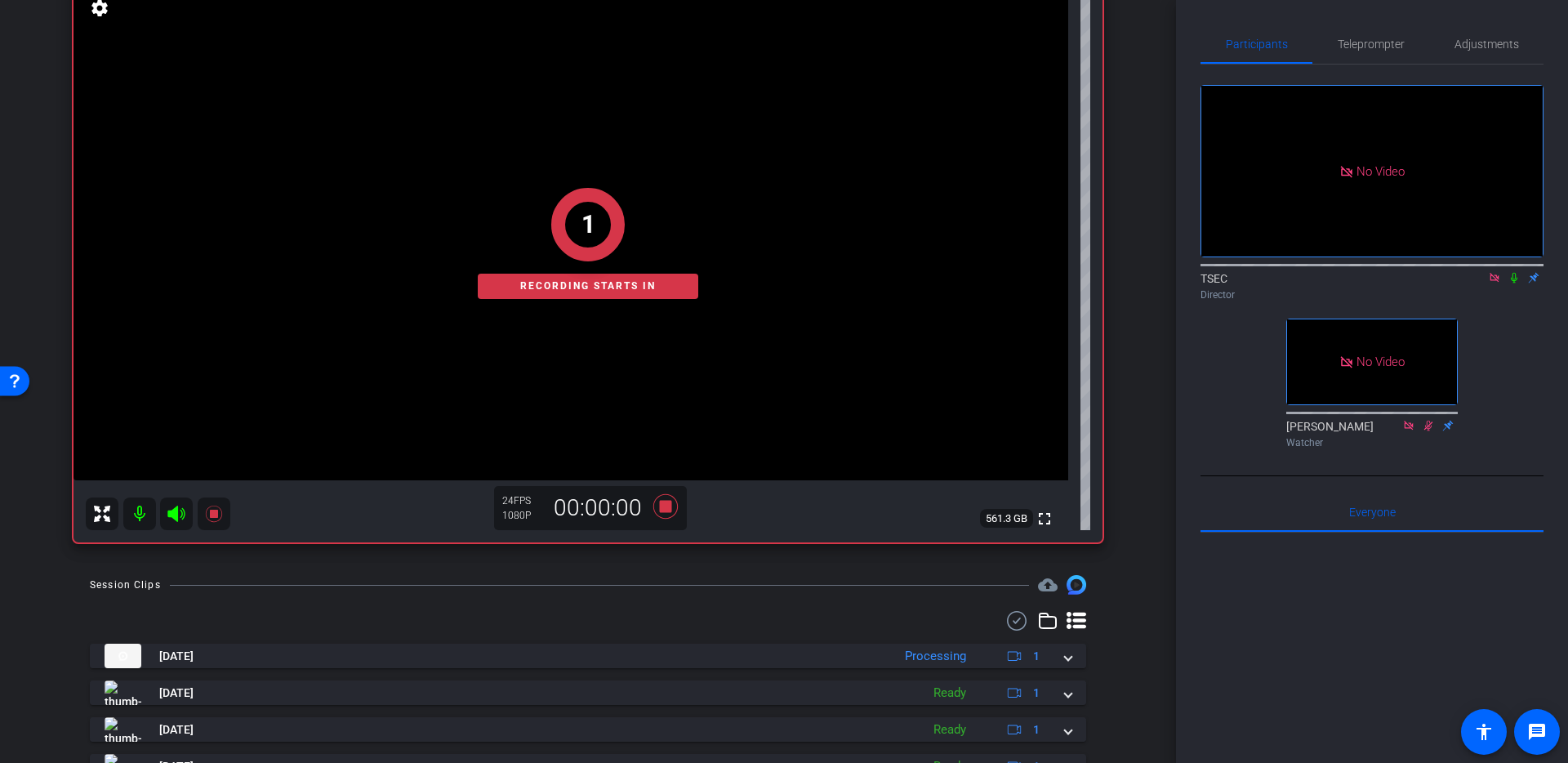
click at [1514, 272] on icon at bounding box center [1514, 278] width 13 height 11
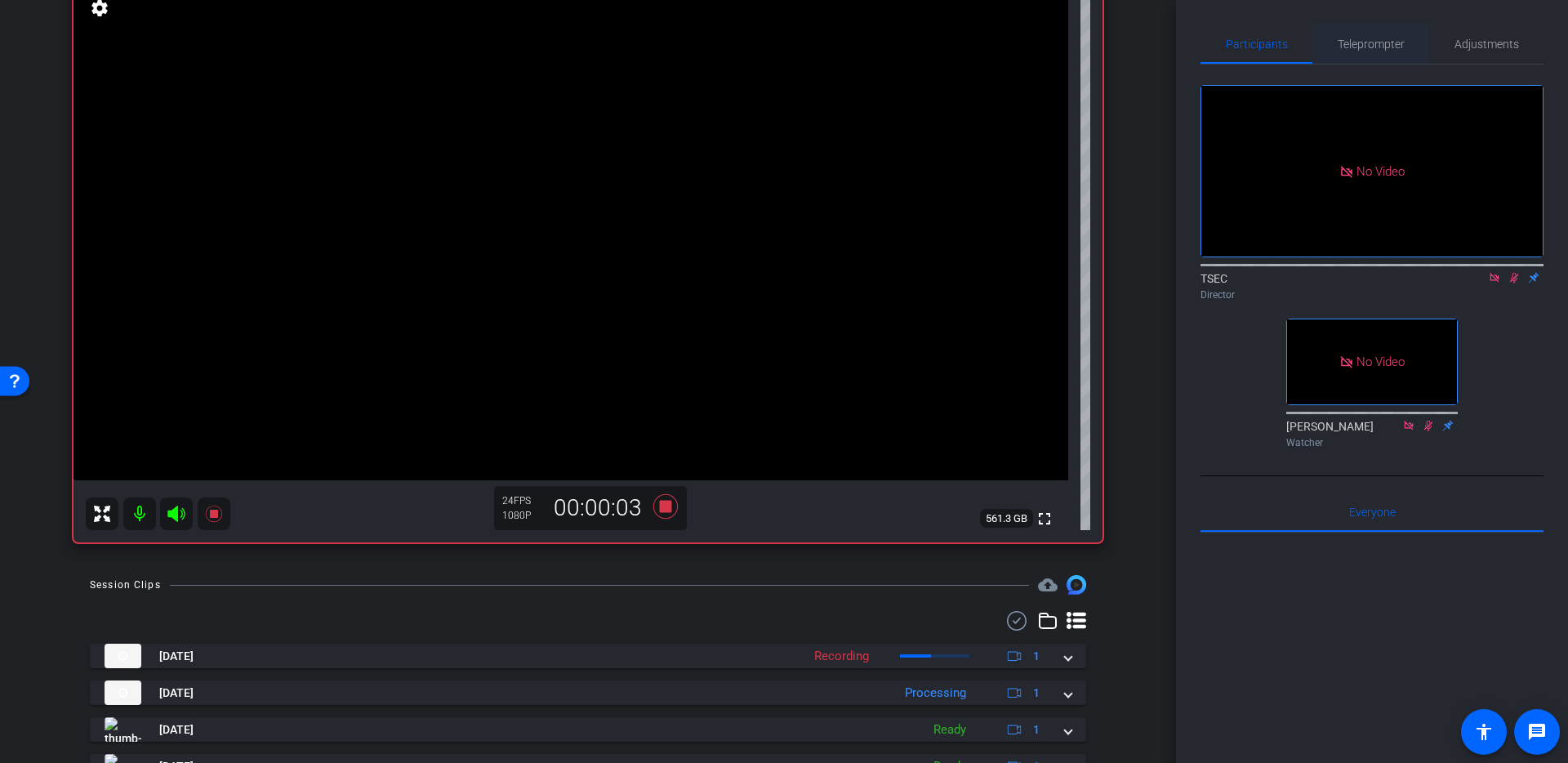
click at [1371, 47] on span "Teleprompter" at bounding box center [1371, 44] width 67 height 11
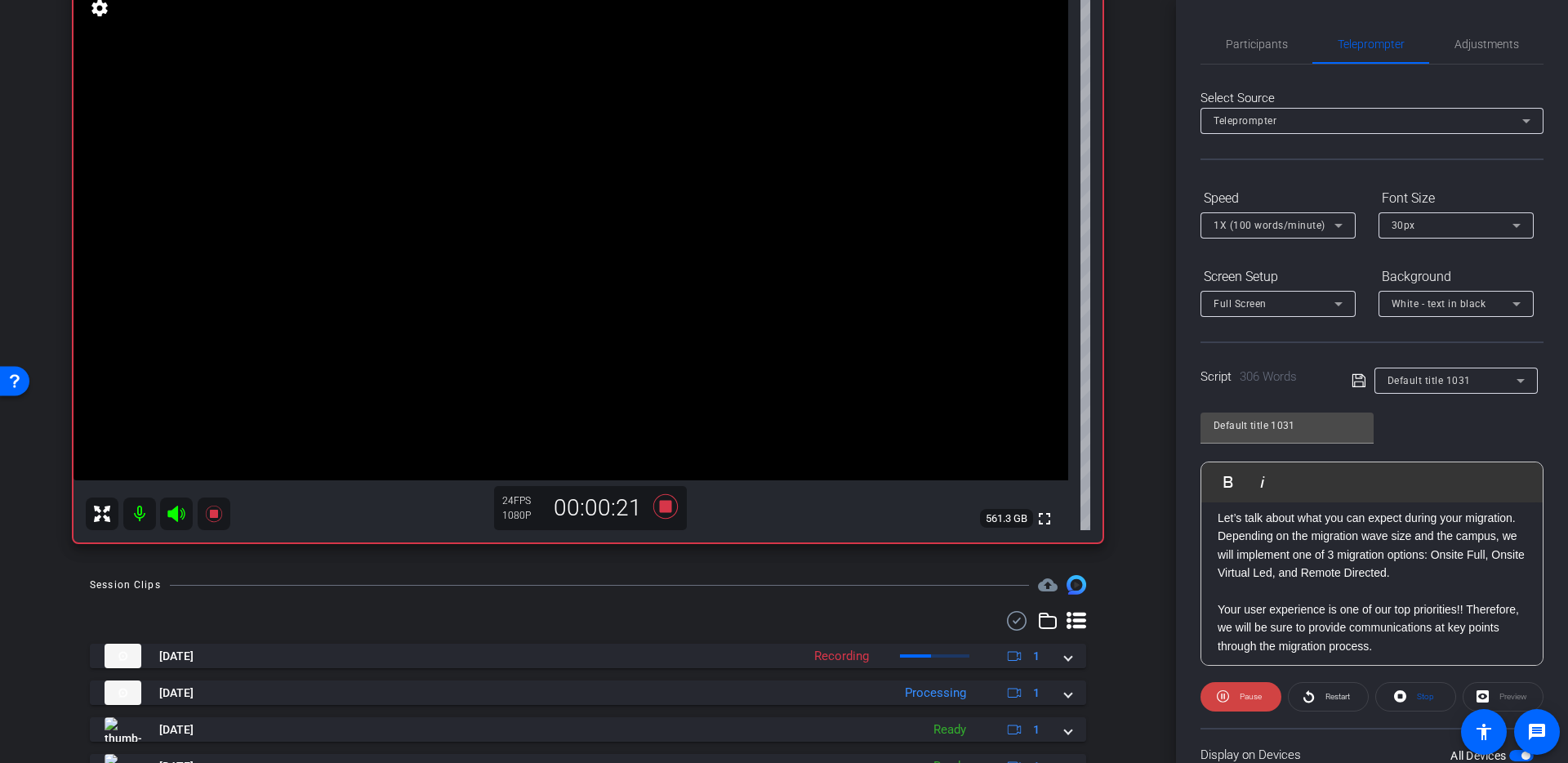
scroll to position [32, 0]
click at [1224, 39] on div "Participants" at bounding box center [1256, 44] width 112 height 39
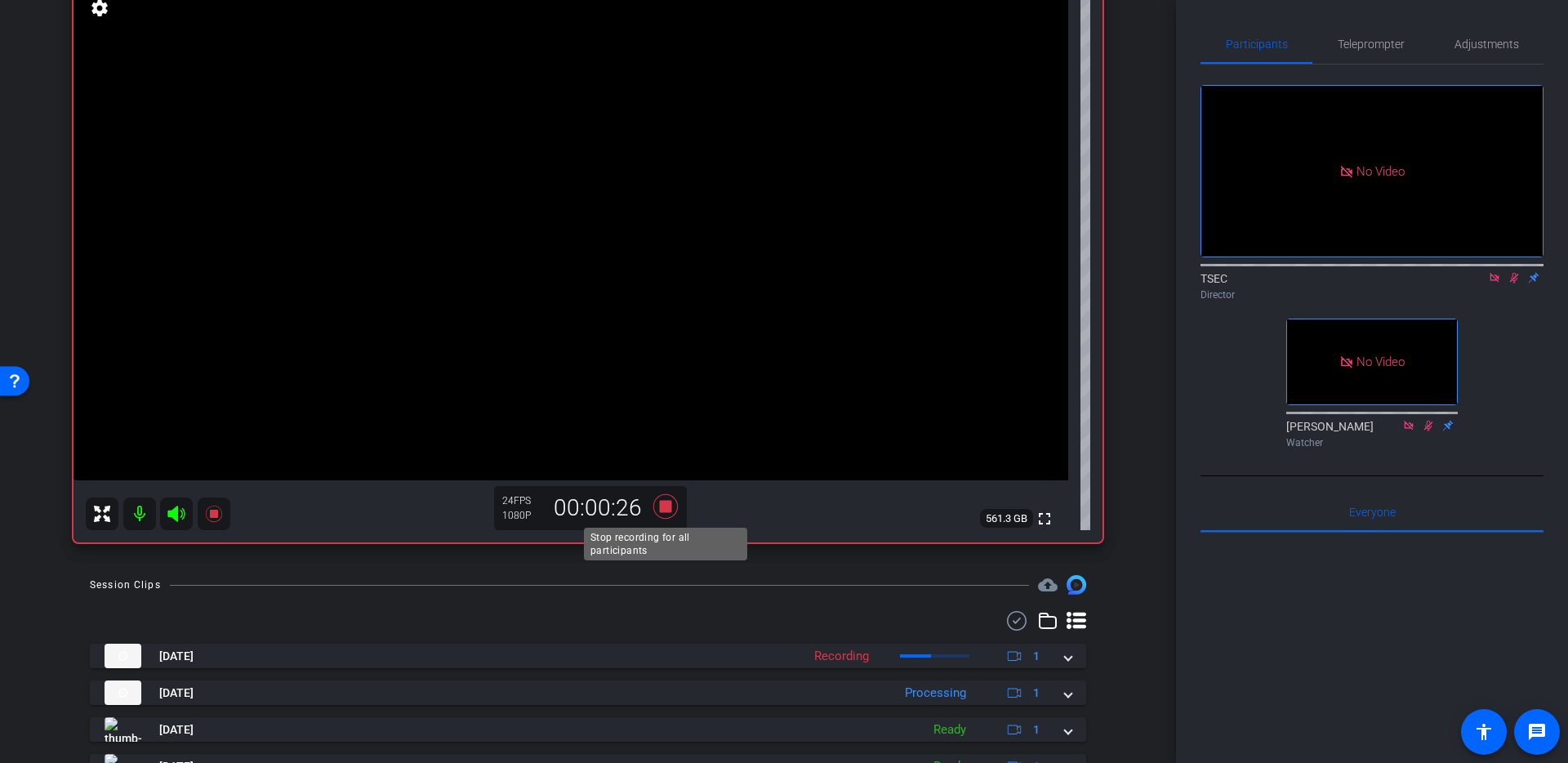
click at [661, 513] on icon at bounding box center [665, 506] width 39 height 30
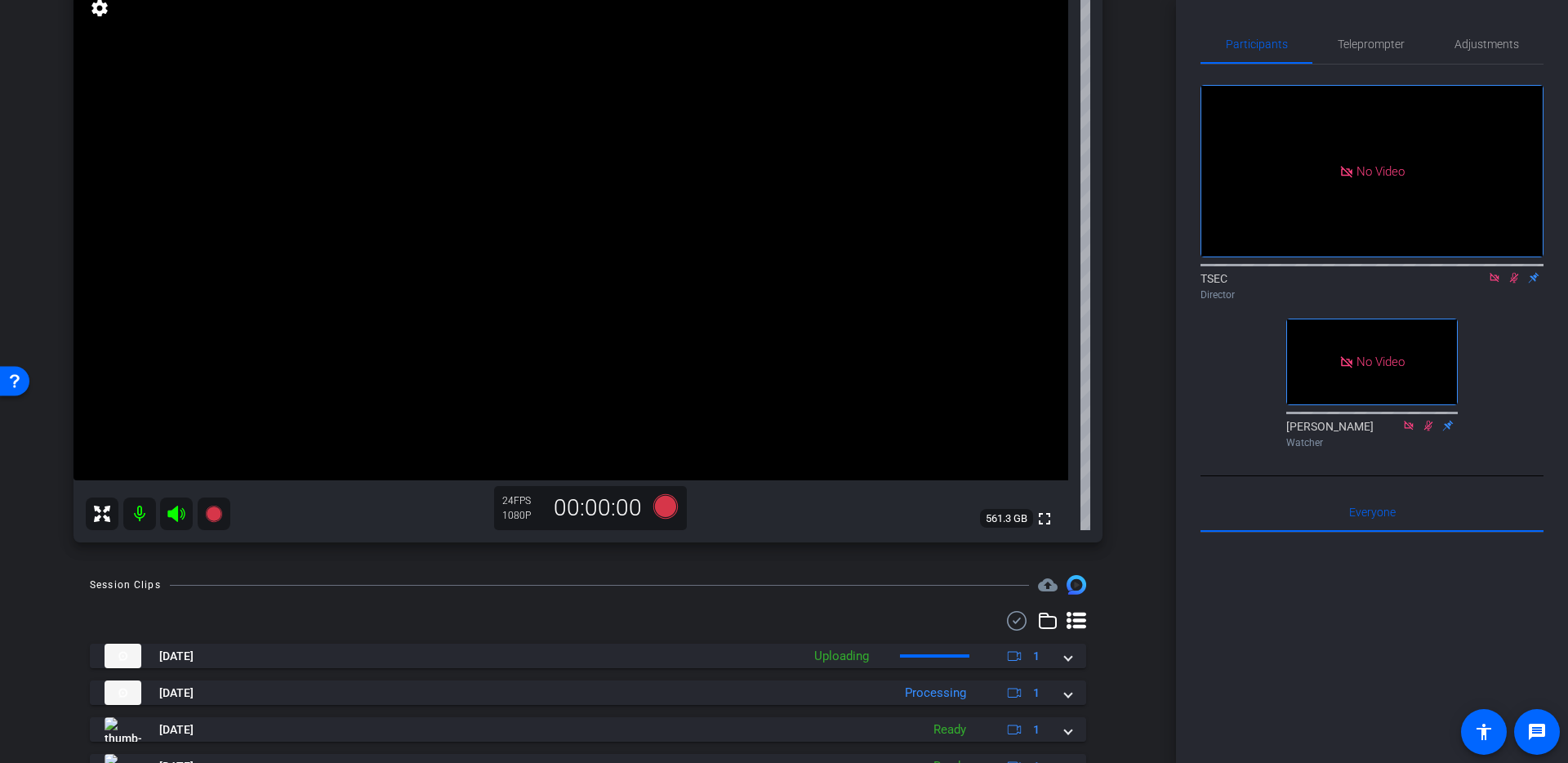
click at [1515, 272] on icon at bounding box center [1514, 278] width 13 height 11
click at [1329, 48] on div "Teleprompter" at bounding box center [1370, 44] width 116 height 39
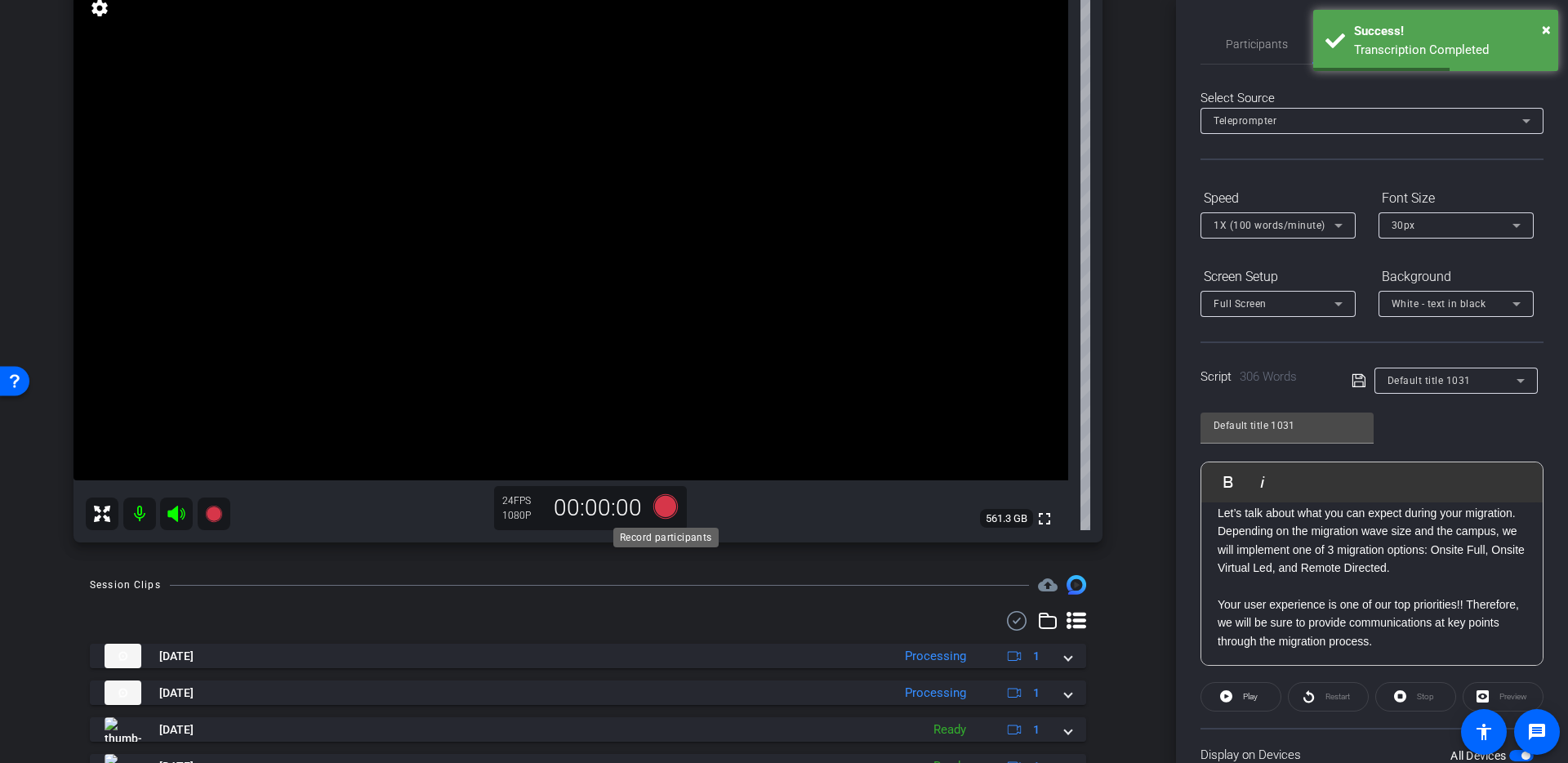
click at [672, 510] on icon at bounding box center [665, 506] width 25 height 25
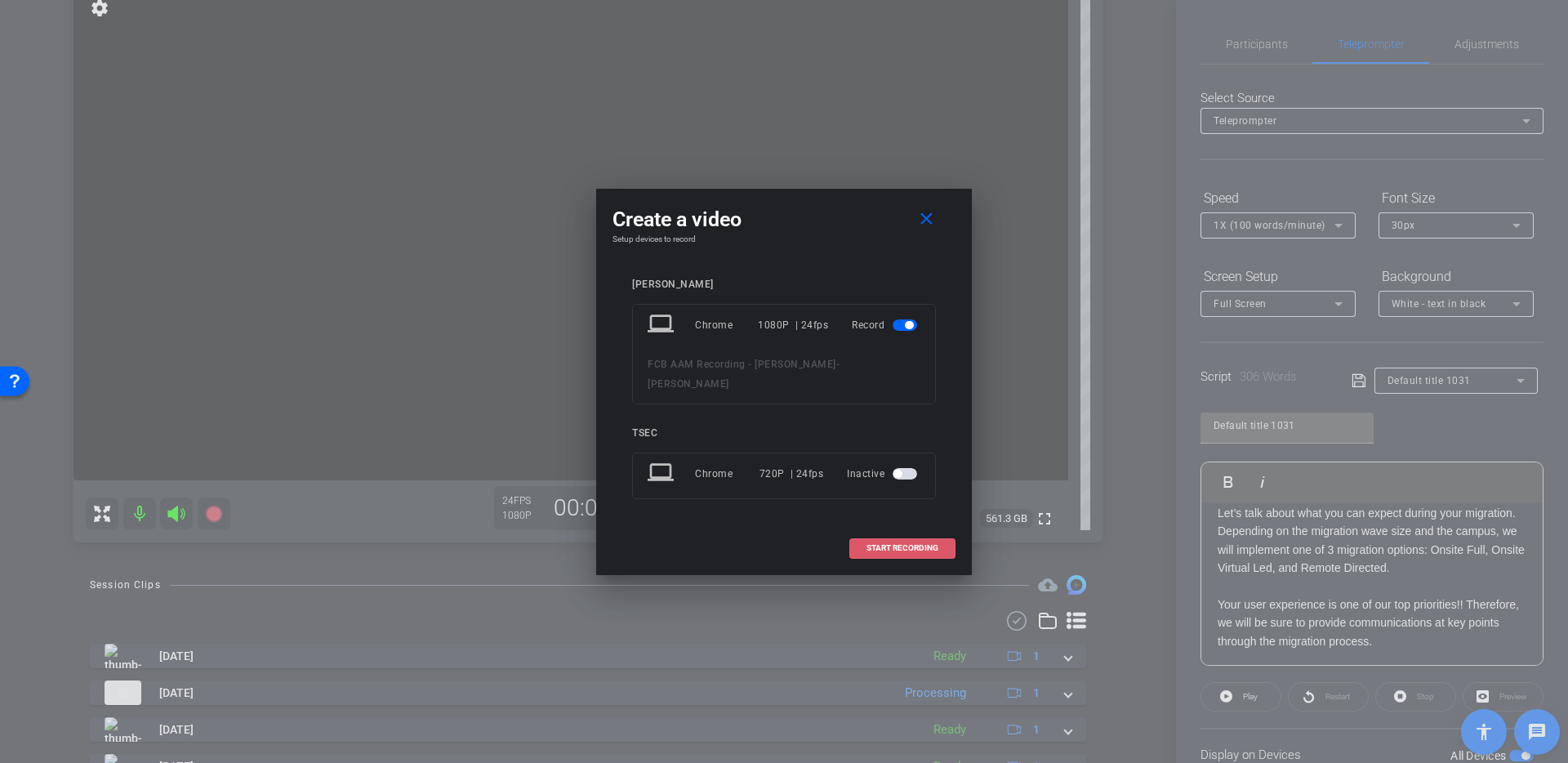
click at [933, 528] on span at bounding box center [902, 548] width 104 height 39
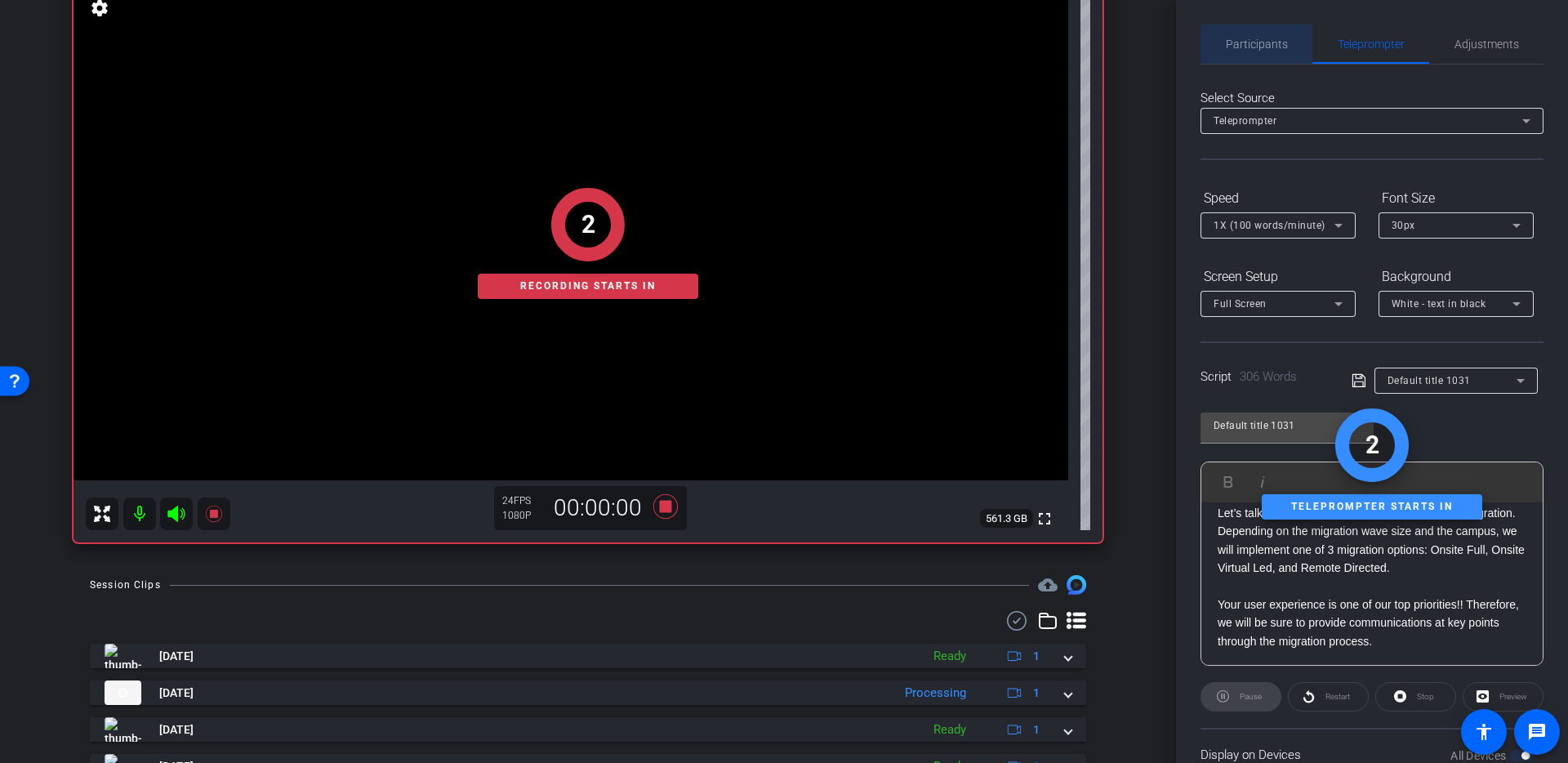
click at [1253, 51] on span "Participants" at bounding box center [1256, 44] width 62 height 39
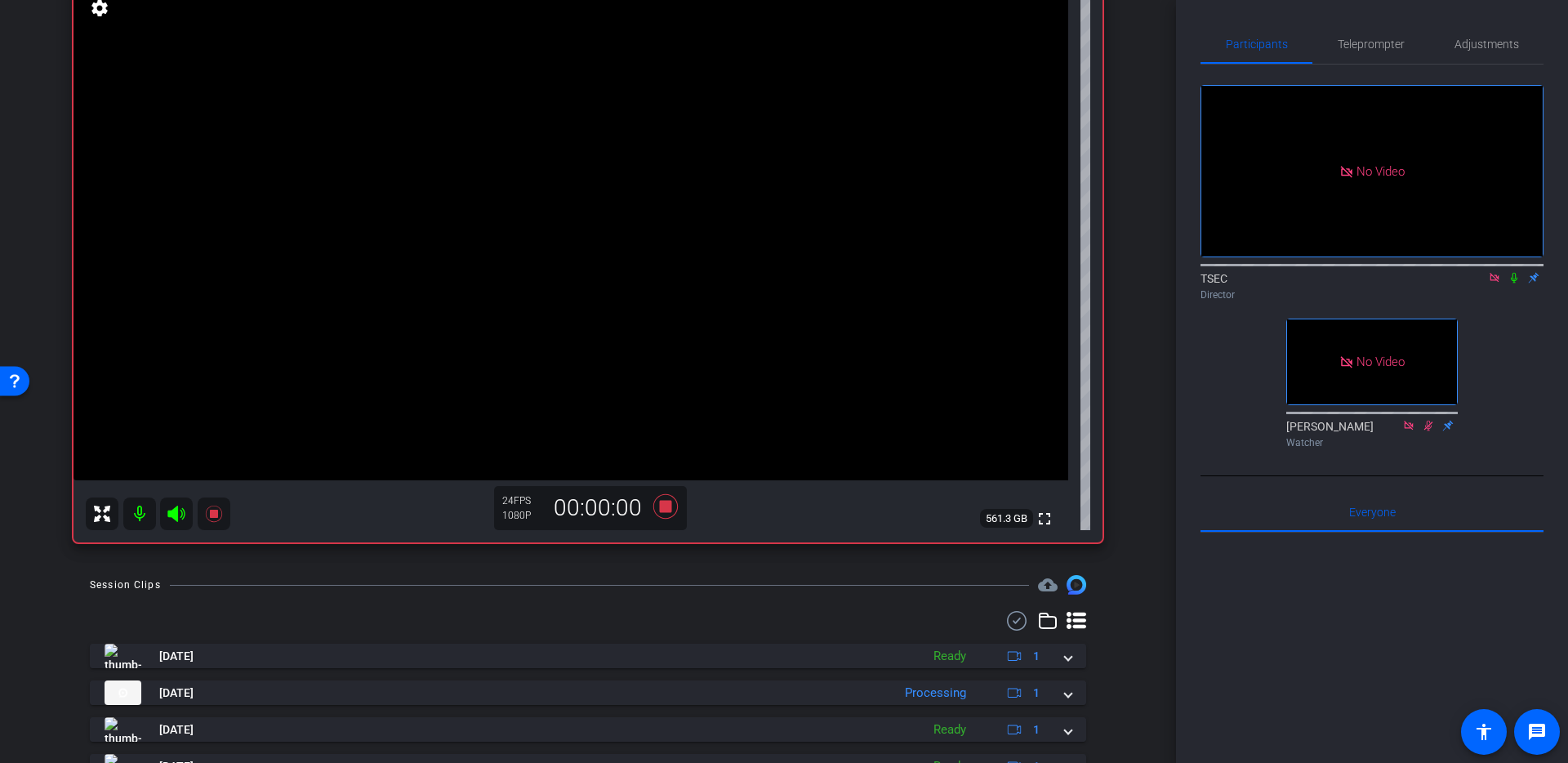
click at [1518, 272] on icon at bounding box center [1514, 278] width 13 height 11
click at [1375, 44] on span "Teleprompter" at bounding box center [1371, 44] width 67 height 11
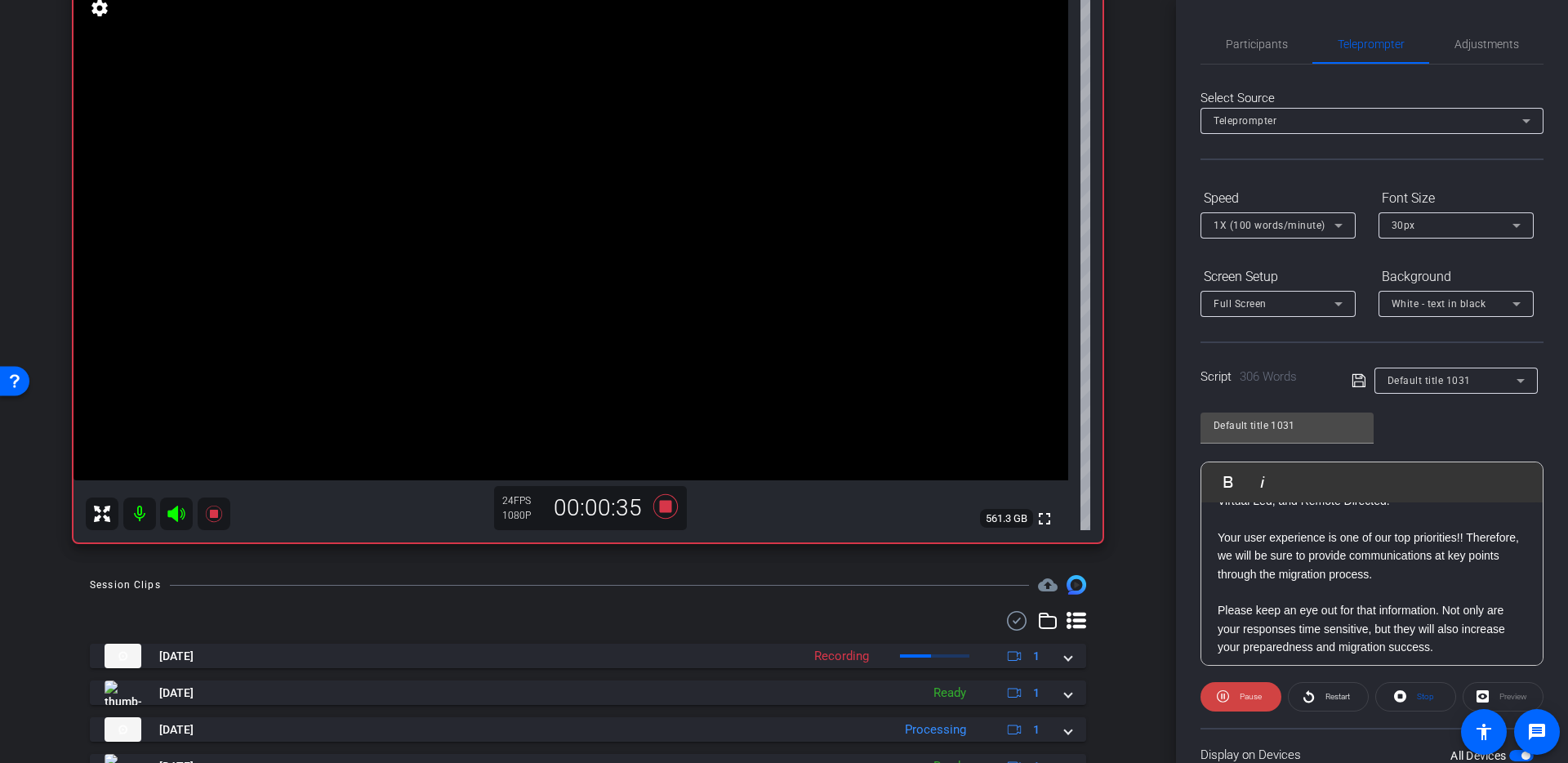
scroll to position [103, 0]
click at [660, 507] on icon at bounding box center [665, 506] width 25 height 25
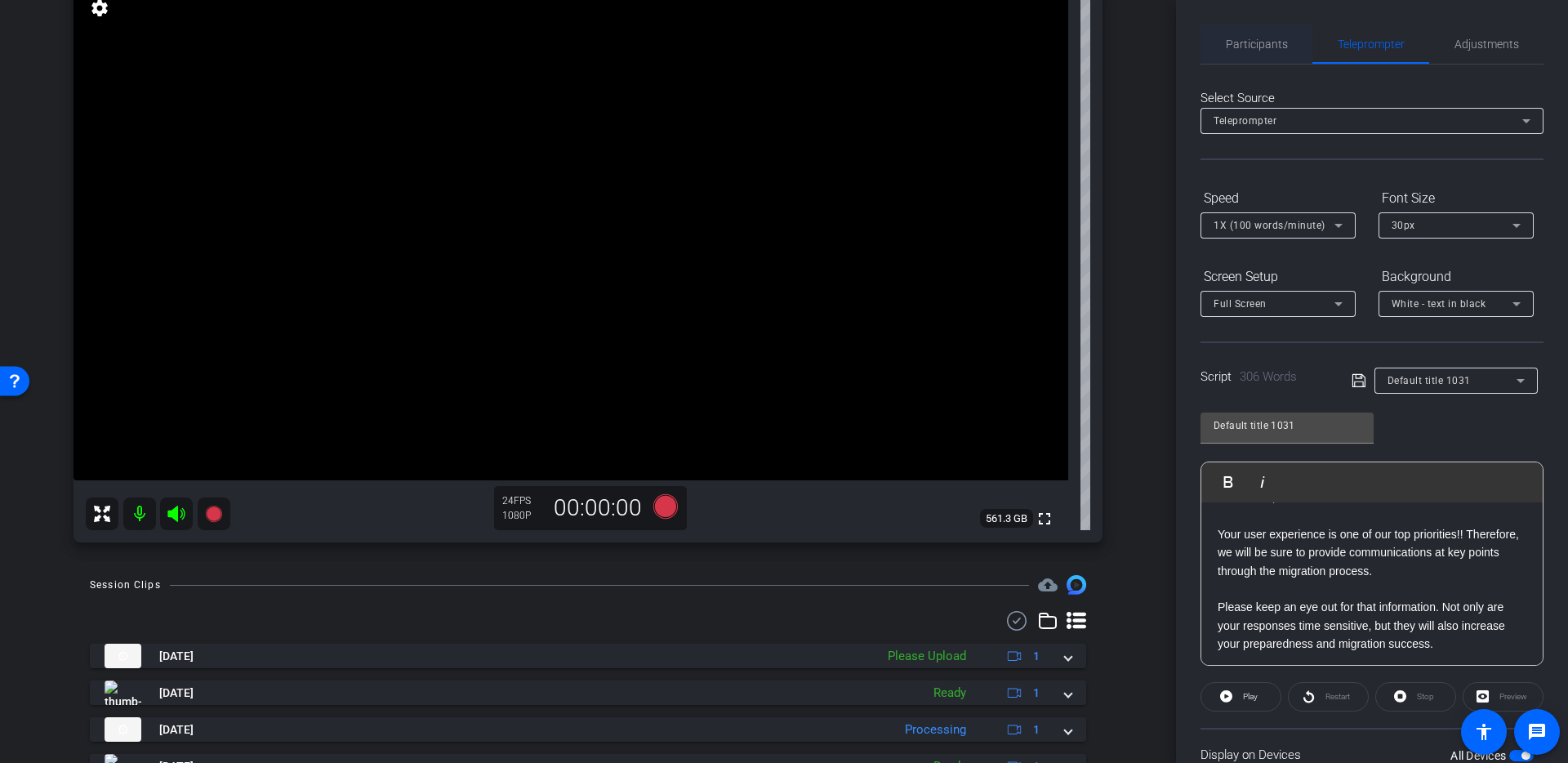
click at [1255, 39] on span "Participants" at bounding box center [1256, 44] width 62 height 11
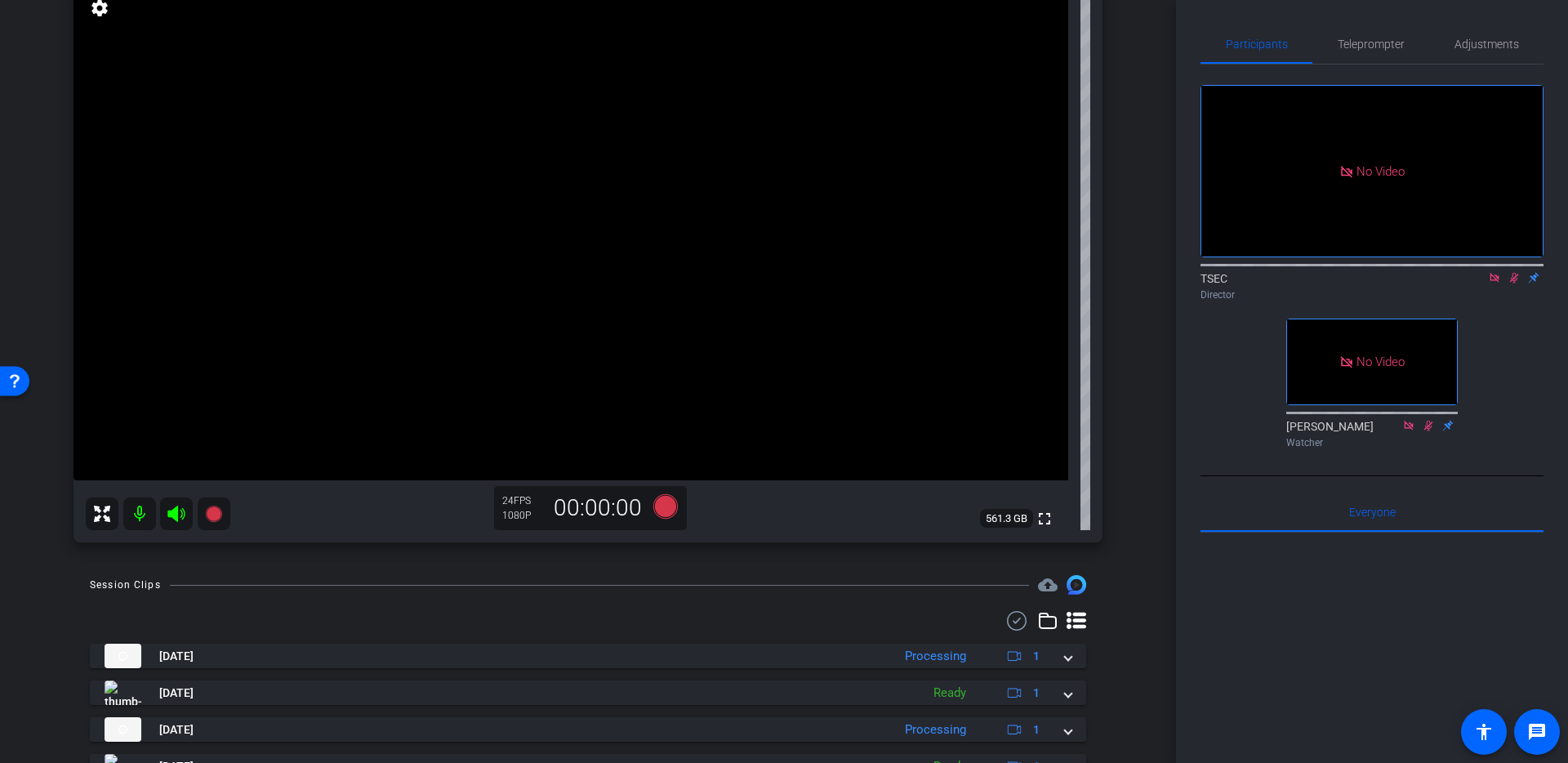
click at [1508, 272] on icon at bounding box center [1514, 278] width 13 height 11
click at [1354, 49] on span "Teleprompter" at bounding box center [1371, 44] width 67 height 11
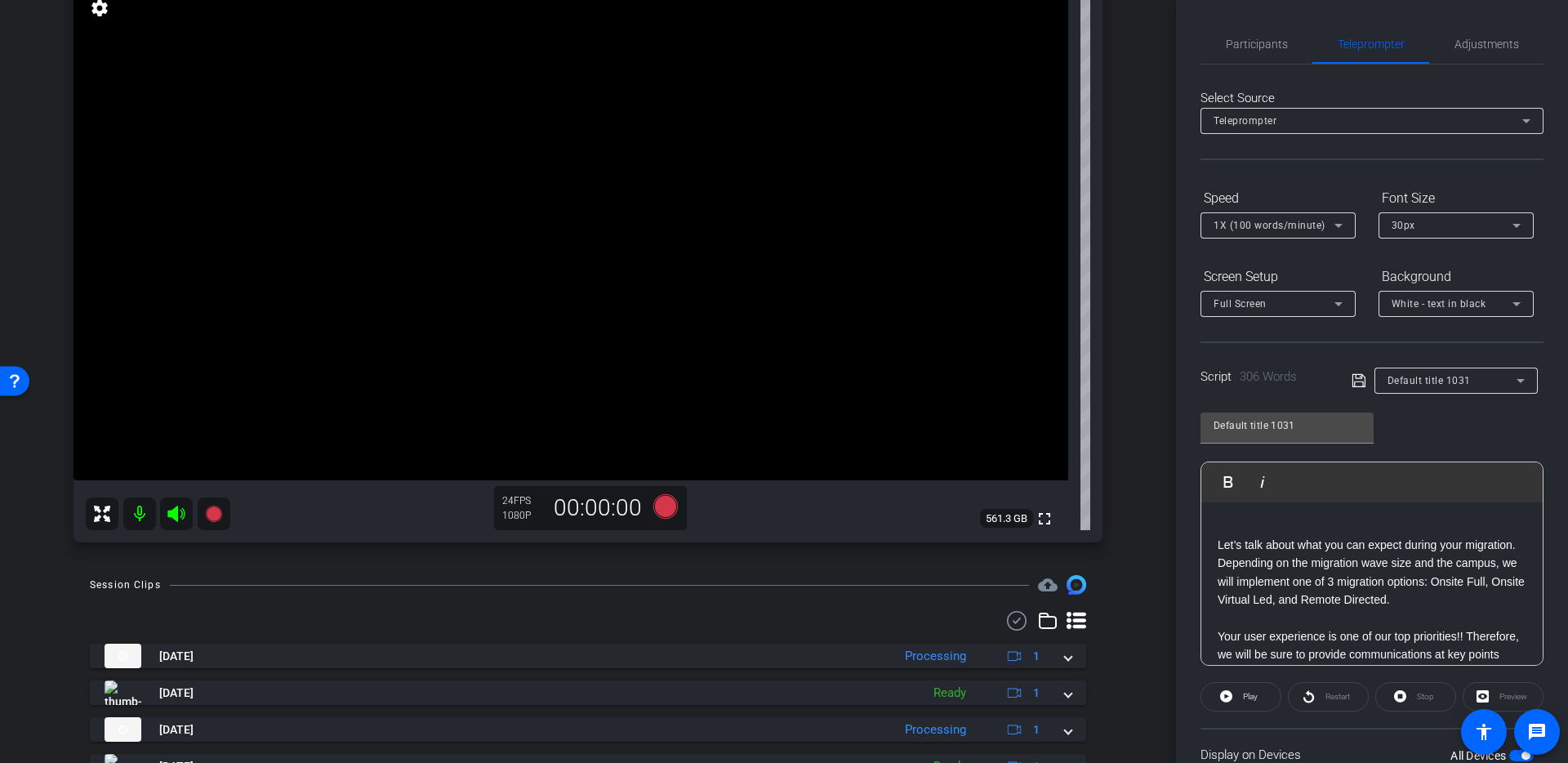
scroll to position [0, 0]
click at [1245, 53] on span "Participants" at bounding box center [1256, 44] width 62 height 39
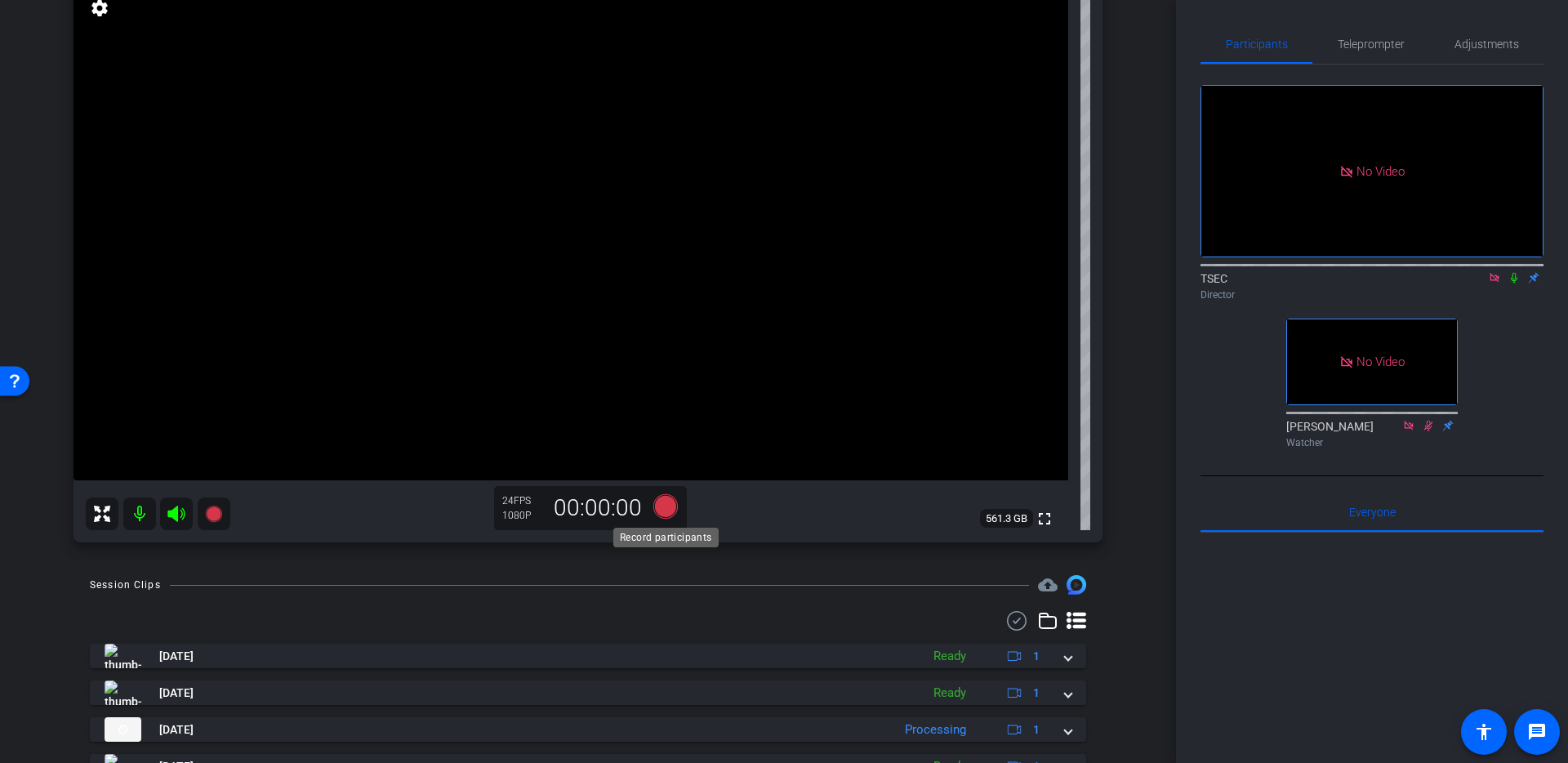
click at [666, 500] on icon at bounding box center [665, 506] width 25 height 25
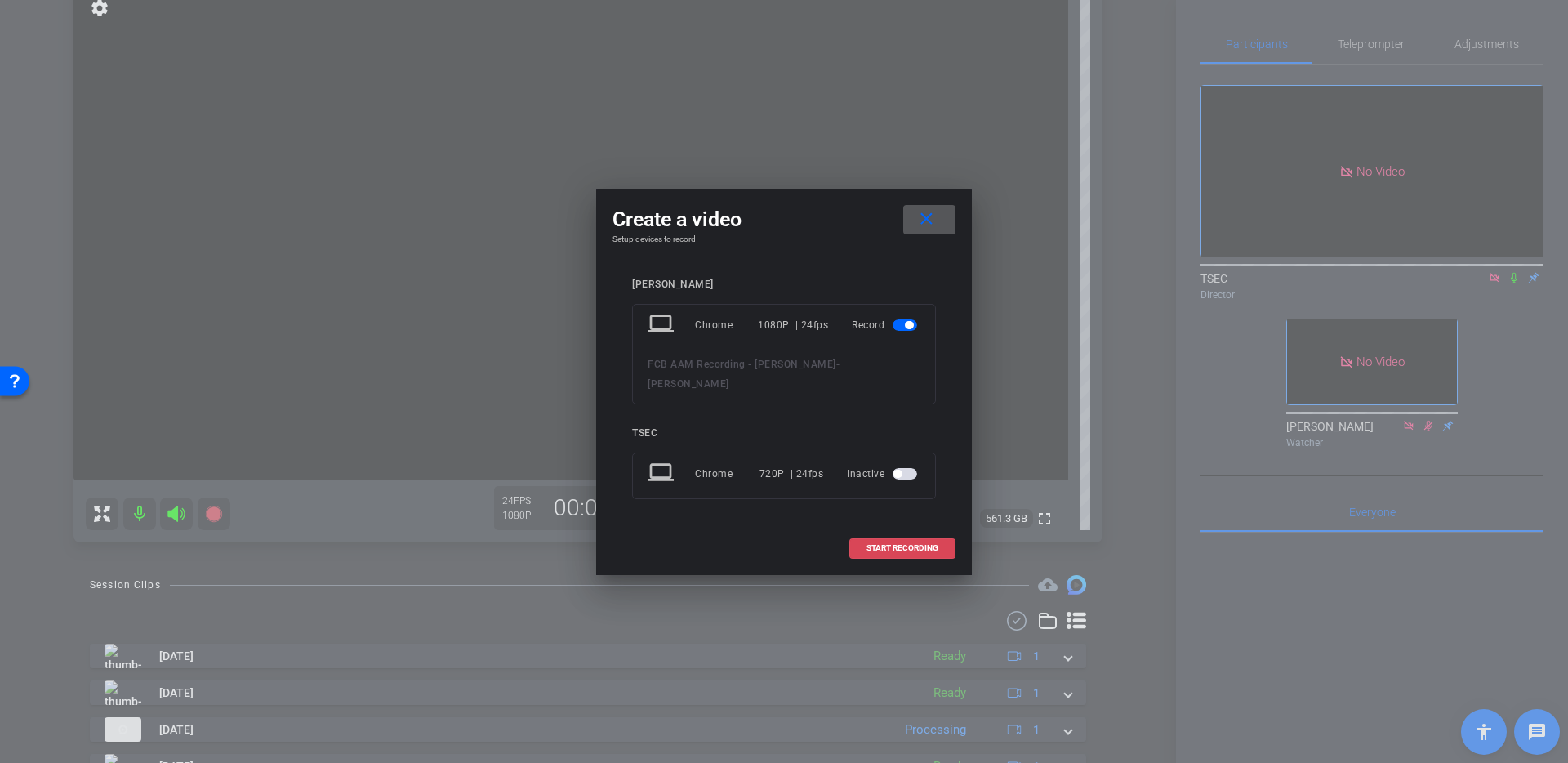
click at [897, 544] on span "START RECORDING" at bounding box center [902, 548] width 72 height 8
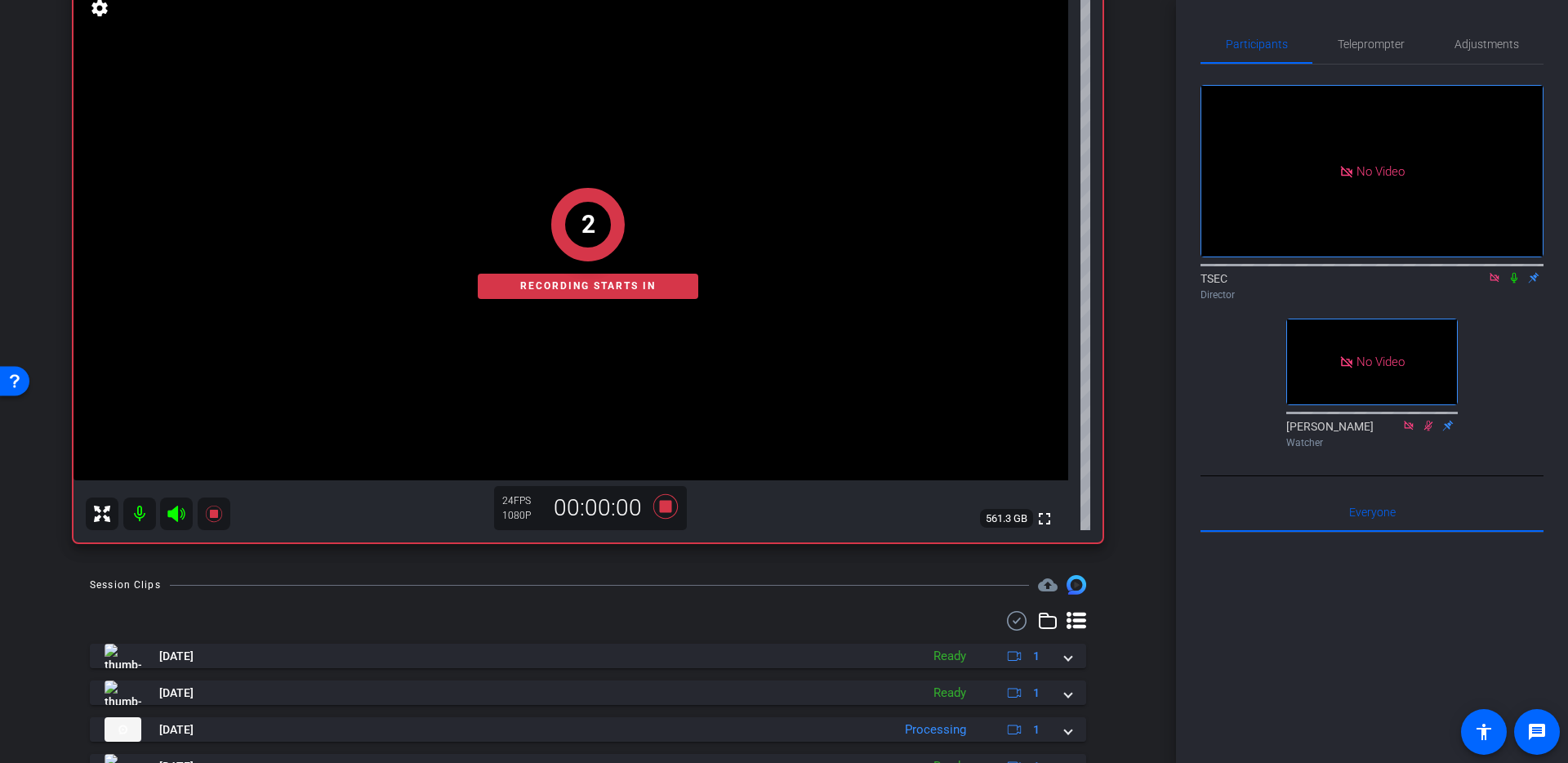
click at [1516, 272] on icon at bounding box center [1514, 278] width 13 height 11
click at [1371, 44] on span "Teleprompter" at bounding box center [1371, 44] width 67 height 11
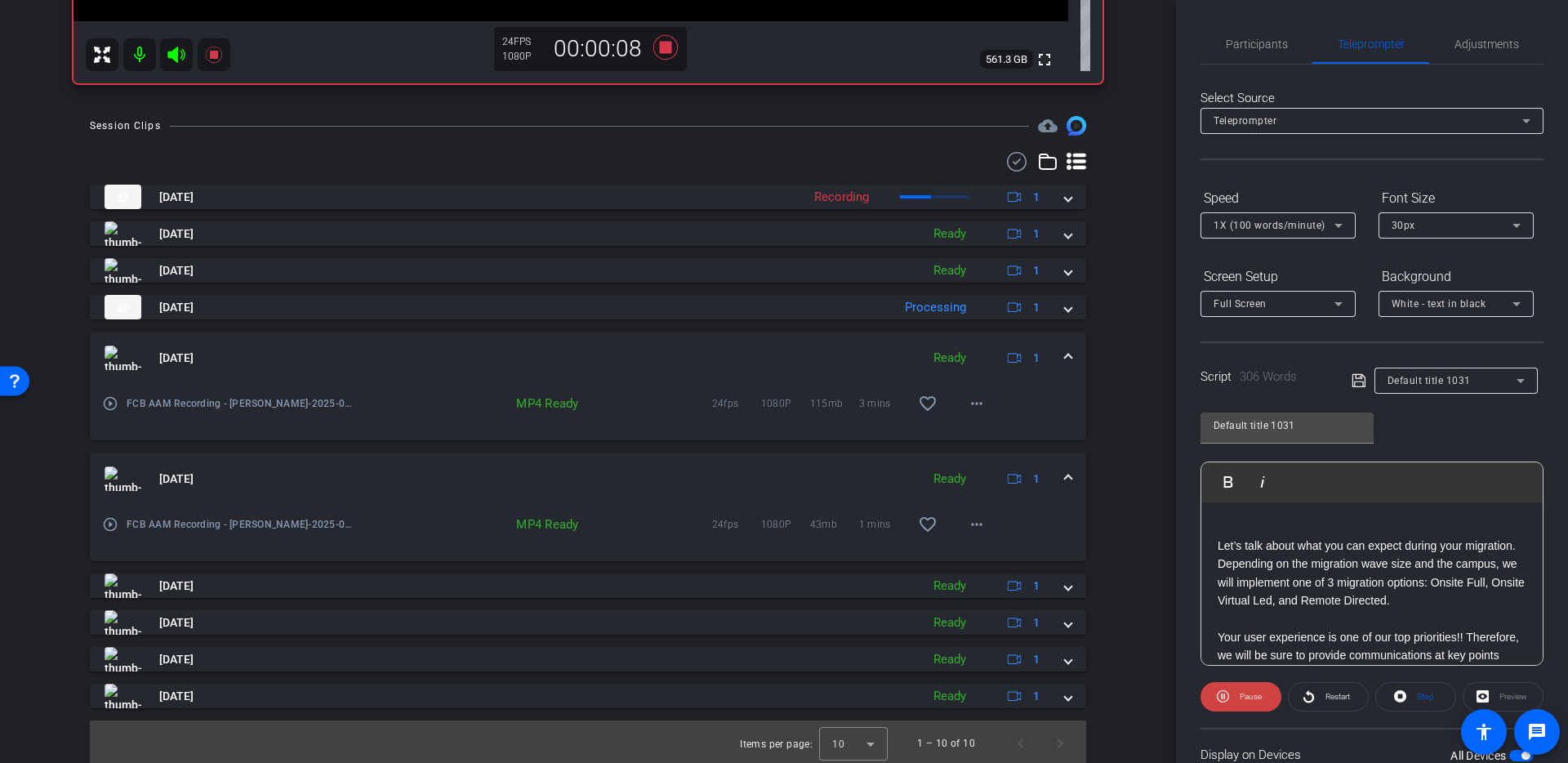
scroll to position [605, 0]
click at [1072, 357] on mat-expansion-panel-header "[DATE] Ready 1" at bounding box center [588, 355] width 996 height 53
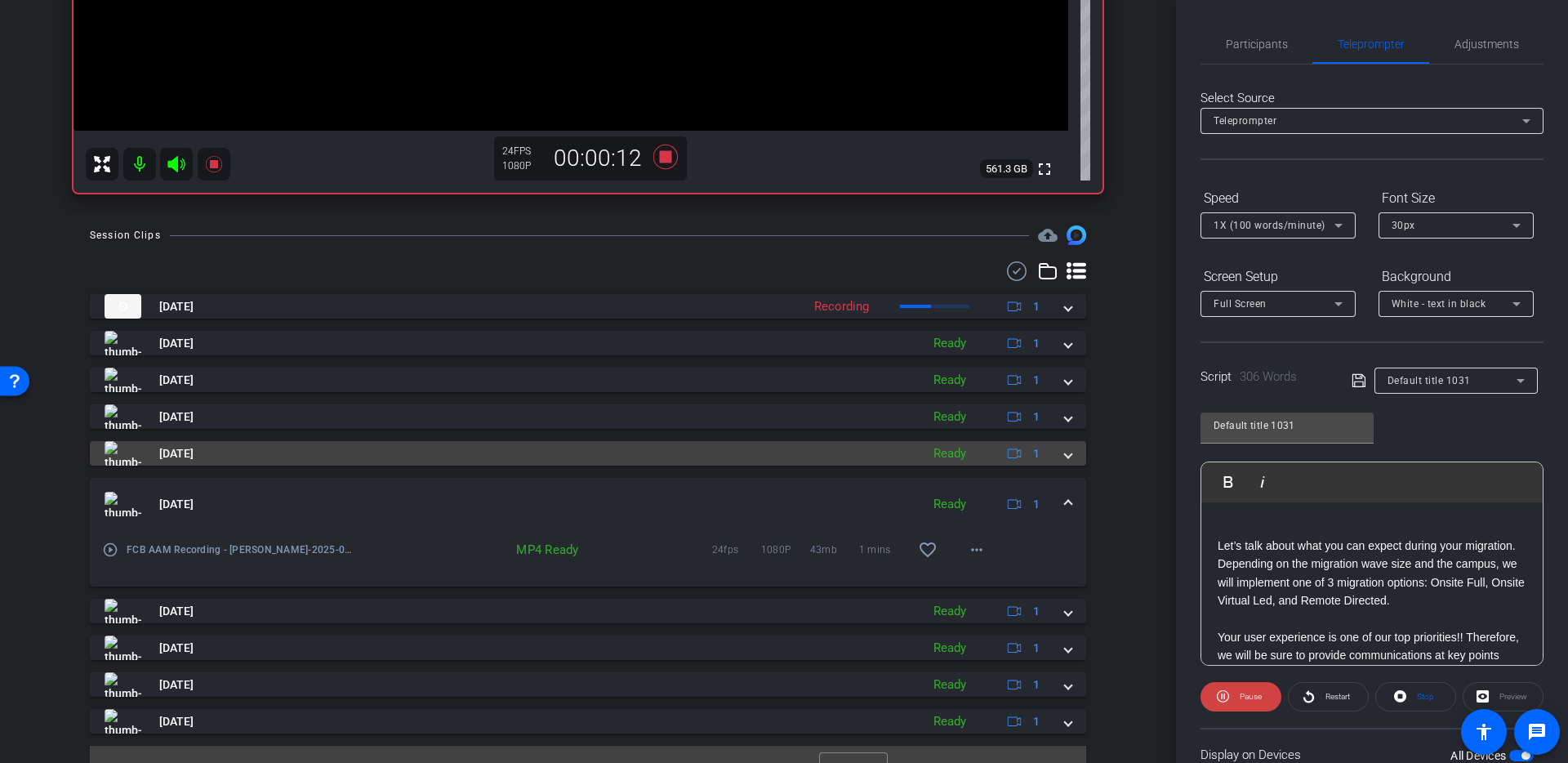
scroll to position [485, 0]
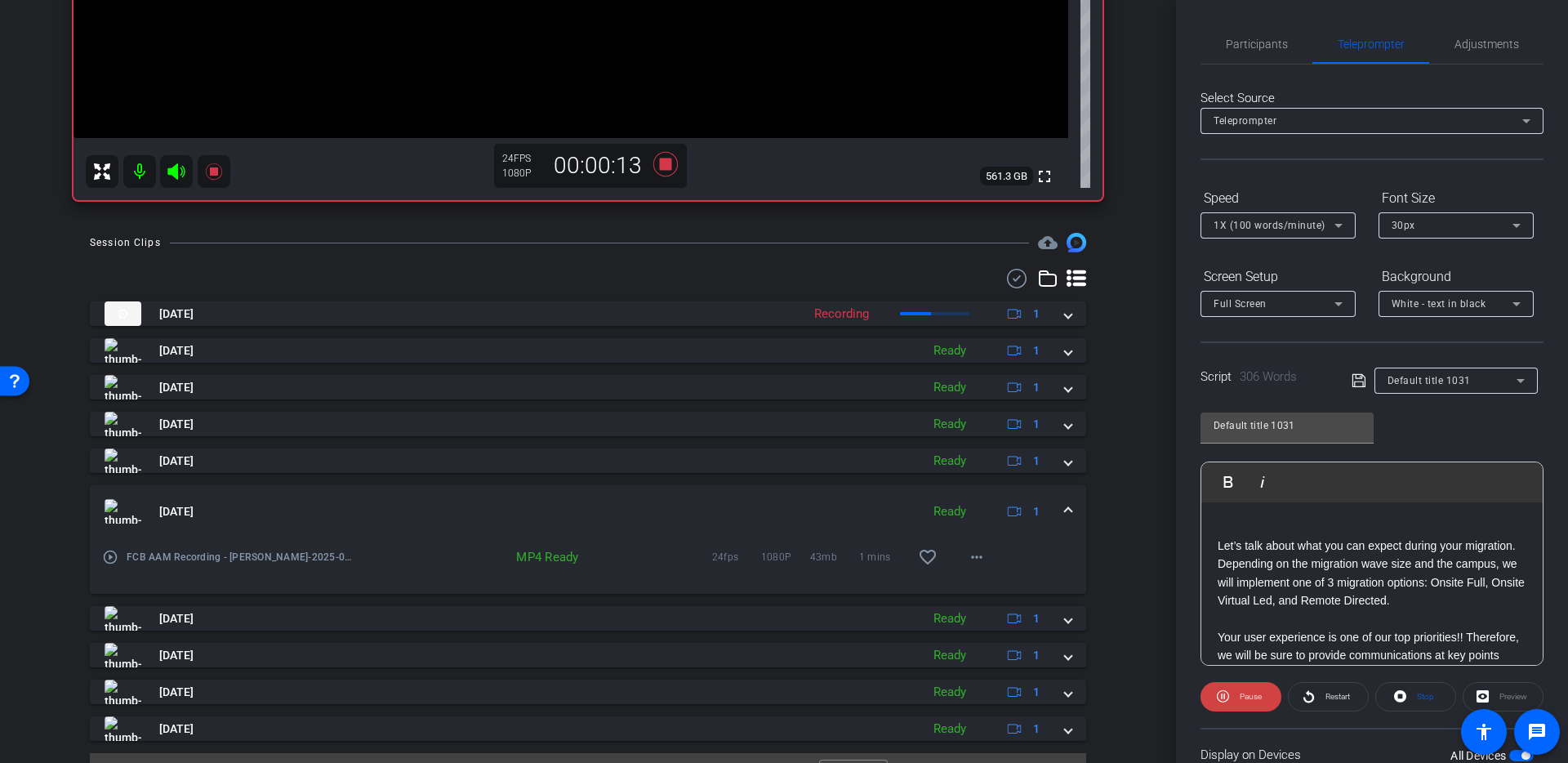
click at [1062, 516] on div "[DATE] Ready 1" at bounding box center [584, 512] width 960 height 25
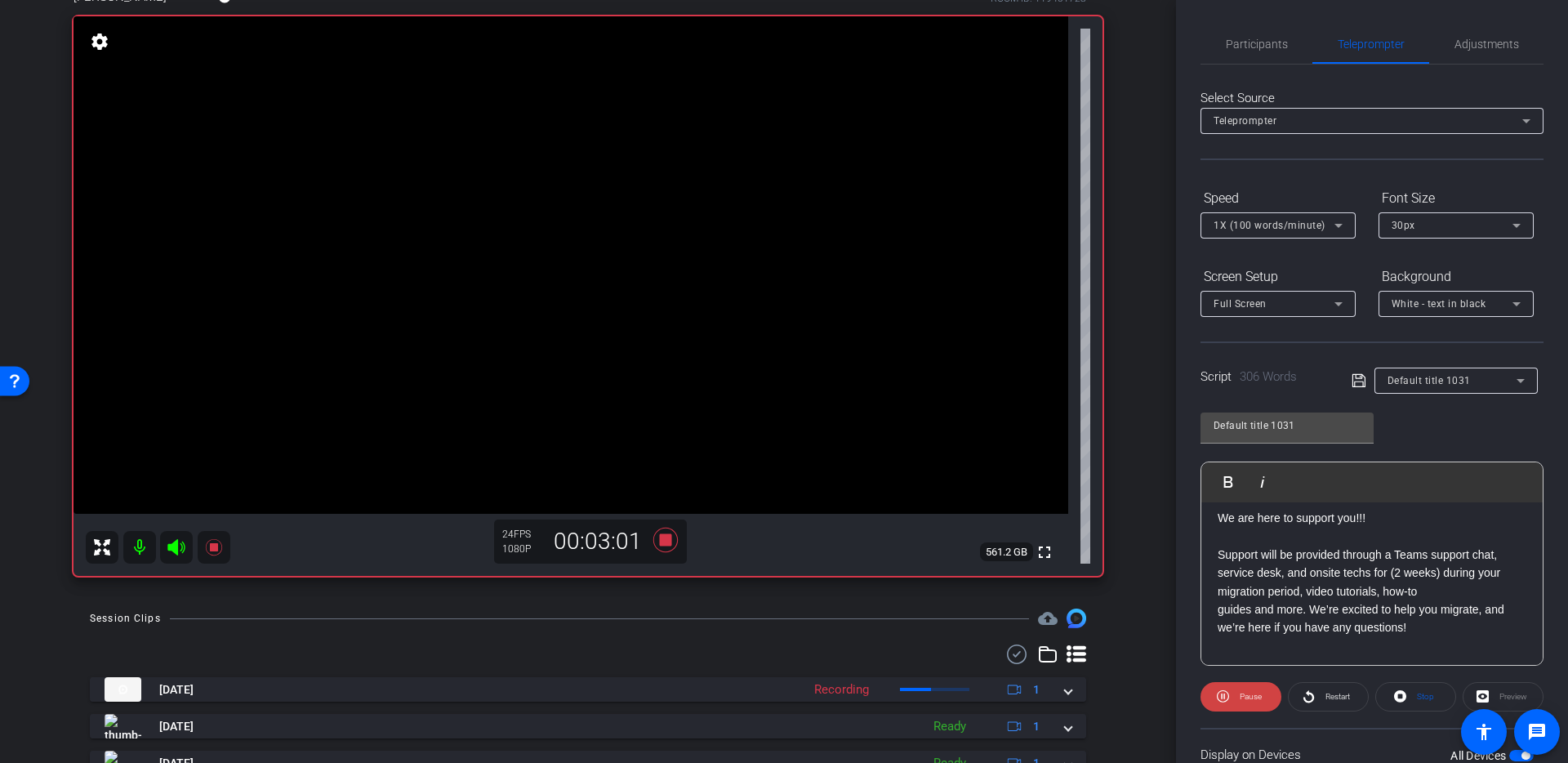
scroll to position [743, 0]
click at [665, 538] on icon at bounding box center [665, 540] width 25 height 25
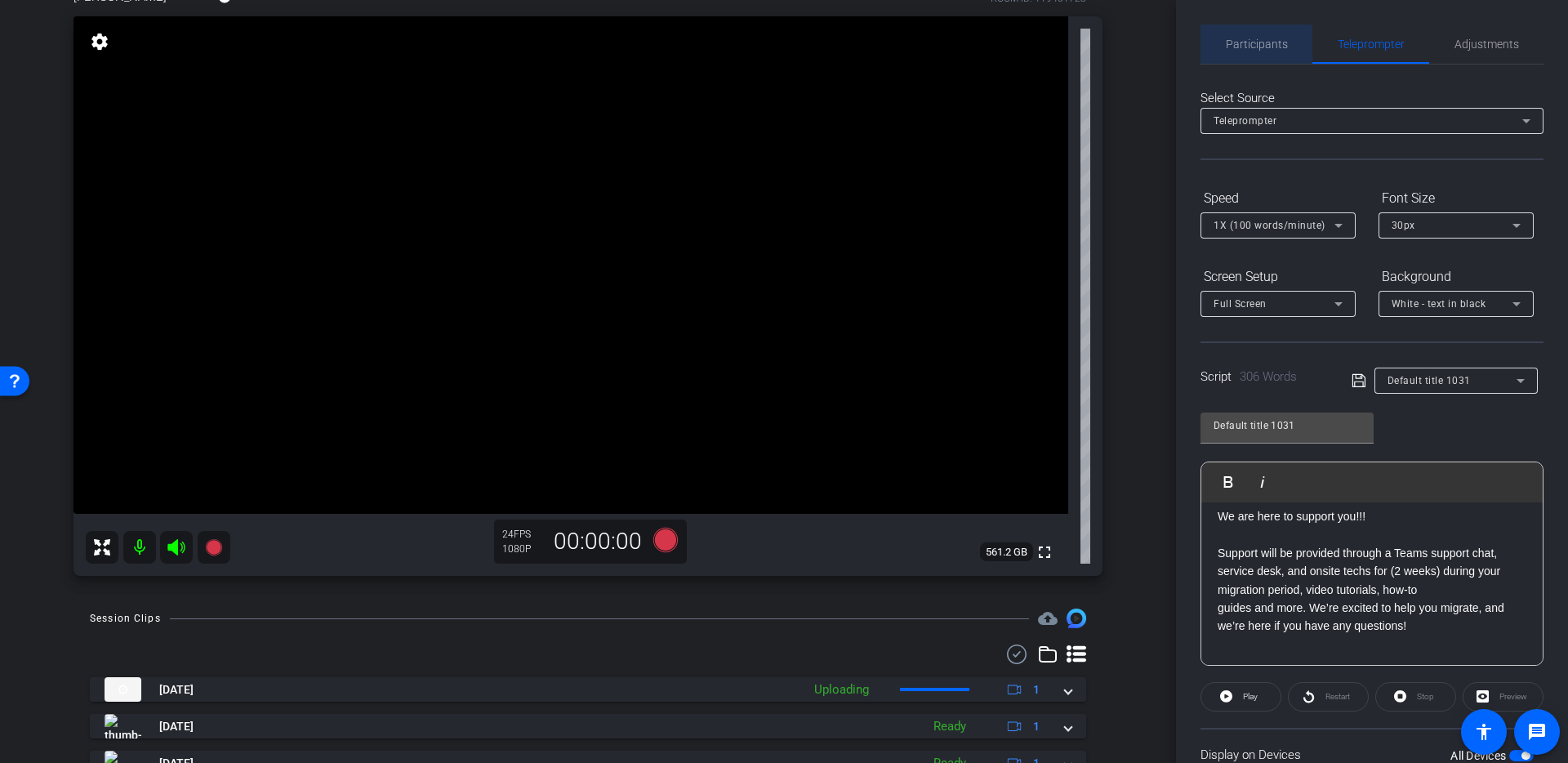
click at [1234, 54] on span "Participants" at bounding box center [1256, 44] width 62 height 39
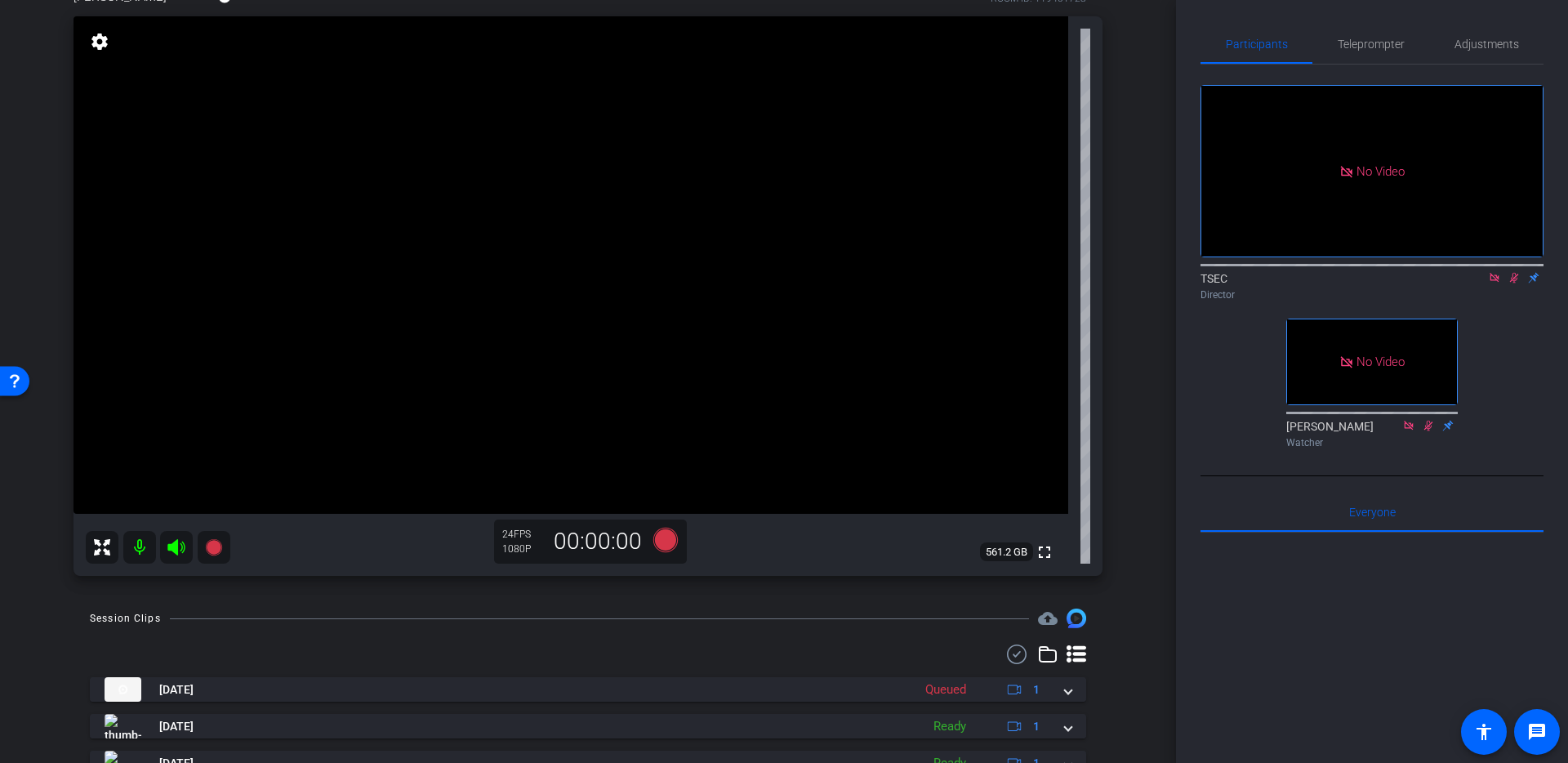
click at [1512, 272] on icon at bounding box center [1514, 278] width 9 height 11
click at [1495, 272] on icon at bounding box center [1494, 278] width 13 height 11
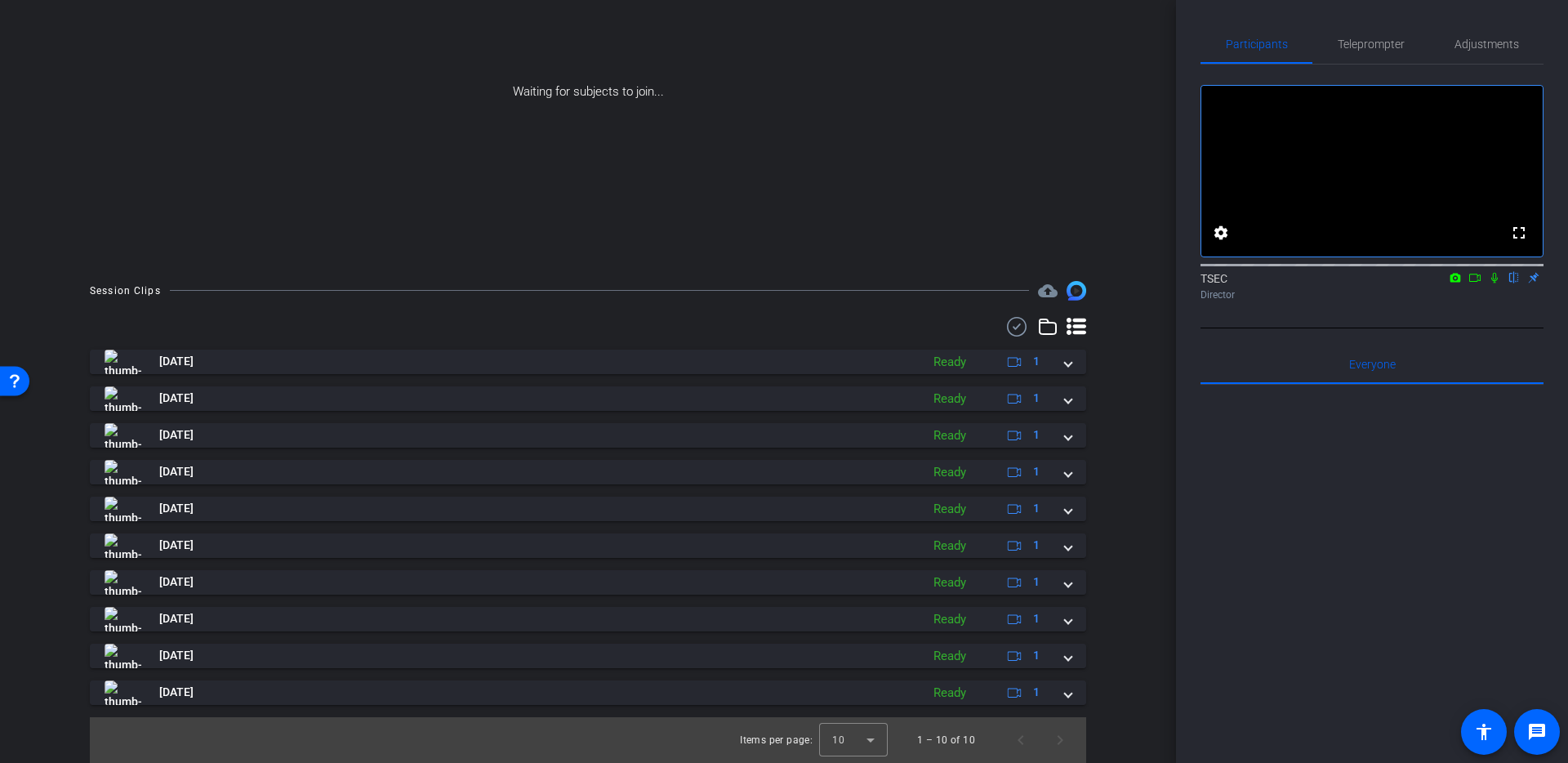
scroll to position [0, 0]
